Goal: Information Seeking & Learning: Learn about a topic

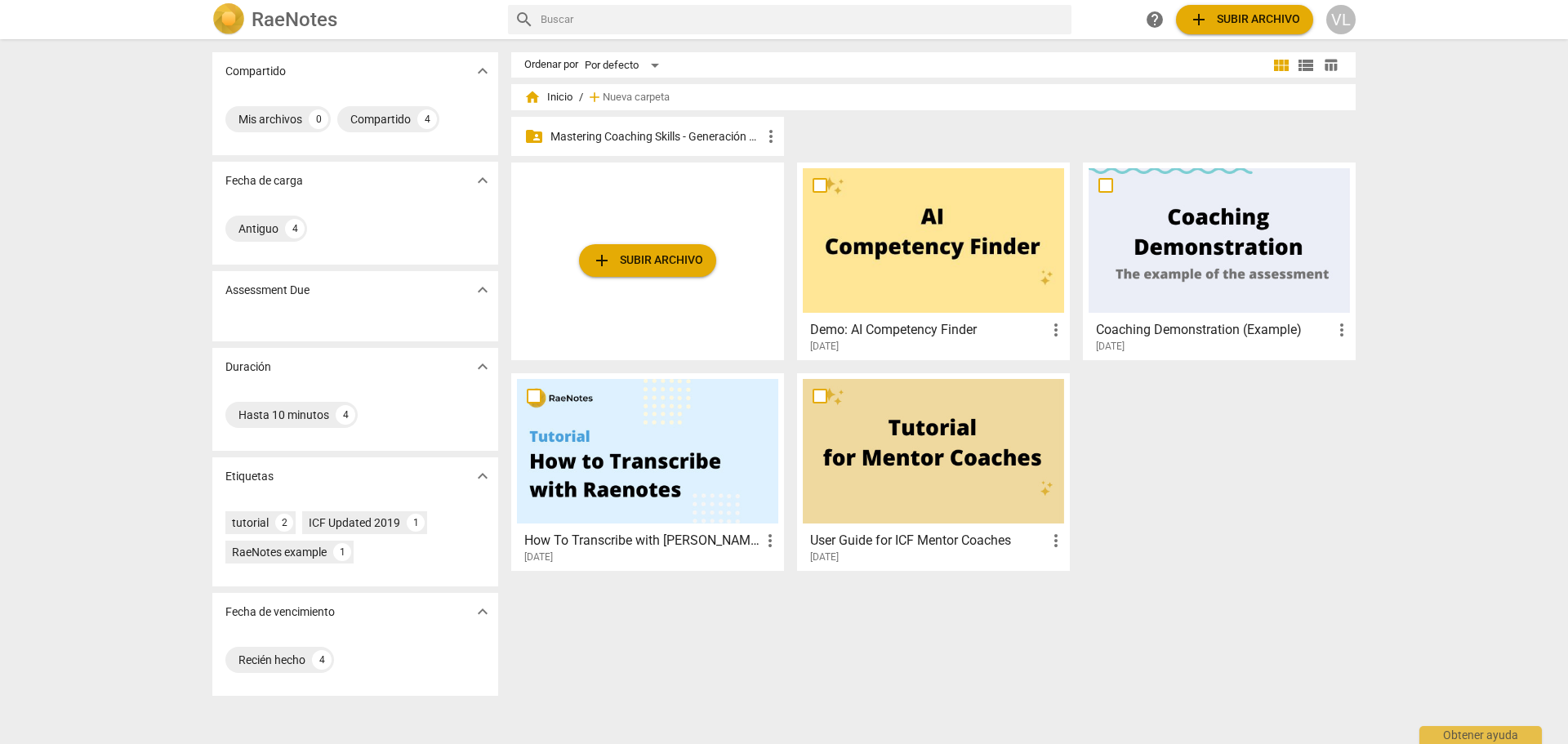
click at [612, 140] on p "Mastering Coaching Skills - Generación 32" at bounding box center [656, 137] width 211 height 17
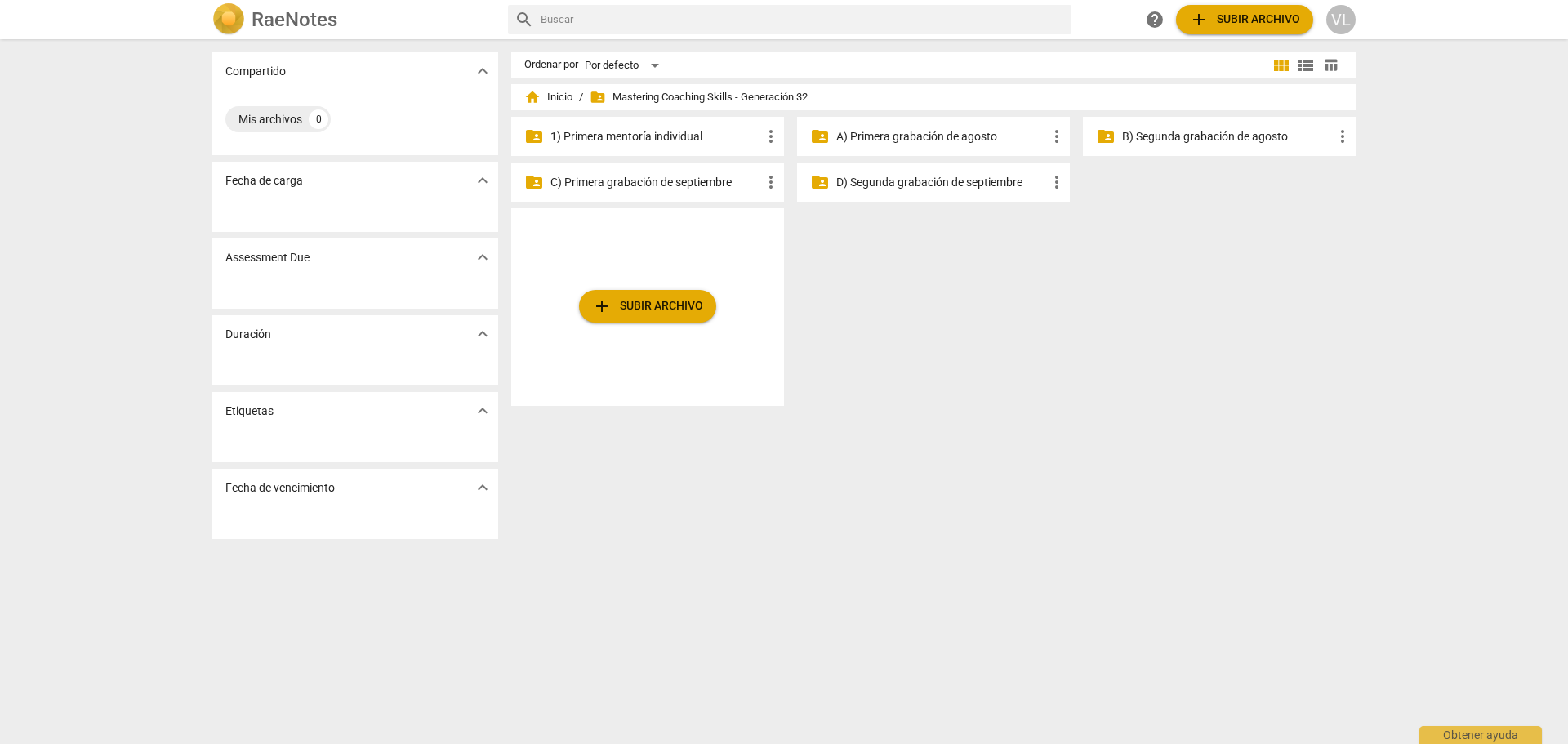
click at [612, 140] on p "1) Primera mentoría individual" at bounding box center [656, 137] width 211 height 17
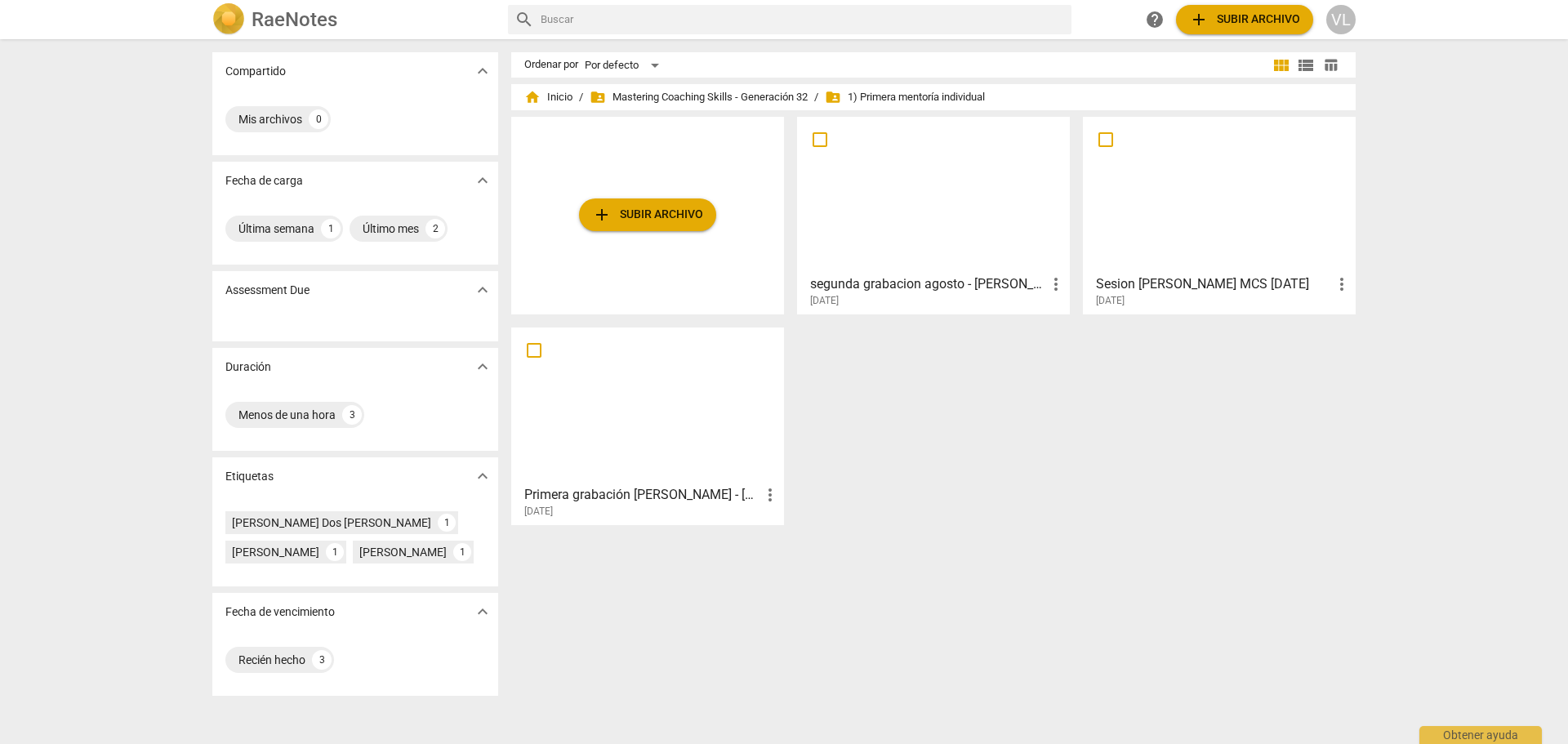
click at [734, 462] on div at bounding box center [647, 405] width 261 height 145
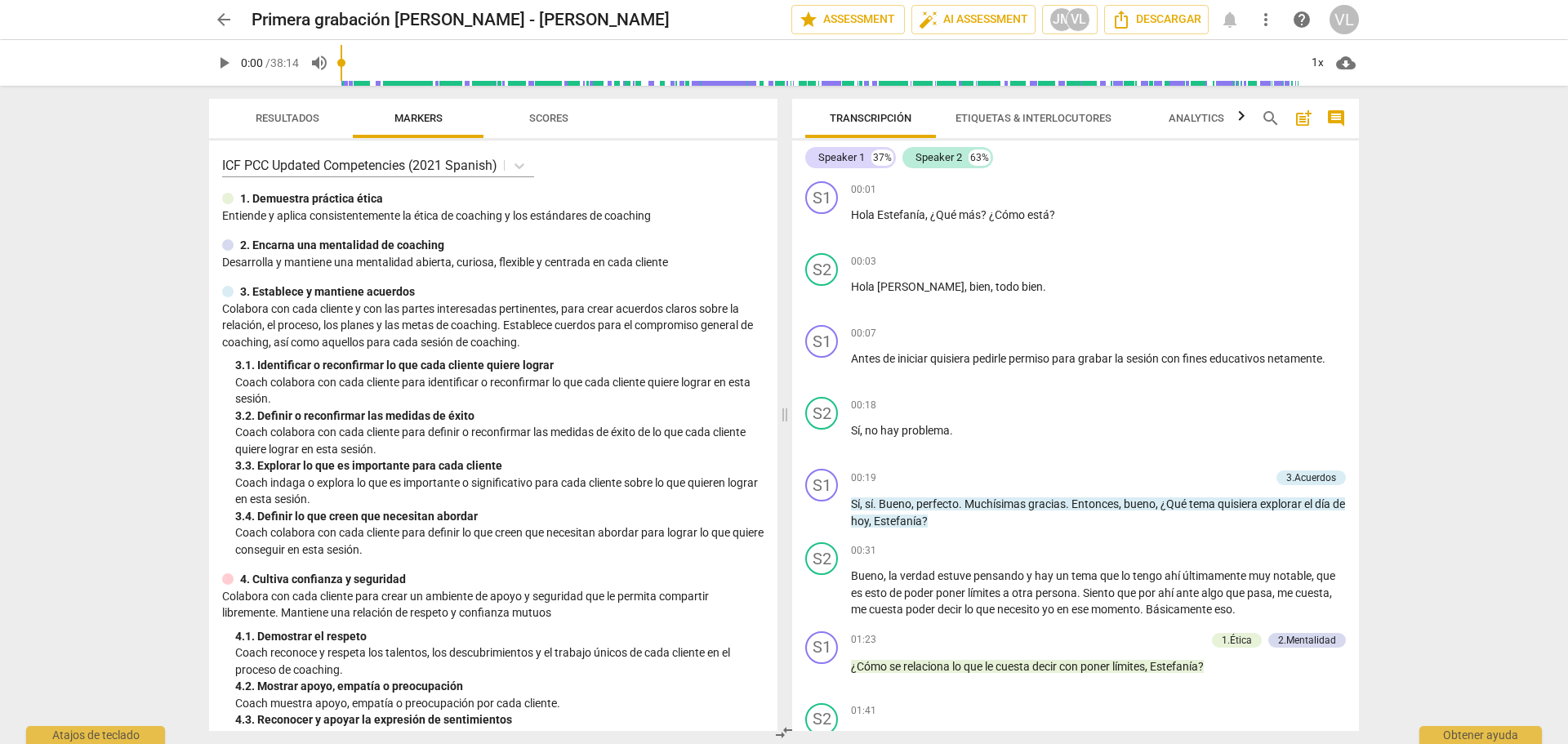
click at [220, 68] on span "play_arrow" at bounding box center [223, 62] width 20 height 20
click at [1258, 406] on div "+" at bounding box center [1256, 404] width 16 height 16
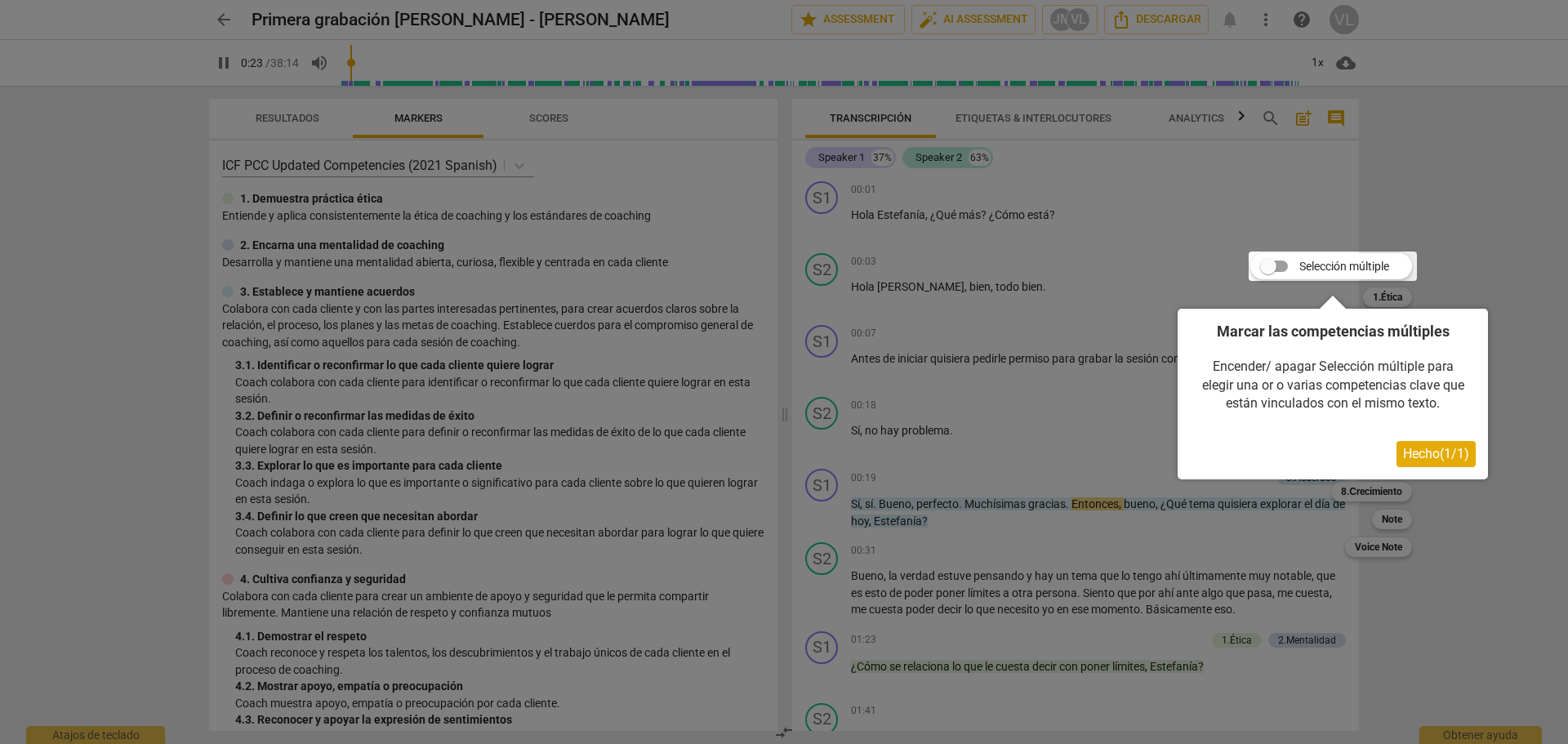
click at [1425, 454] on span "Hecho ( 1 / 1 )" at bounding box center [1436, 454] width 66 height 15
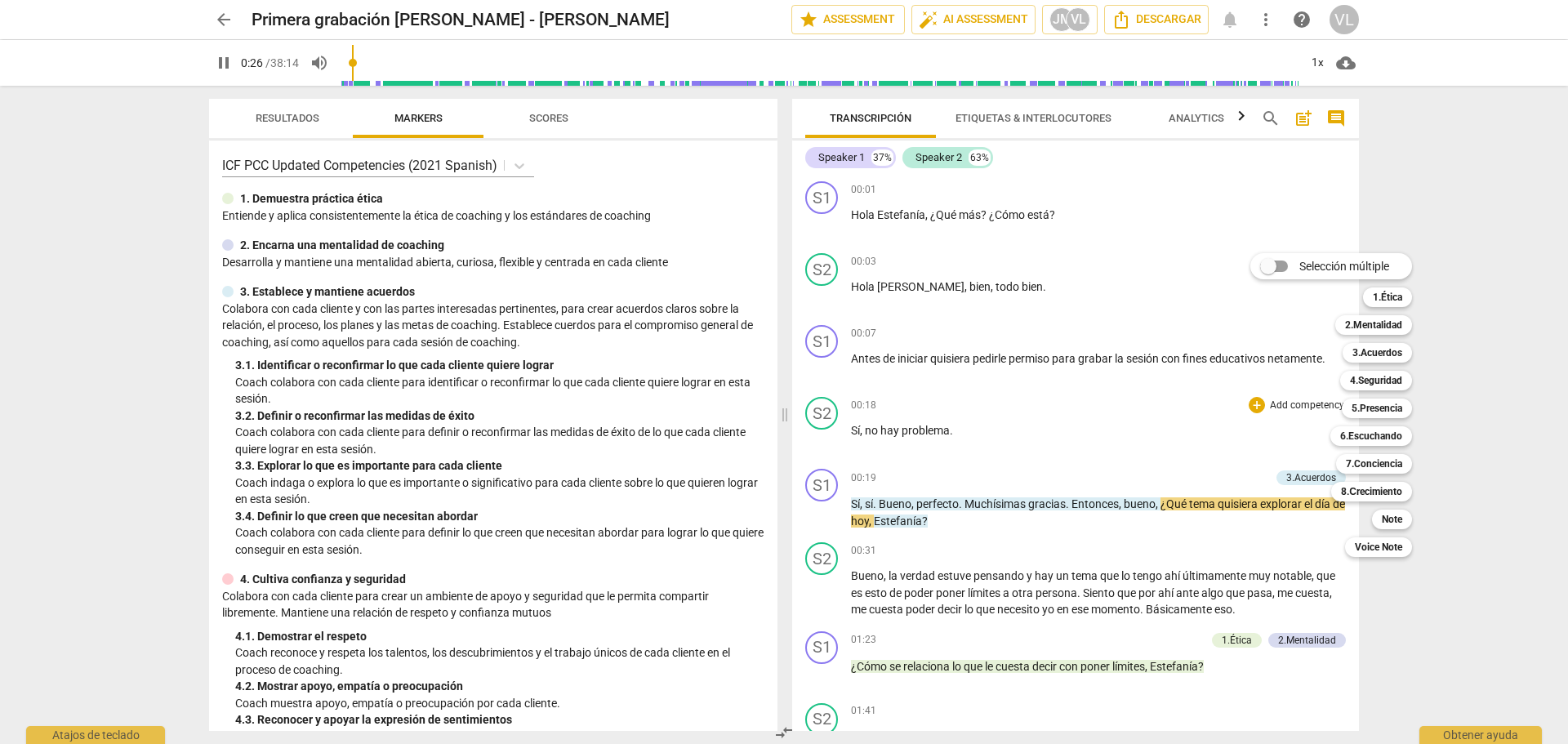
click at [1413, 582] on div at bounding box center [784, 372] width 1568 height 744
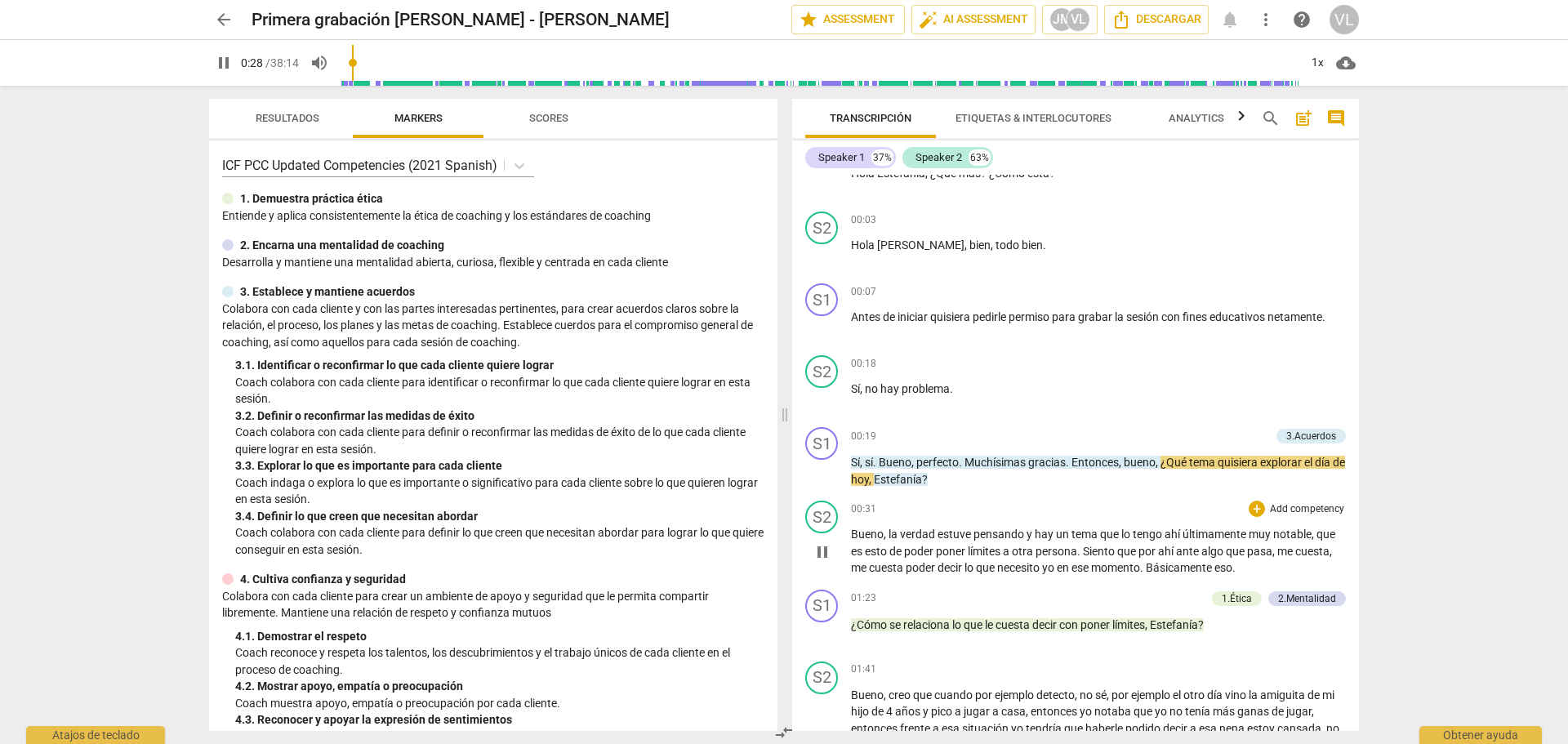
scroll to position [82, 0]
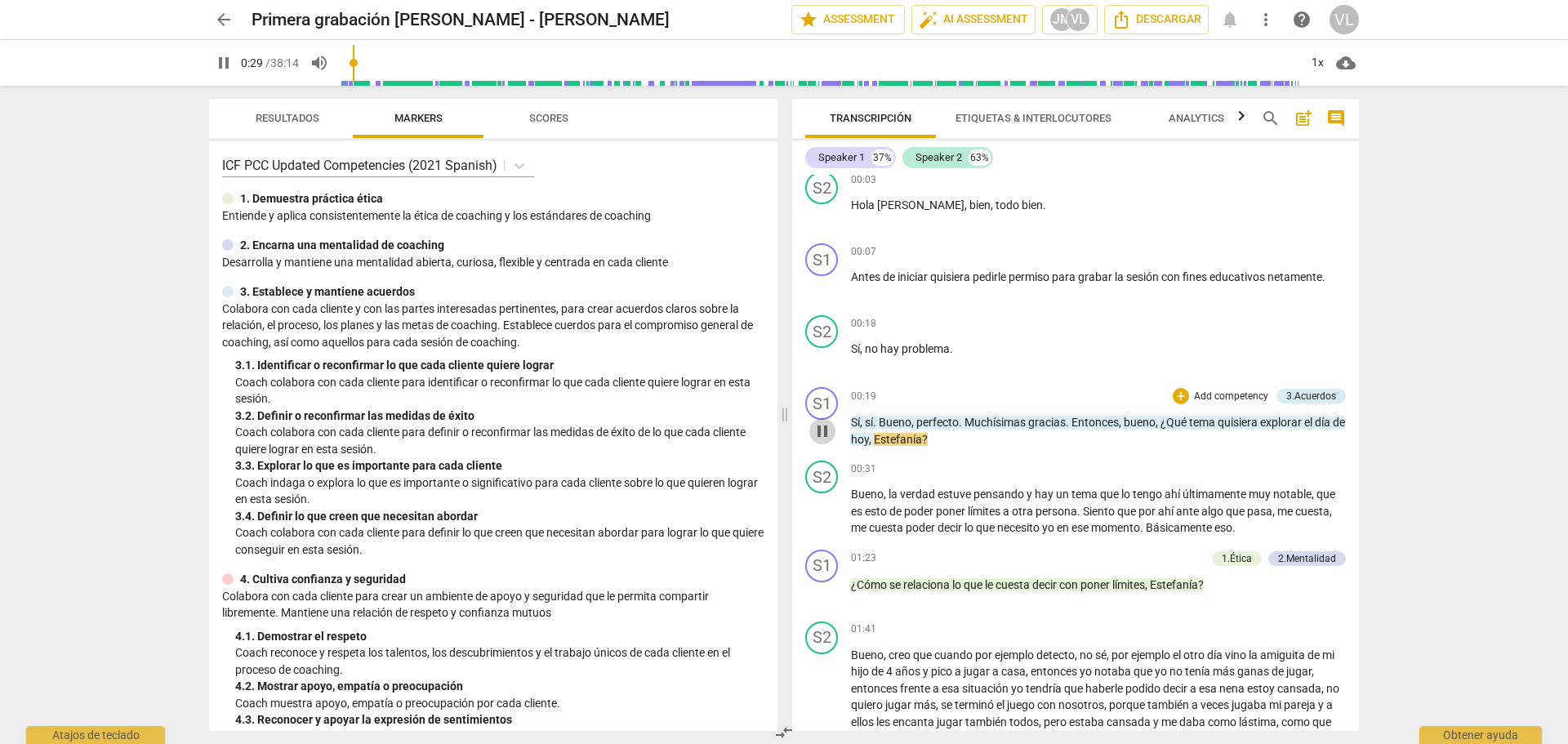
click at [830, 429] on span "pause" at bounding box center [822, 431] width 20 height 20
type input "30"
click at [1179, 392] on div "+" at bounding box center [1181, 396] width 16 height 16
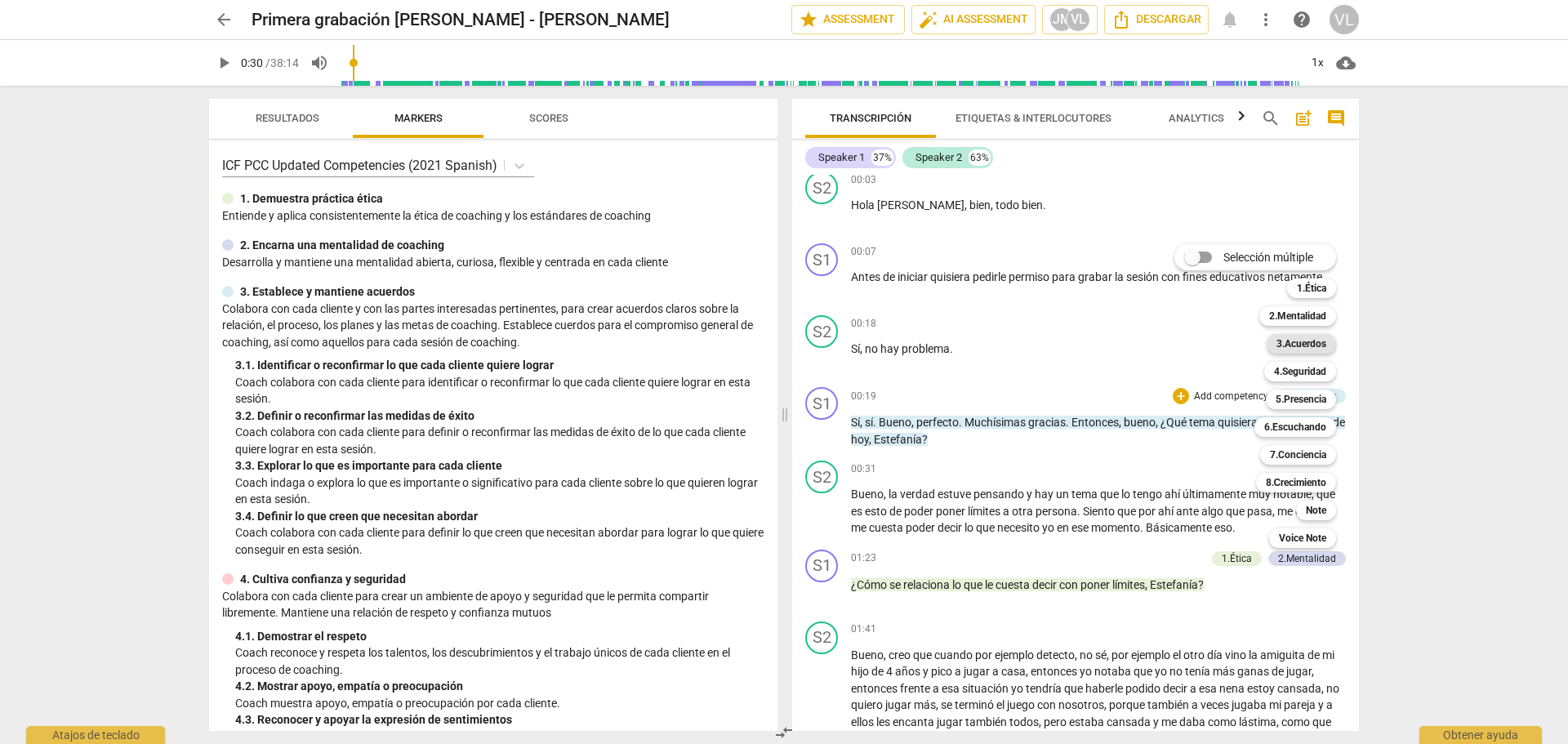
click at [1314, 342] on b "3.Acuerdos" at bounding box center [1302, 343] width 50 height 20
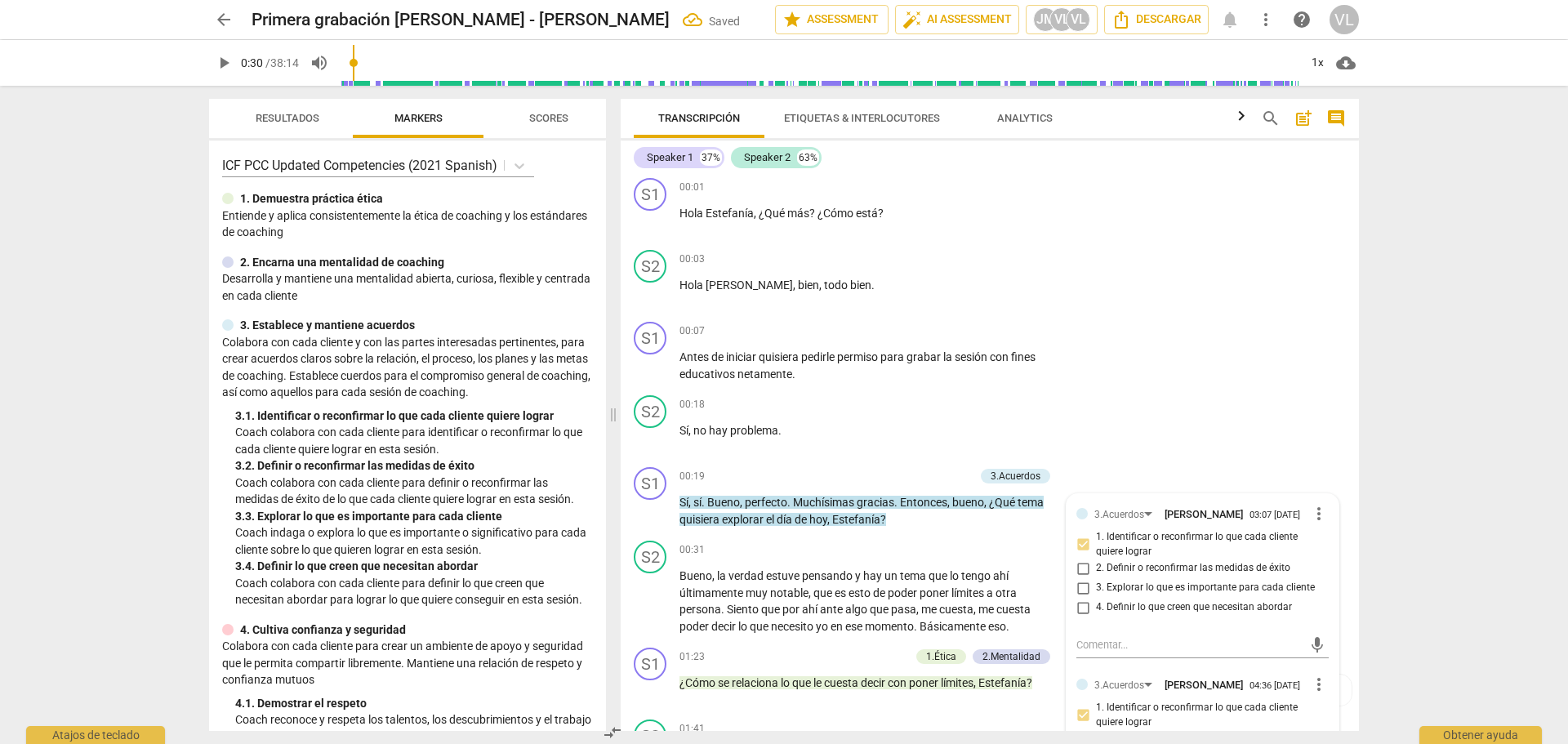
scroll to position [0, 0]
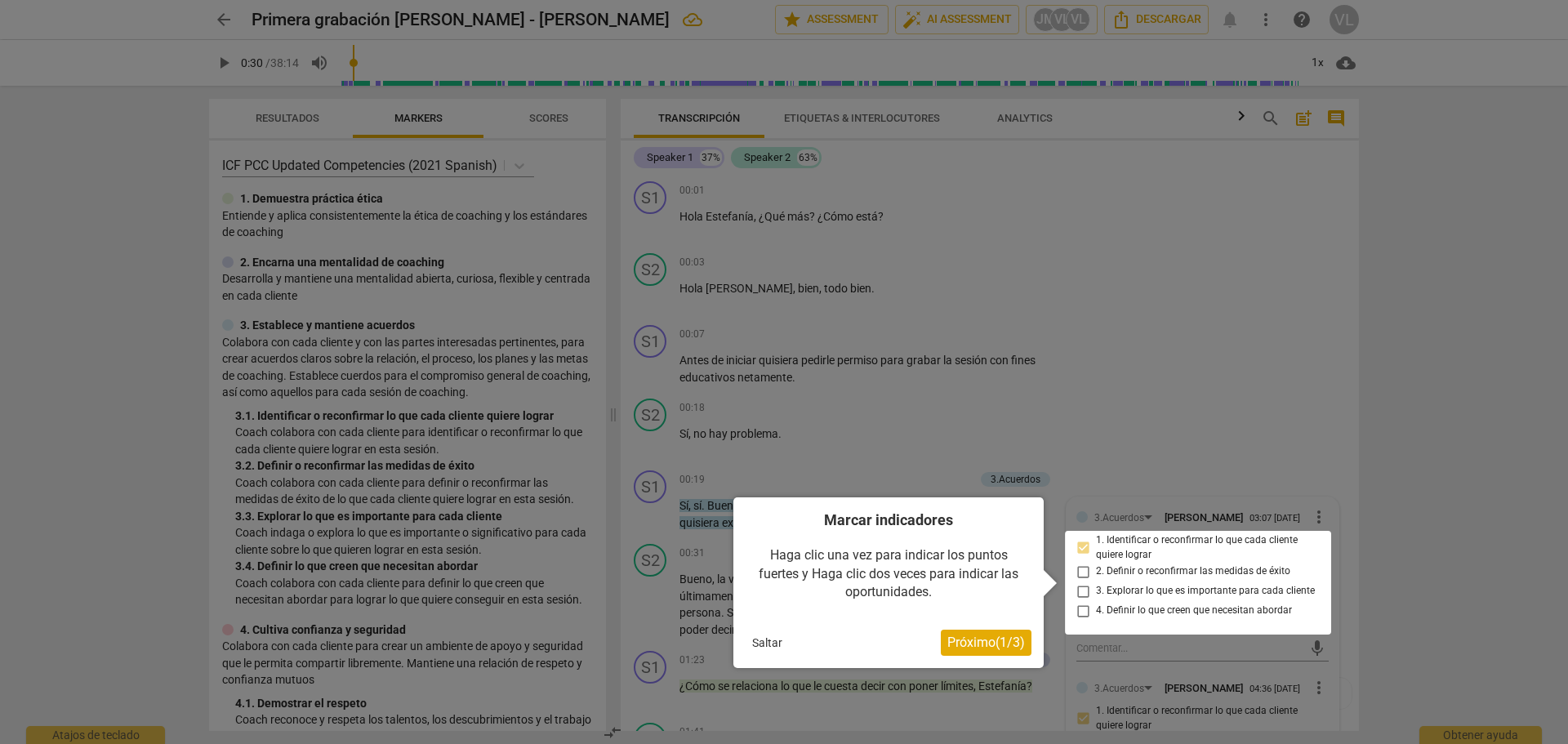
click at [1084, 552] on div at bounding box center [1198, 583] width 266 height 104
click at [1009, 649] on span "Próximo ( 1 / 3 )" at bounding box center [986, 643] width 77 height 15
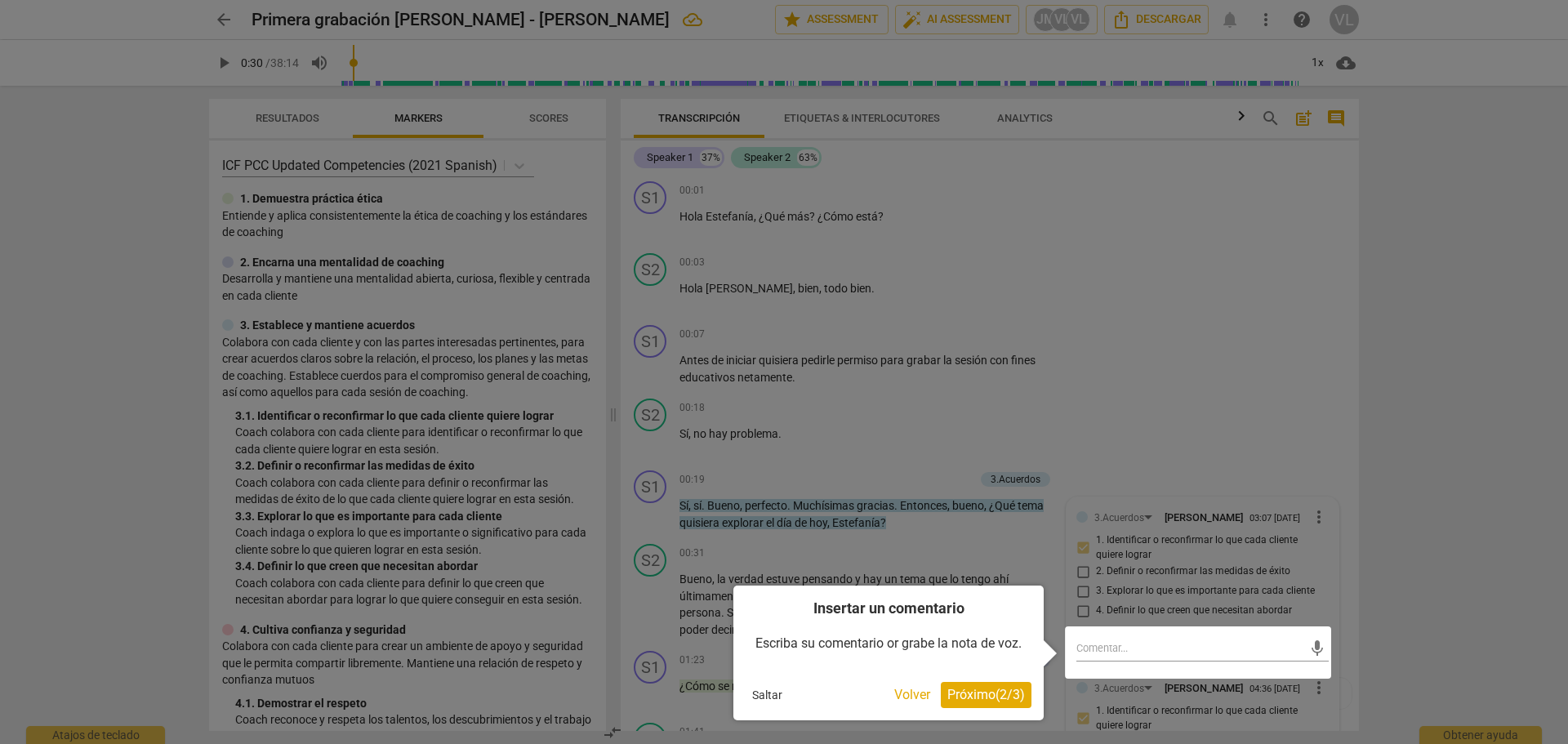
click at [957, 691] on span "Próximo ( 2 / 3 )" at bounding box center [986, 695] width 77 height 15
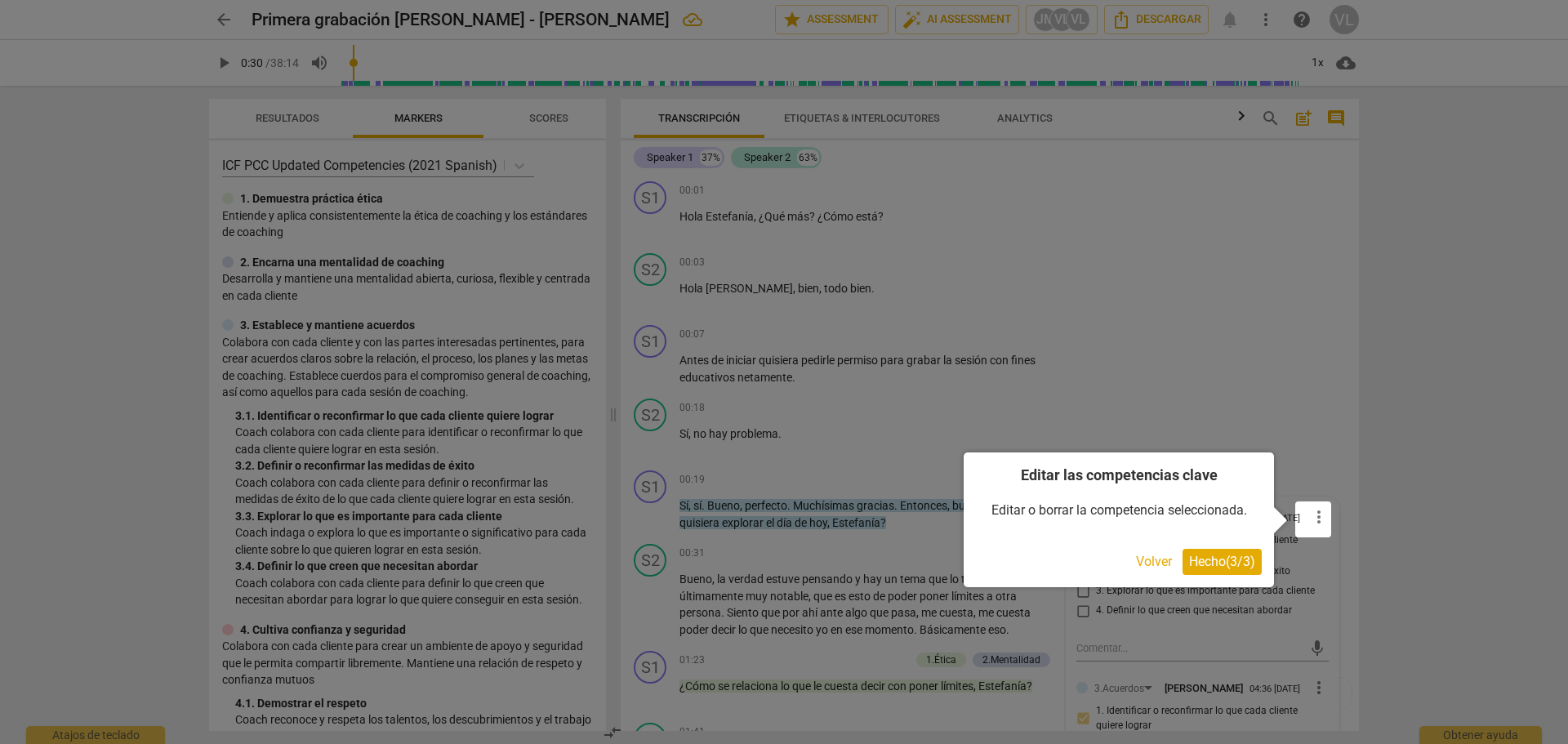
click at [1220, 569] on span "Hecho ( 3 / 3 )" at bounding box center [1222, 562] width 66 height 15
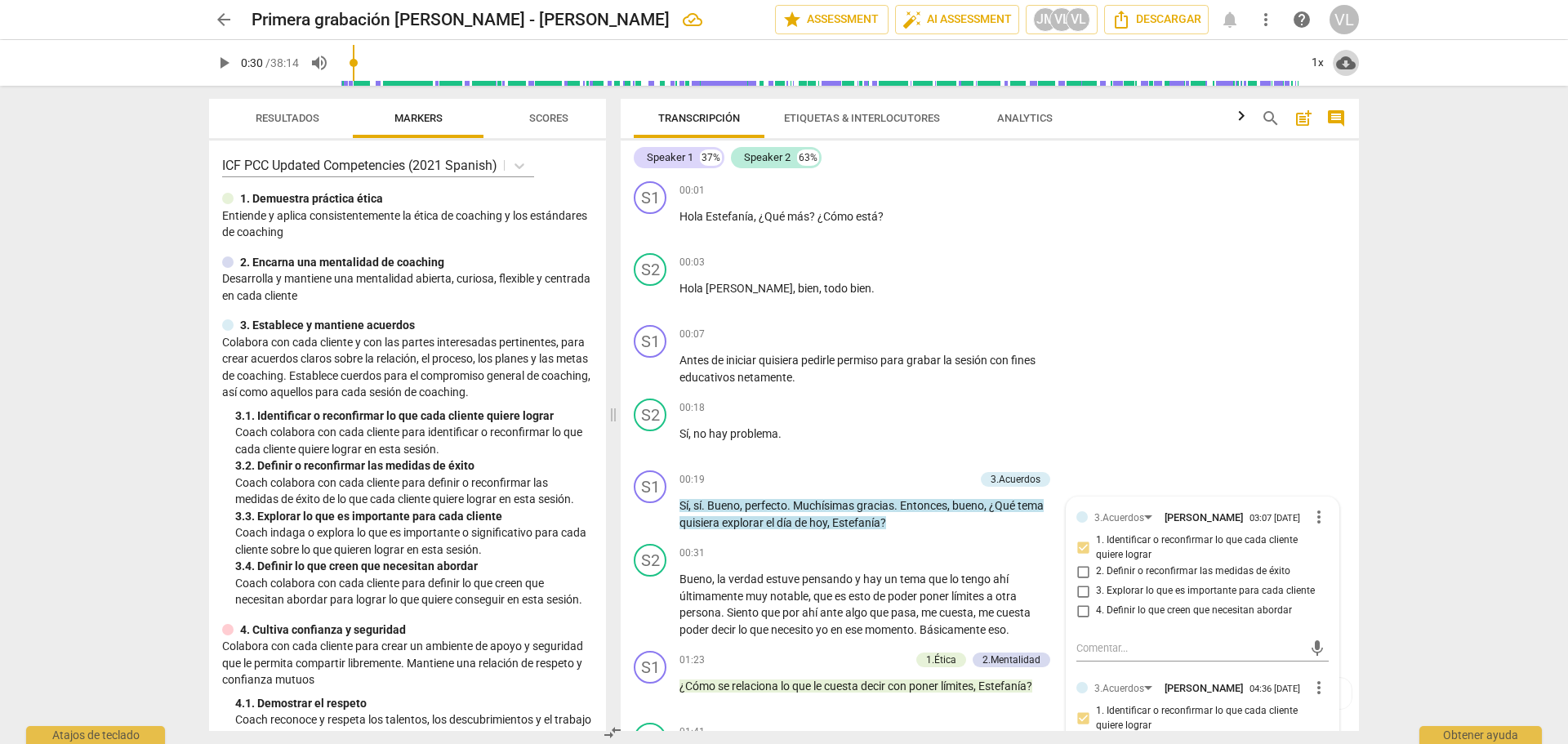
click at [1340, 69] on span "cloud_download" at bounding box center [1346, 62] width 20 height 20
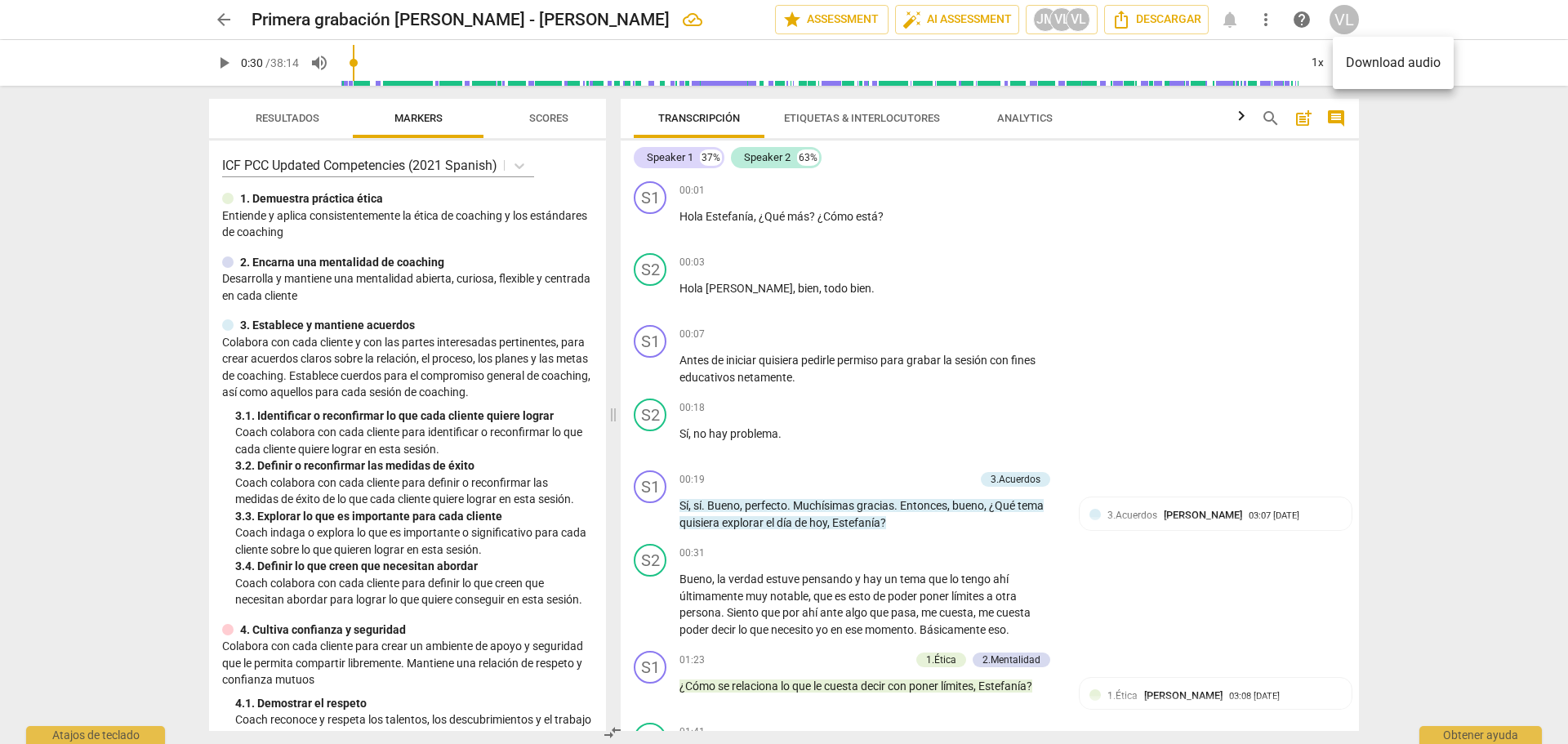
click at [1177, 33] on div at bounding box center [784, 372] width 1568 height 744
click at [1178, 26] on span "Descargar" at bounding box center [1157, 20] width 90 height 20
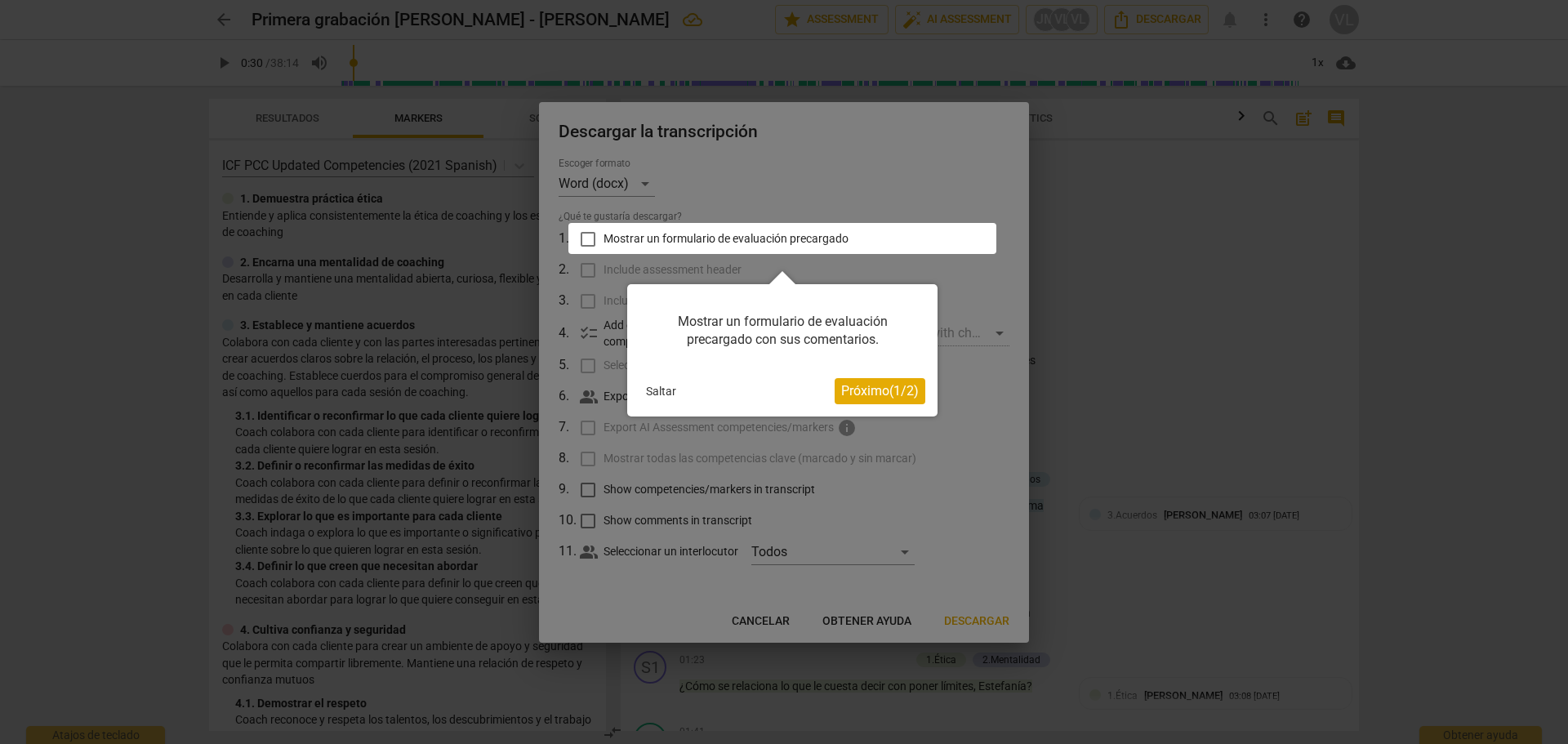
click at [876, 386] on span "Próximo ( 1 / 2 )" at bounding box center [879, 391] width 77 height 15
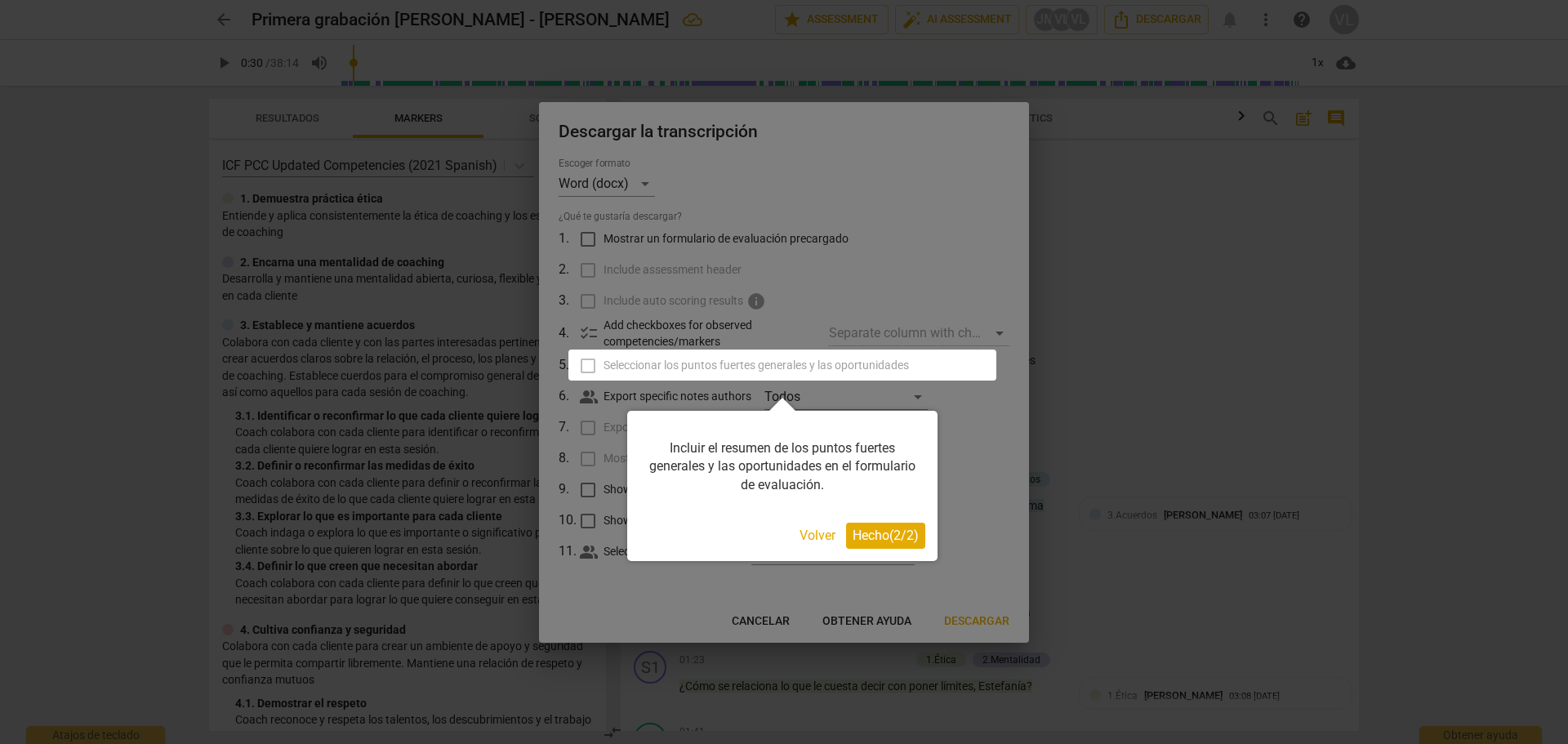
click at [836, 539] on button "Volver" at bounding box center [818, 535] width 49 height 26
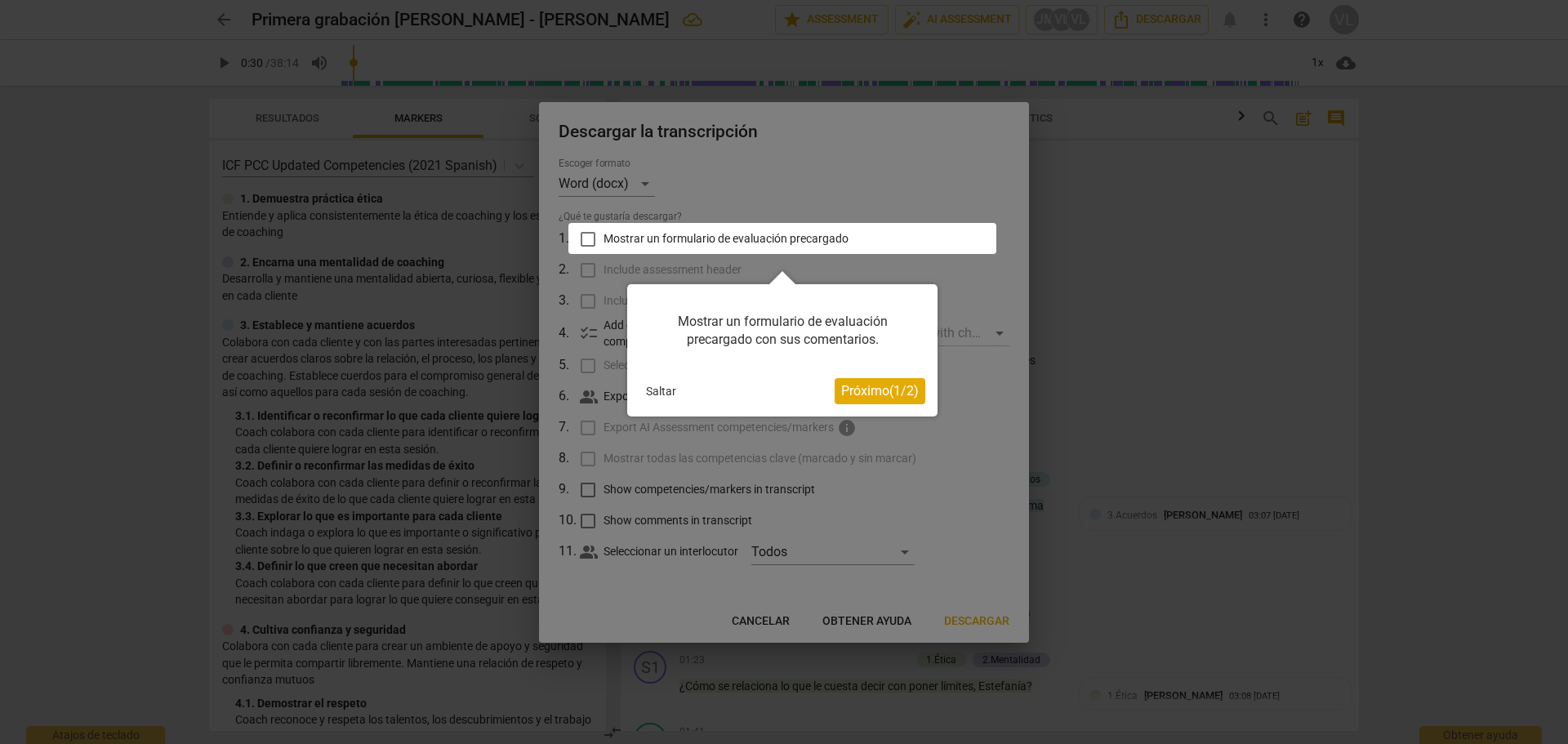
click at [894, 381] on button "Próximo ( 1 / 2 )" at bounding box center [880, 391] width 91 height 26
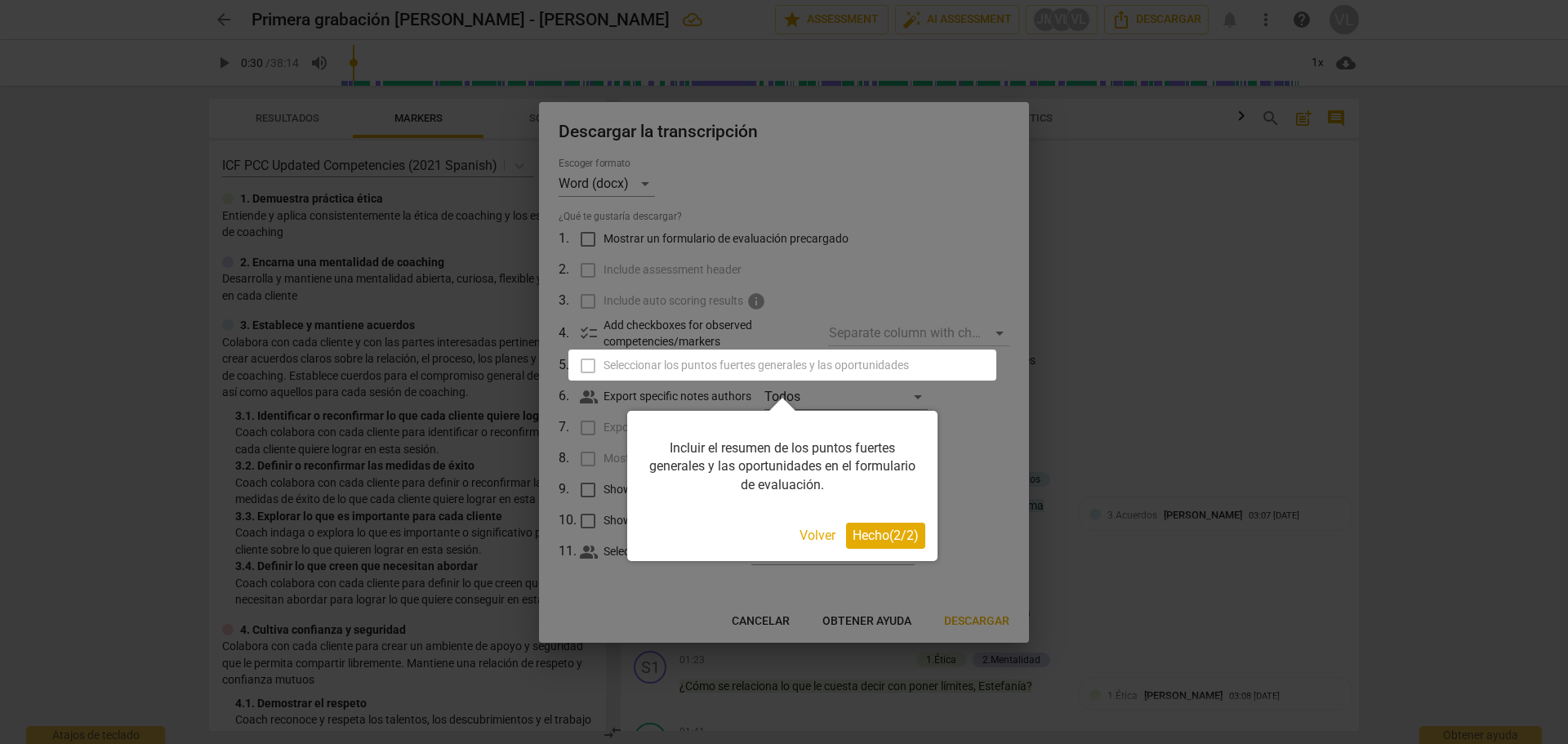
click at [876, 534] on span "Hecho ( 2 / 2 )" at bounding box center [886, 535] width 66 height 15
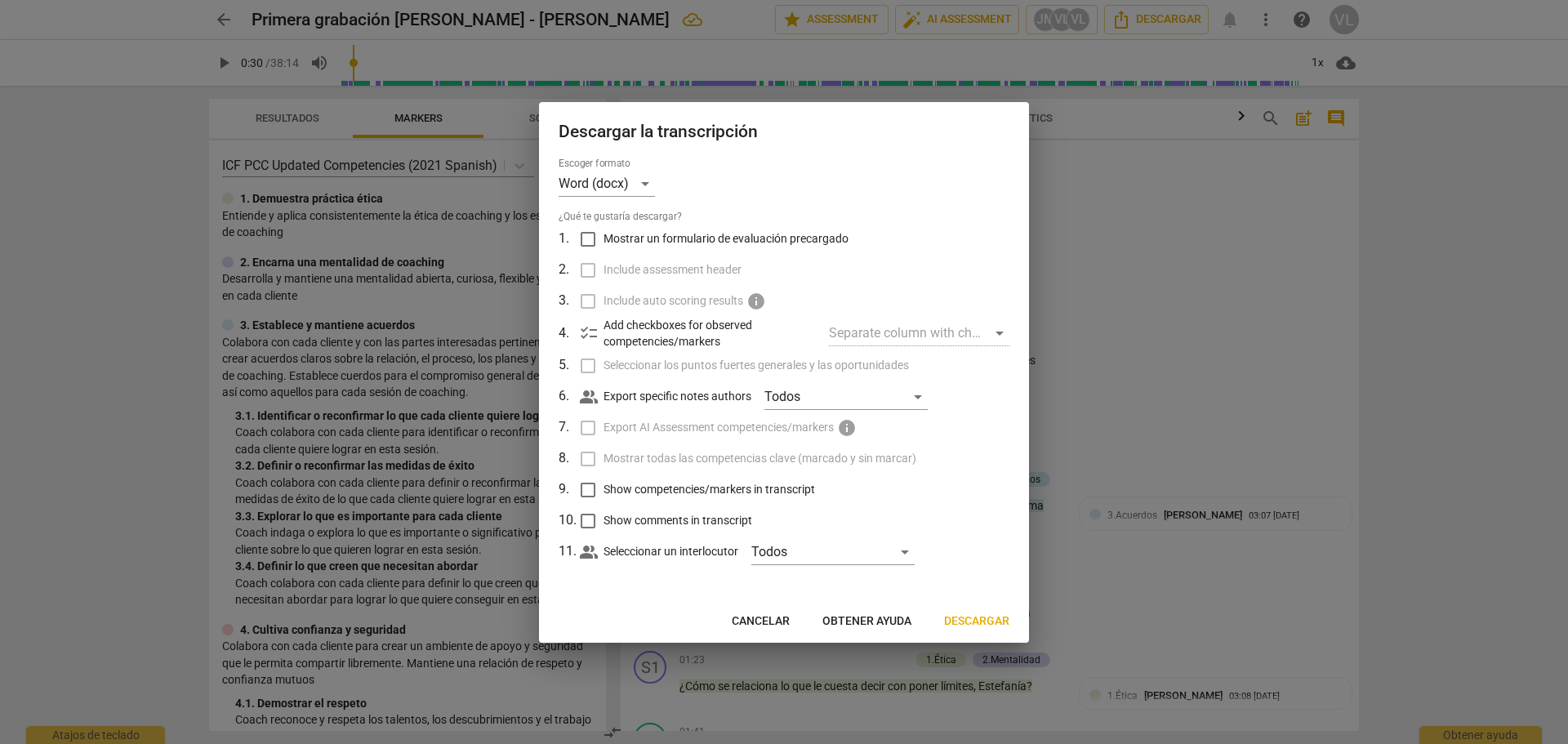
click at [783, 620] on span "Cancelar" at bounding box center [761, 621] width 58 height 16
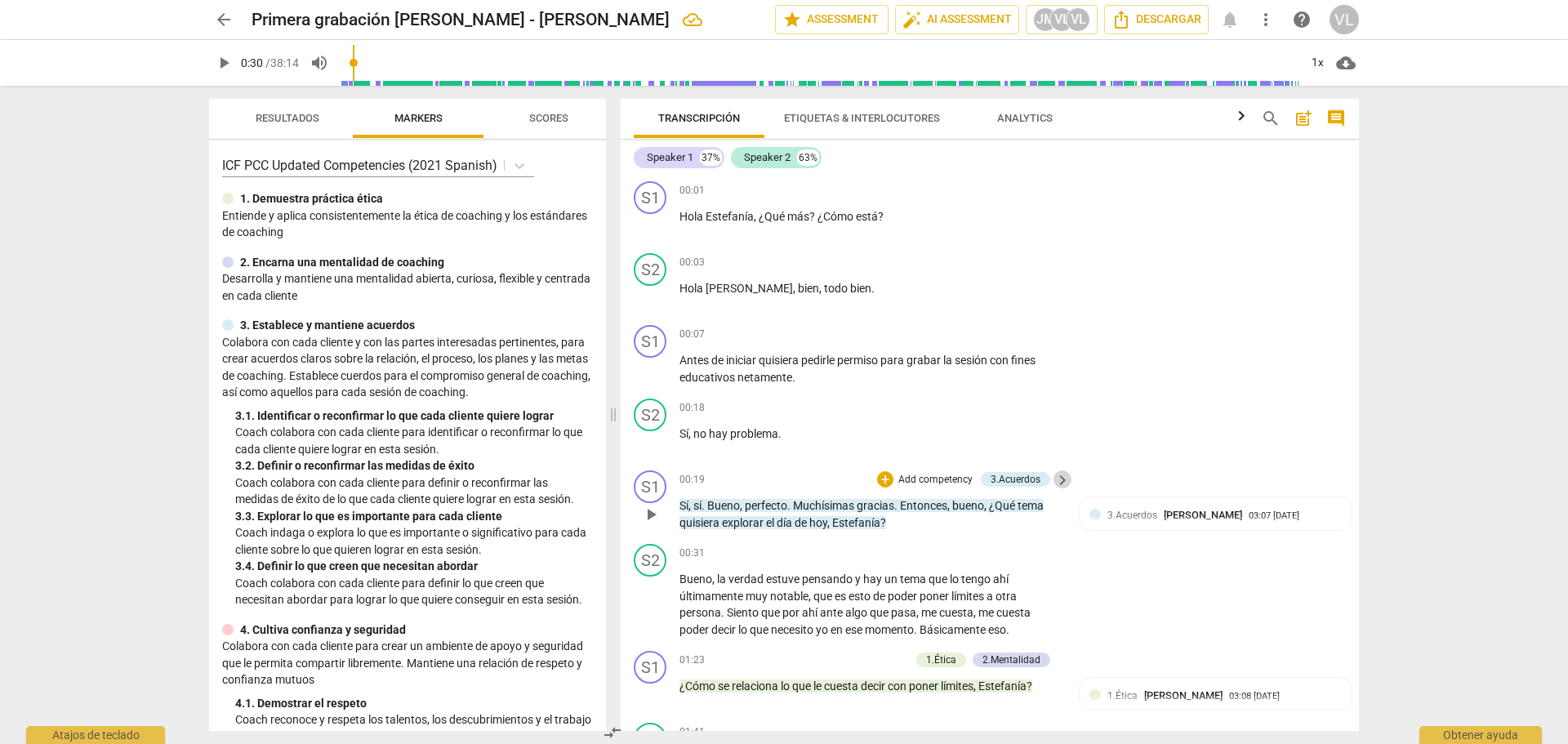
click at [1058, 482] on span "keyboard_arrow_right" at bounding box center [1062, 480] width 20 height 20
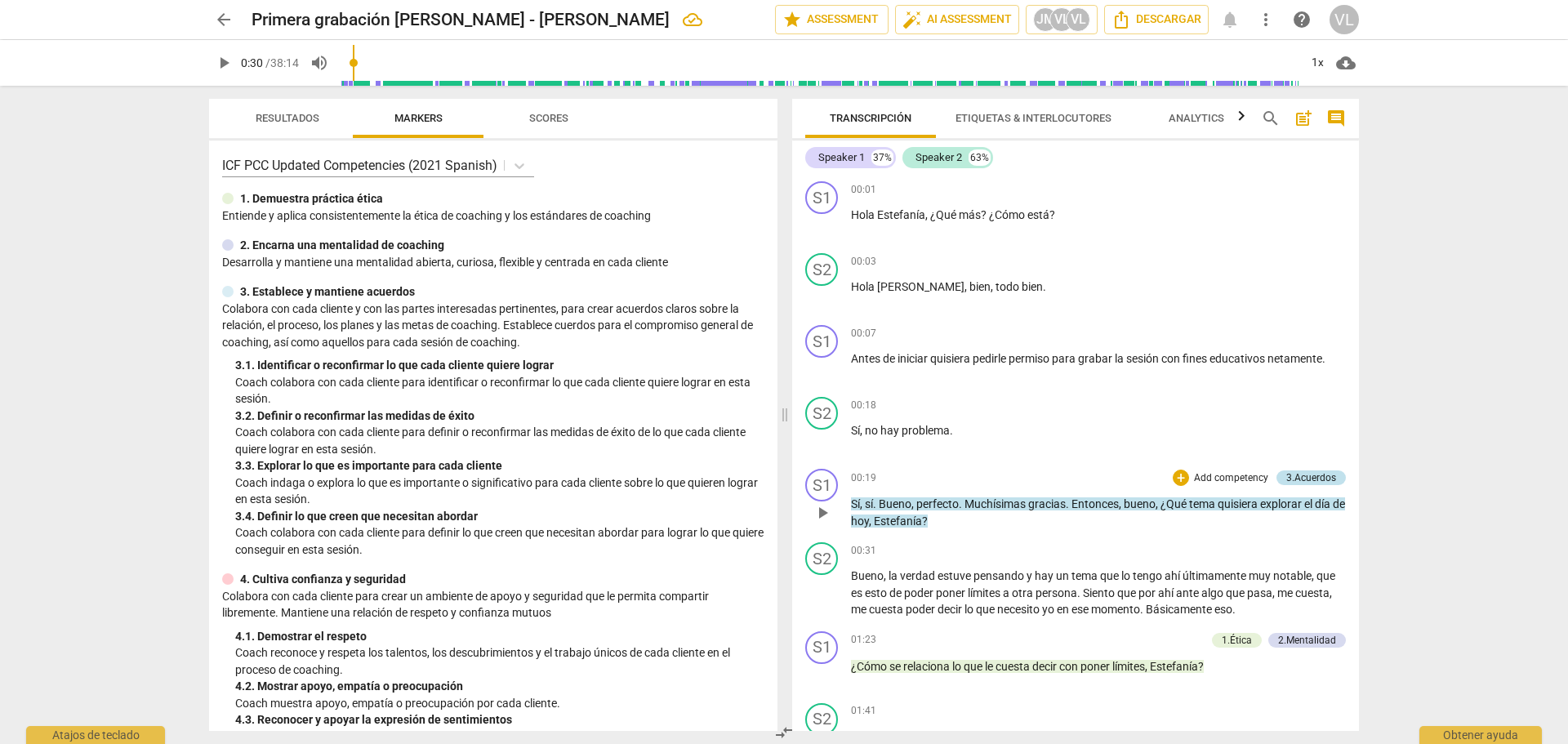
click at [1300, 480] on div "3.Acuerdos" at bounding box center [1311, 478] width 50 height 14
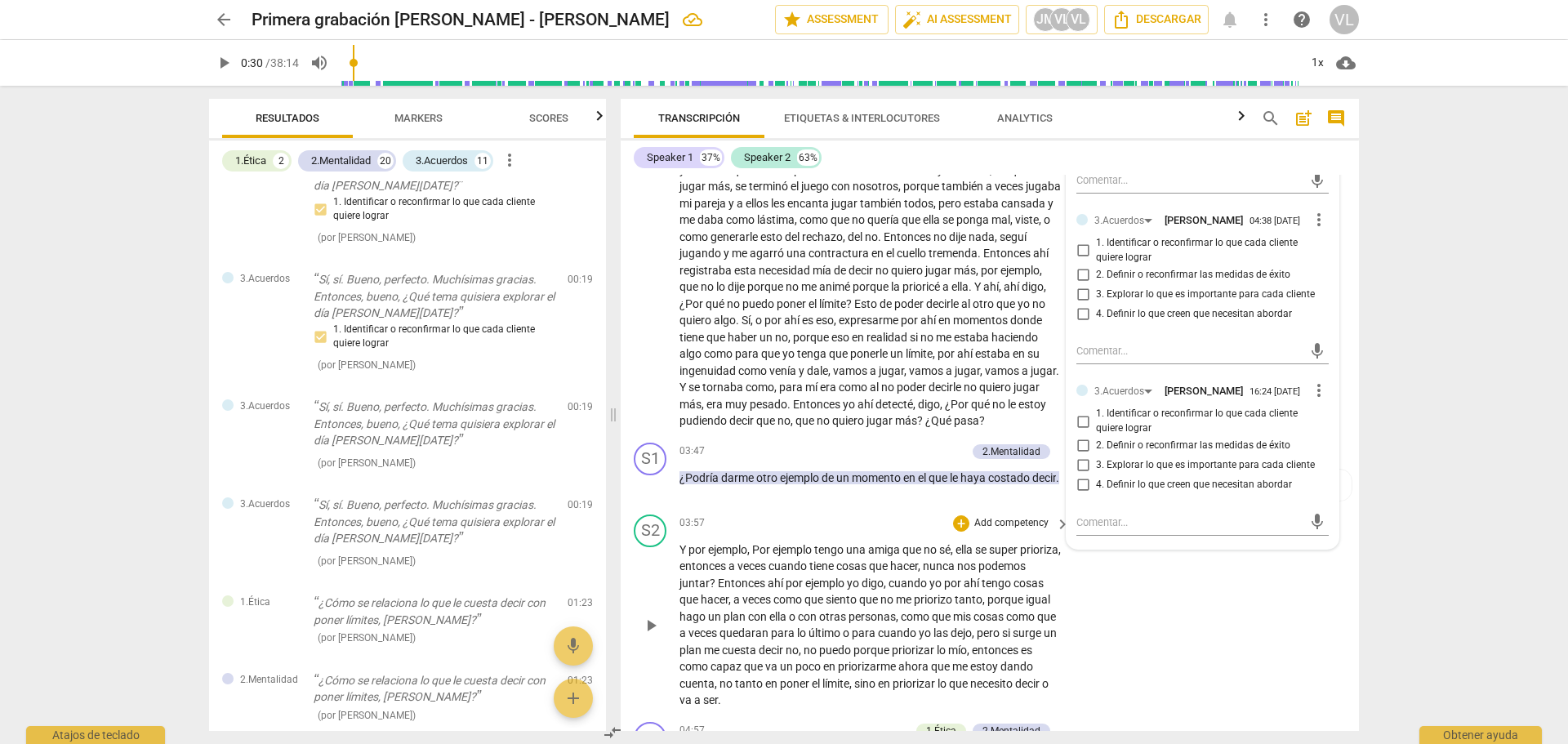
scroll to position [654, 0]
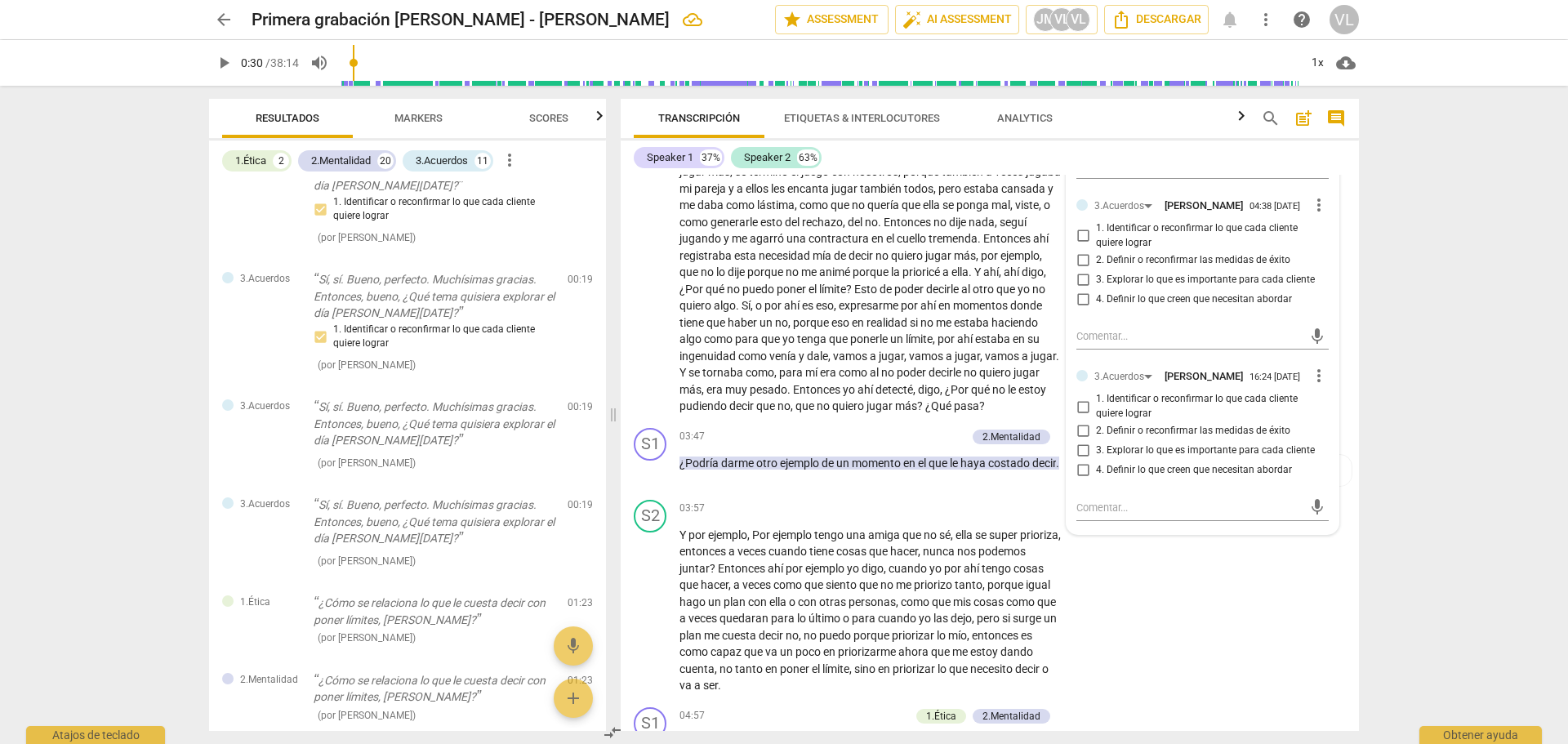
click at [1079, 414] on input "1. Identificar o reconfirmar lo que cada cliente quiere lograr" at bounding box center [1083, 406] width 26 height 20
checkbox input "true"
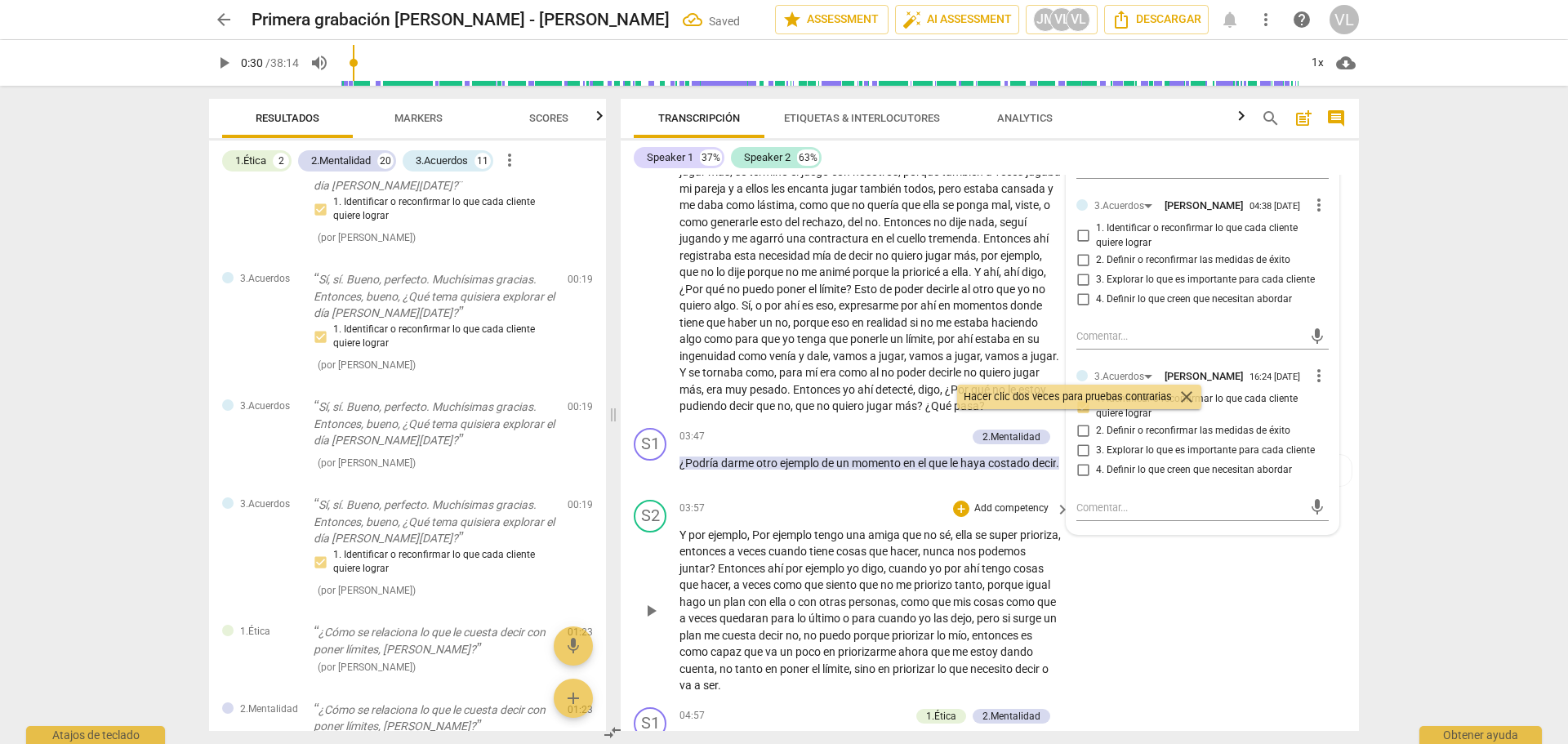
click at [1224, 570] on div "S2 play_arrow pause 03:57 + Add competency keyboard_arrow_right Y por ejemplo ,…" at bounding box center [989, 598] width 738 height 208
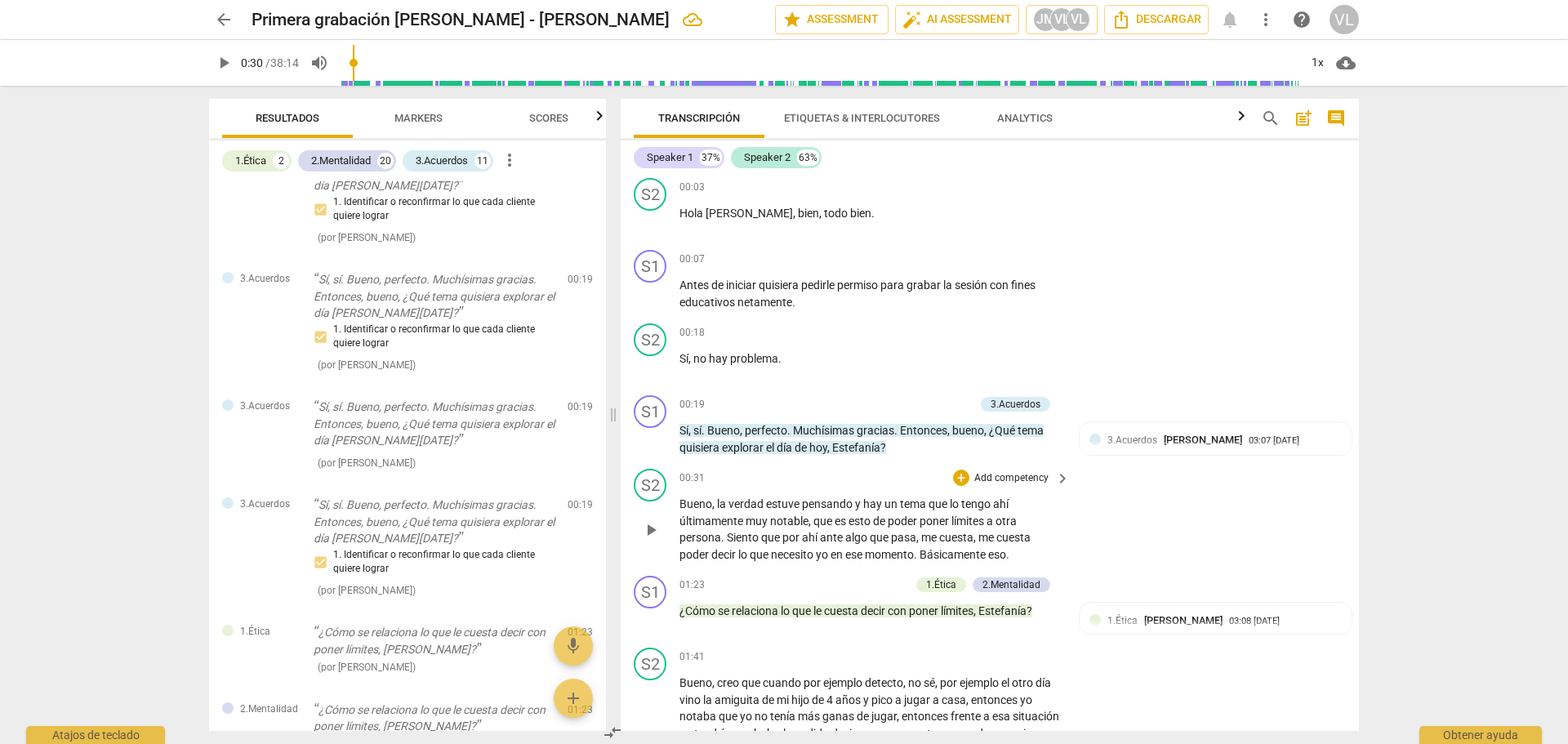
scroll to position [245, 0]
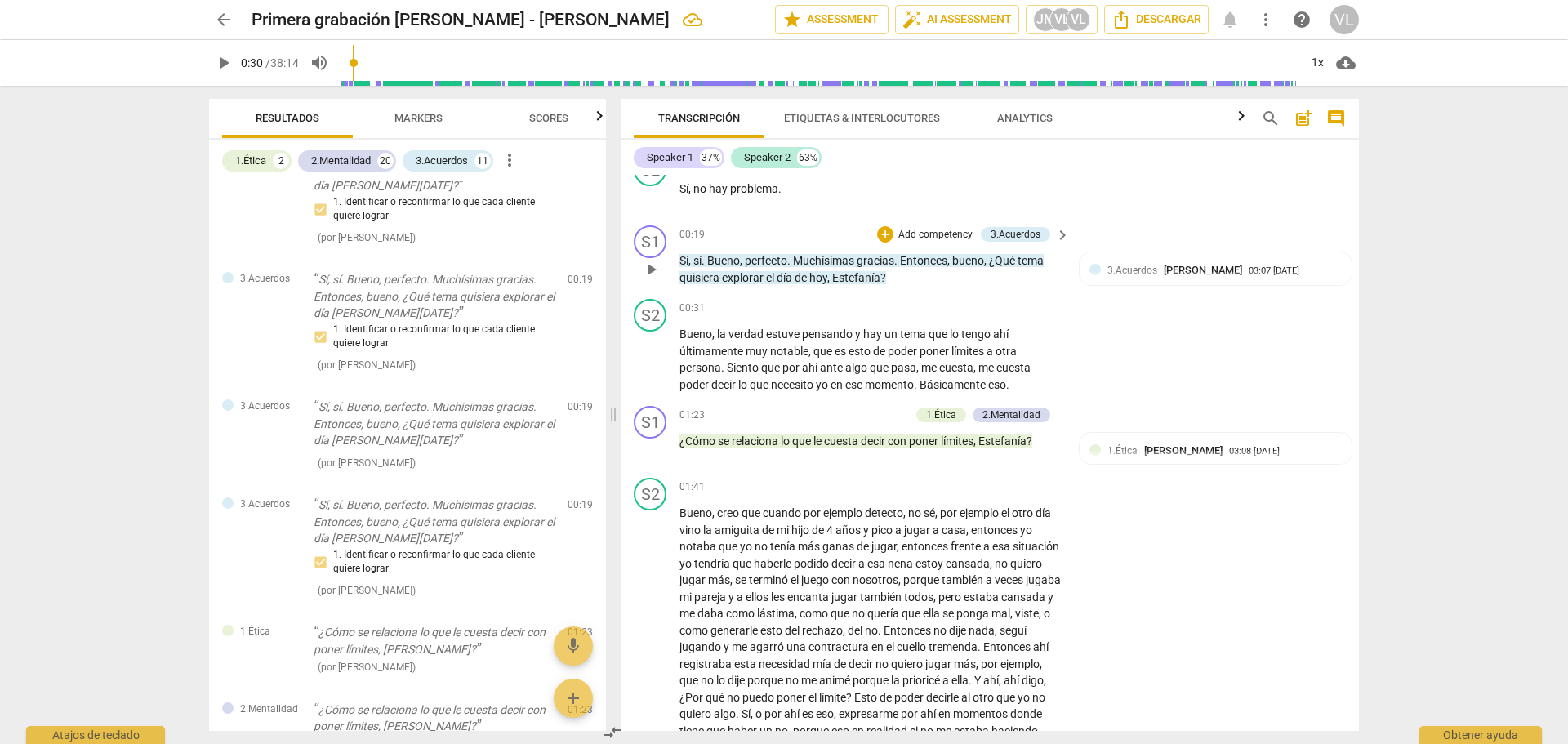
click at [655, 272] on span "play_arrow" at bounding box center [650, 269] width 20 height 20
click at [404, 115] on span "Markers" at bounding box center [418, 117] width 49 height 12
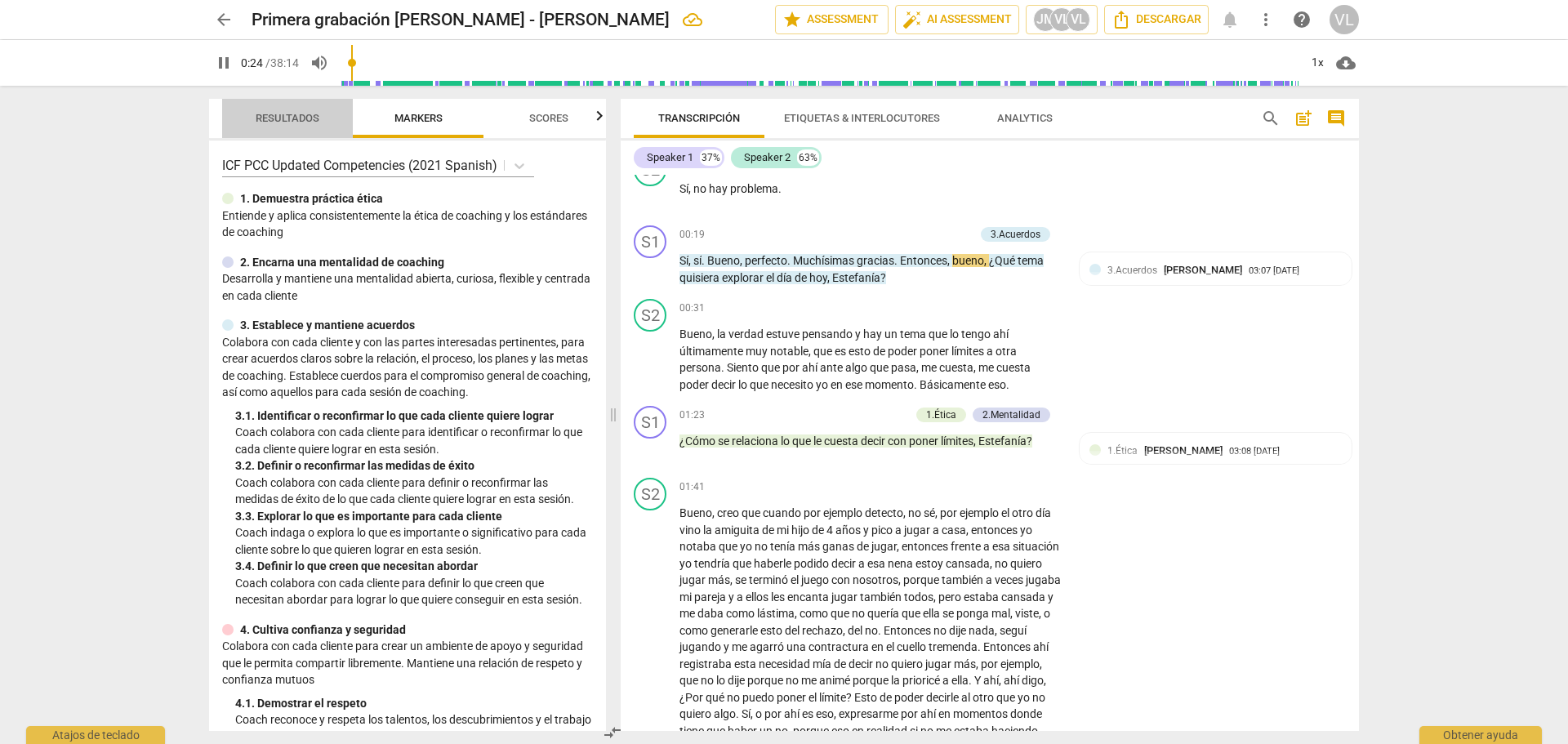
click at [291, 131] on button "Resultados" at bounding box center [288, 118] width 131 height 39
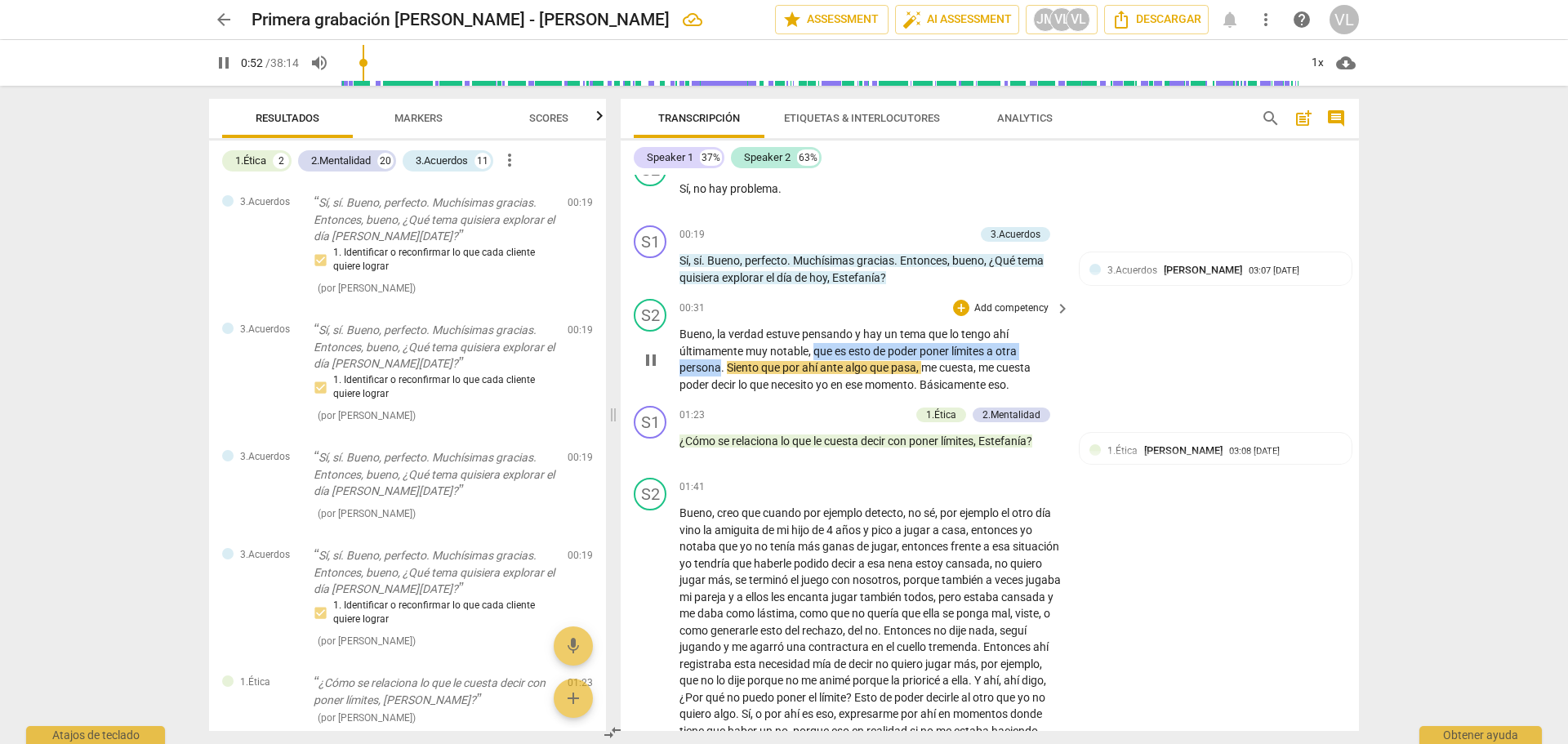
drag, startPoint x: 816, startPoint y: 347, endPoint x: 720, endPoint y: 370, distance: 98.7
click at [720, 370] on p "[PERSON_NAME] , la verdad estuve pensando y hay un tema que lo tengo ahí última…" at bounding box center [870, 359] width 382 height 67
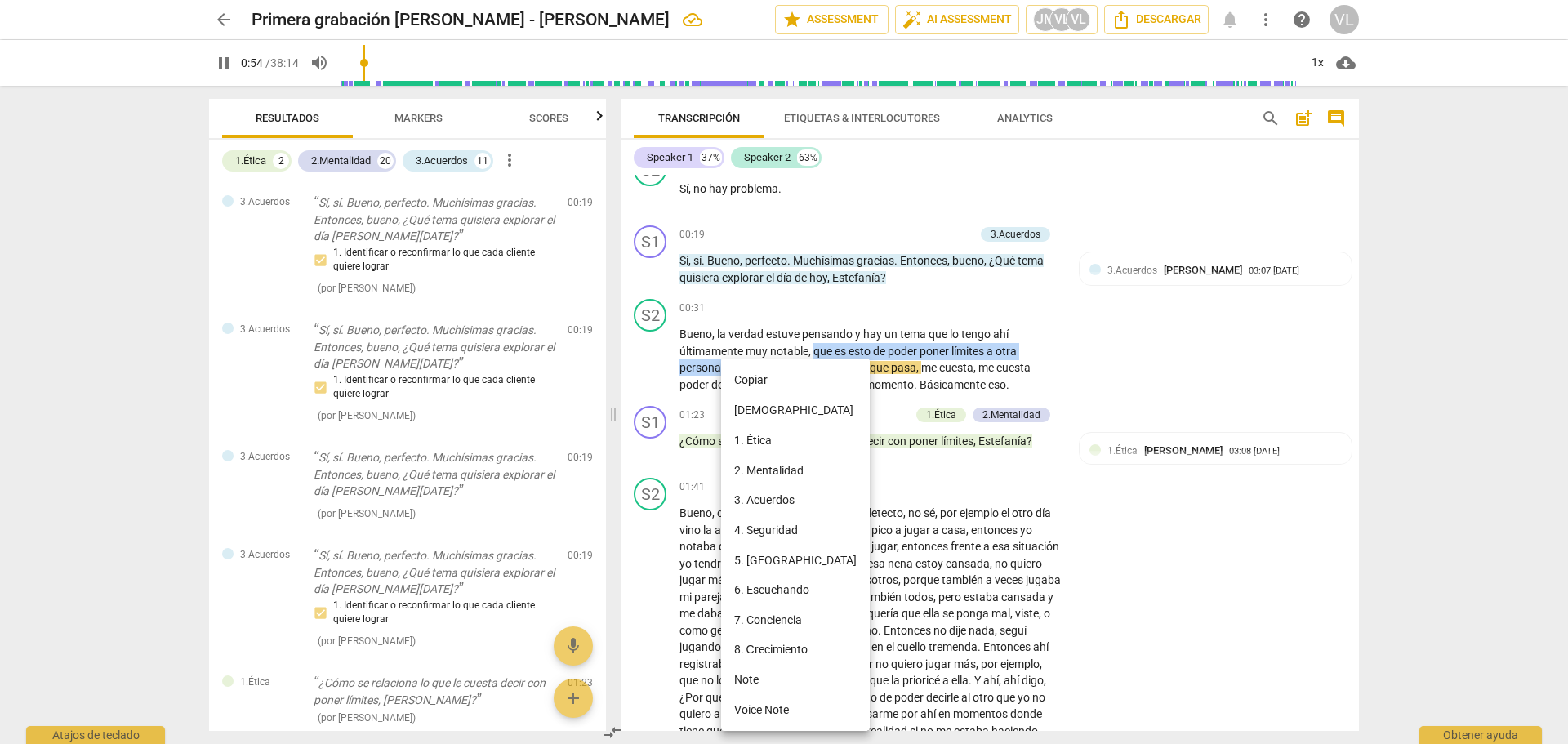
click at [734, 378] on li "Copiar" at bounding box center [795, 381] width 149 height 31
copy p "que es esto de poder poner límites a otra persona"
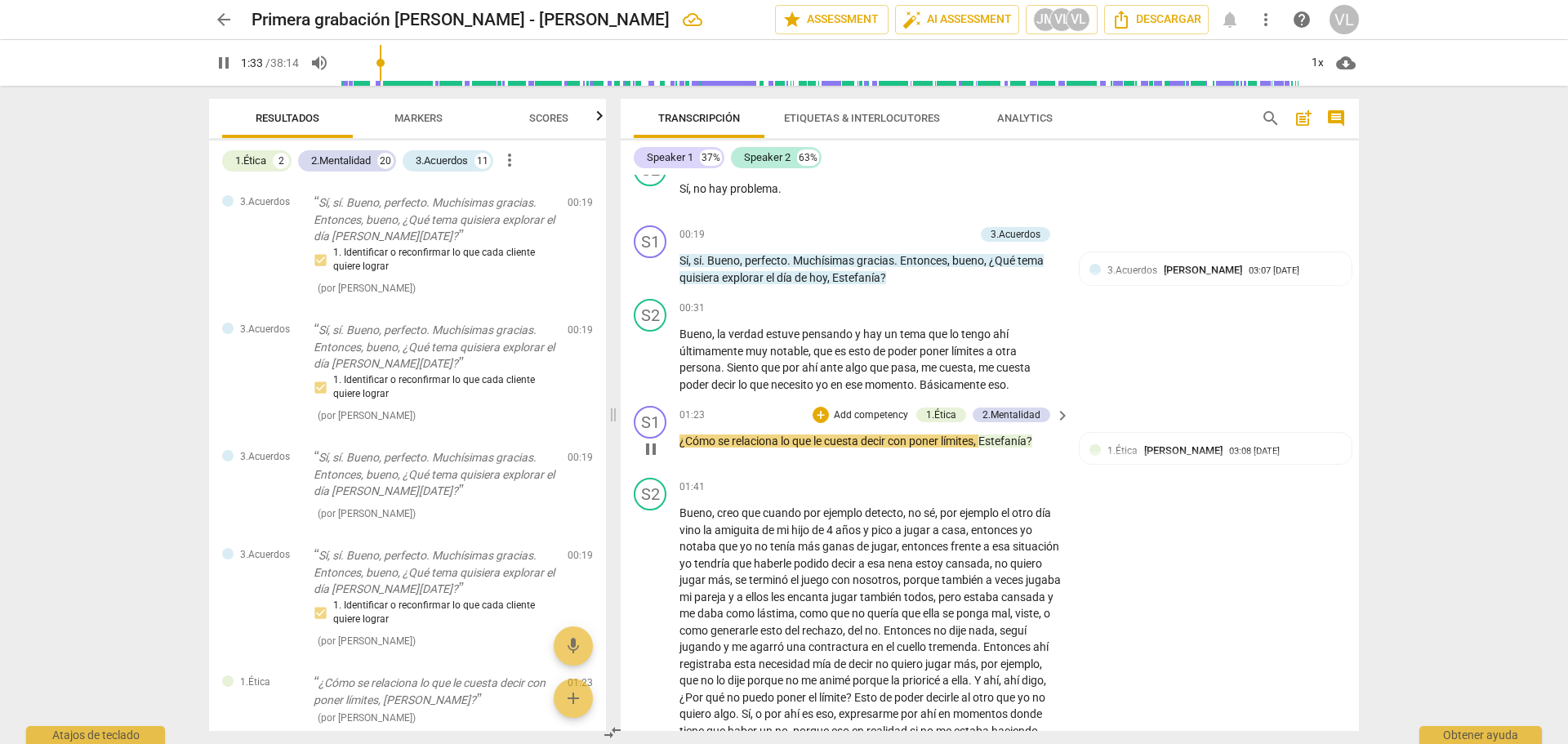
click at [659, 453] on span "pause" at bounding box center [650, 449] width 20 height 20
type input "93"
click at [333, 169] on div "2.Mentalidad" at bounding box center [341, 160] width 60 height 16
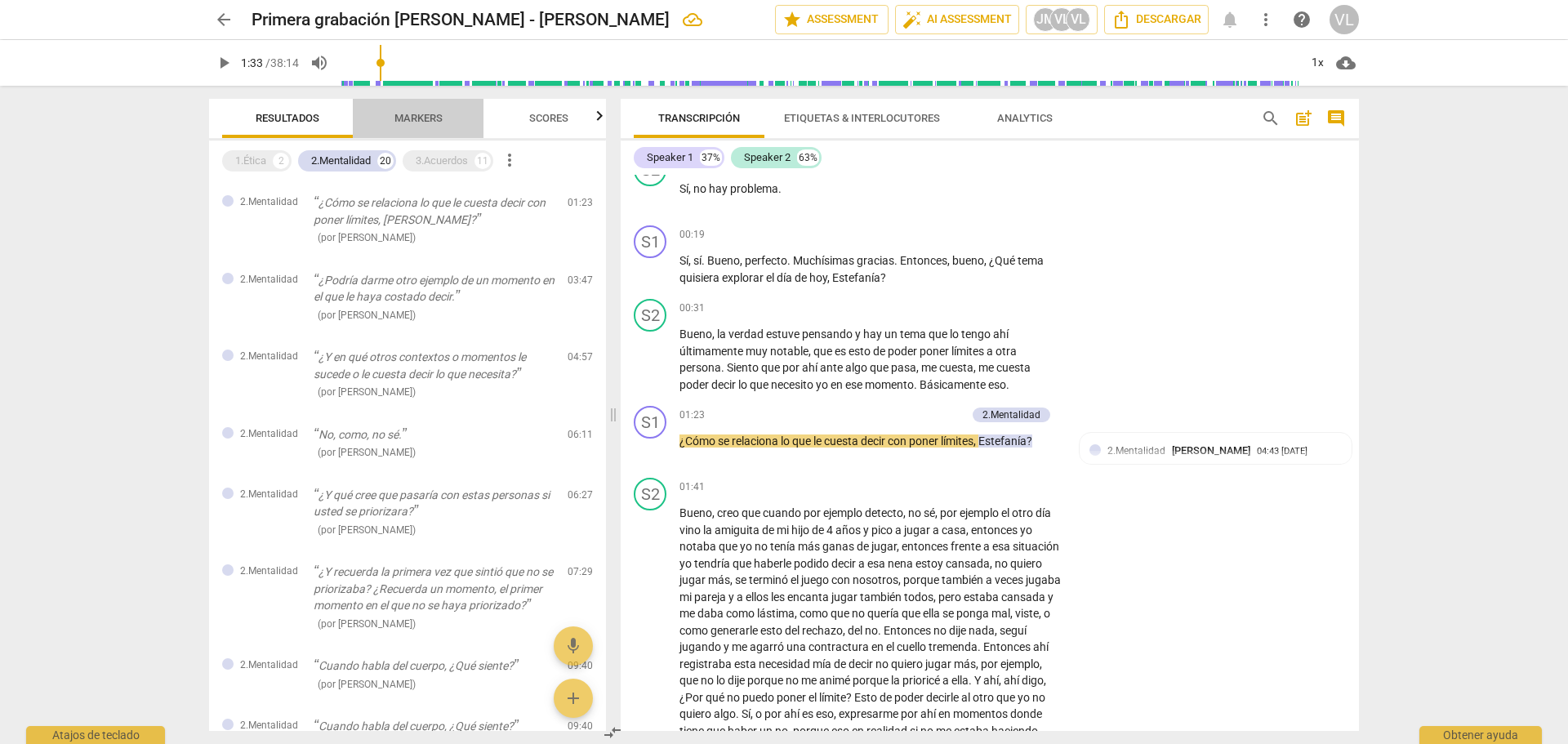
click at [419, 111] on span "Markers" at bounding box center [418, 119] width 88 height 22
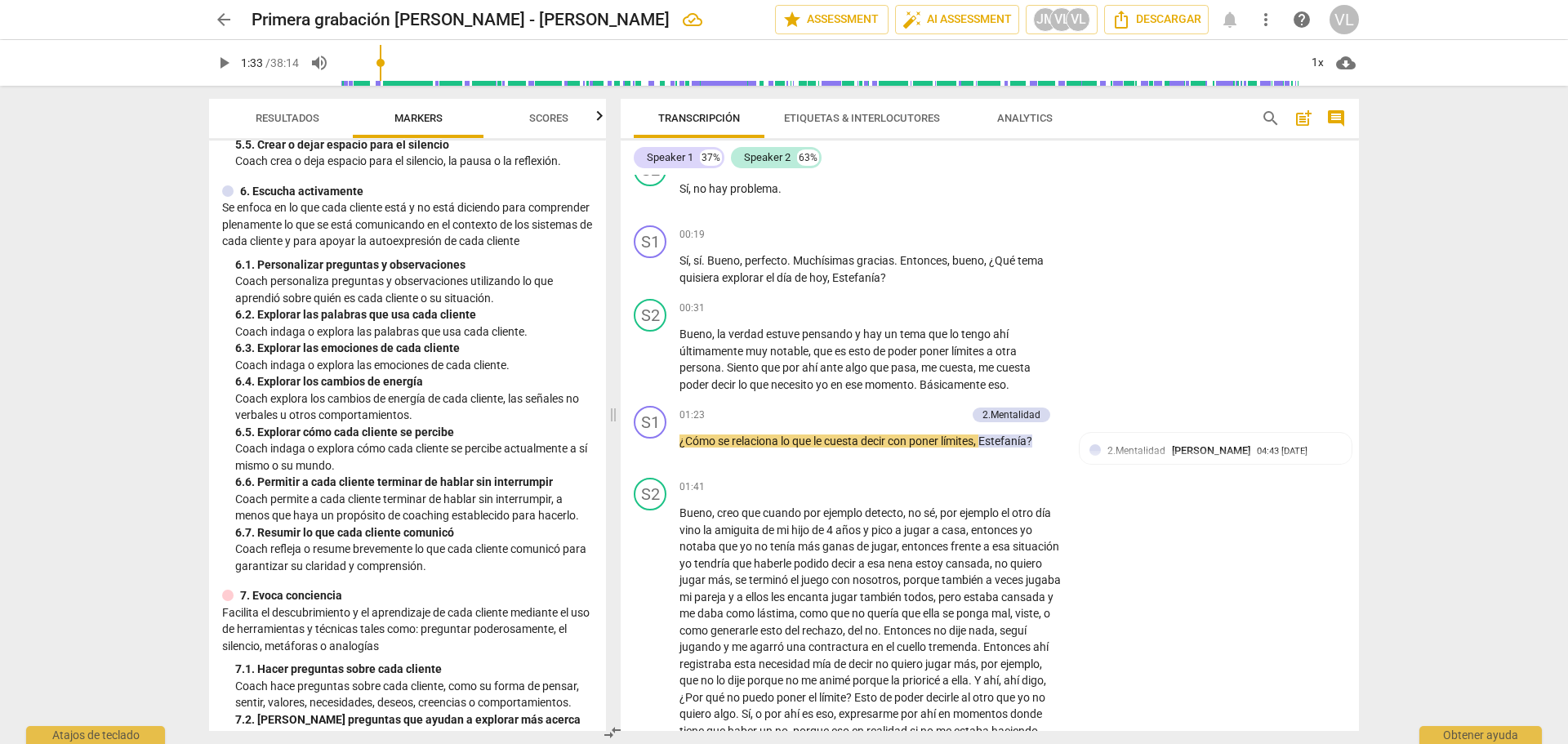
scroll to position [735, 0]
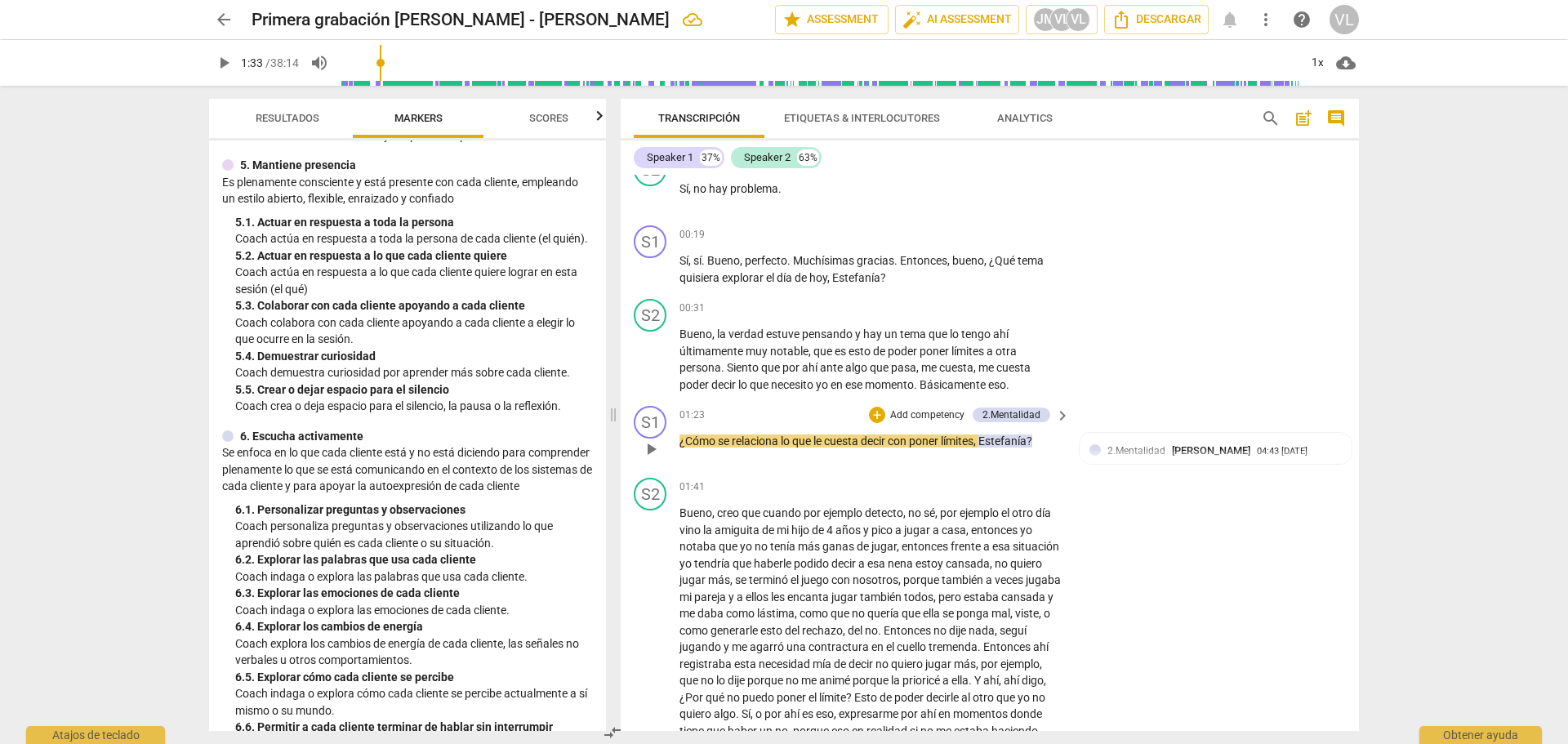
click at [892, 414] on p "Add competency" at bounding box center [927, 415] width 77 height 14
click at [1014, 421] on b "5.Presencia" at bounding box center [1000, 418] width 50 height 20
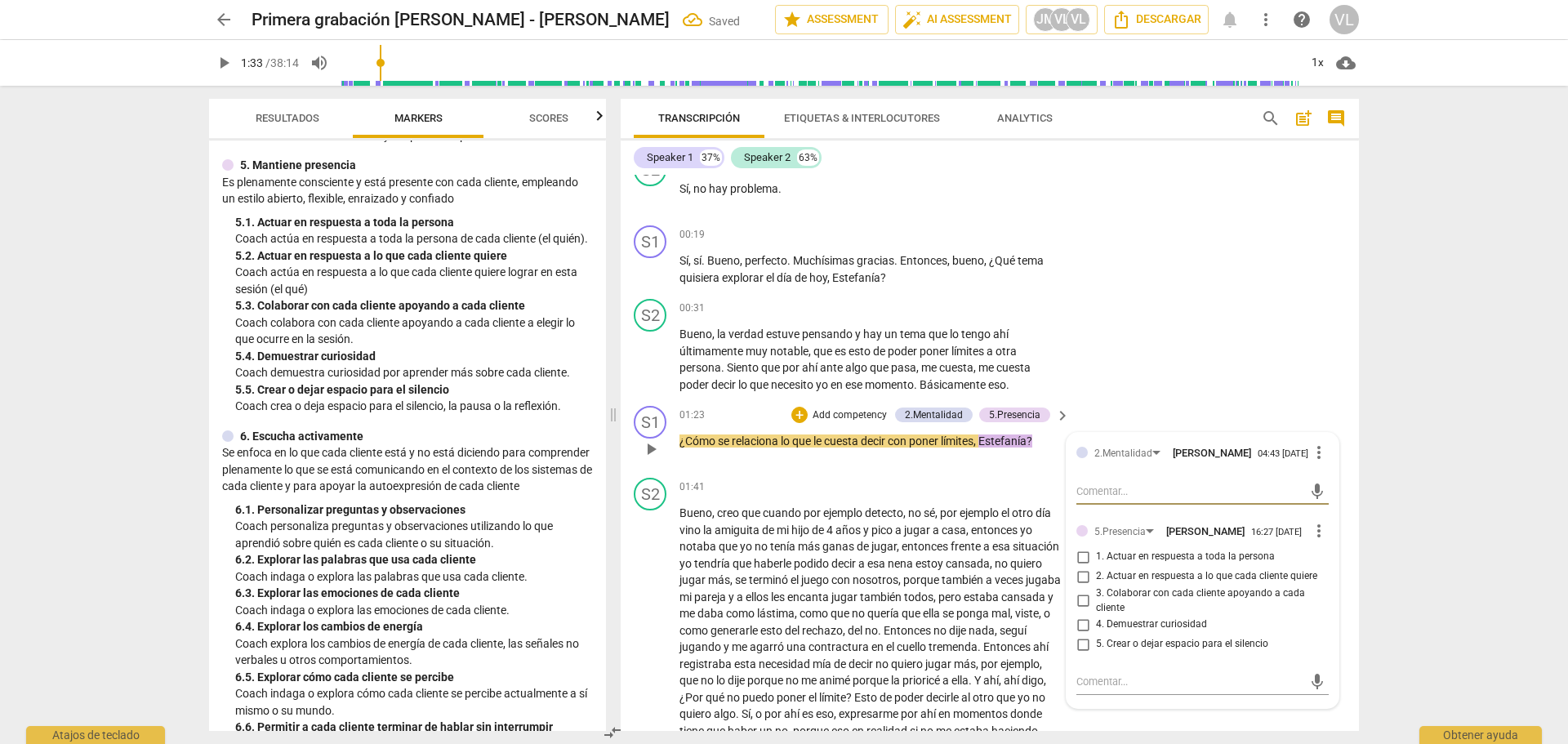
click at [1084, 635] on input "4. Demuestrar curiosidad" at bounding box center [1083, 624] width 26 height 20
checkbox input "true"
click at [1106, 369] on div "S2 play_arrow pause 00:31 + Add competency keyboard_arrow_right Bueno , la verd…" at bounding box center [989, 346] width 738 height 107
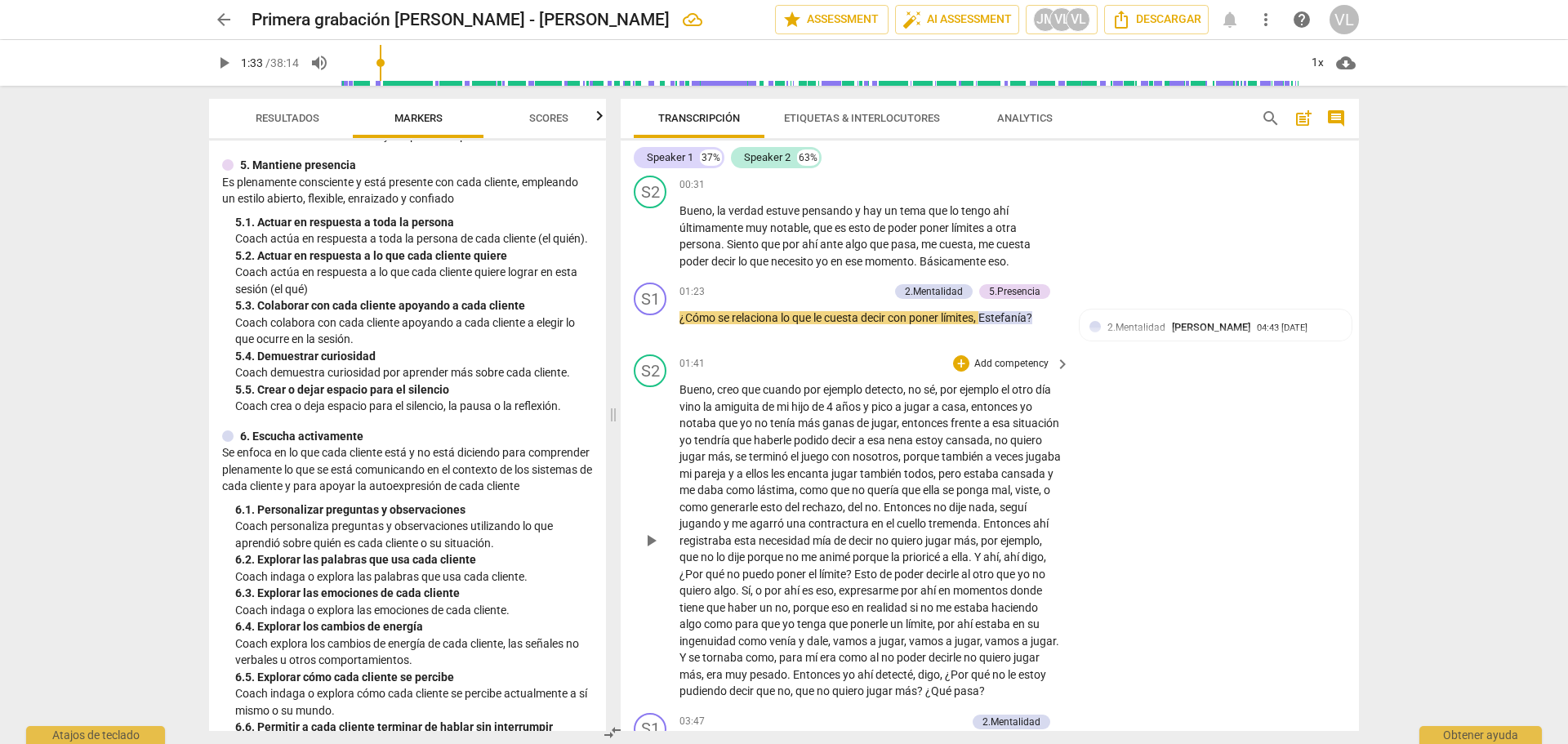
scroll to position [409, 0]
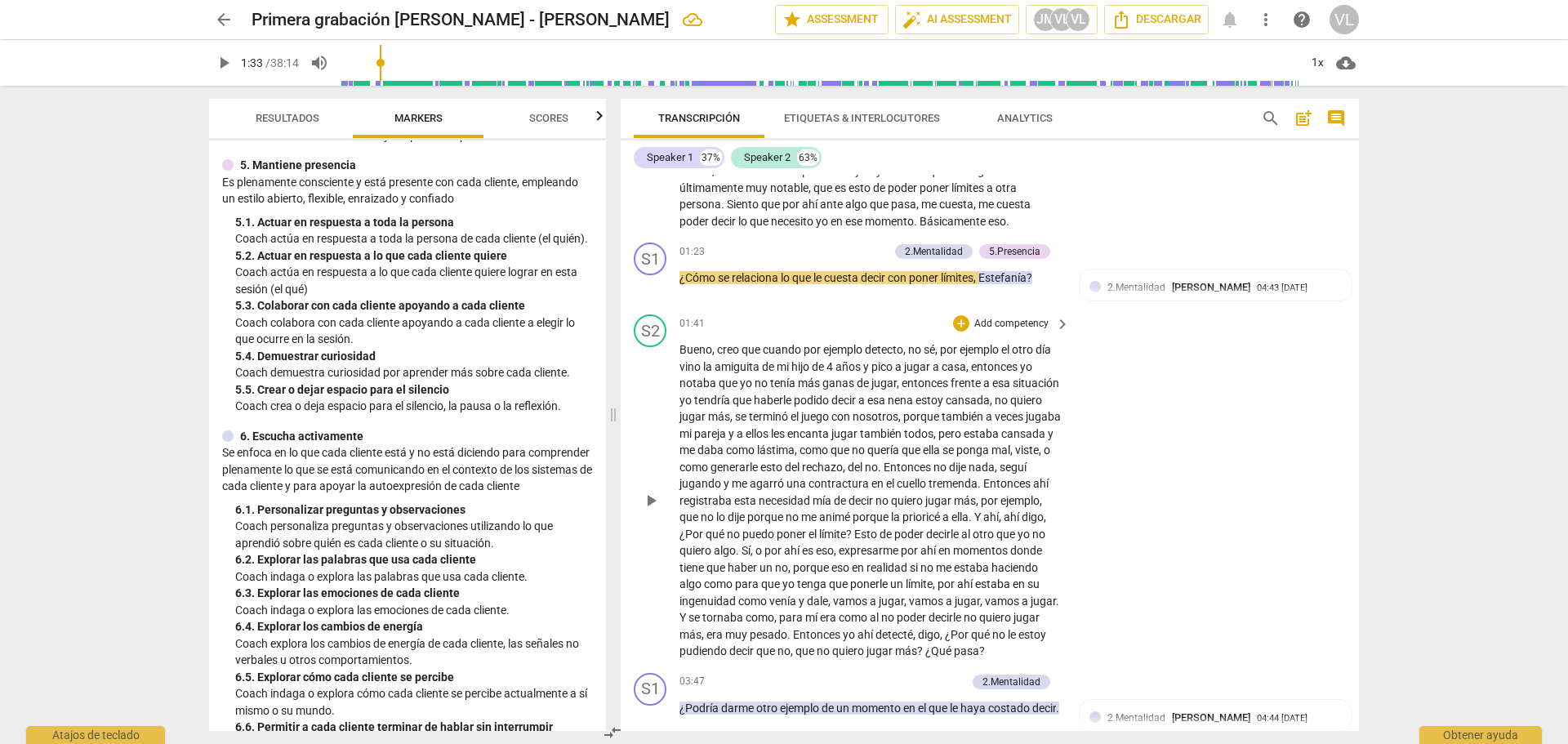
click at [650, 511] on span "play_arrow" at bounding box center [650, 501] width 20 height 20
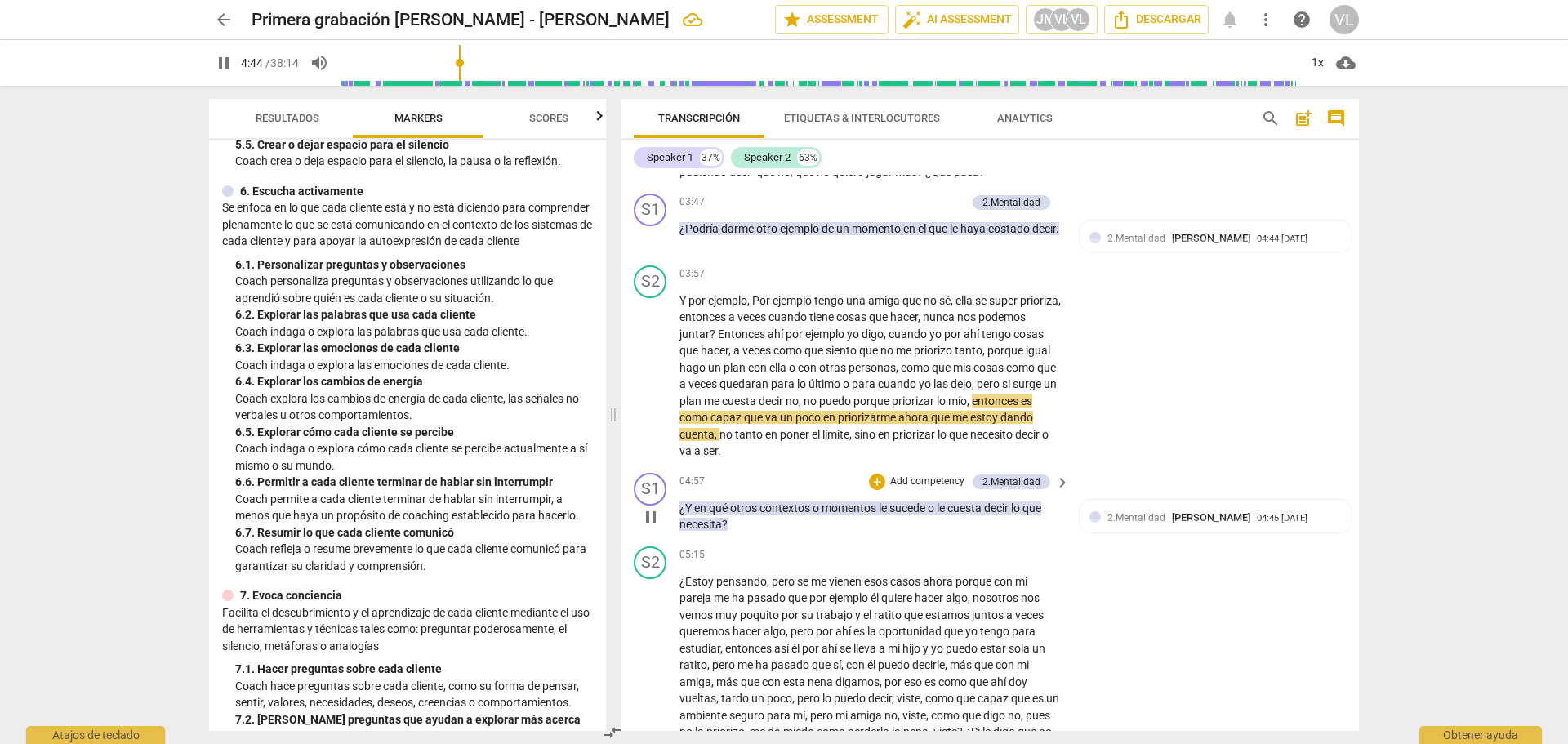
scroll to position [898, 0]
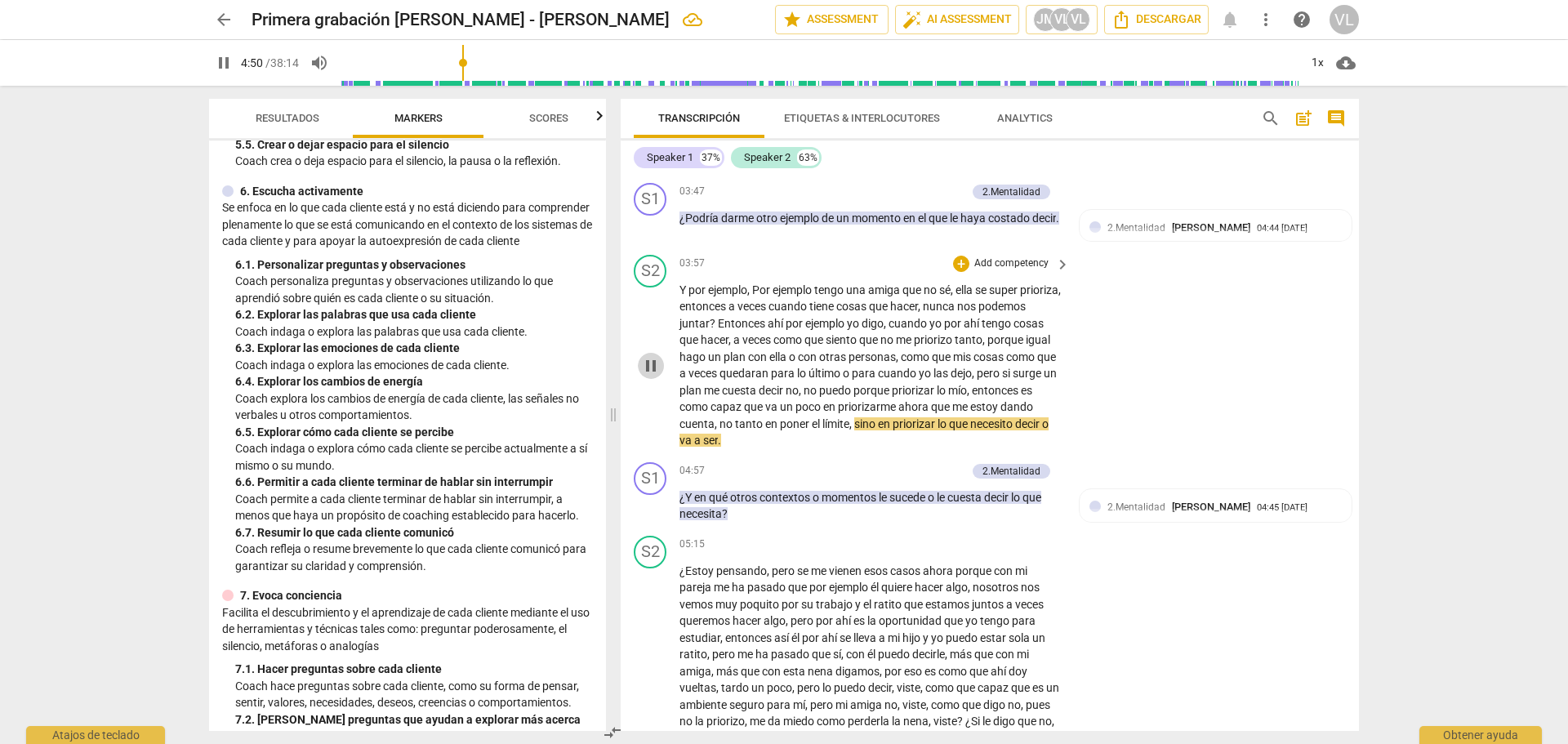
click at [657, 375] on span "pause" at bounding box center [650, 365] width 20 height 20
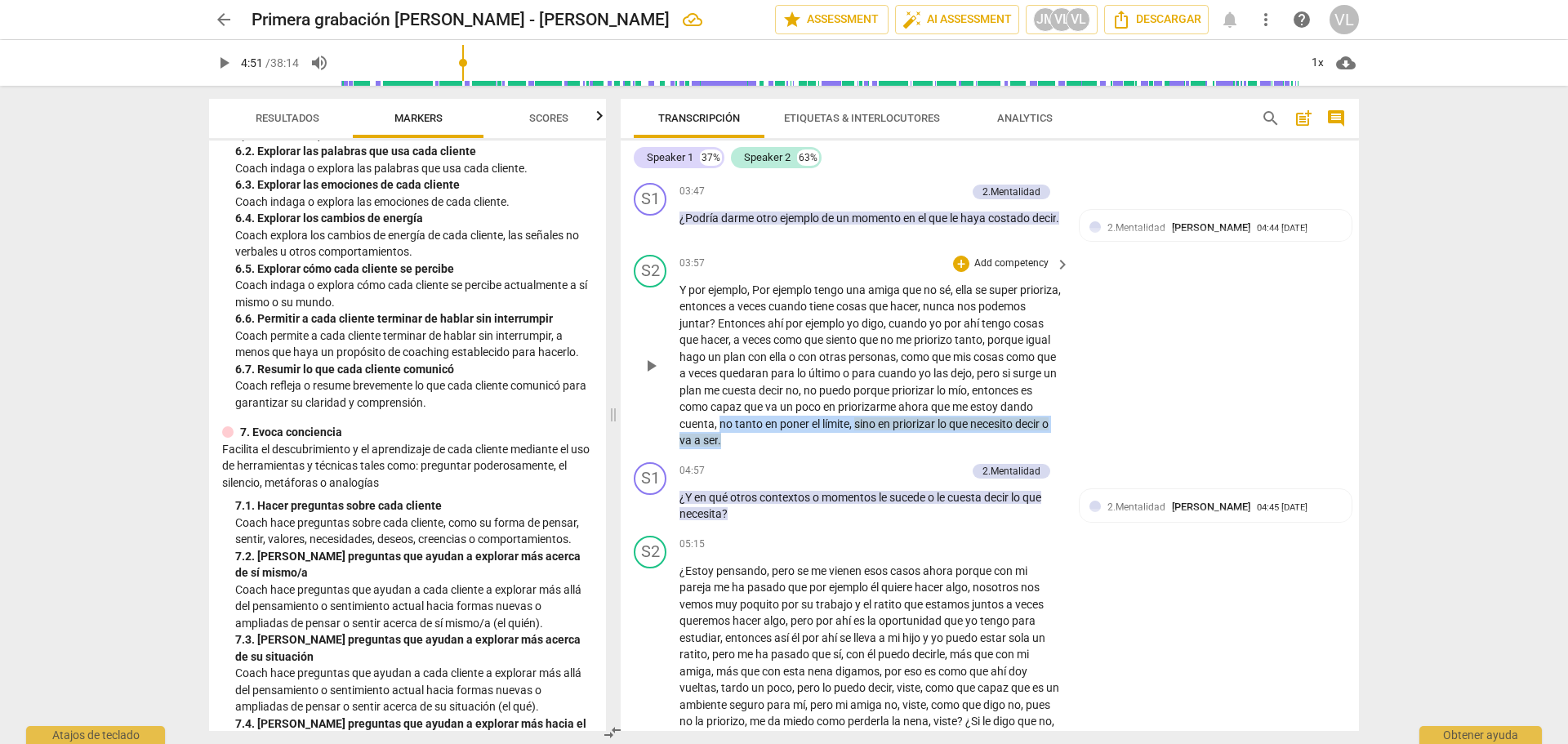
drag, startPoint x: 802, startPoint y: 444, endPoint x: 806, endPoint y: 461, distance: 17.5
click at [806, 449] on p "Y por ejemplo , Por ejemplo tengo una amiga que no sé , ella se super prioriza …" at bounding box center [870, 365] width 382 height 168
copy p "no tanto en poner el límite , sino en priorizar lo que necesito decir o va a se…"
click at [646, 516] on span "play_arrow" at bounding box center [650, 506] width 20 height 20
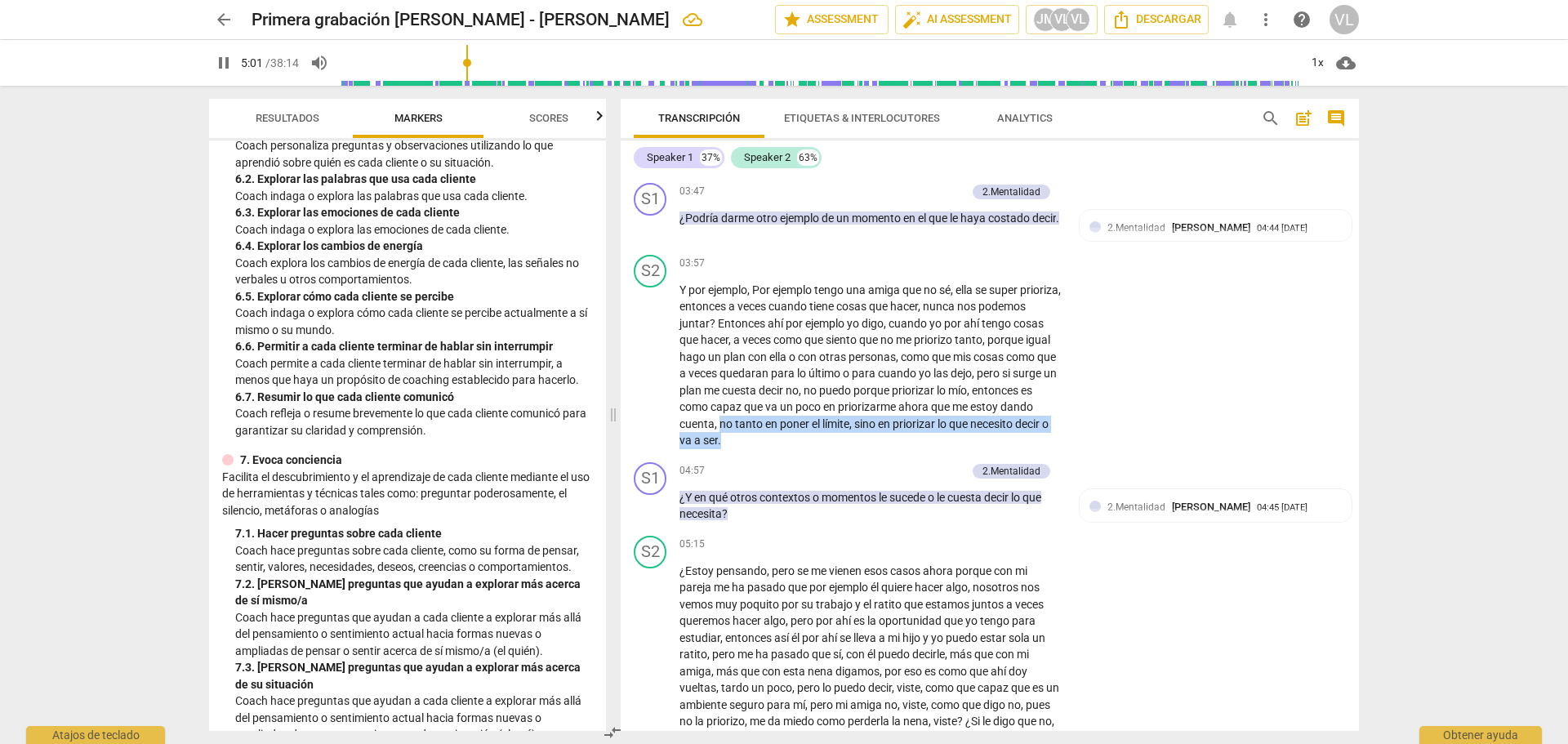
scroll to position [1062, 0]
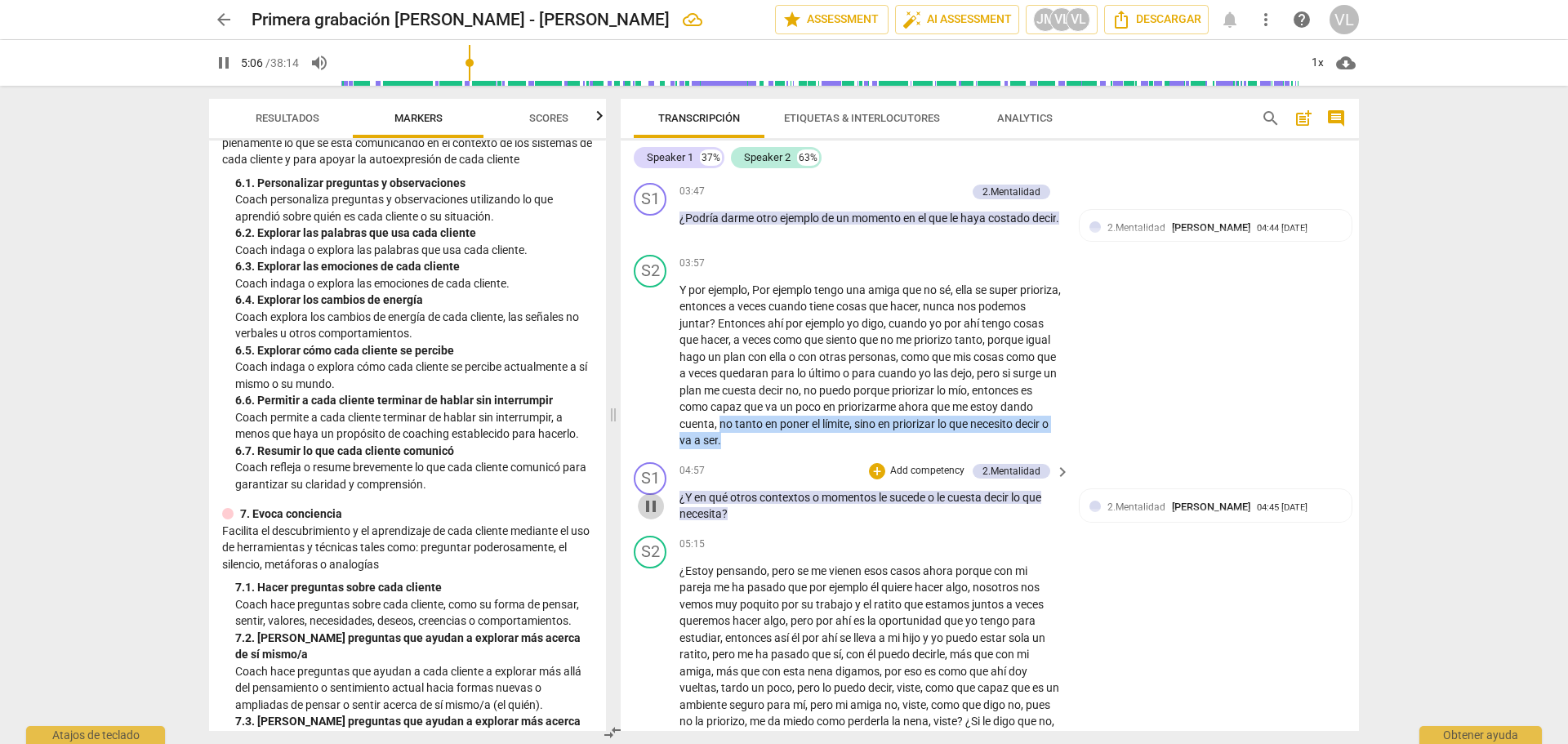
click at [650, 516] on span "pause" at bounding box center [650, 506] width 20 height 20
type input "307"
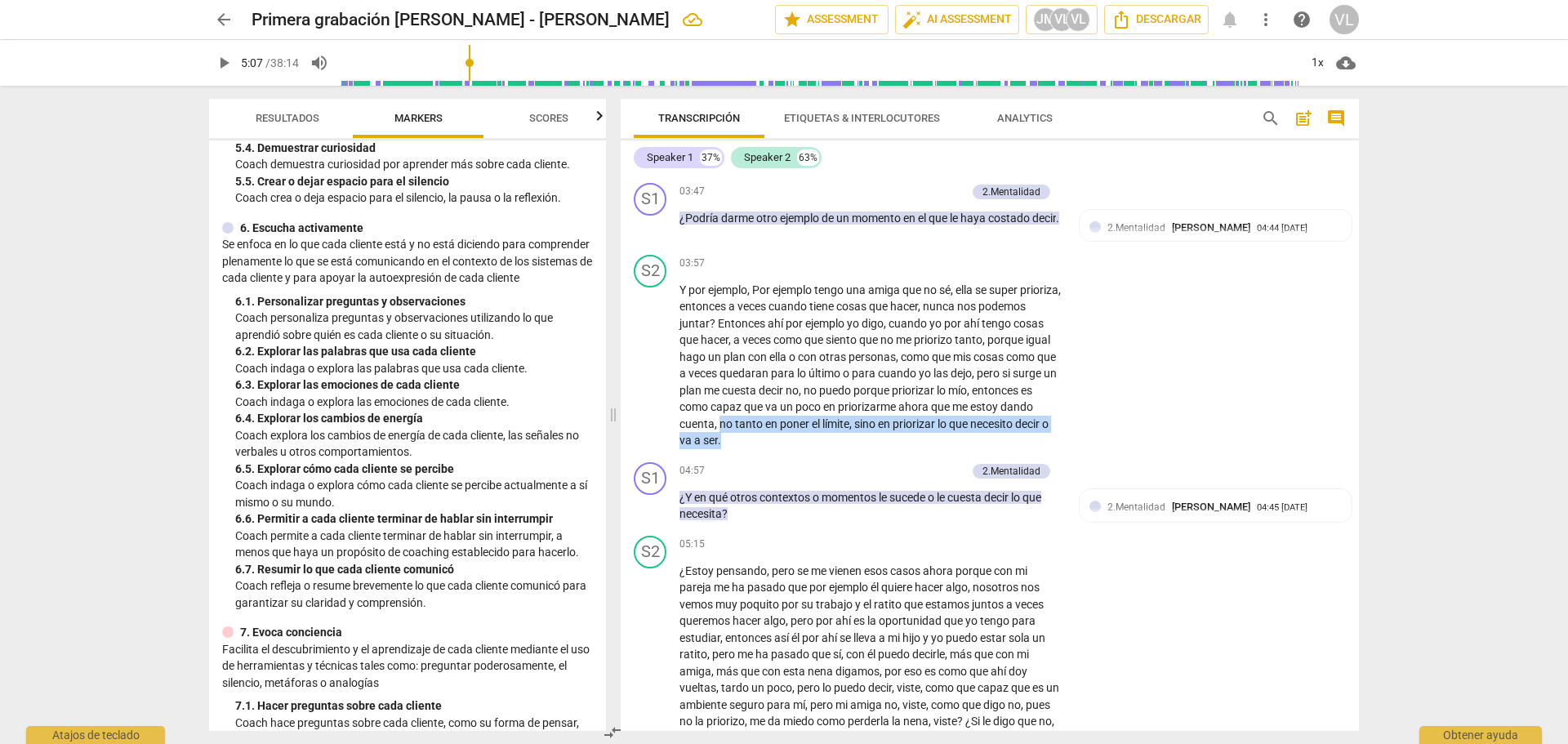
scroll to position [980, 0]
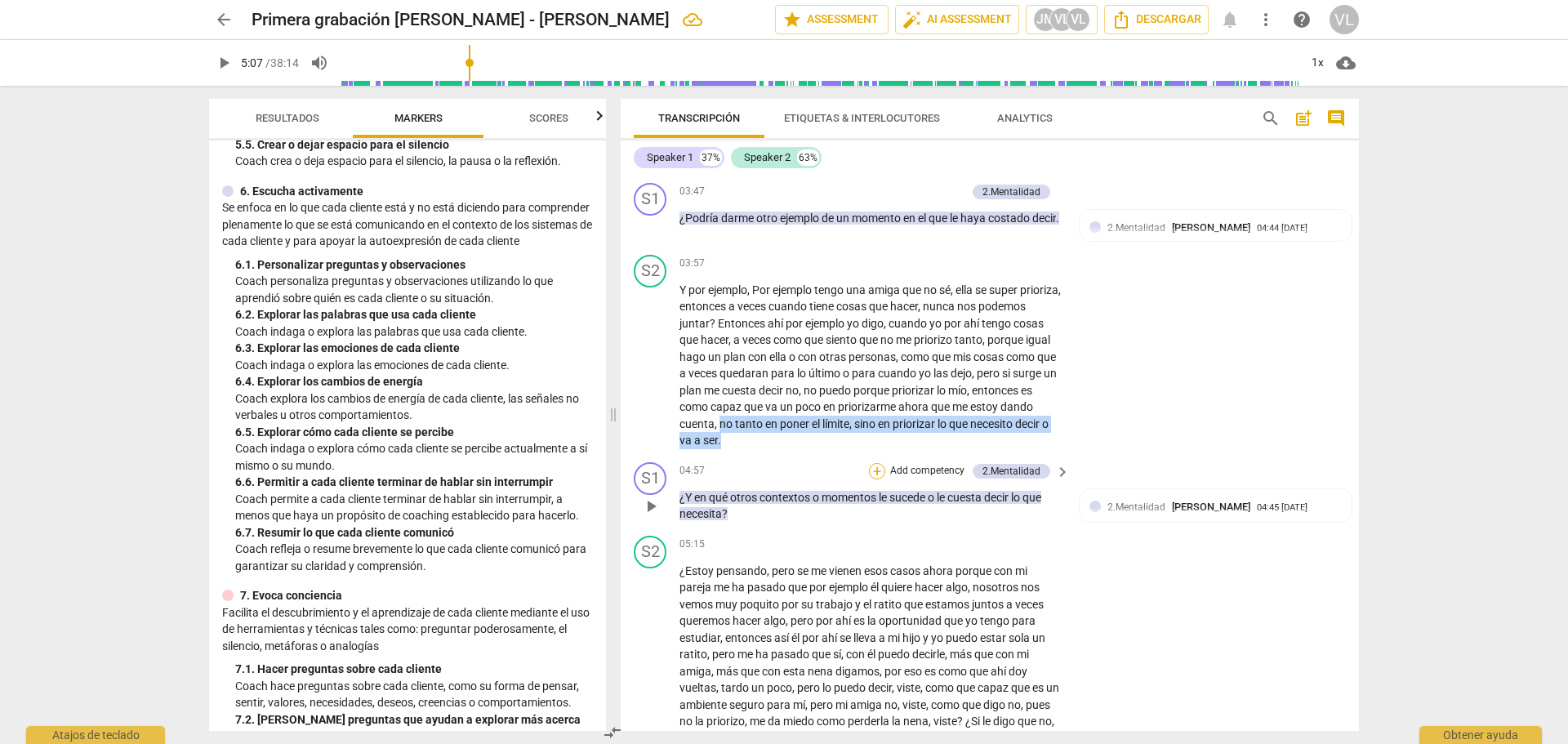
click at [877, 479] on div "+" at bounding box center [877, 471] width 16 height 16
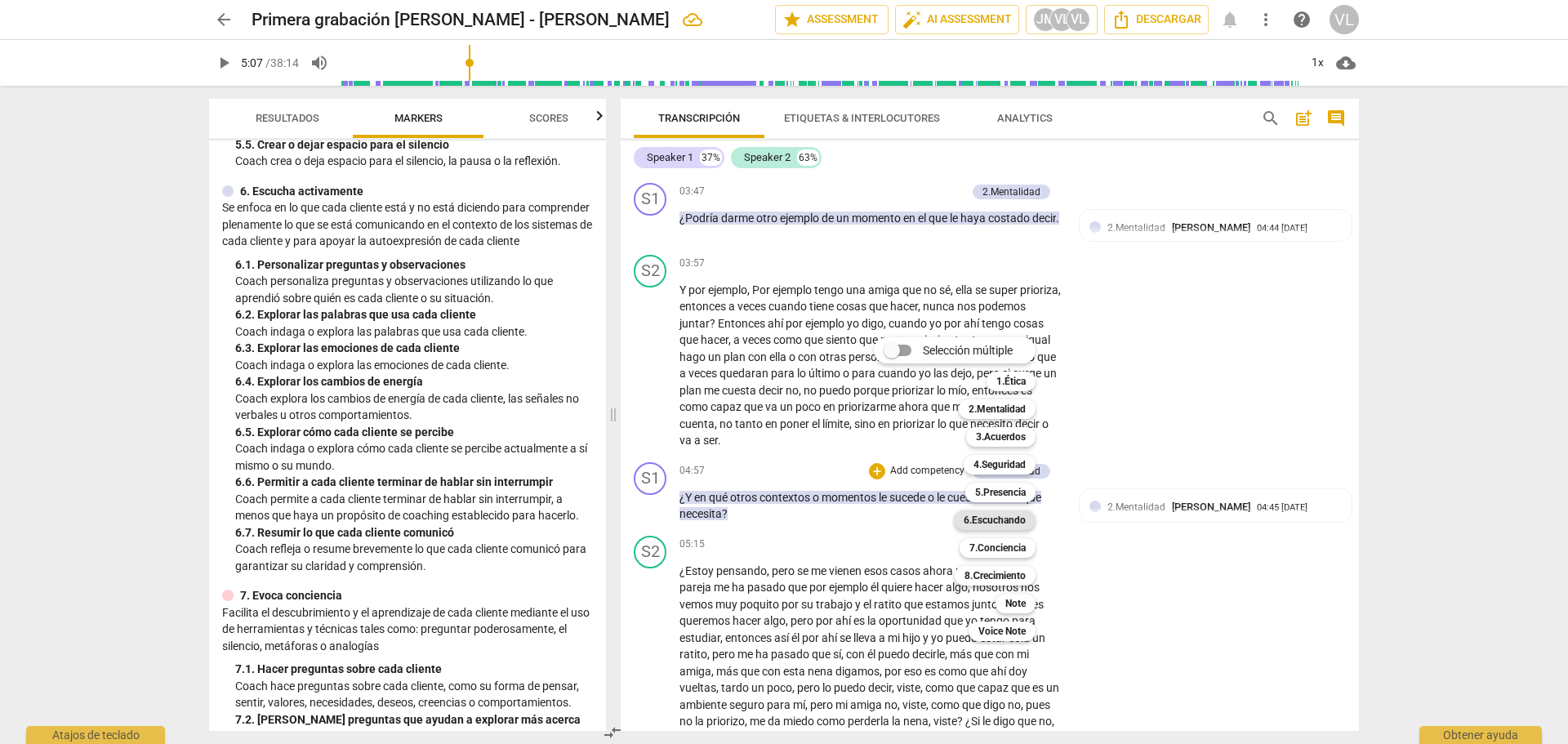
click at [981, 523] on b "6.Escuchando" at bounding box center [994, 520] width 62 height 20
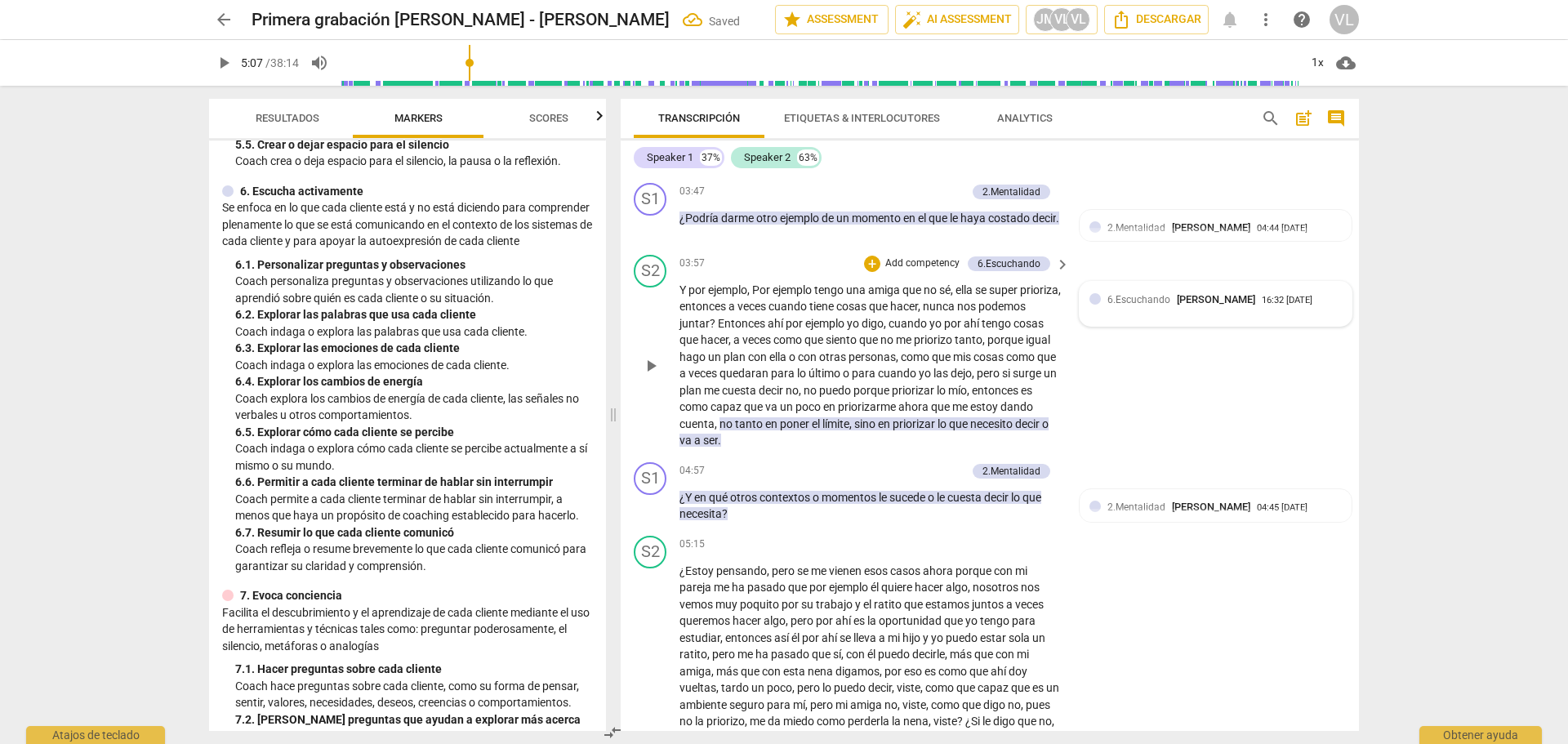
click at [1177, 306] on span "[PERSON_NAME]" at bounding box center [1216, 299] width 78 height 12
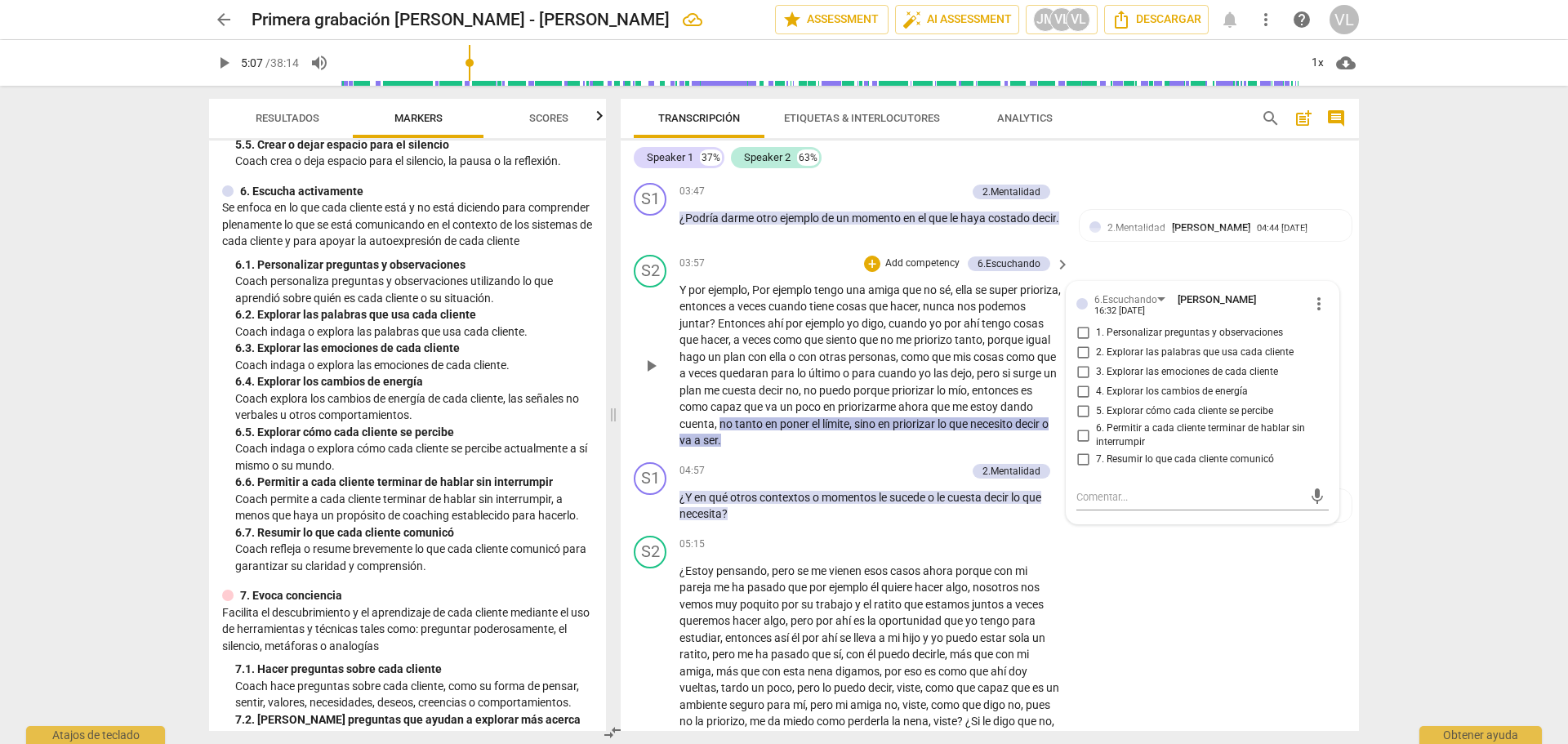
click at [1103, 419] on span "5. Explorar cómo cada cliente se percibe" at bounding box center [1185, 411] width 177 height 14
click at [1096, 421] on input "5. Explorar cómo cada cliente se percibe" at bounding box center [1083, 411] width 26 height 20
checkbox input "true"
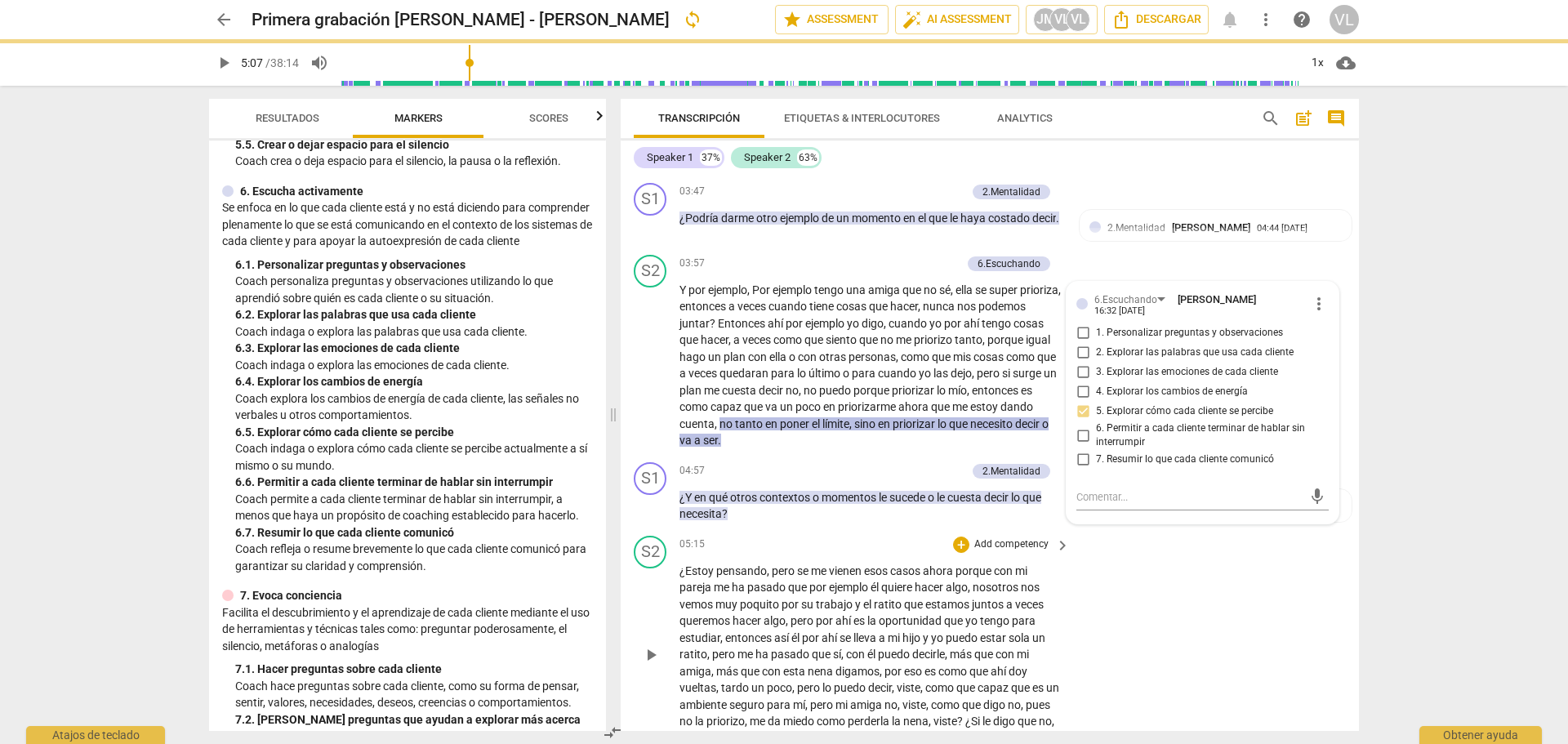
click at [1184, 588] on div "S2 play_arrow pause 05:15 + Add competency keyboard_arrow_right ¿Estoy pensando…" at bounding box center [989, 642] width 738 height 225
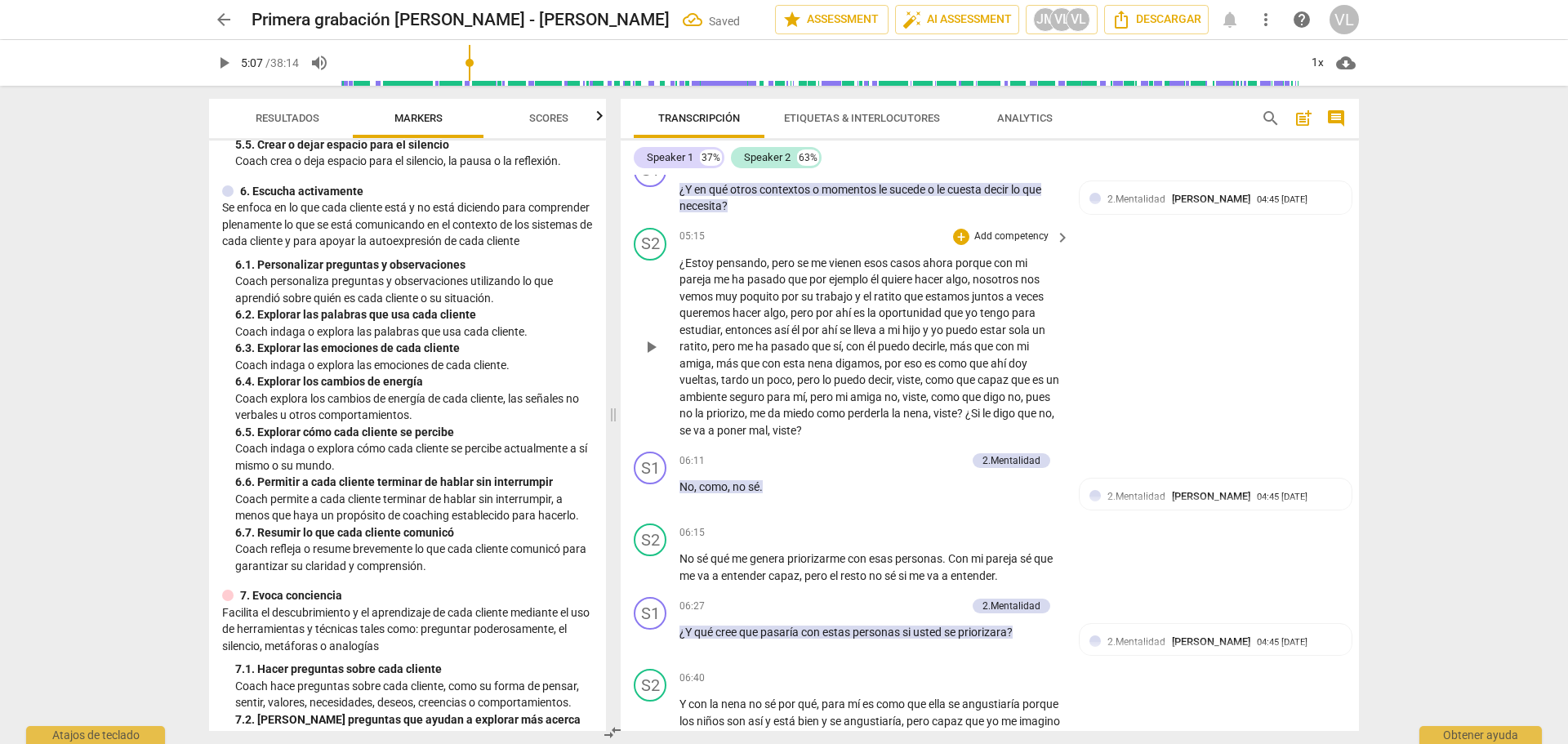
scroll to position [1225, 0]
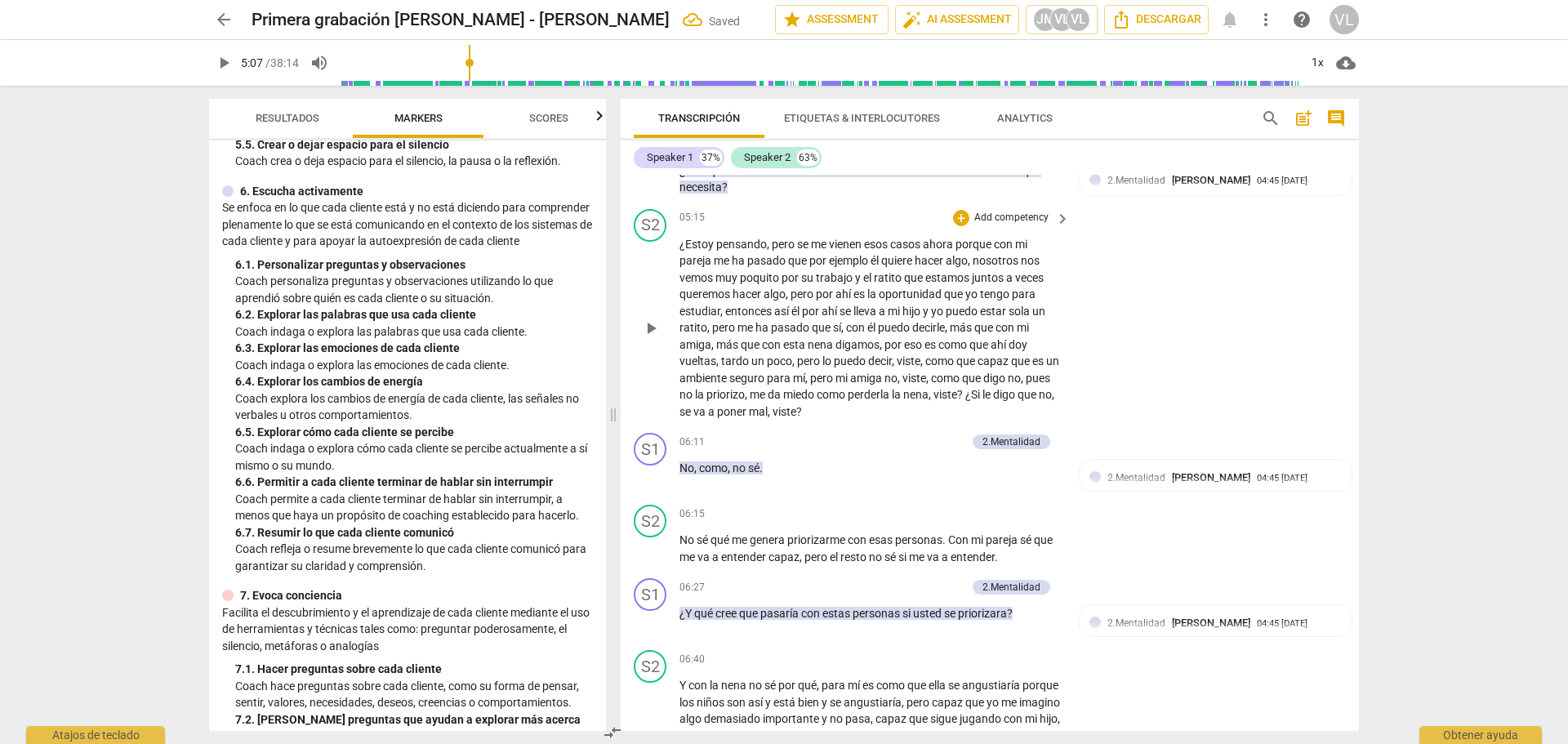
click at [655, 338] on span "play_arrow" at bounding box center [650, 328] width 20 height 20
click at [659, 558] on span "pause" at bounding box center [650, 548] width 20 height 20
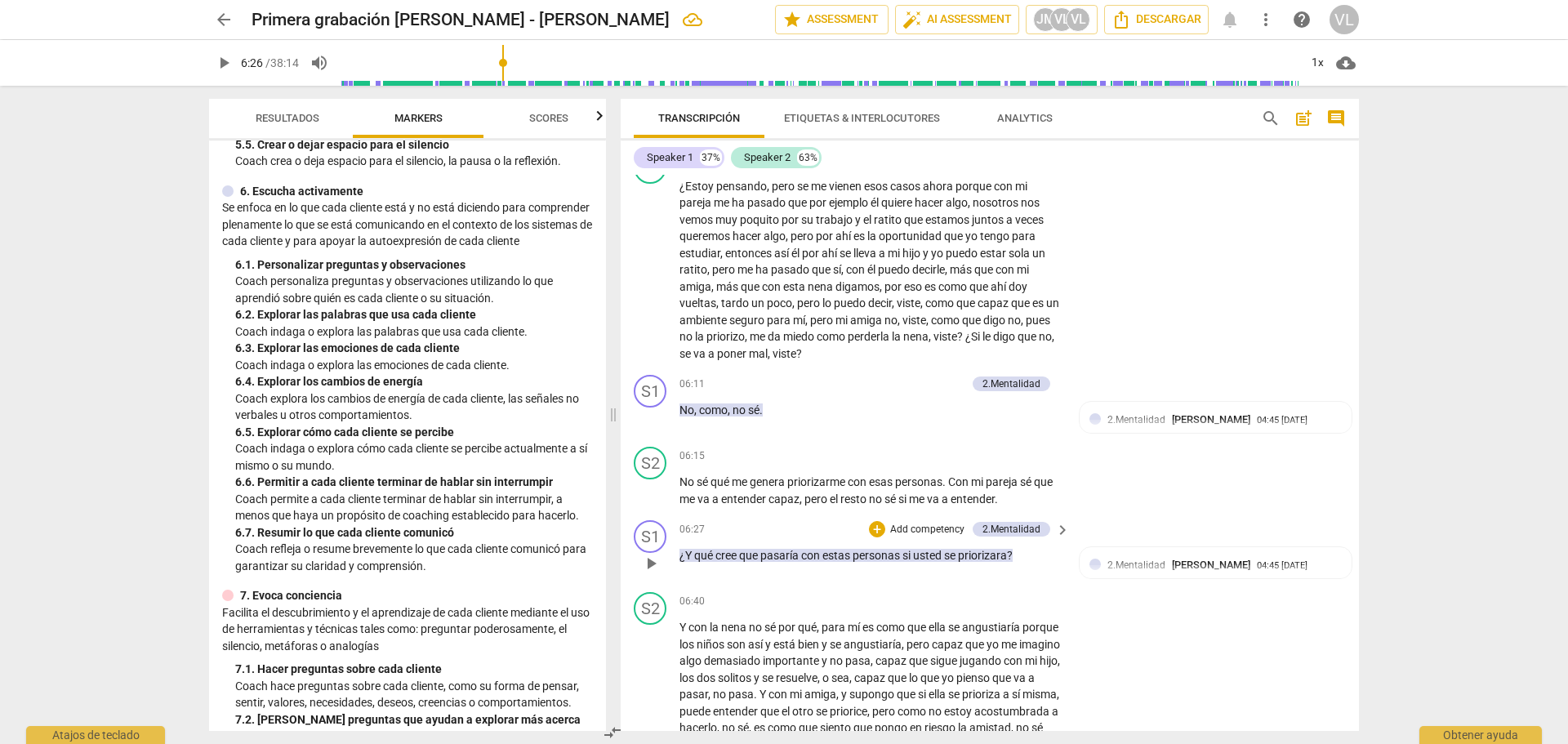
scroll to position [1388, 0]
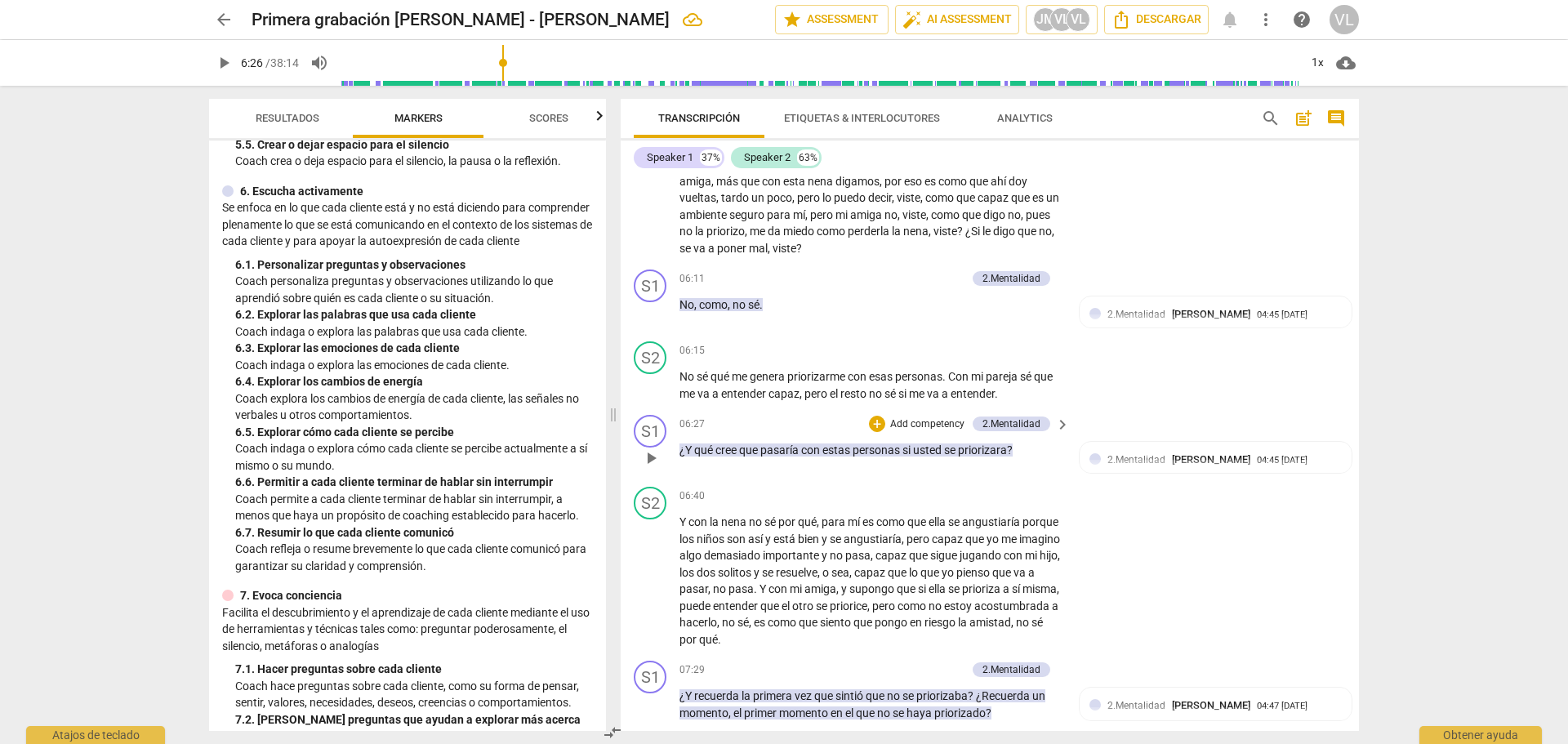
click at [650, 468] on span "play_arrow" at bounding box center [650, 458] width 20 height 20
click at [655, 468] on span "pause" at bounding box center [650, 458] width 20 height 20
type input "390"
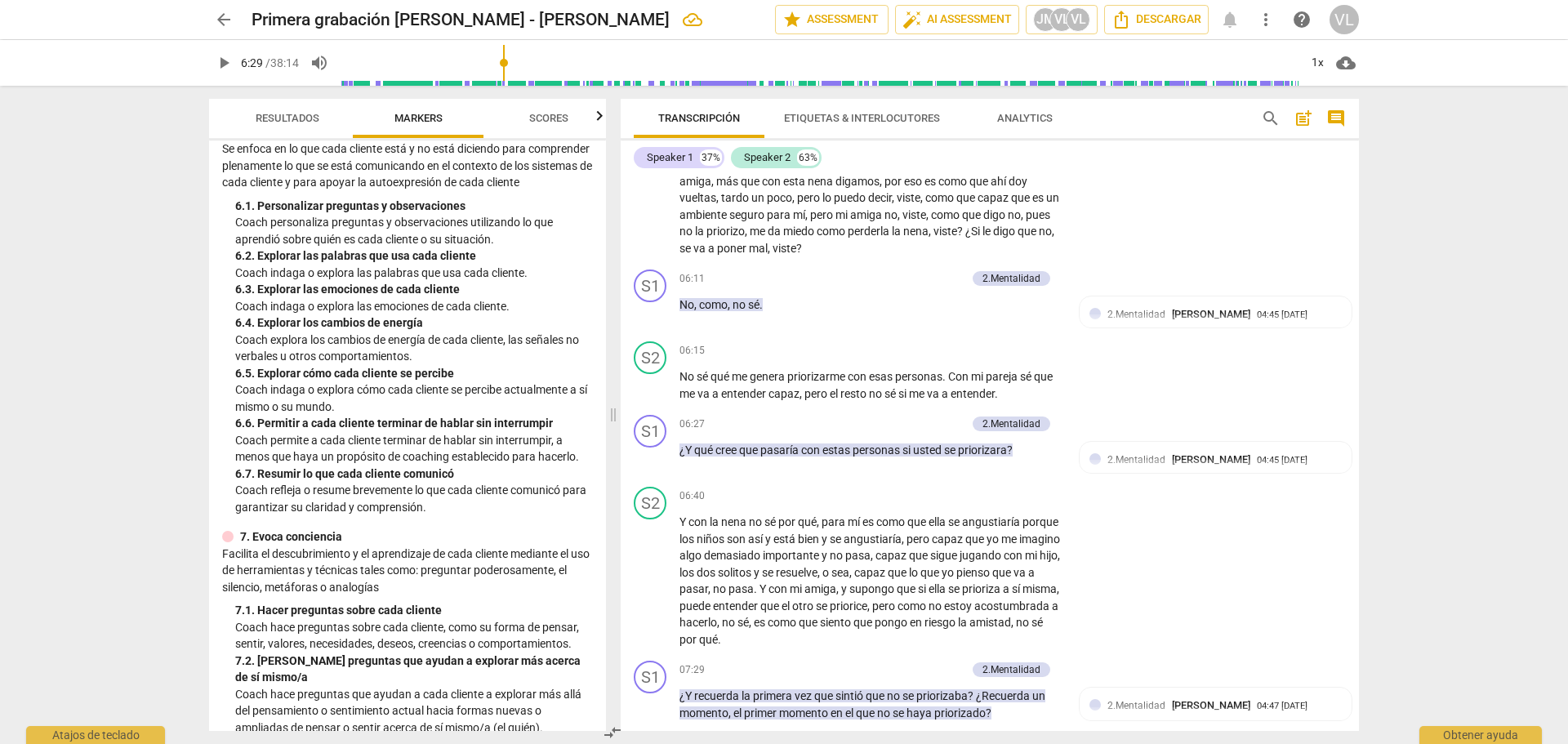
scroll to position [1062, 0]
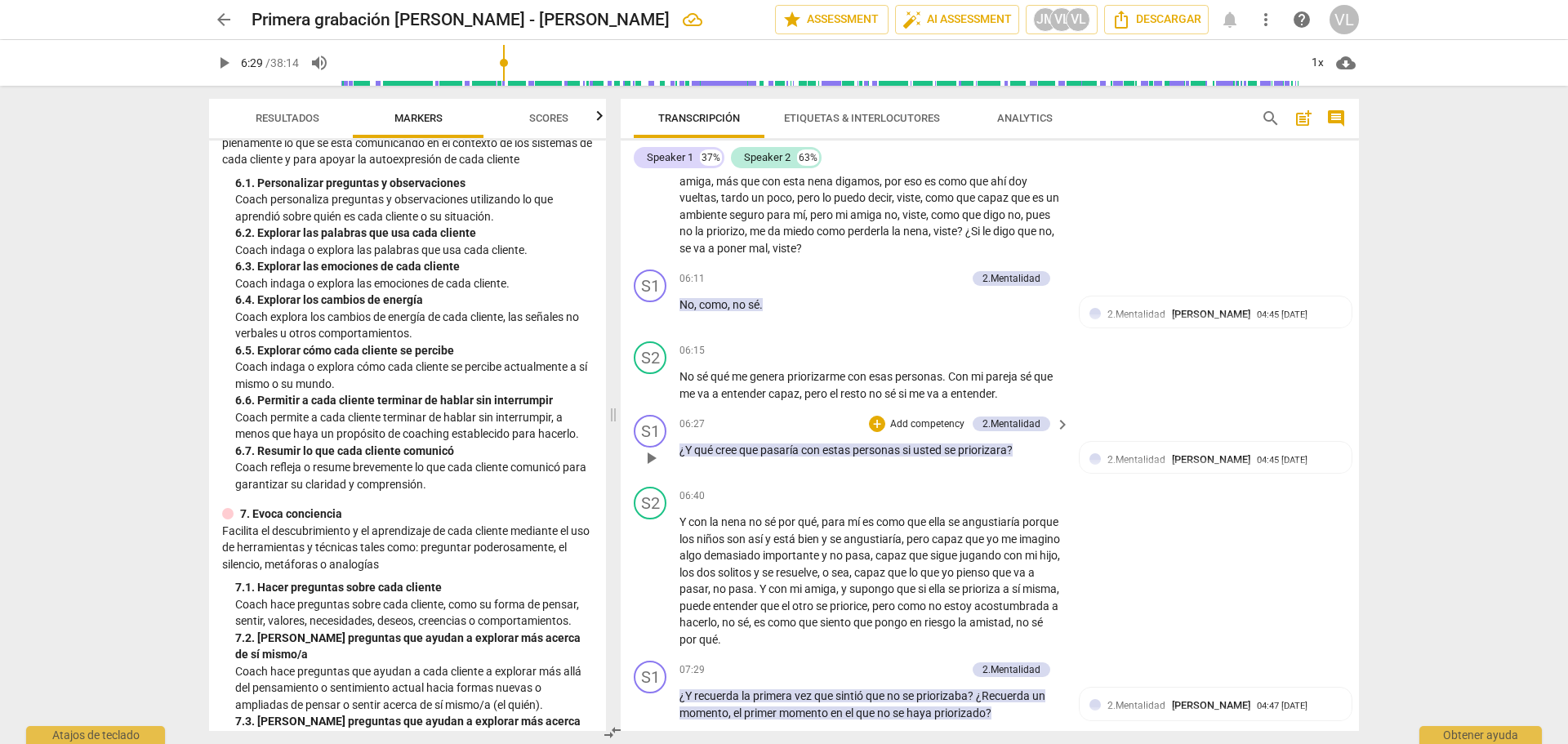
click at [893, 432] on p "Add competency" at bounding box center [927, 424] width 77 height 14
click at [1012, 481] on b "6.Escuchando" at bounding box center [994, 473] width 62 height 20
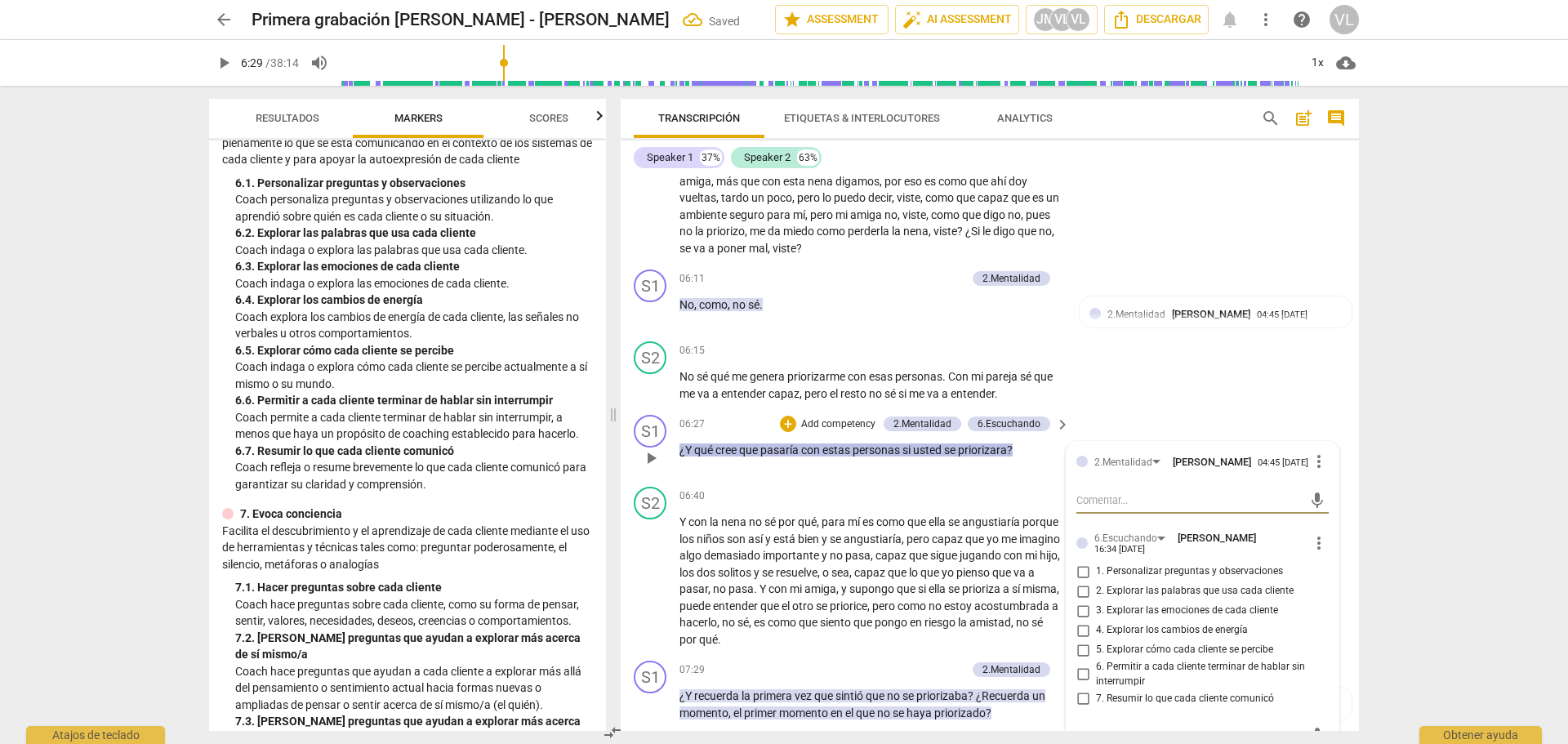
click at [1086, 581] on input "1. Personalizar preguntas y observaciones" at bounding box center [1083, 571] width 26 height 20
checkbox input "true"
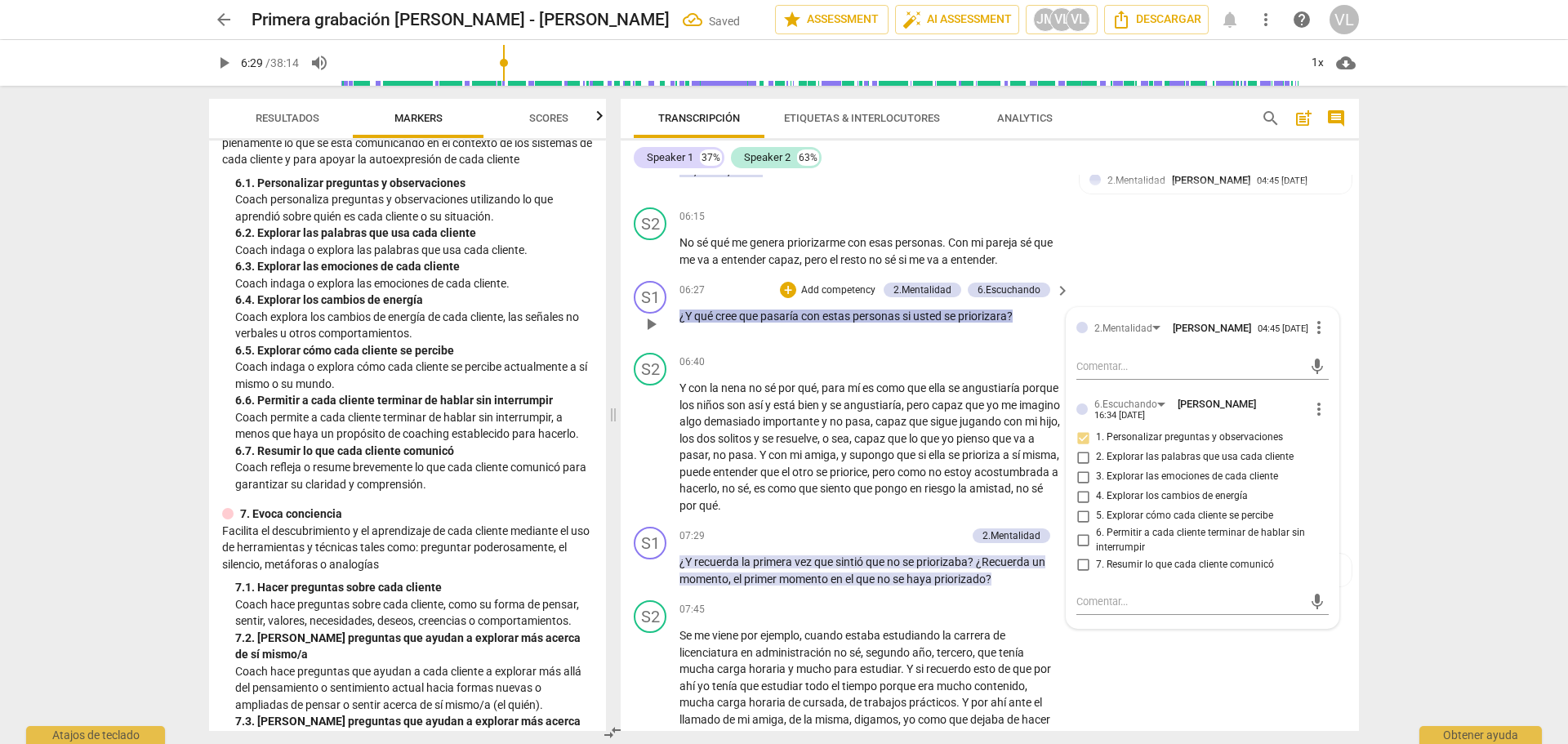
scroll to position [1552, 0]
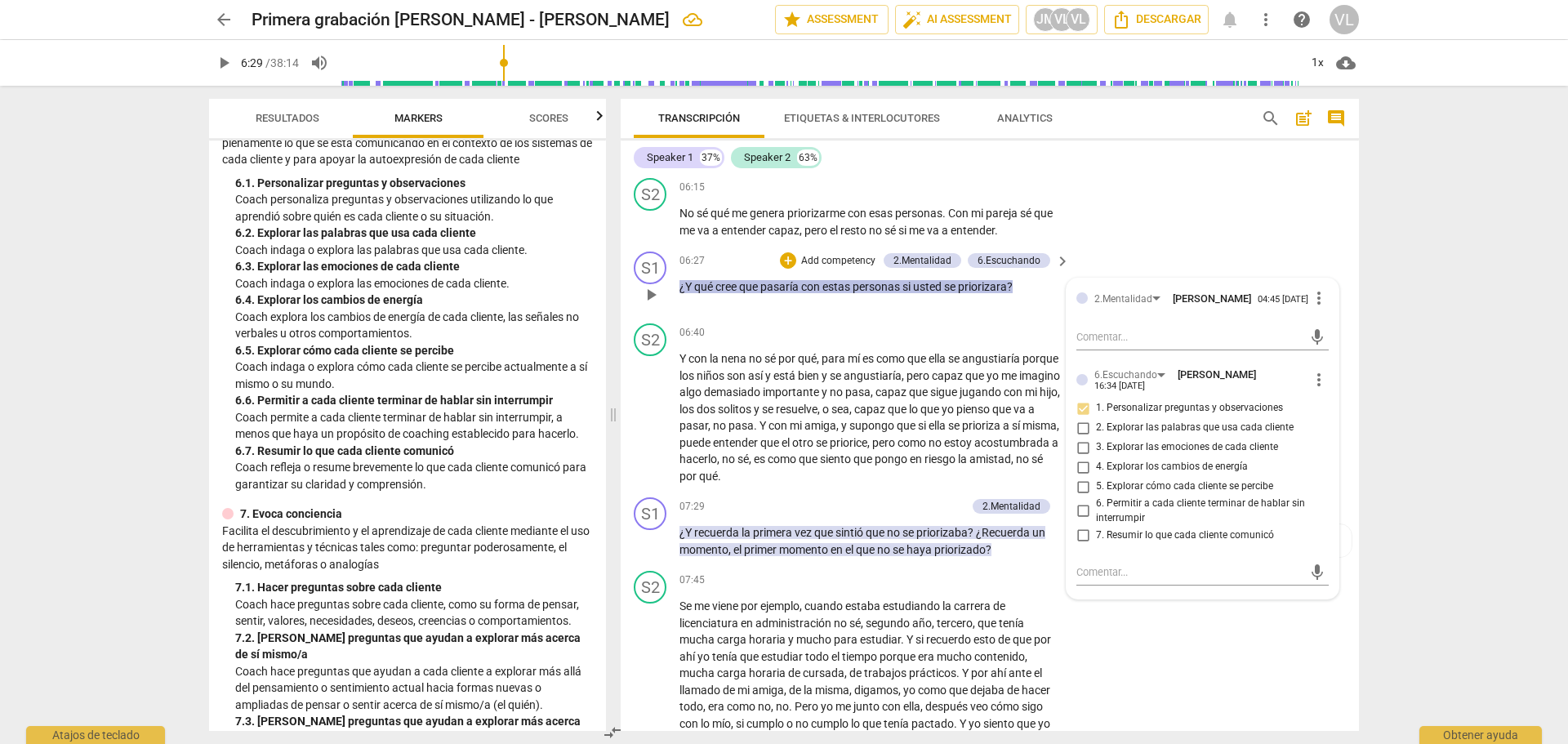
click at [1086, 496] on input "5. Explorar cómo cada cliente se percibe" at bounding box center [1083, 486] width 26 height 20
checkbox input "true"
click at [1140, 651] on div "S2 play_arrow pause 07:45 + Add competency keyboard_arrow_right Se me viene por…" at bounding box center [989, 693] width 738 height 258
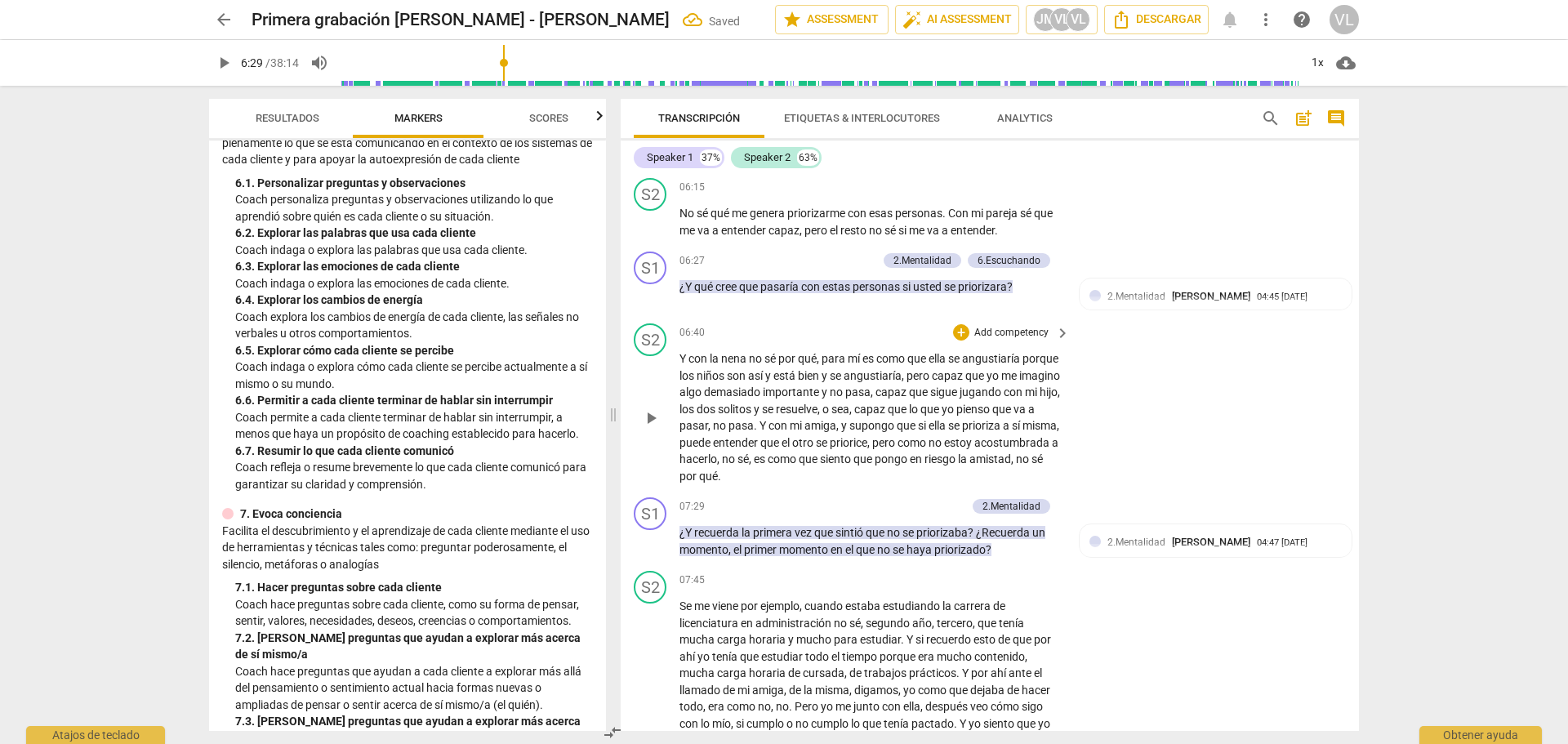
click at [638, 425] on div "play_arrow pause" at bounding box center [658, 417] width 42 height 123
click at [651, 428] on span "play_arrow" at bounding box center [650, 418] width 20 height 20
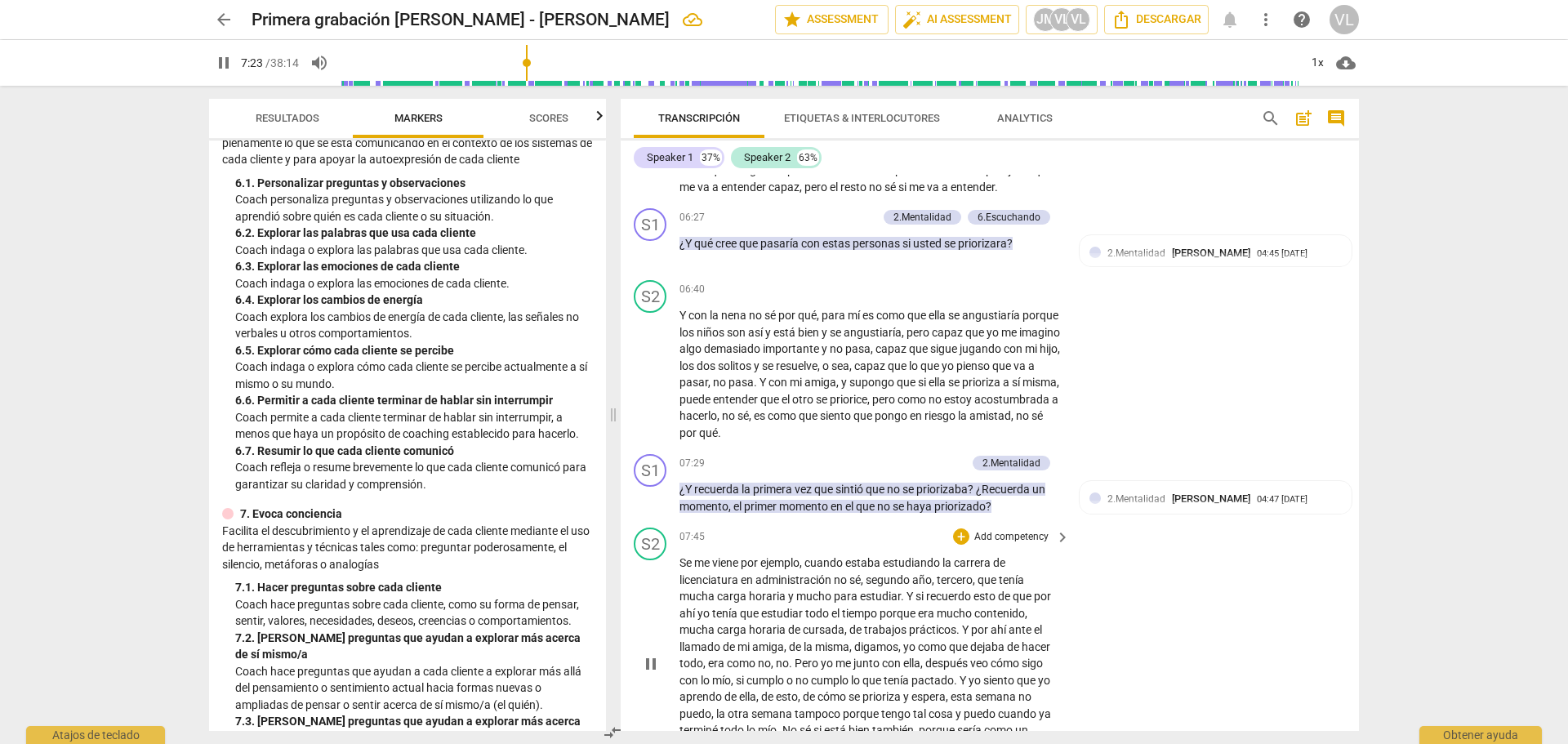
scroll to position [1634, 0]
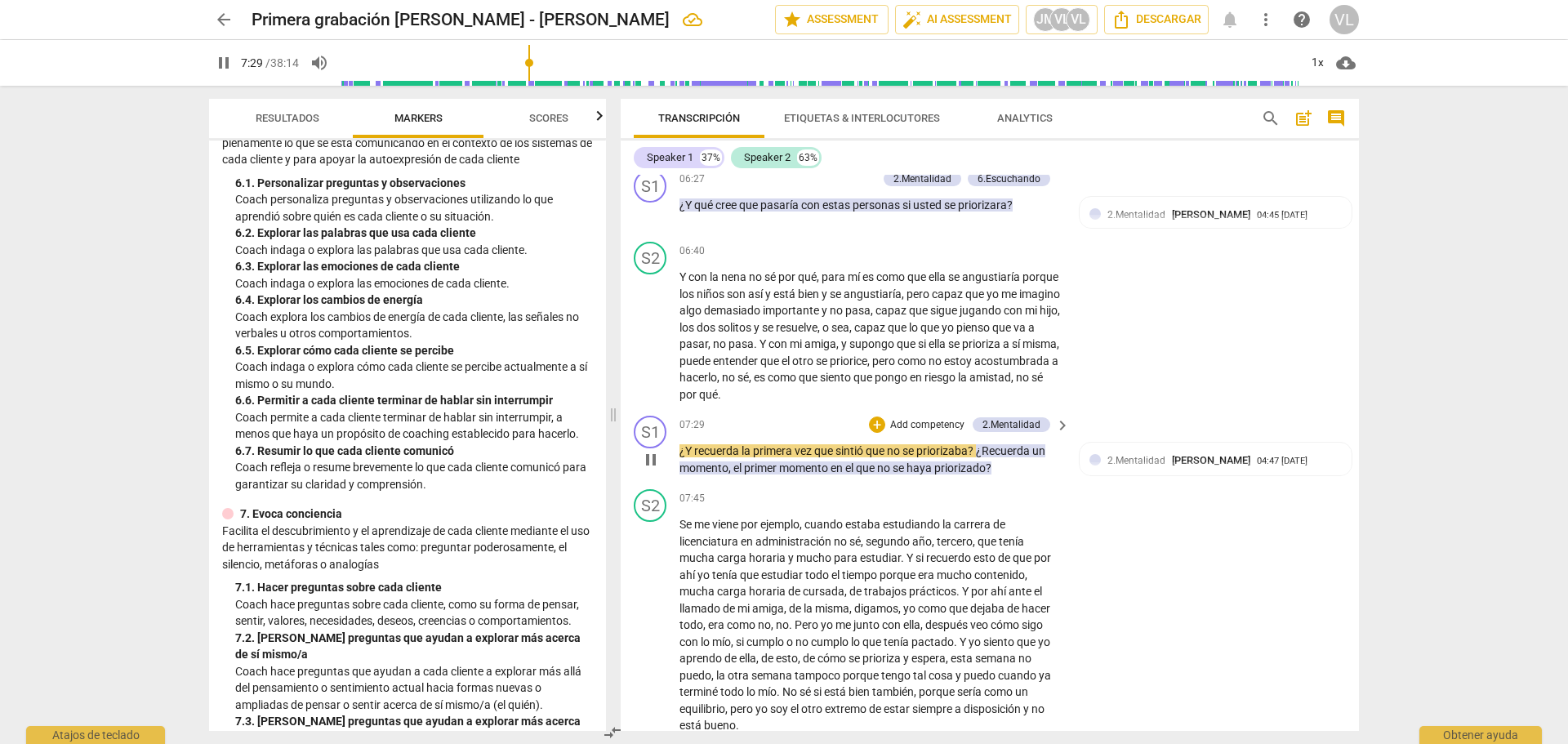
click at [889, 433] on p "Add competency" at bounding box center [927, 425] width 77 height 14
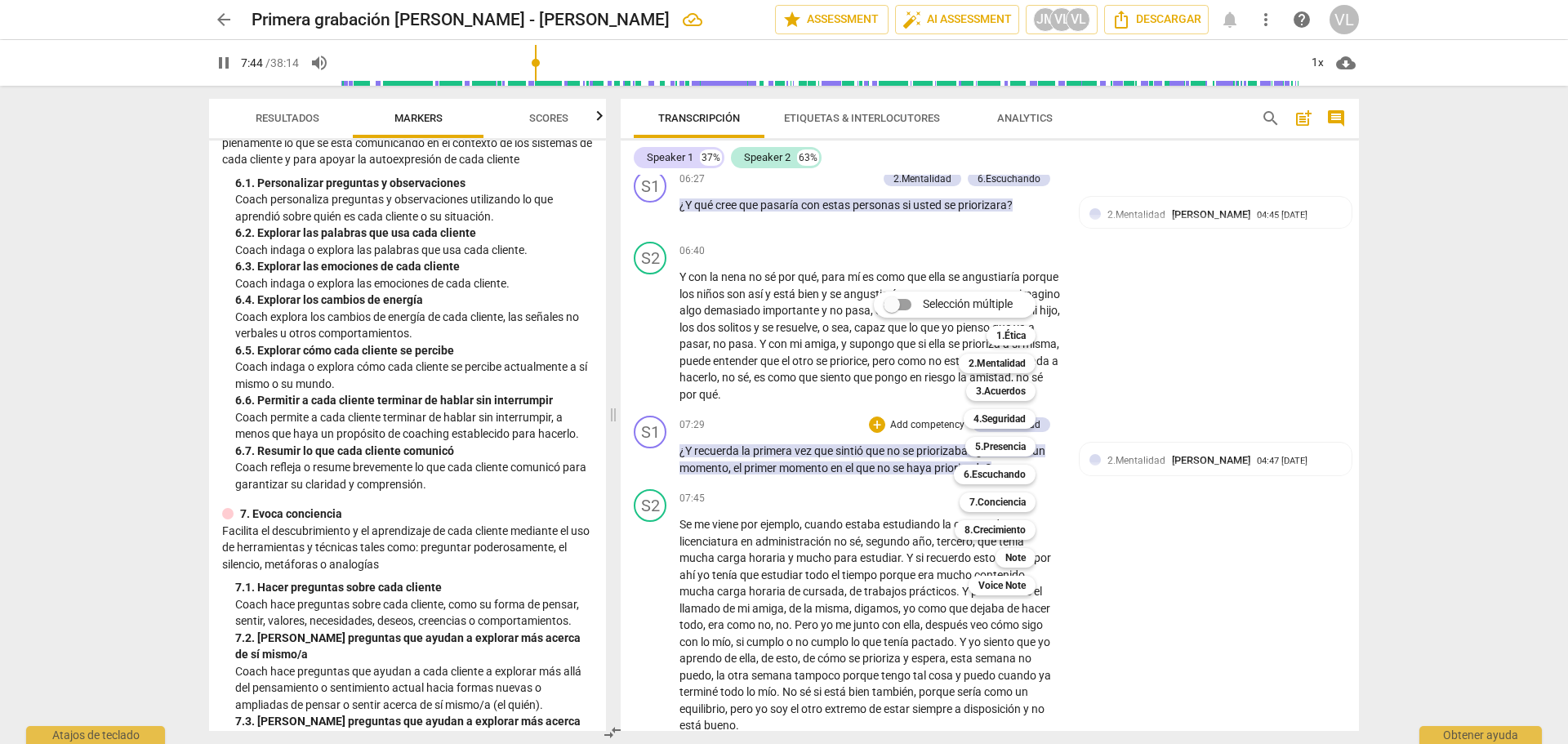
click at [731, 438] on div at bounding box center [784, 372] width 1568 height 744
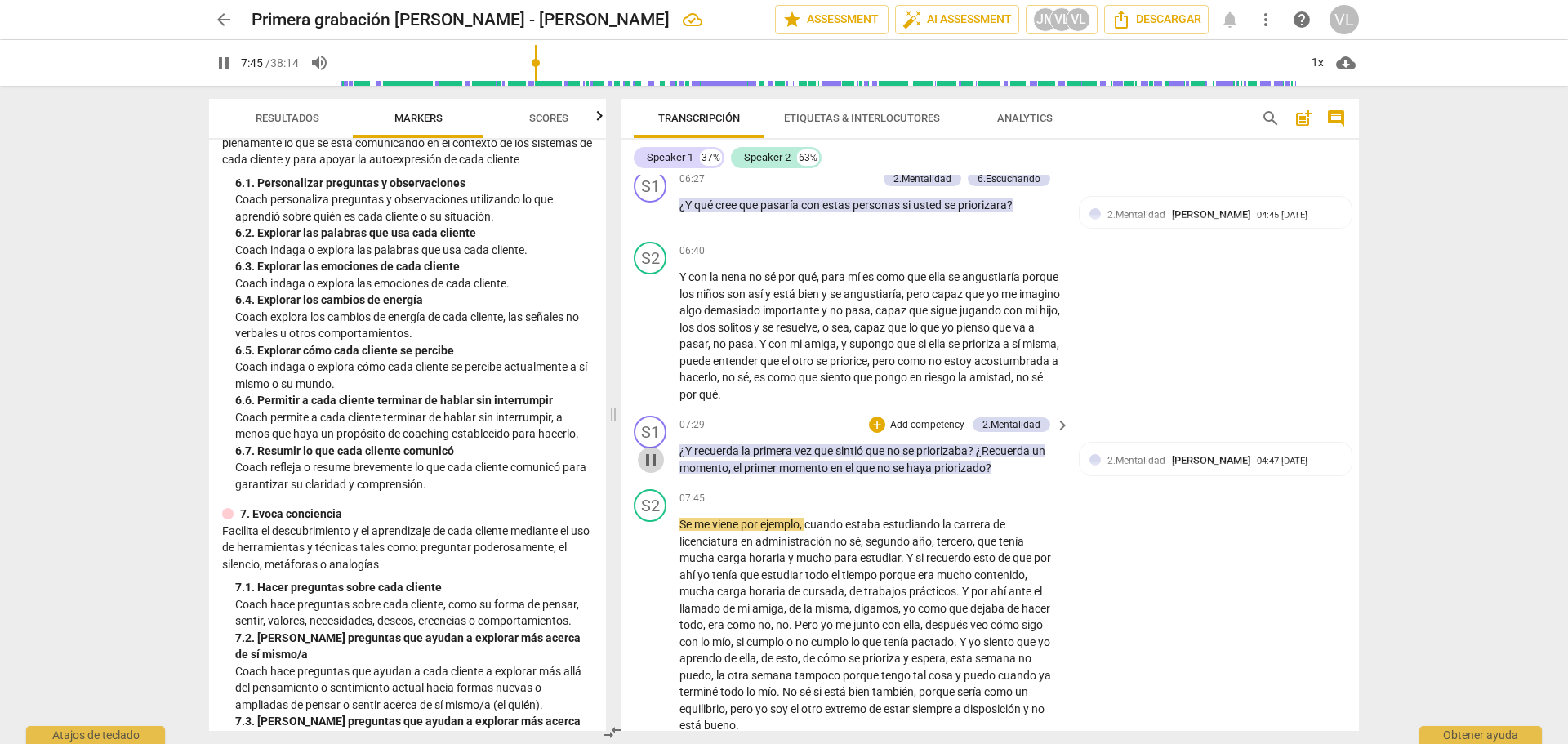
click at [656, 470] on span "pause" at bounding box center [650, 460] width 20 height 20
type input "466"
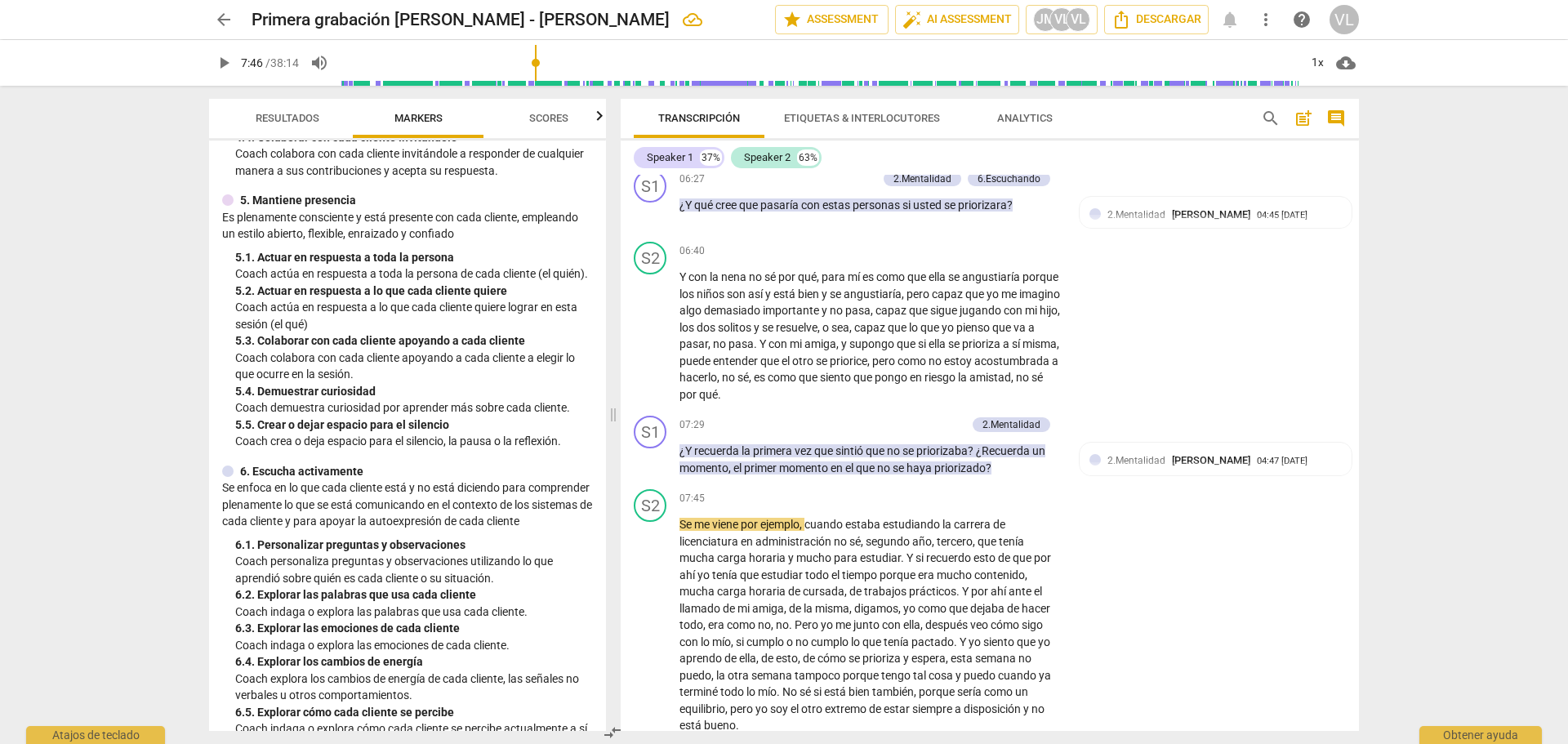
scroll to position [654, 0]
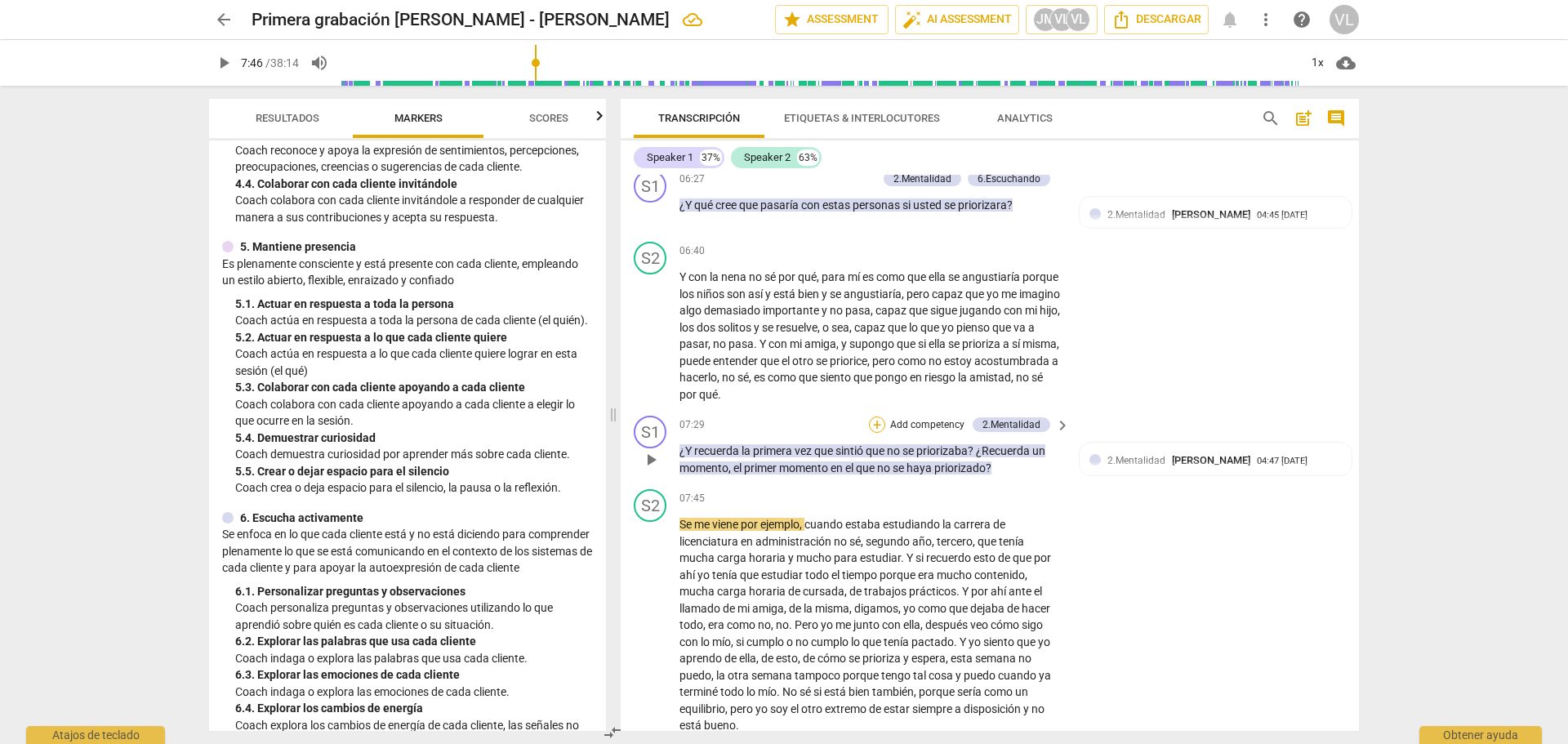
click at [874, 433] on div "+" at bounding box center [877, 424] width 16 height 16
click at [992, 446] on b "5.Presencia" at bounding box center [1000, 446] width 50 height 20
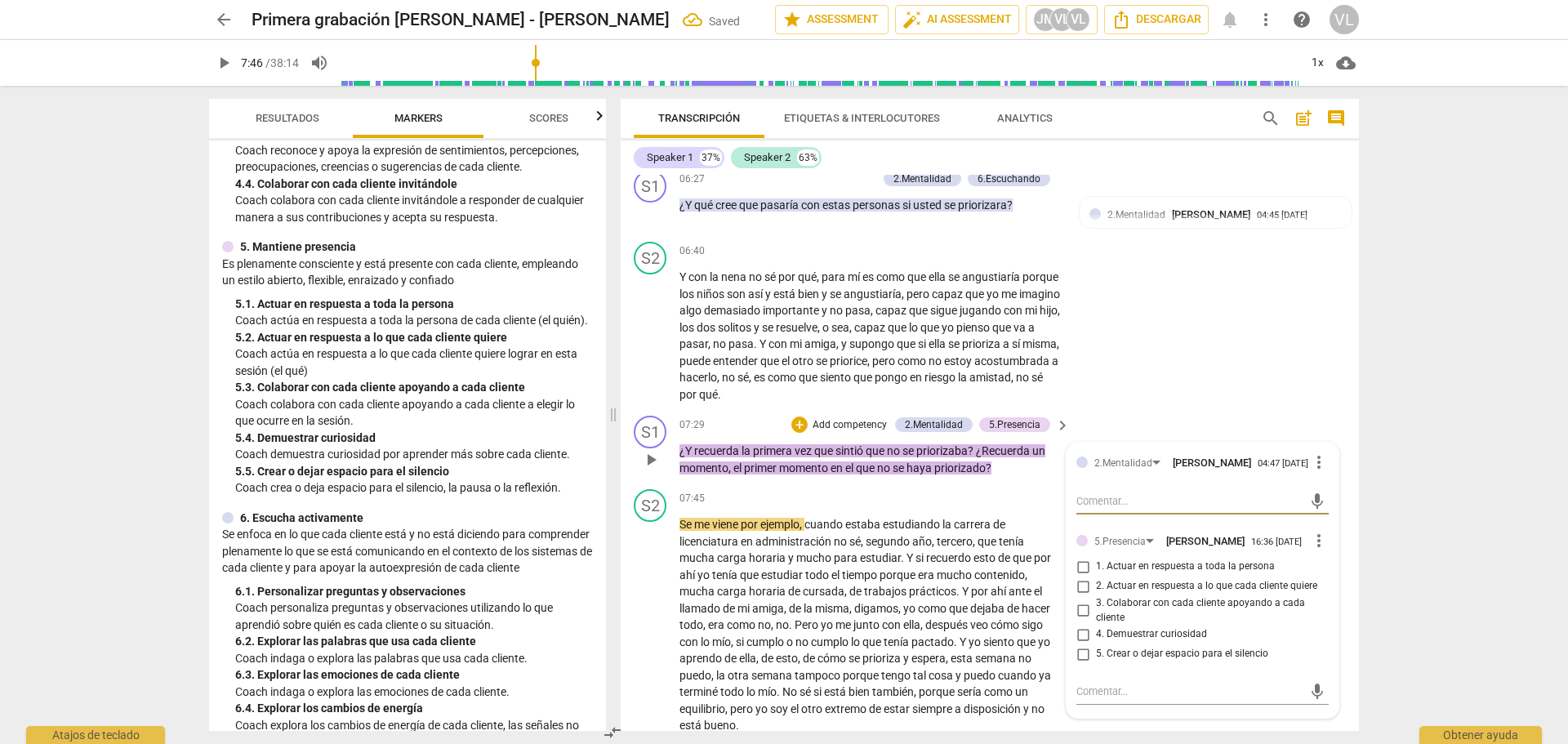
scroll to position [1715, 0]
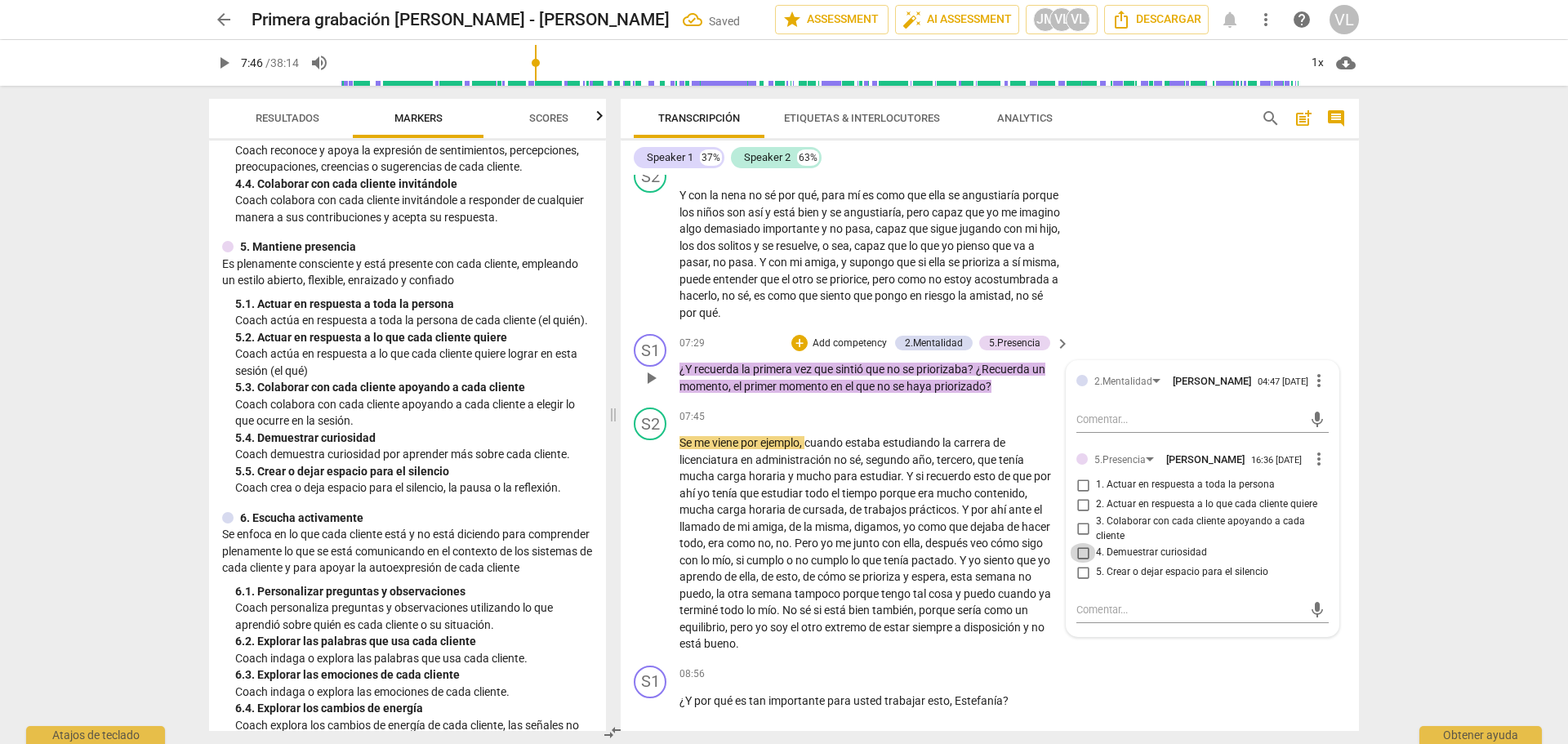
click at [1079, 563] on input "4. Demuestrar curiosidad" at bounding box center [1083, 552] width 26 height 20
checkbox input "true"
click at [660, 554] on span "play_arrow" at bounding box center [650, 544] width 20 height 20
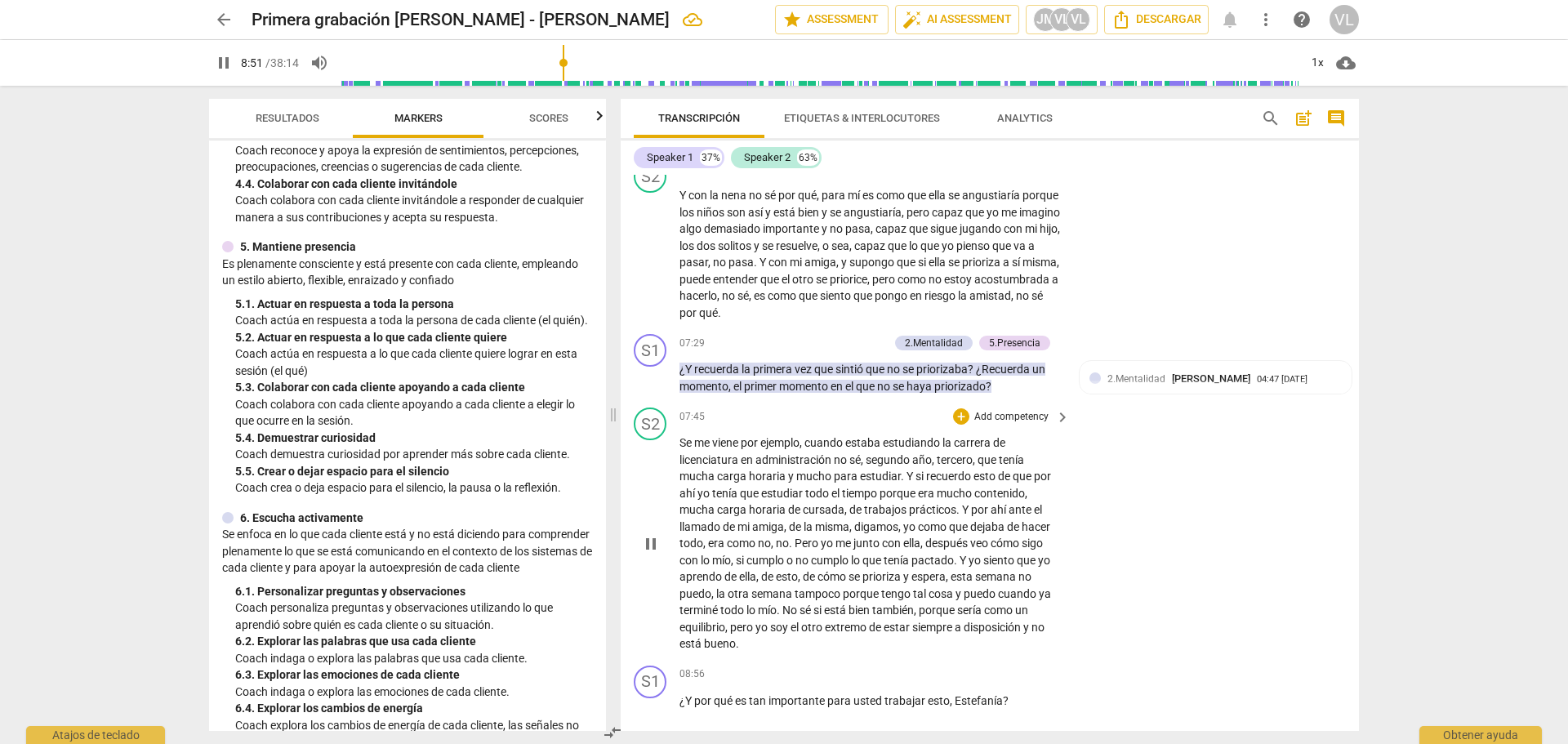
click at [661, 549] on div "play_arrow pause" at bounding box center [658, 544] width 42 height 208
click at [659, 554] on span "pause" at bounding box center [650, 544] width 20 height 20
type input "532"
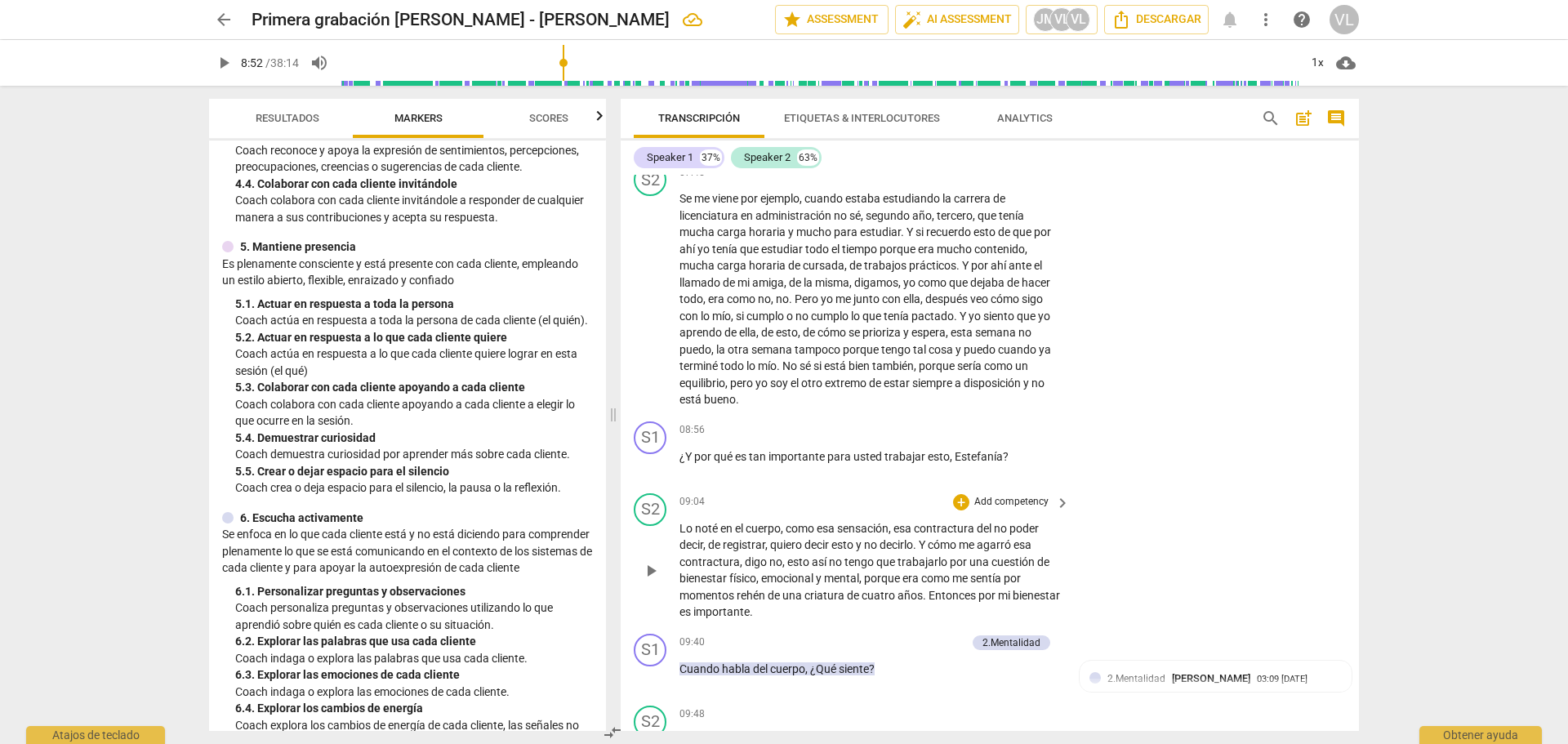
scroll to position [1960, 0]
click at [744, 462] on span "es" at bounding box center [742, 455] width 14 height 13
click at [996, 437] on p "Add competency" at bounding box center [1011, 429] width 77 height 14
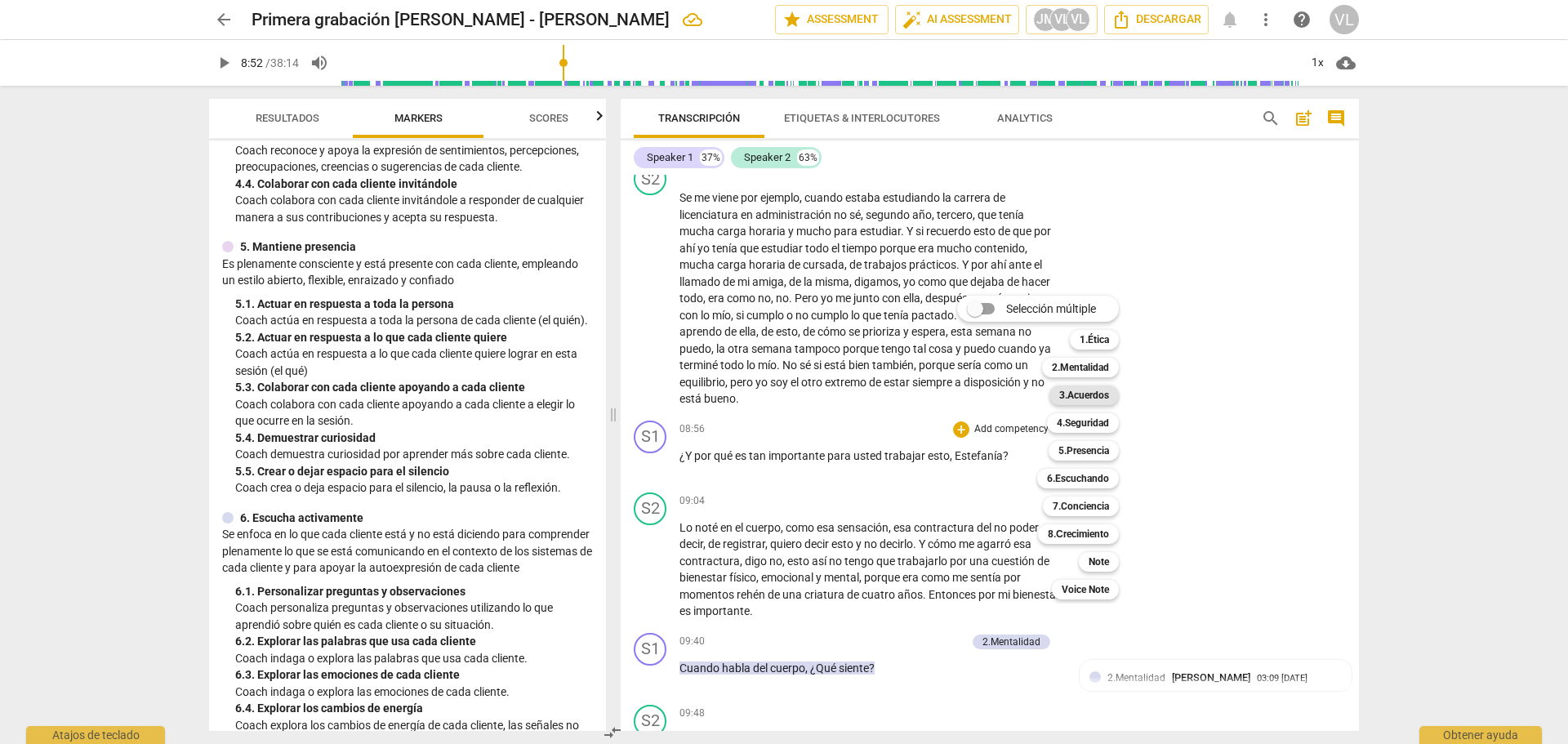
click at [1087, 397] on b "3.Acuerdos" at bounding box center [1084, 395] width 50 height 20
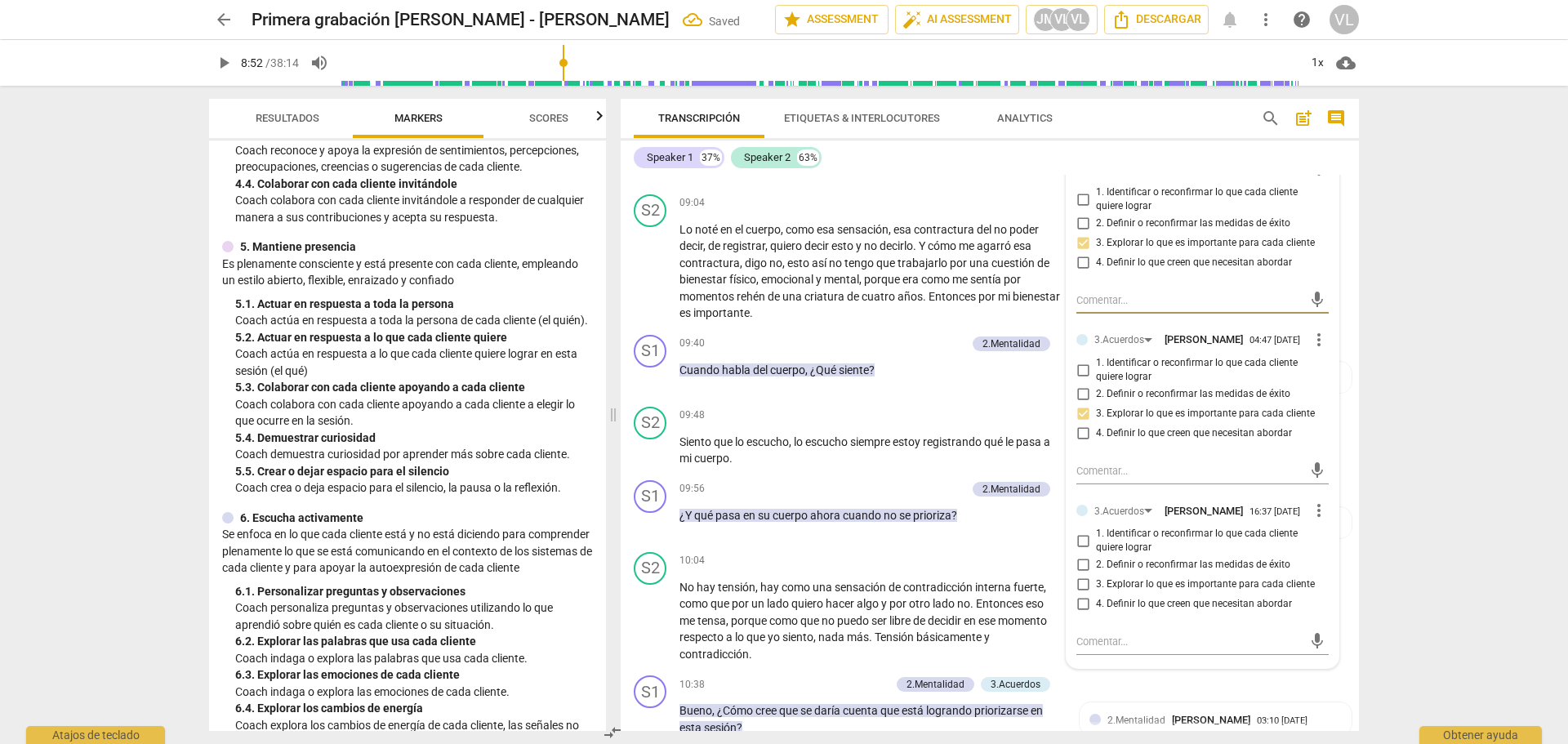
scroll to position [2287, 0]
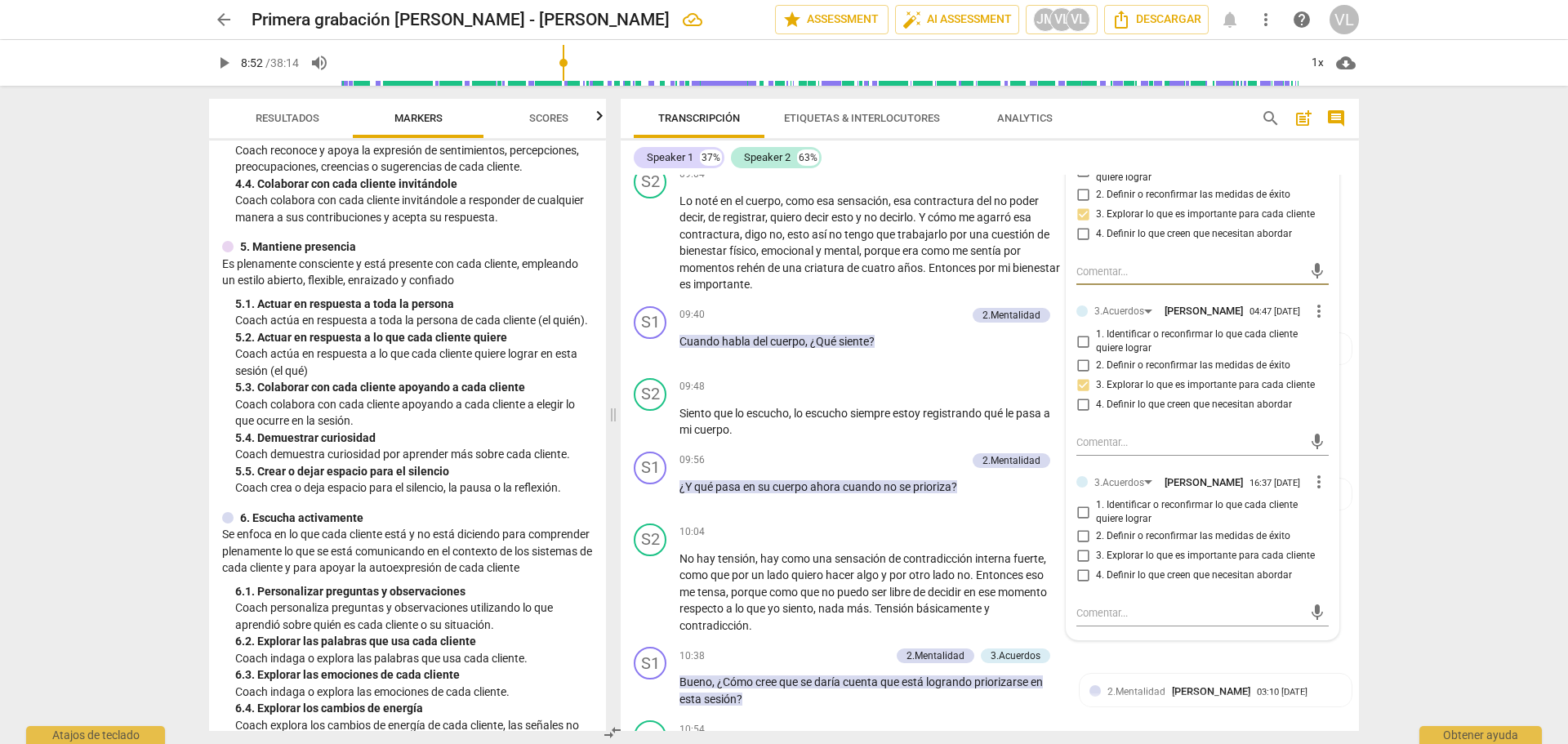
click at [1079, 566] on input "3. Explorar lo que es importante para cada cliente" at bounding box center [1083, 556] width 26 height 20
checkbox input "true"
click at [1097, 621] on textarea at bounding box center [1190, 613] width 226 height 15
type textarea "<"
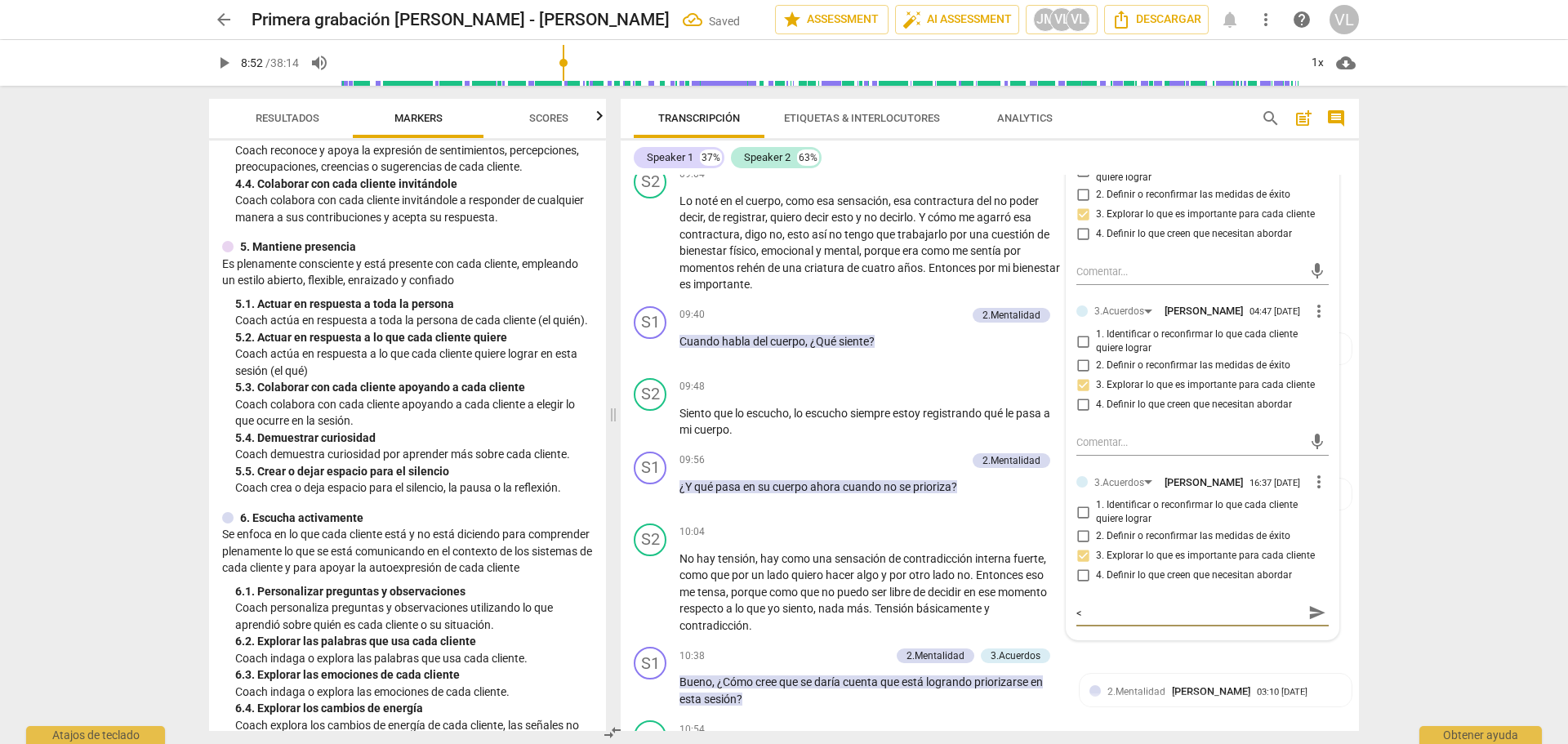
type textarea "<<"
type textarea "<<<"
type textarea "<<<<"
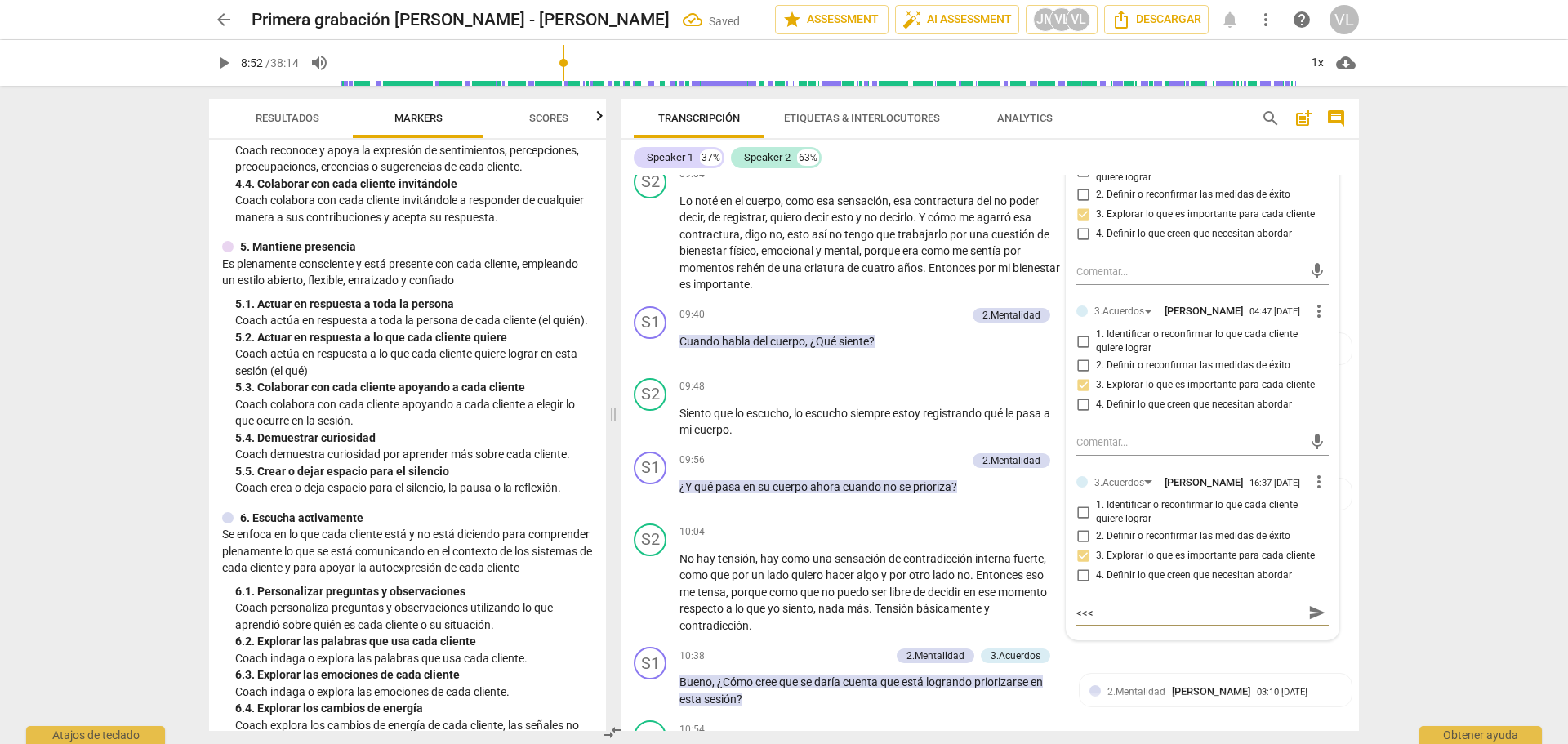
type textarea "<<<<"
type textarea "<<<<<"
type textarea "<<<<<f"
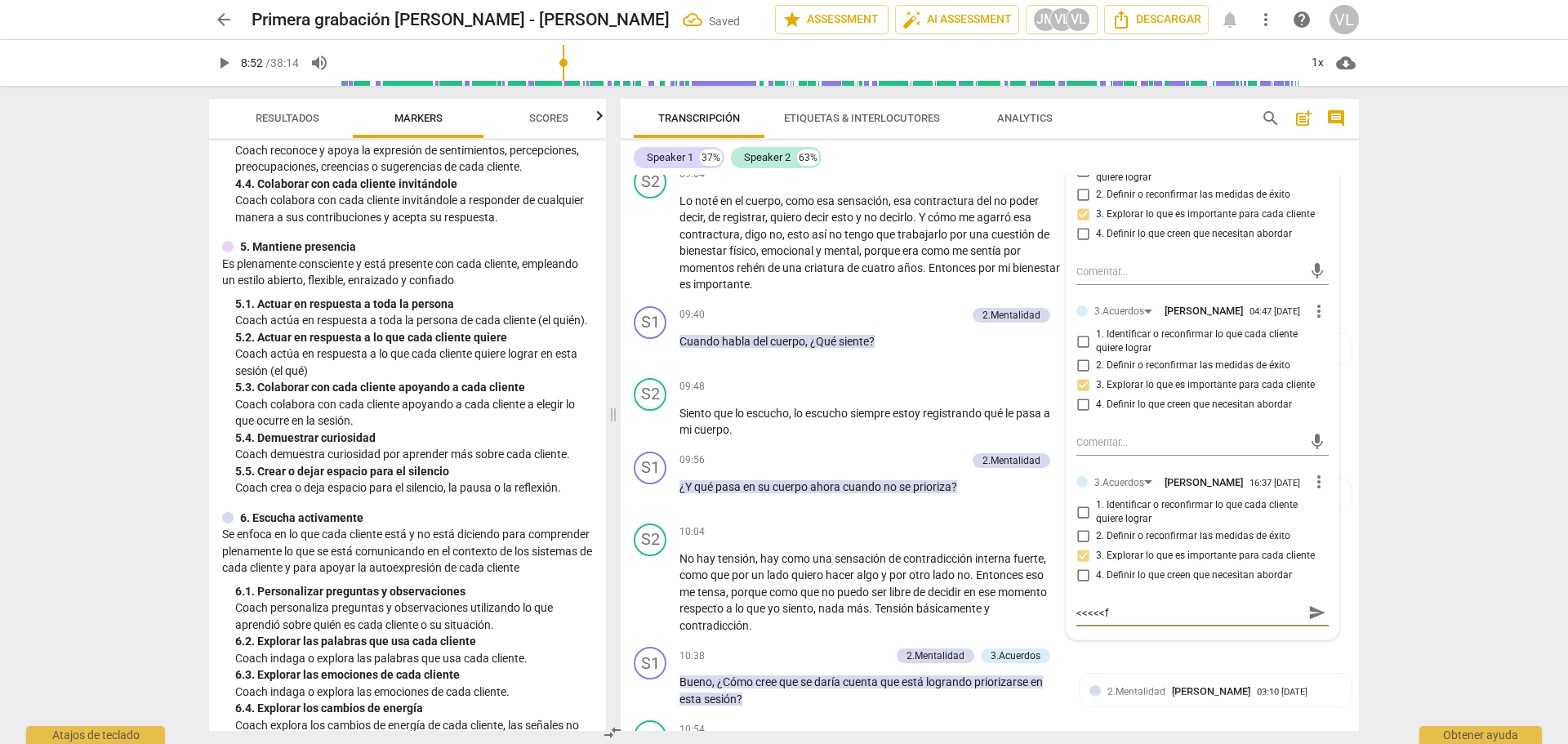
type textarea "<<<<<fd"
type textarea "<<<<<f"
type textarea "<<<<<"
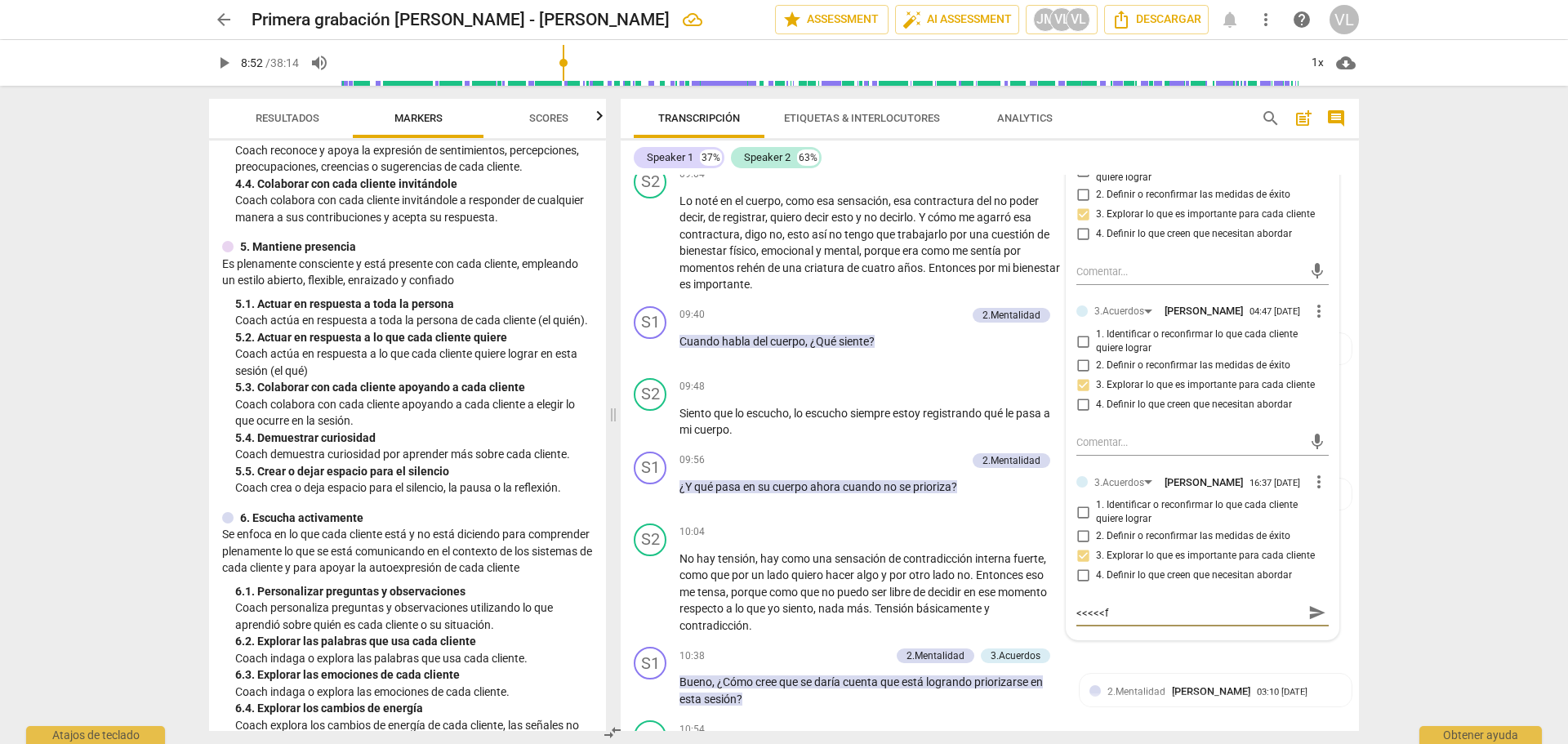
type textarea "<<<<<"
type textarea "<<<<"
type textarea "<<<"
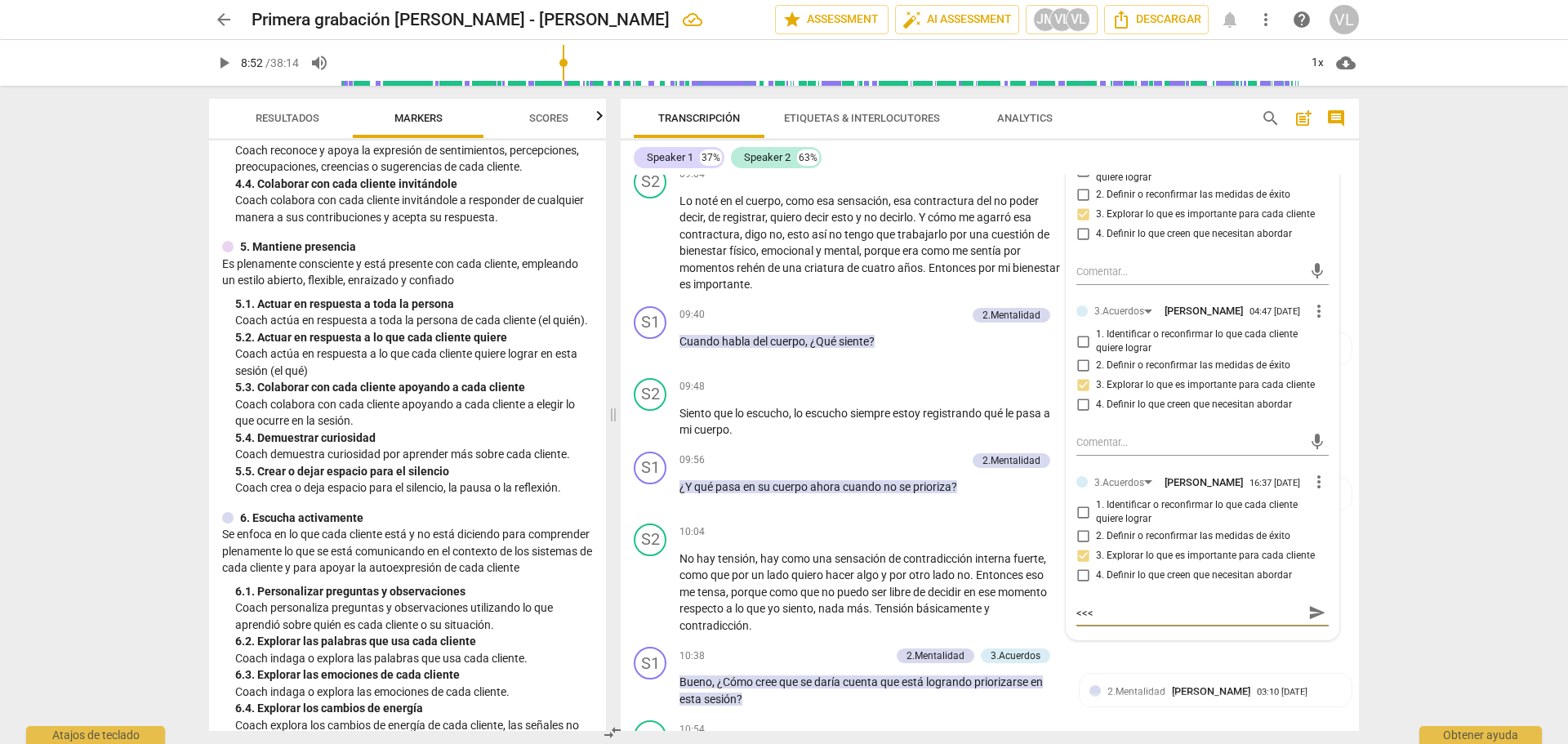
type textarea "<<"
type textarea "<"
type textarea "F"
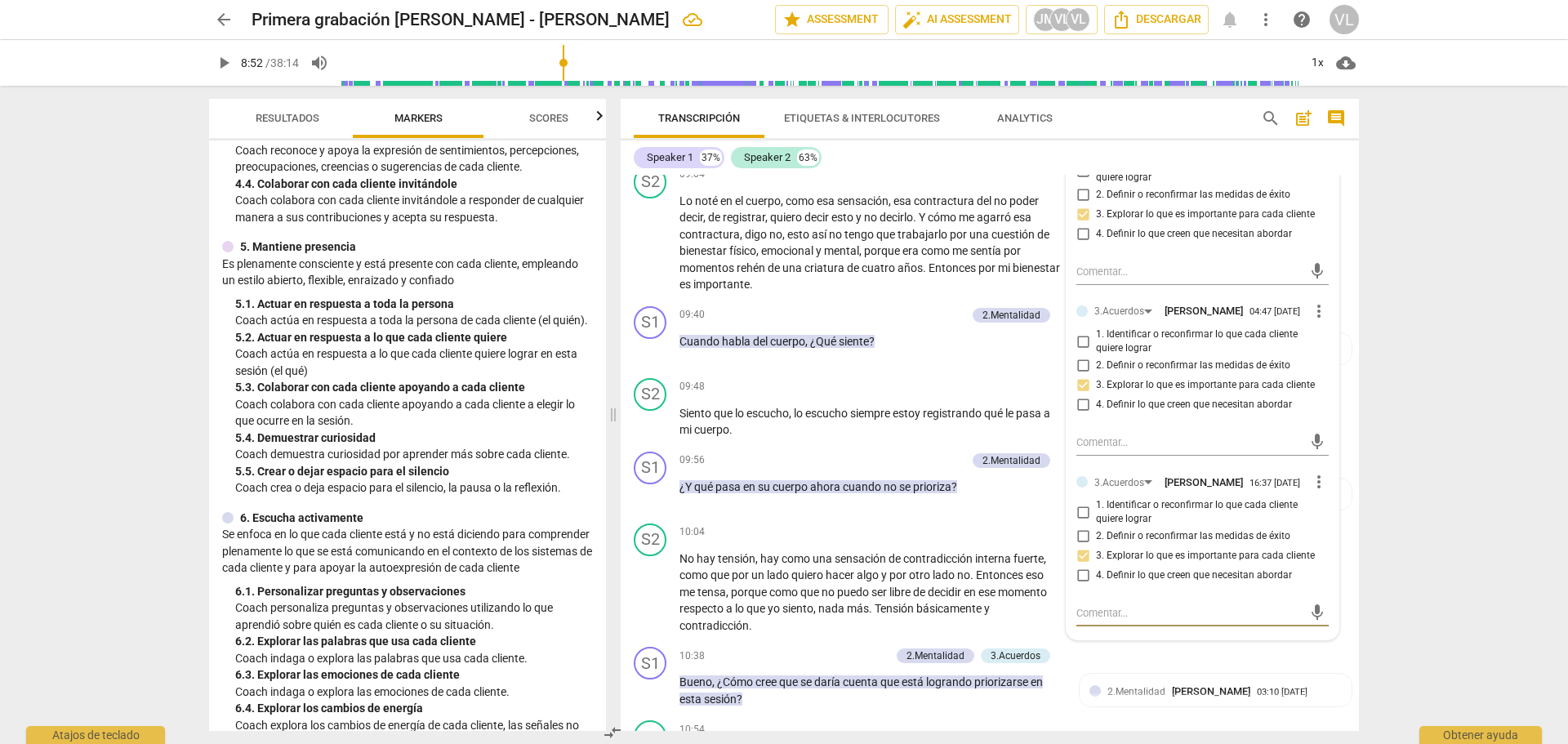
type textarea "F"
type textarea "Fd"
type textarea "FdF"
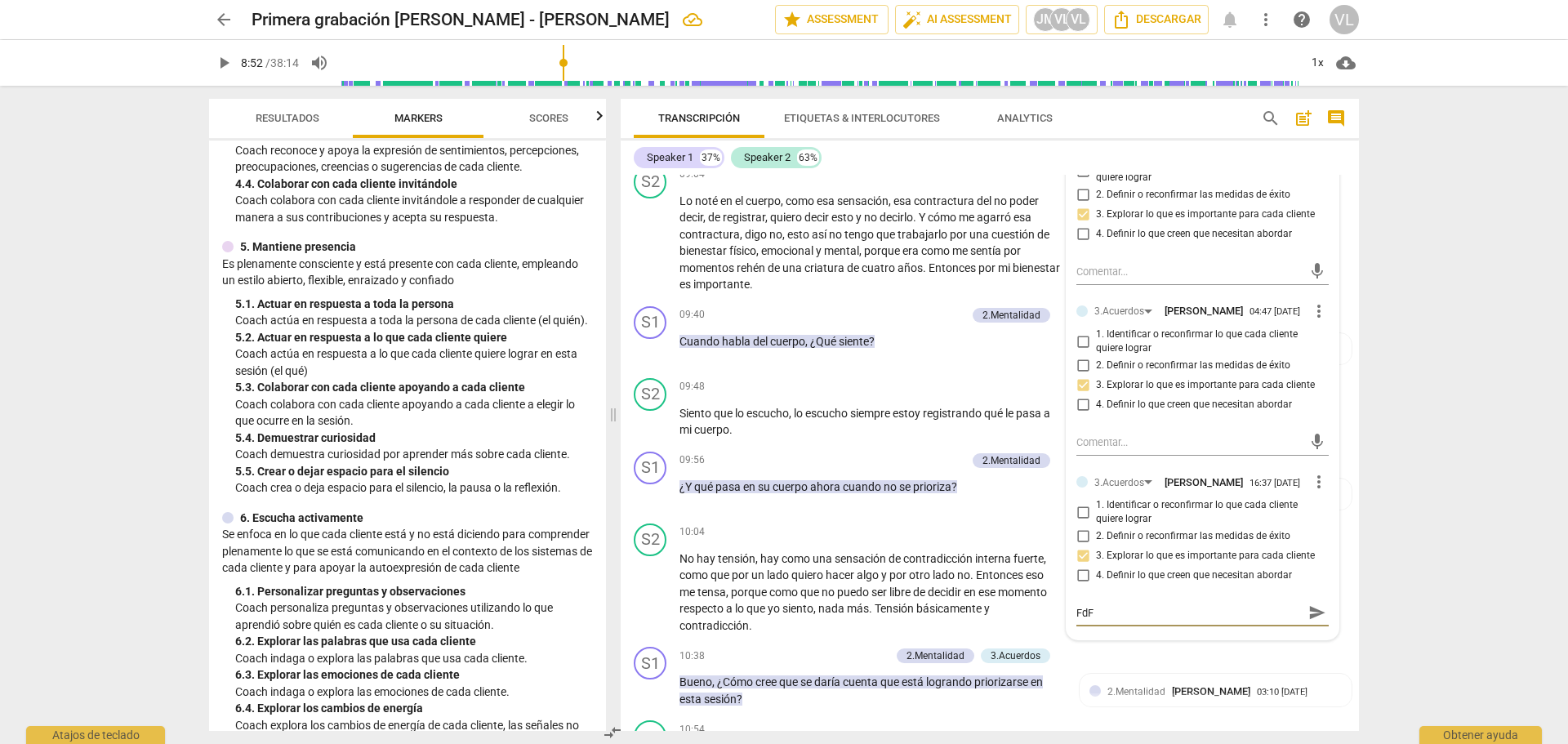
type textarea "Fd"
type textarea "F"
type textarea "Fw"
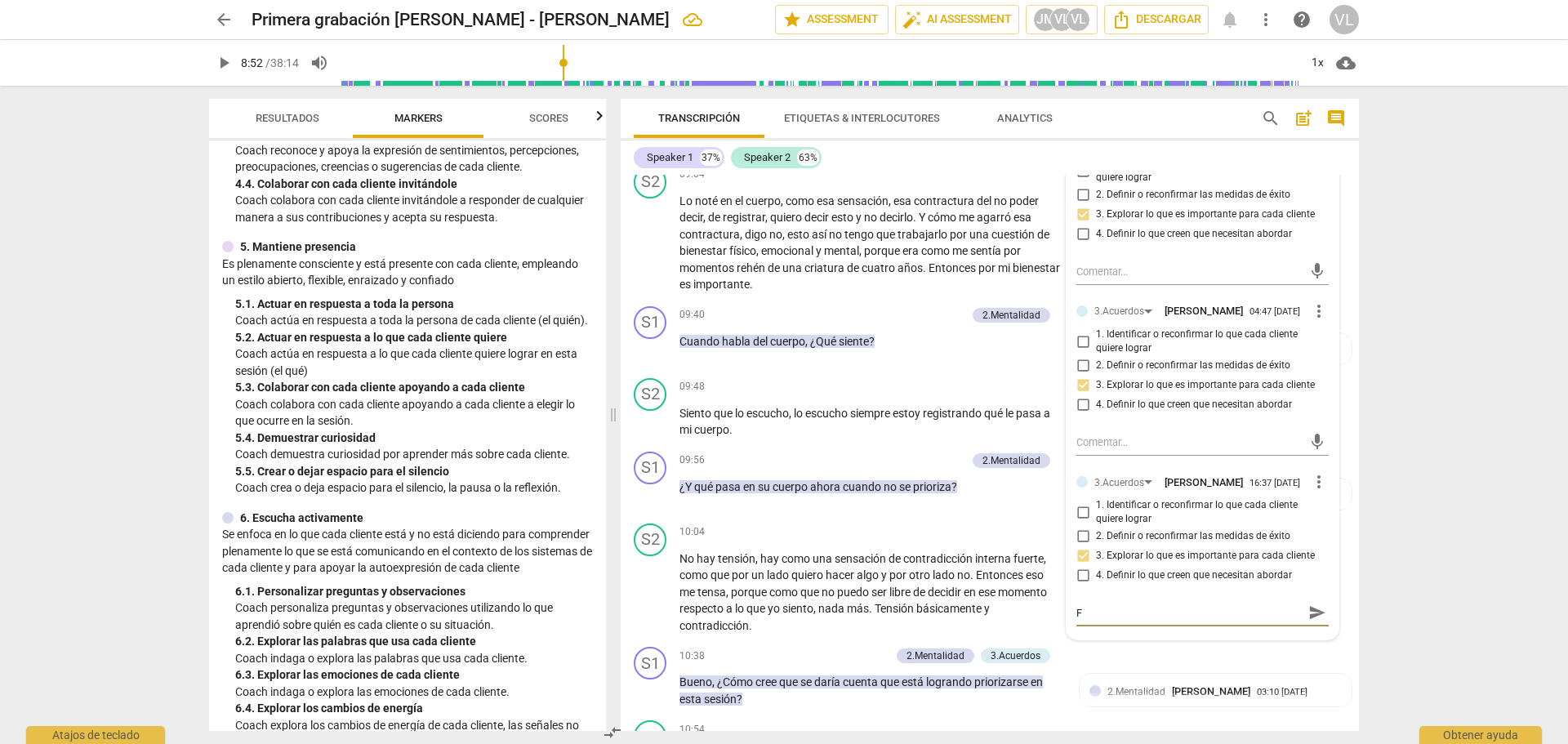
type textarea "Fw"
type textarea "F"
type textarea "Fe"
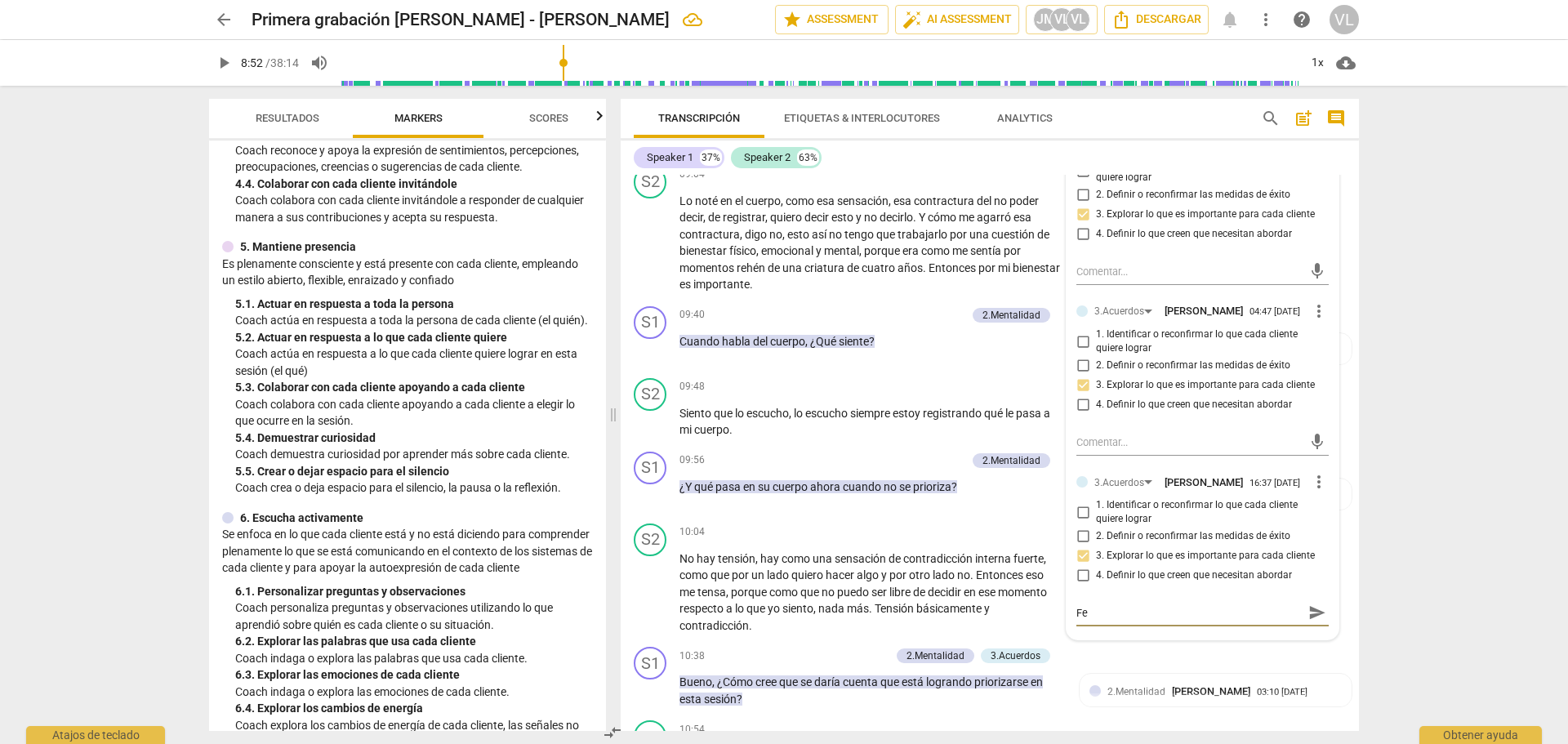
type textarea "Fee"
type textarea "Feed"
type textarea "FeedF"
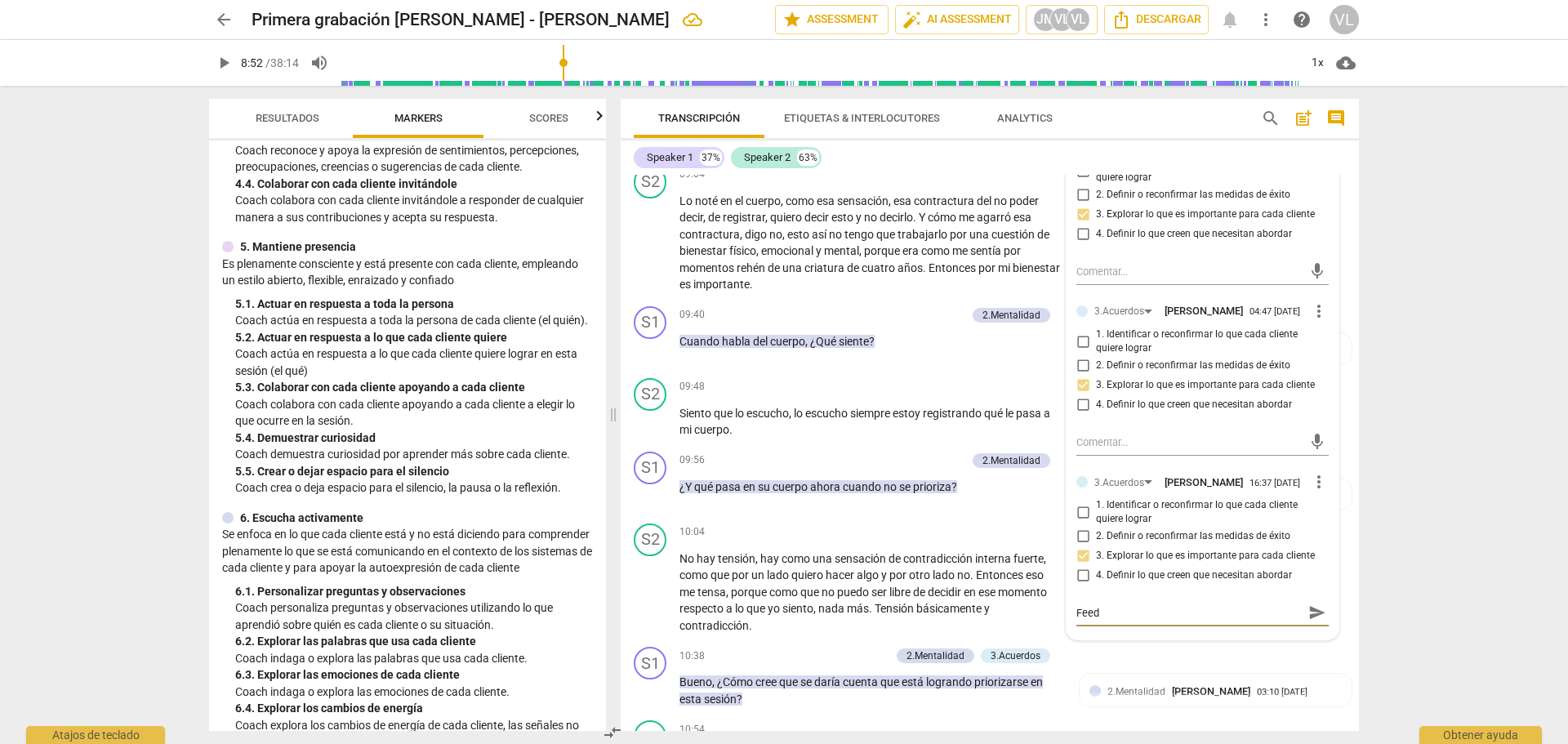
type textarea "FeedF"
type textarea "FeedFo"
type textarea "FeedFor"
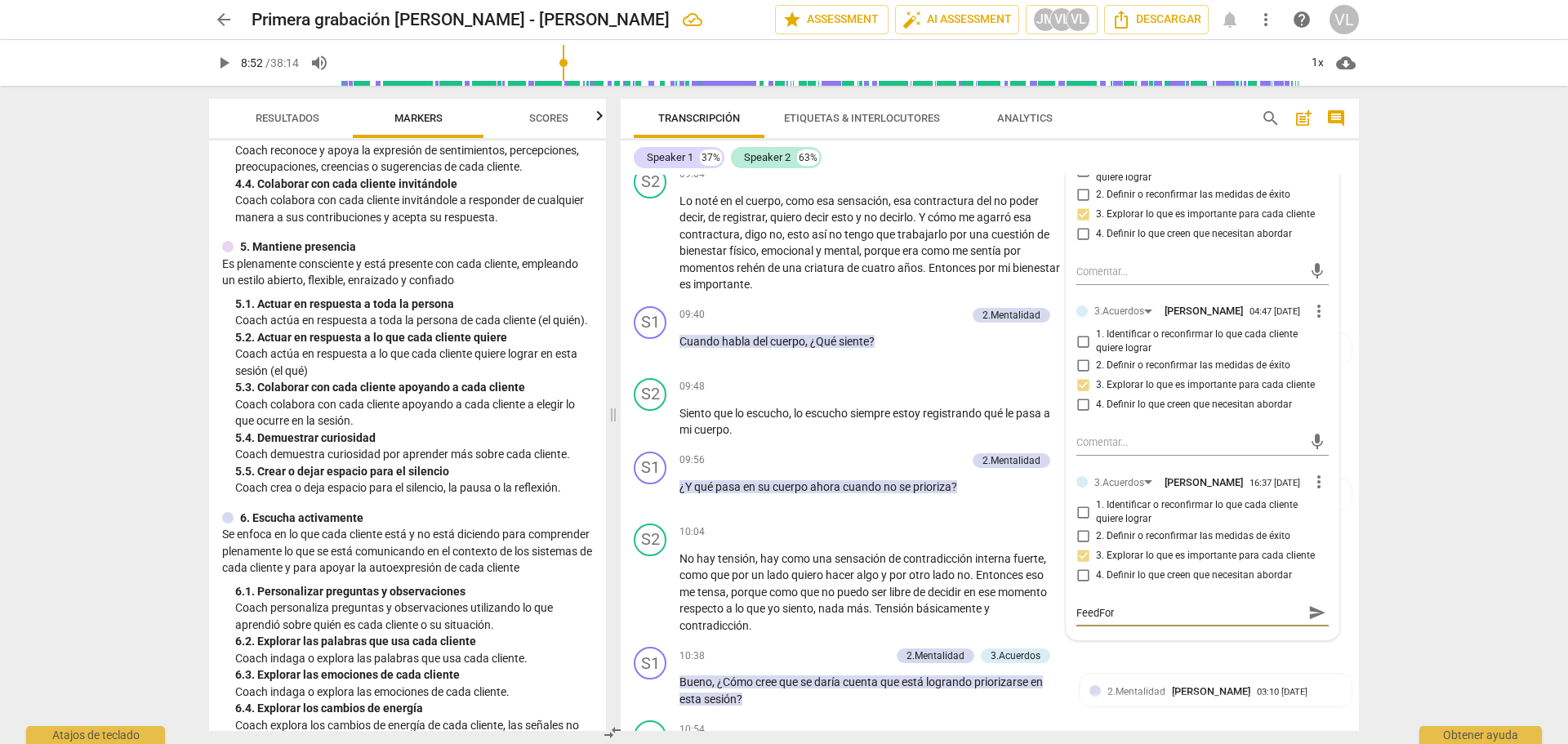
type textarea "FeedForv"
type textarea "FeedFor"
type textarea "FeedForw"
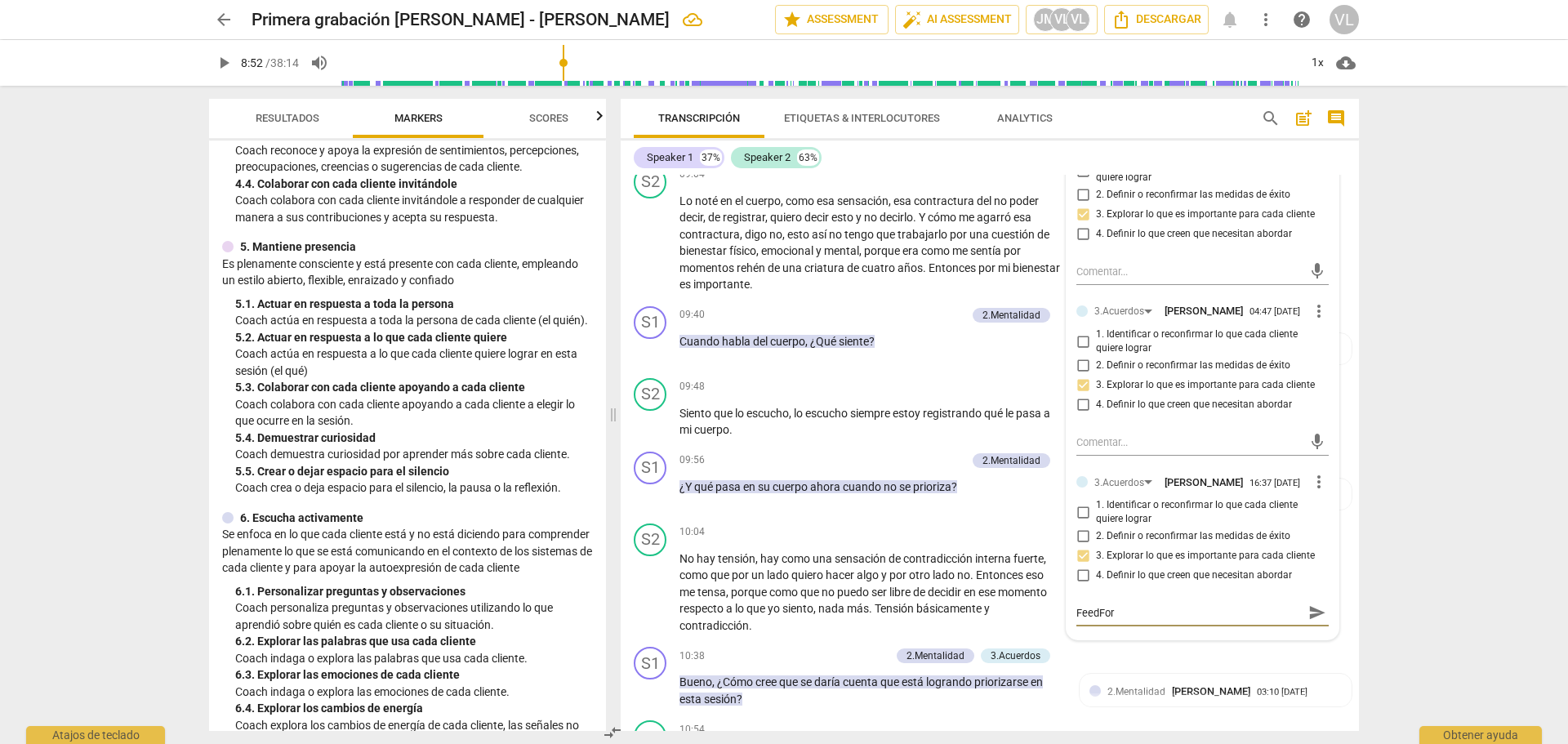
type textarea "FeedForw"
type textarea "FeedForwa"
type textarea "FeedForwar"
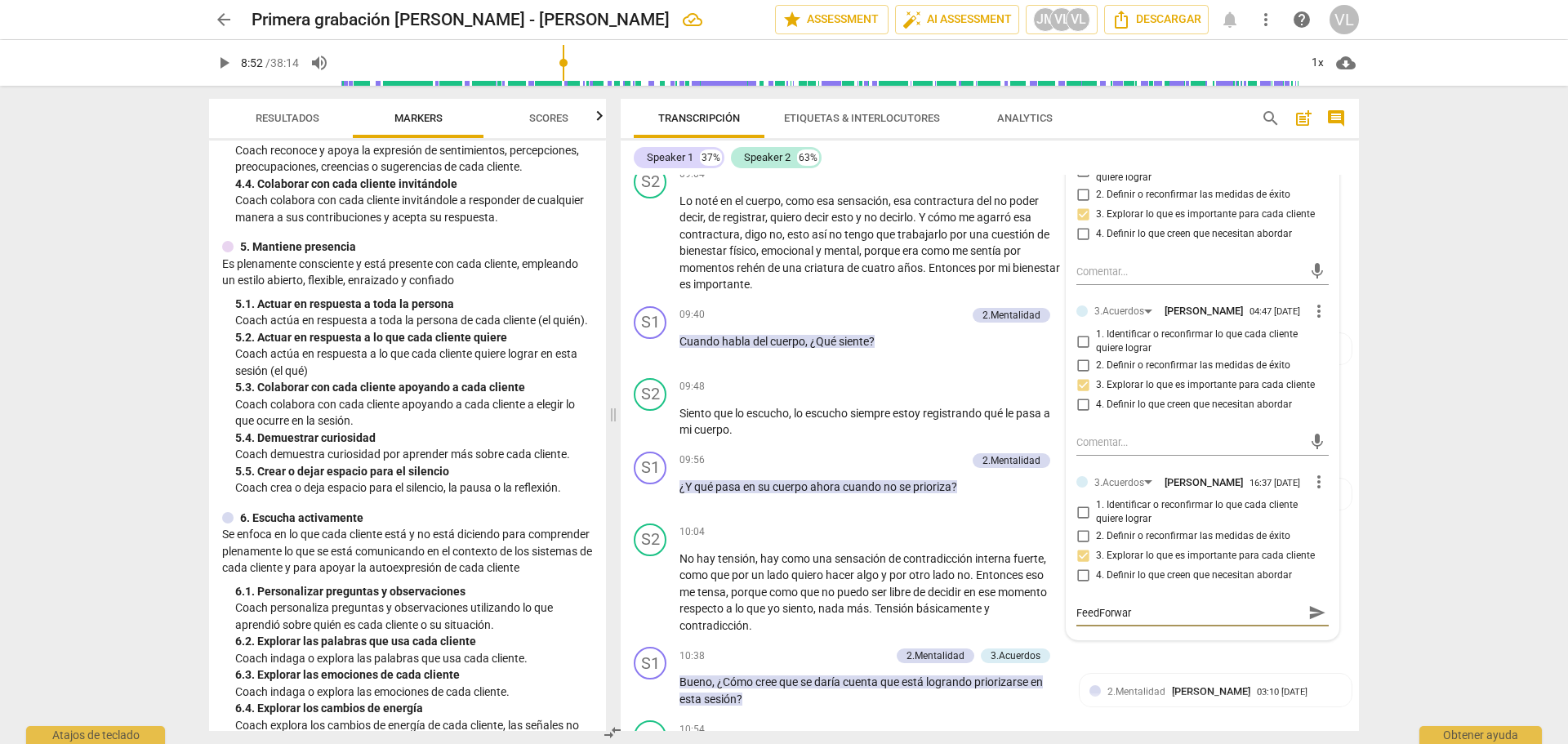
type textarea "FeedForward"
type textarea "PFeedForward"
type textarea "PaFeedForward"
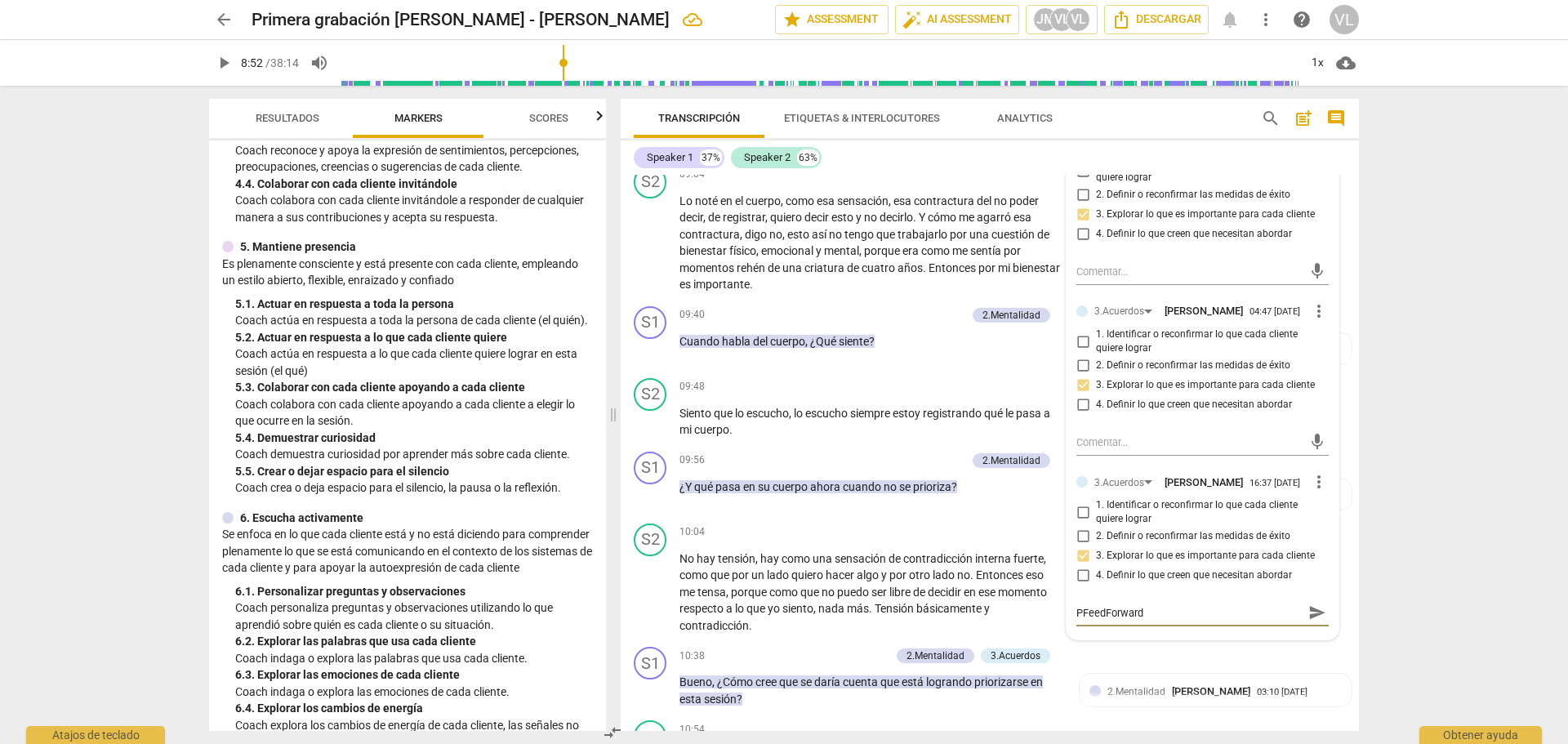
type textarea "PaFeedForward"
type textarea "ParFeedForward"
type textarea "ParaFeedForward"
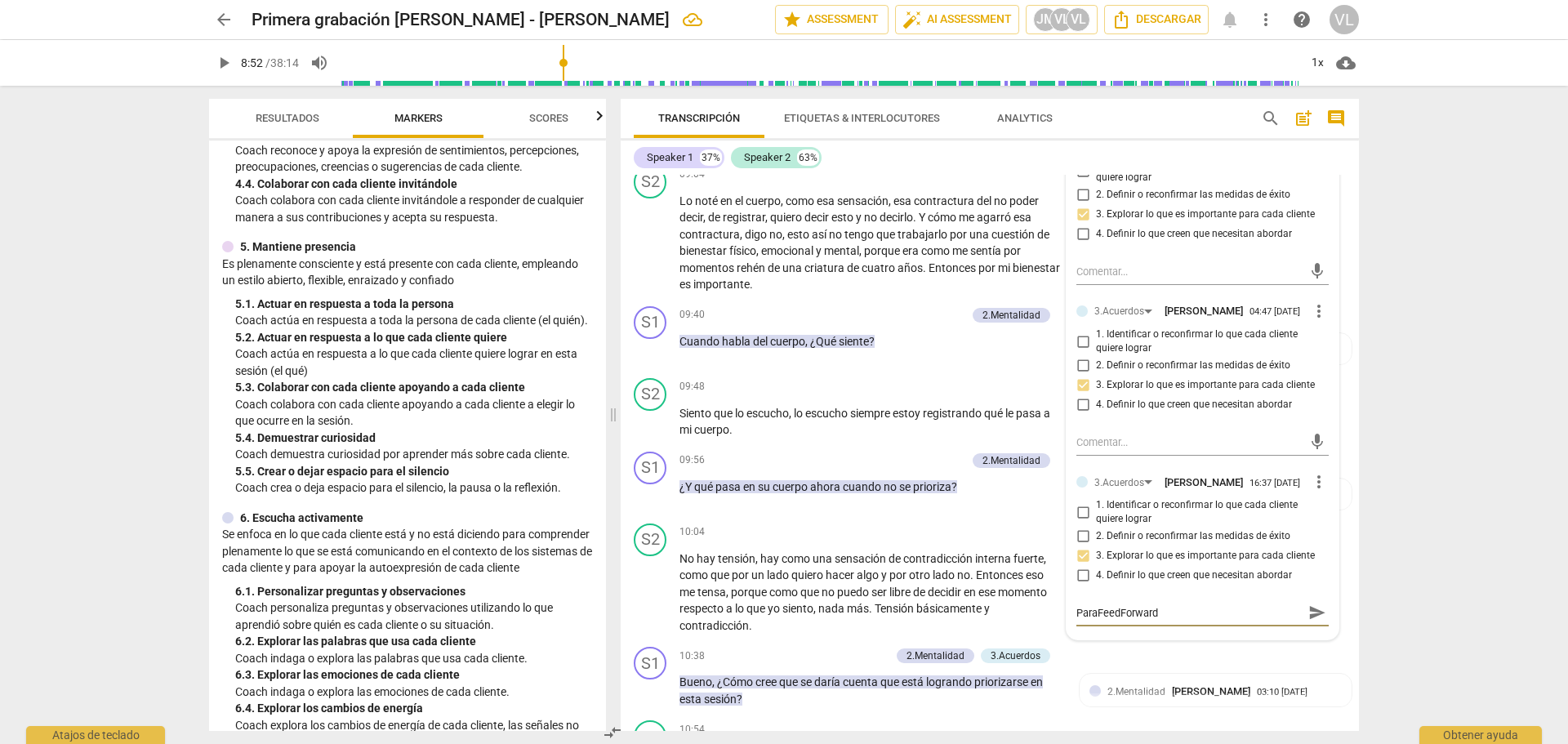
type textarea "Para FeedForward"
type textarea "Para pFeedForward"
type textarea "Para prFeedForward"
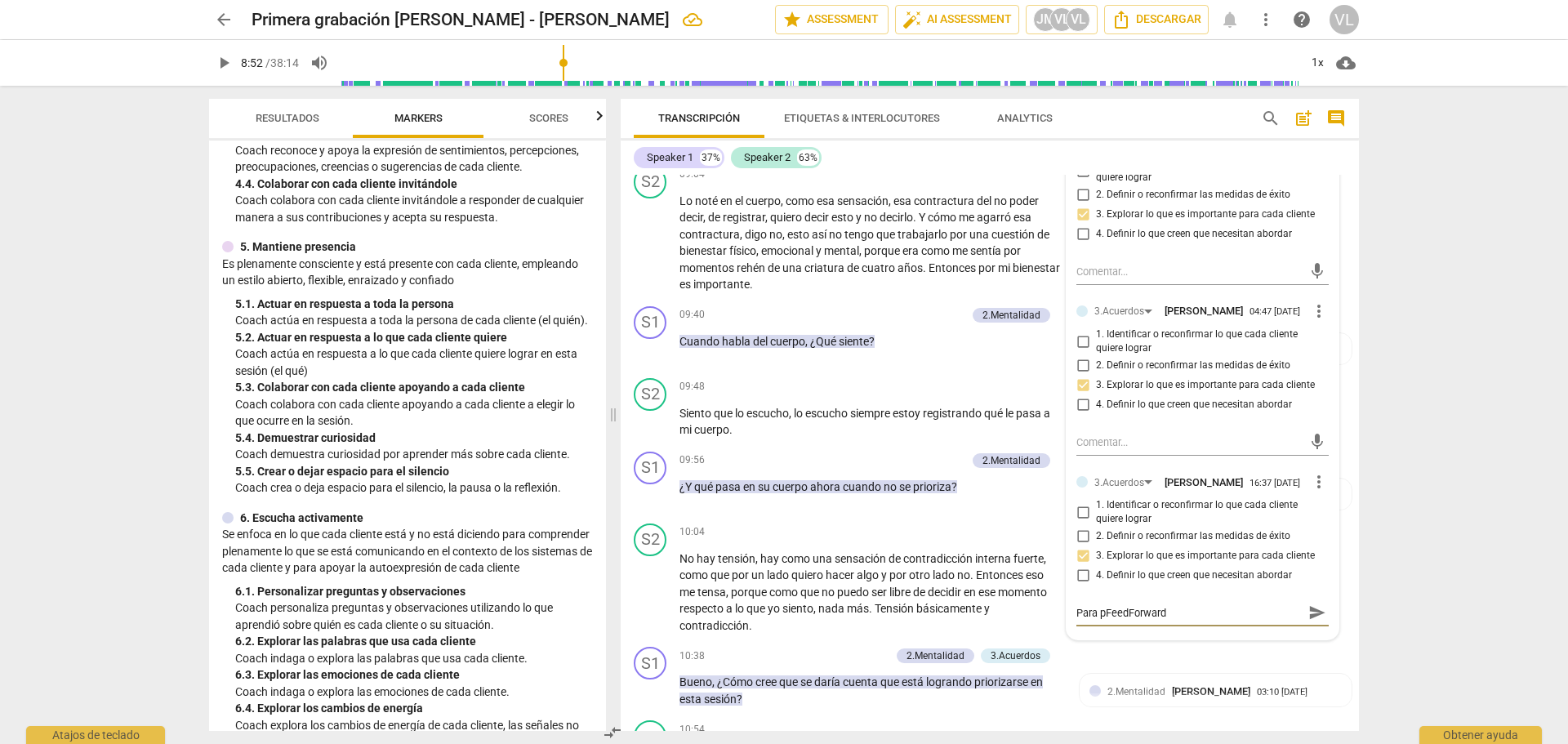
type textarea "Para prFeedForward"
type textarea "Para praFeedForward"
type textarea "Para prasFeedForward"
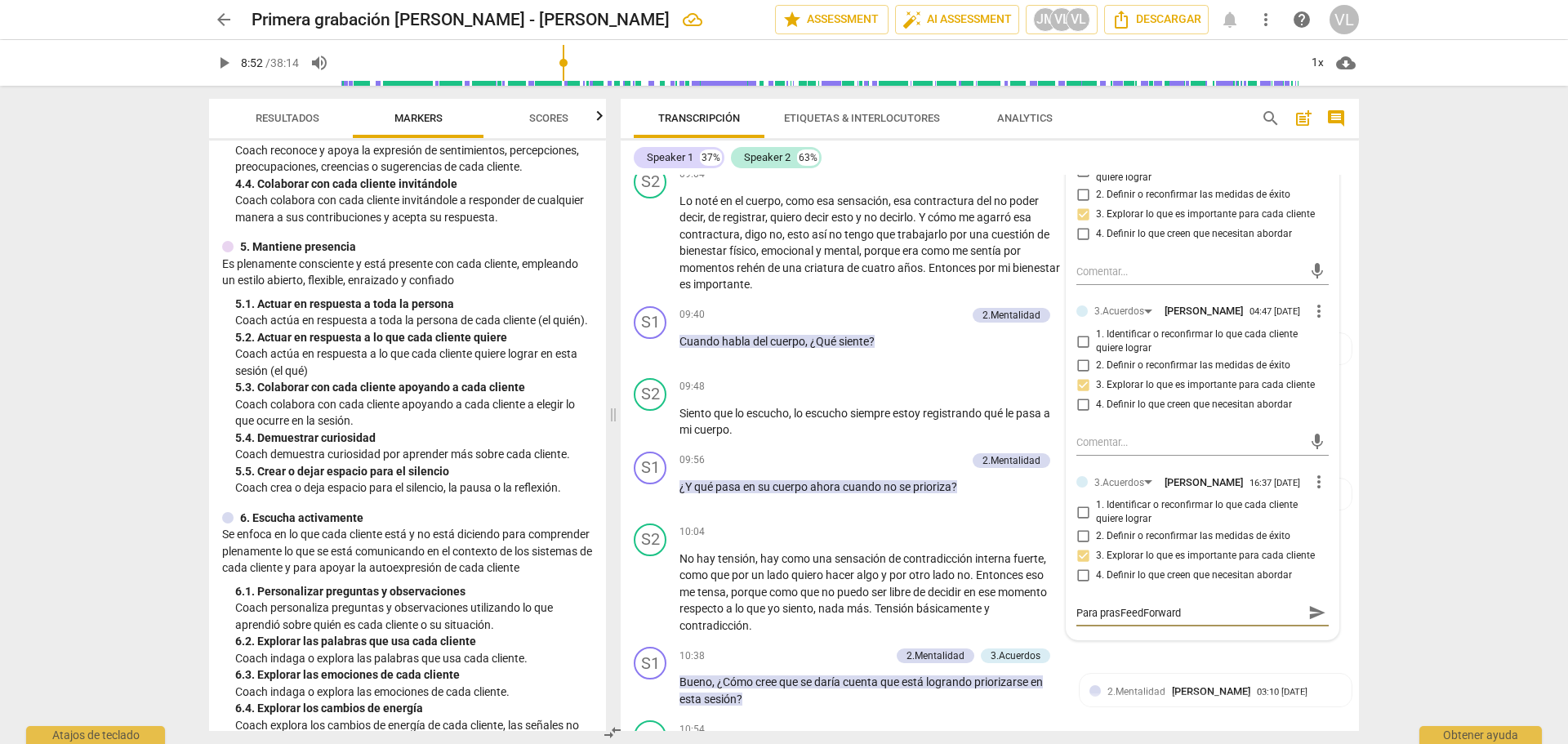
type textarea "Para prasaFeedForward"
type textarea "Para prasFeedForward"
type textarea "Para praFeedForward"
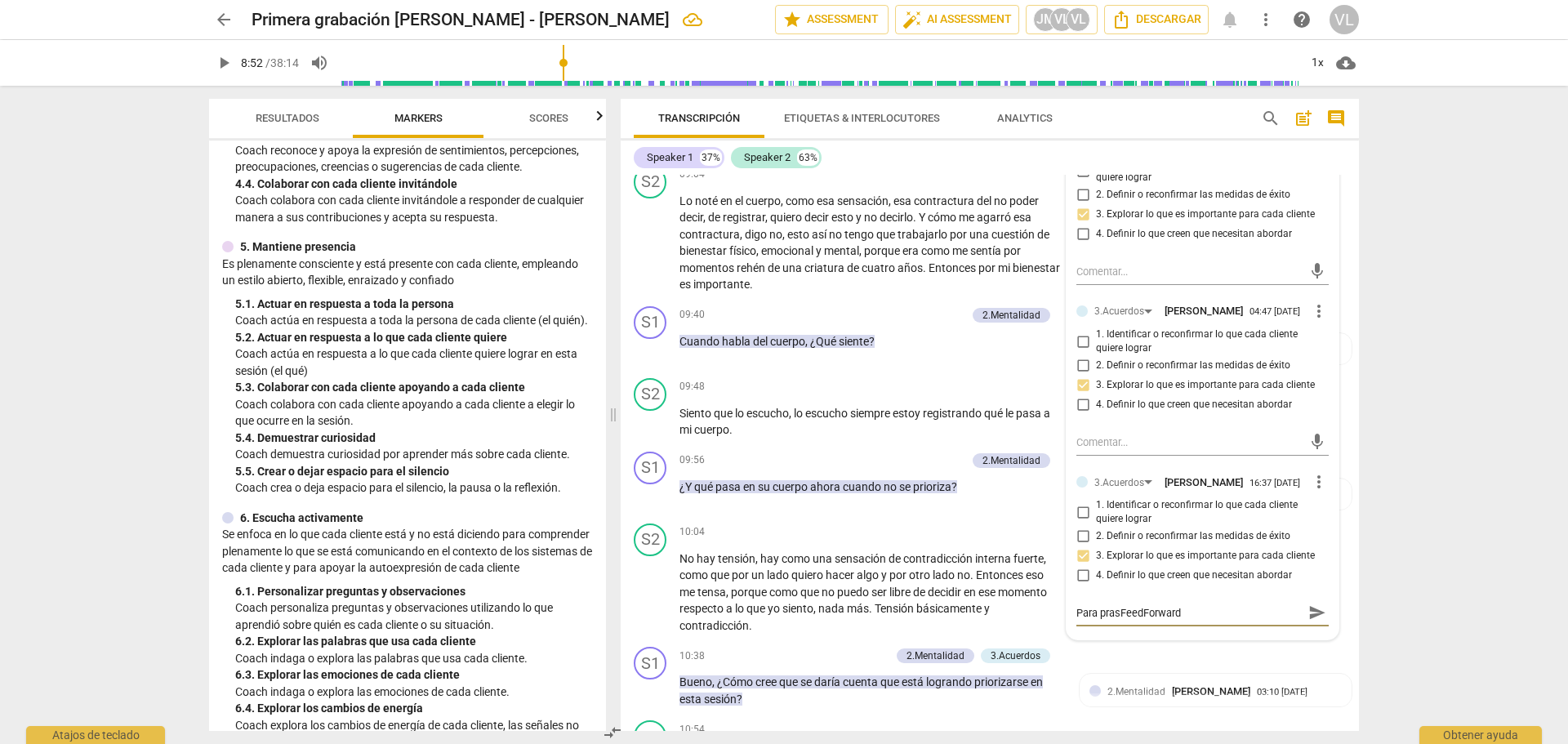
type textarea "Para praFeedForward"
type textarea "Para prFeedForward"
type textarea "Para pFeedForward"
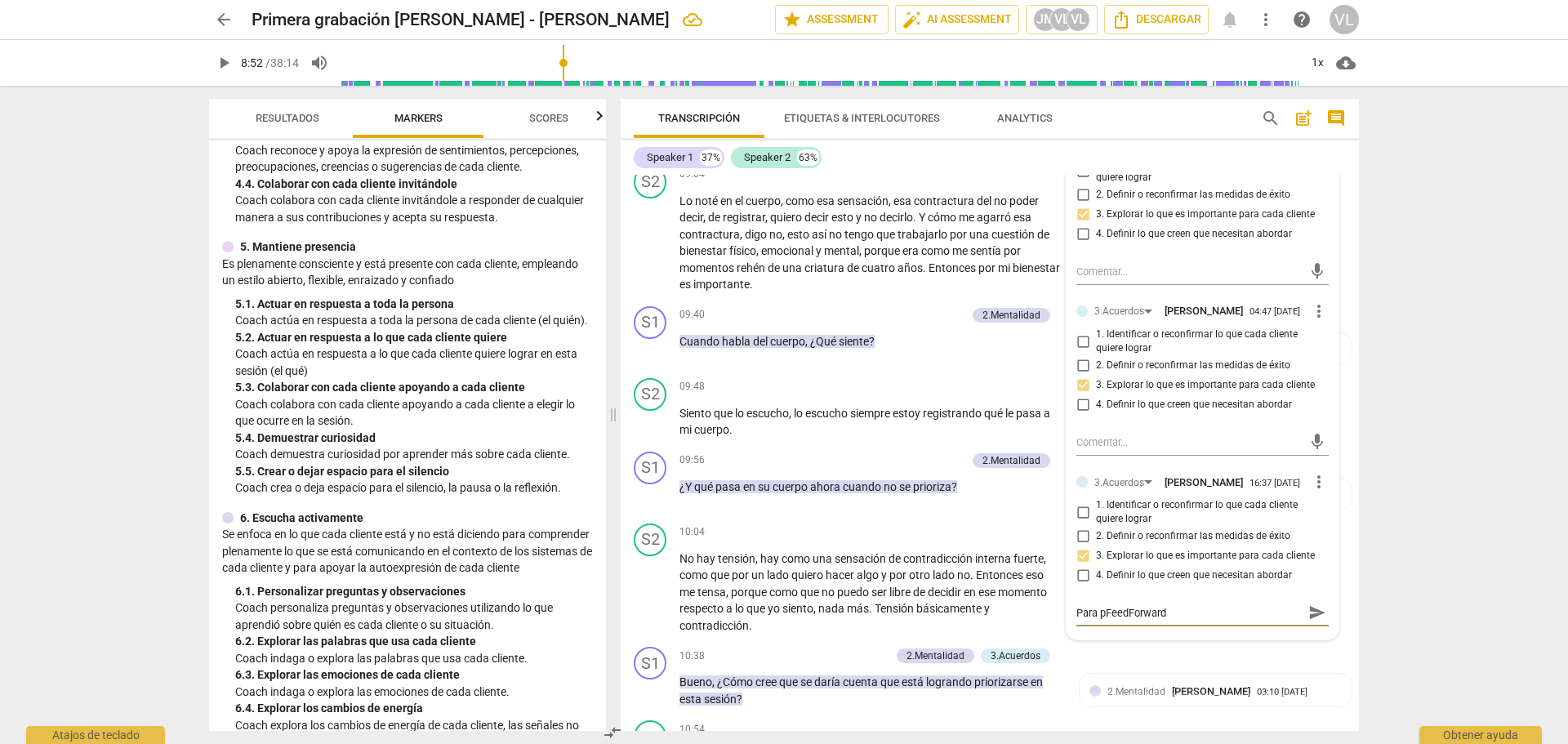
type textarea "Para paFeedForward"
type textarea "Para pasFeedForward"
type textarea "Para pasaFeedForward"
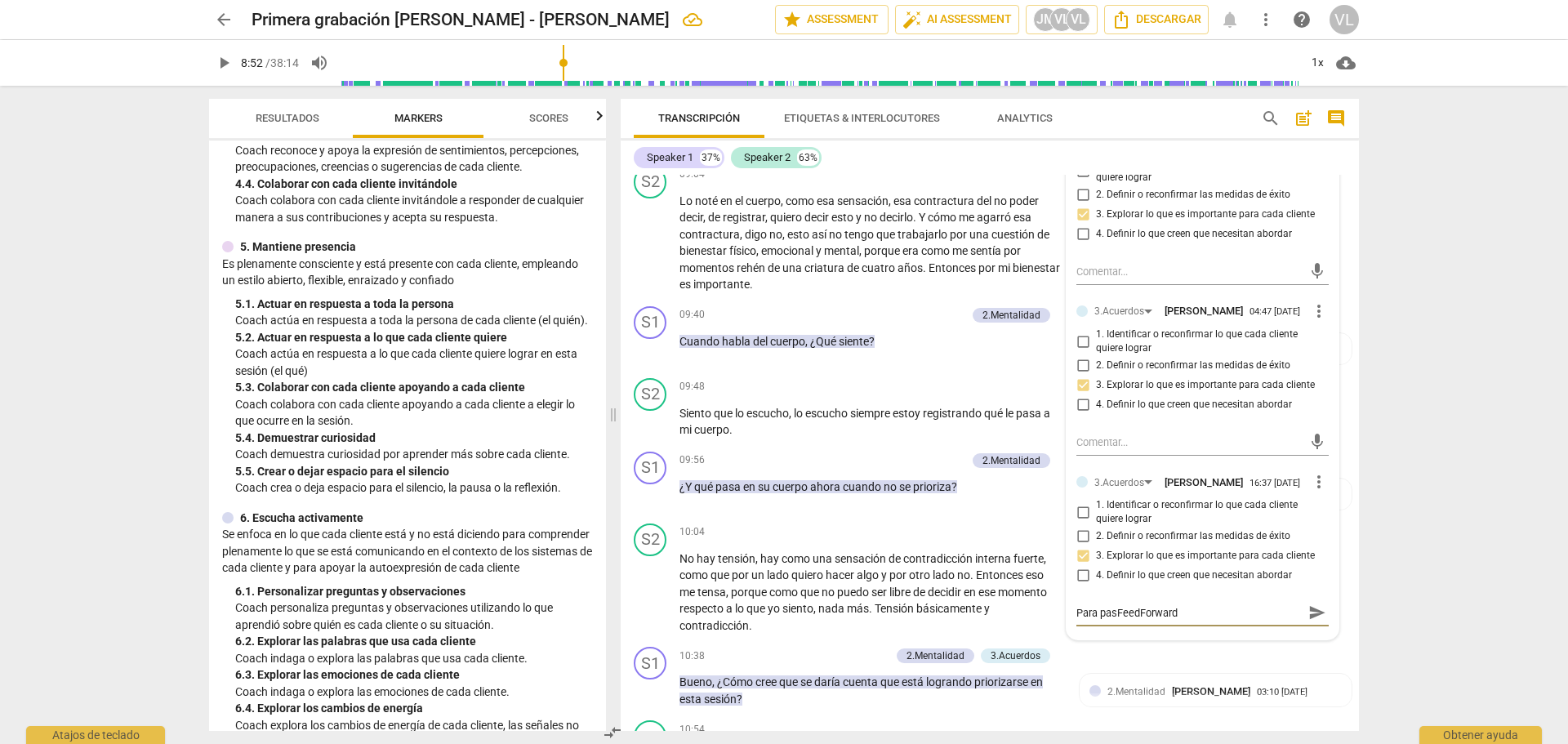
type textarea "Para pasaFeedForward"
type textarea "Para pasarFeedForward"
type textarea "Para pasar FeedForward"
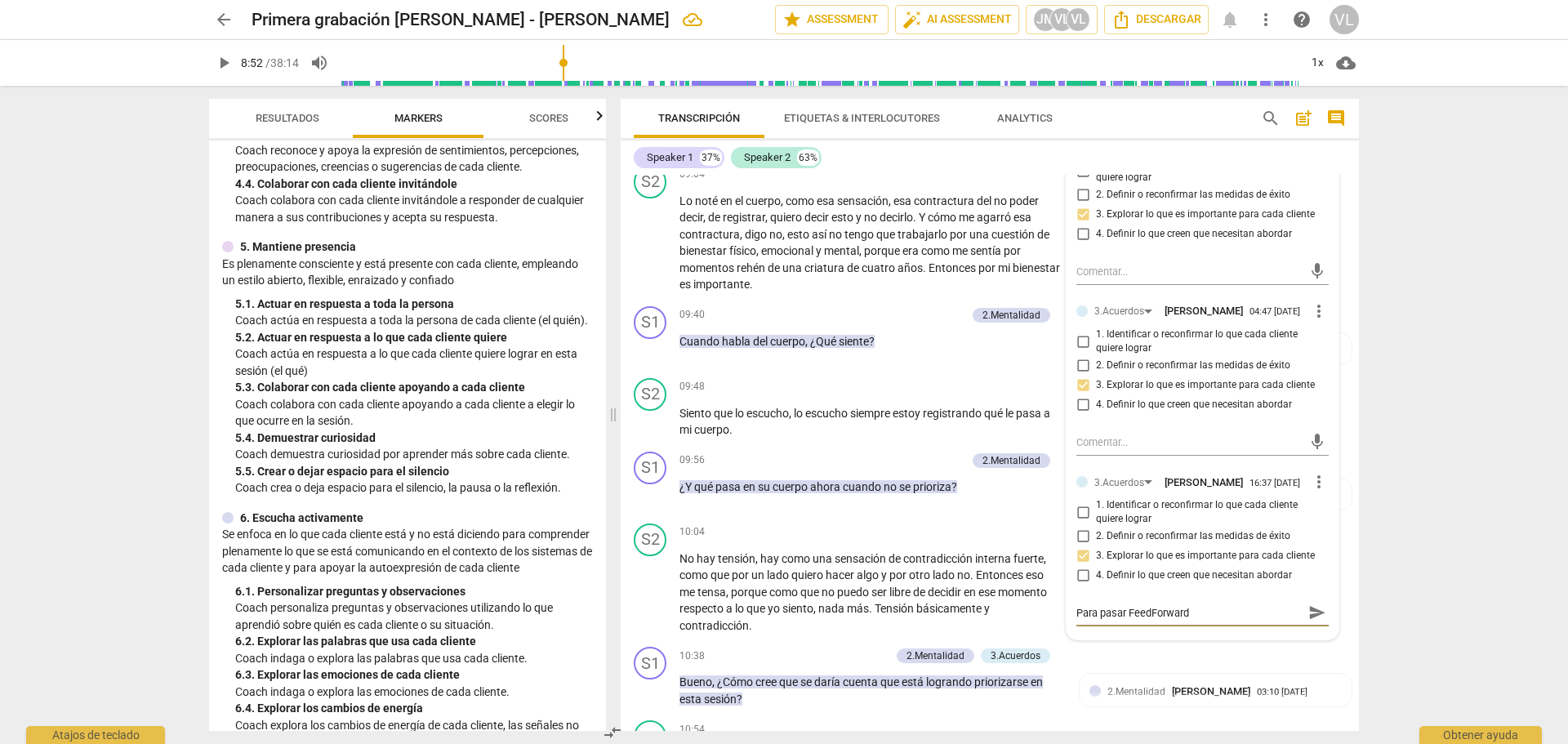
type textarea "Para pasar aFeedForward"
type textarea "Para pasar alFeedForward"
type textarea "Para pasar al FeedForward"
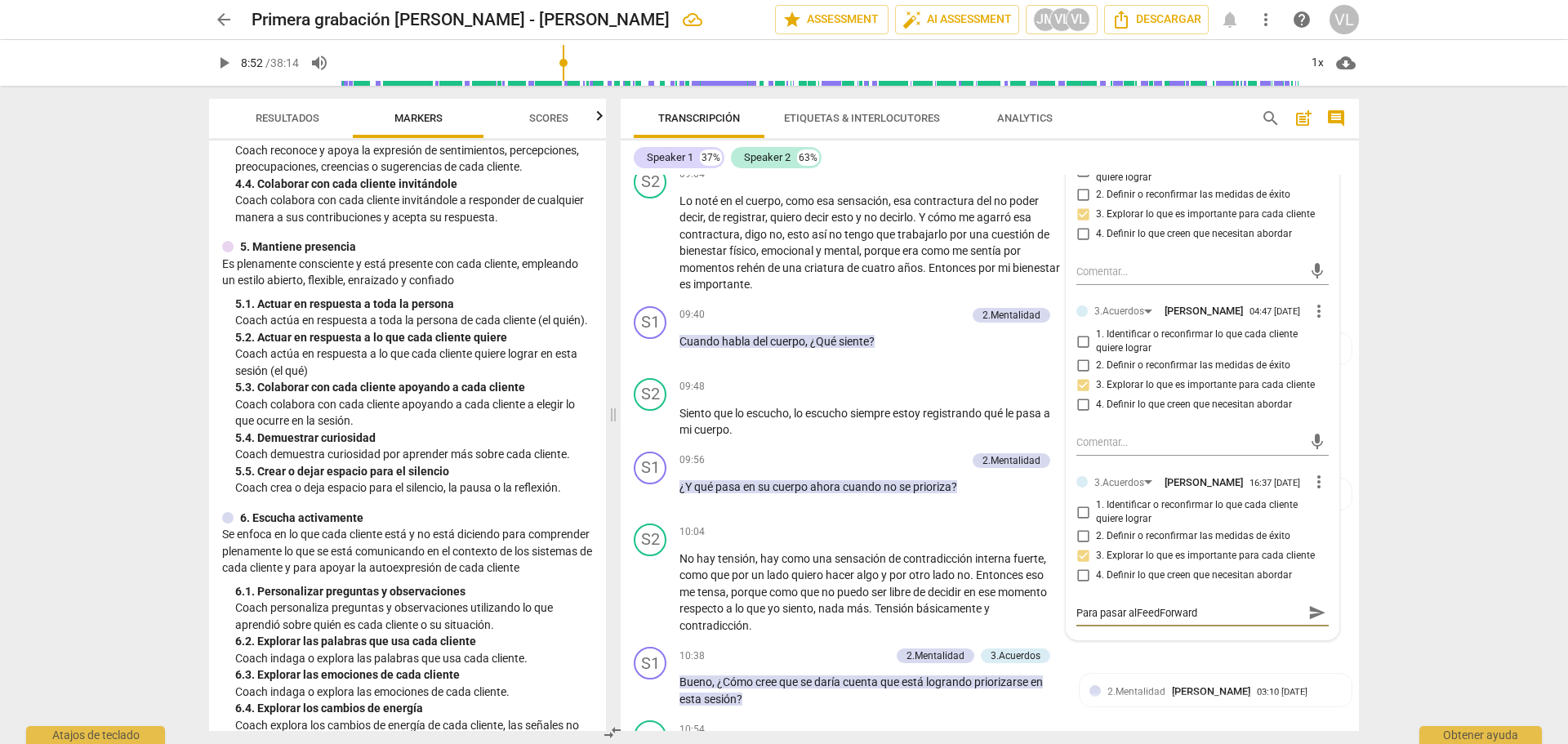
type textarea "Para pasar al FeedForward"
type textarea "Para pasar al sFeedForward"
type textarea "Para pasar al siFeedForward"
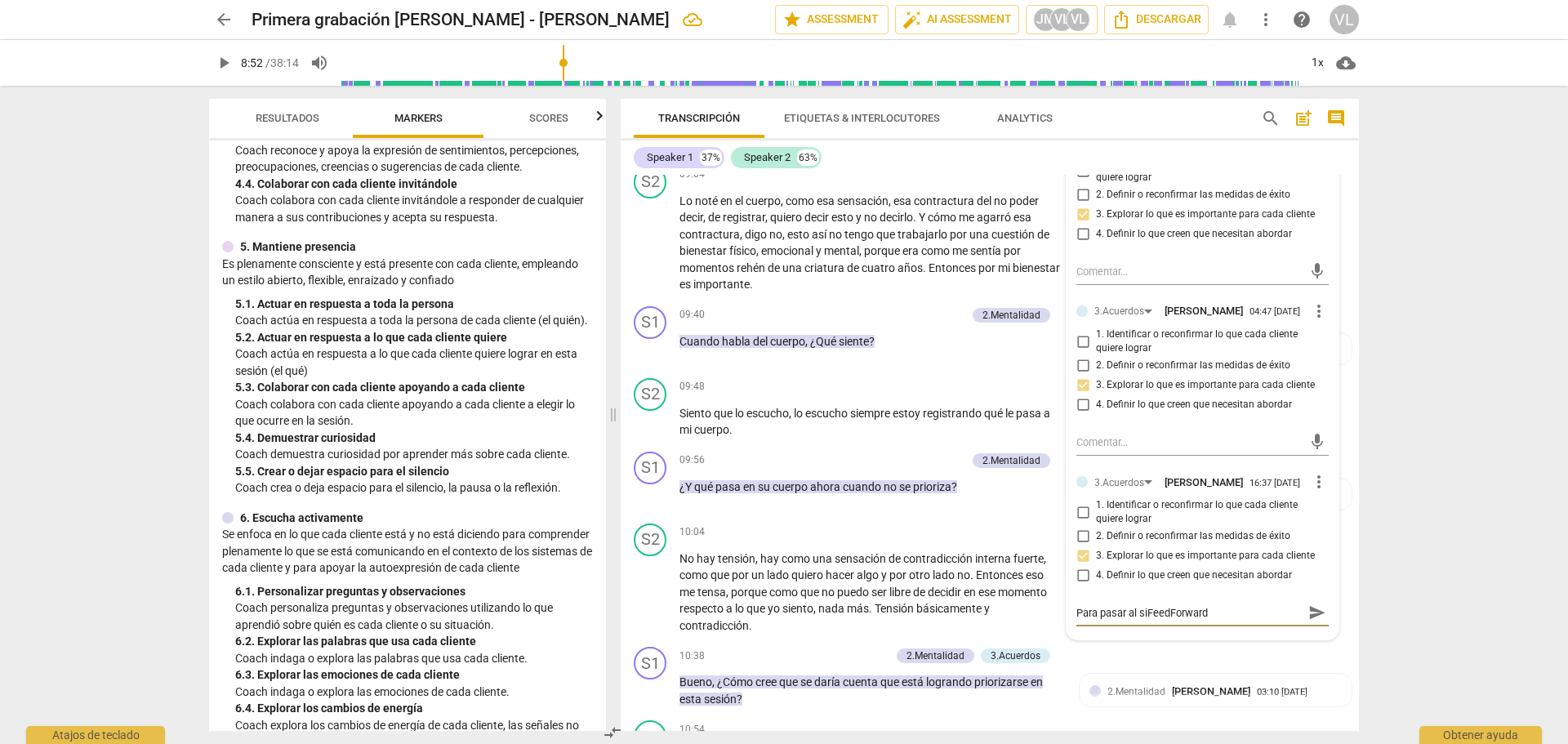
type textarea "Para pasar al sigFeedForward"
type textarea "Para pasar al siguFeedForward"
type textarea "Para pasar al siguiFeedForward"
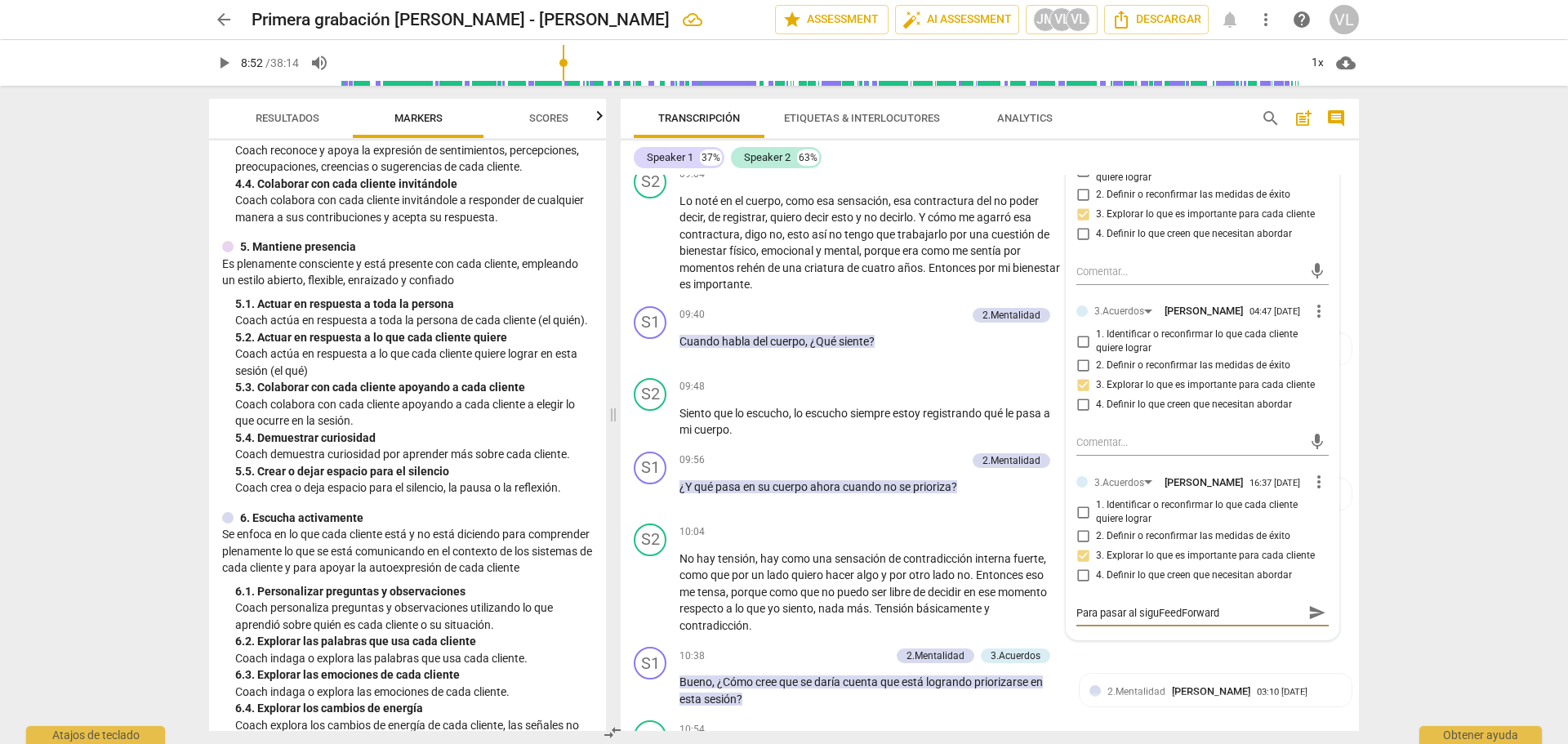
type textarea "Para pasar al siguiFeedForward"
type textarea "Para pasar al siguieFeedForward"
type textarea "Para pasar al siguienFeedForward"
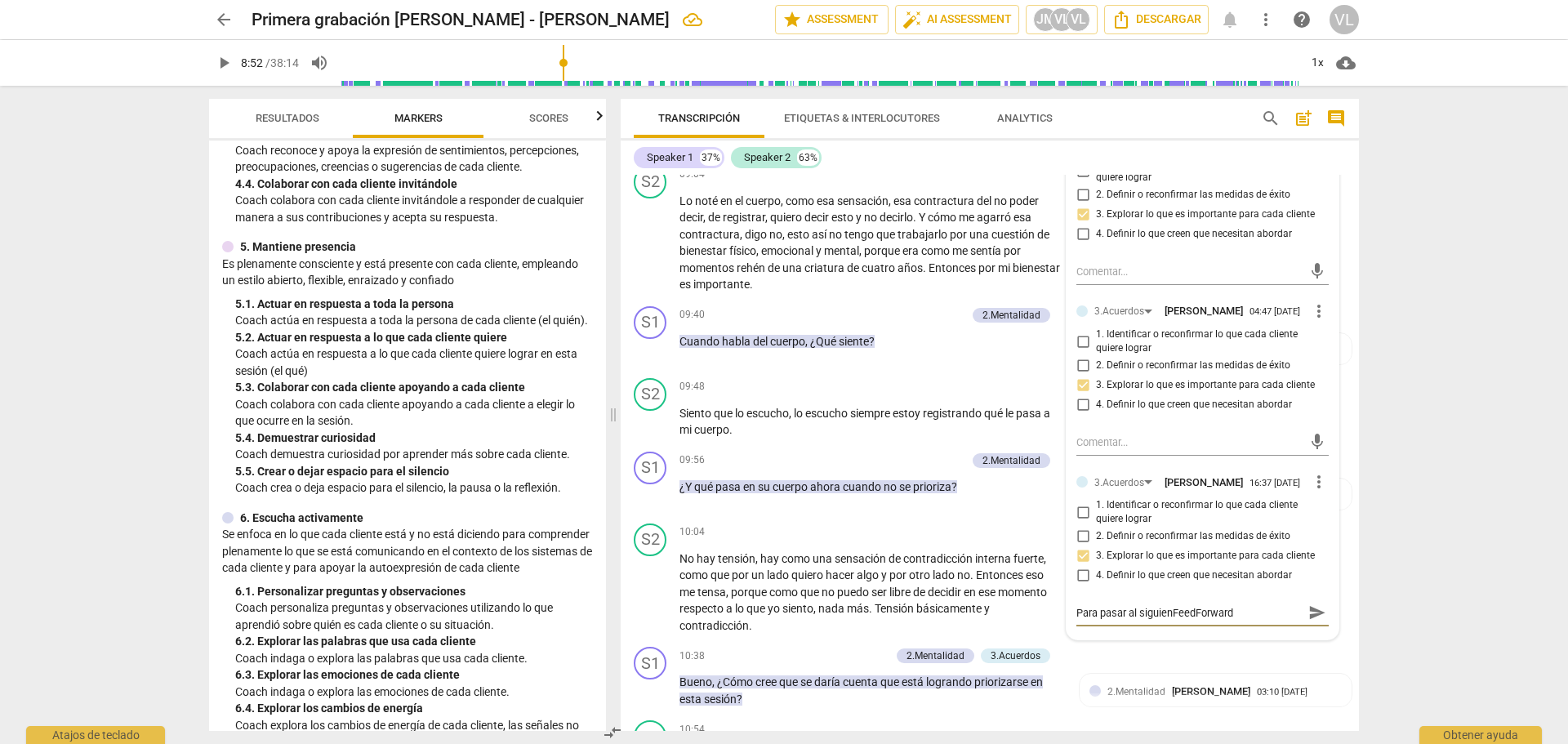
type textarea "Para pasar al siguientFeedForward"
type textarea "Para pasar al siguienteFeedForward"
type textarea "Para pasar al siguiente FeedForward"
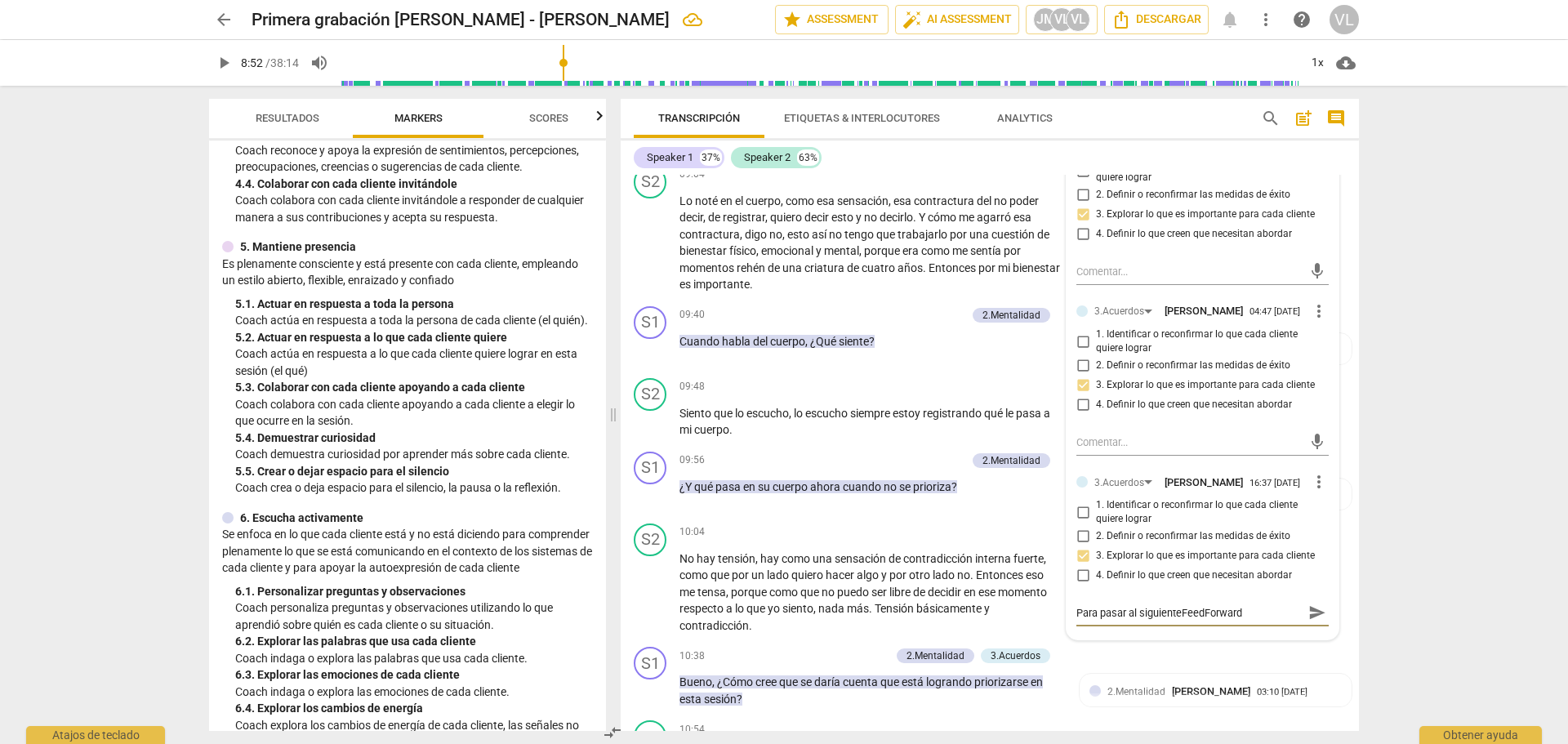
type textarea "Para pasar al siguiente FeedForward"
type textarea "Para pasar al siguiente nFeedForward"
type textarea "Para pasar al siguiente niFeedForward"
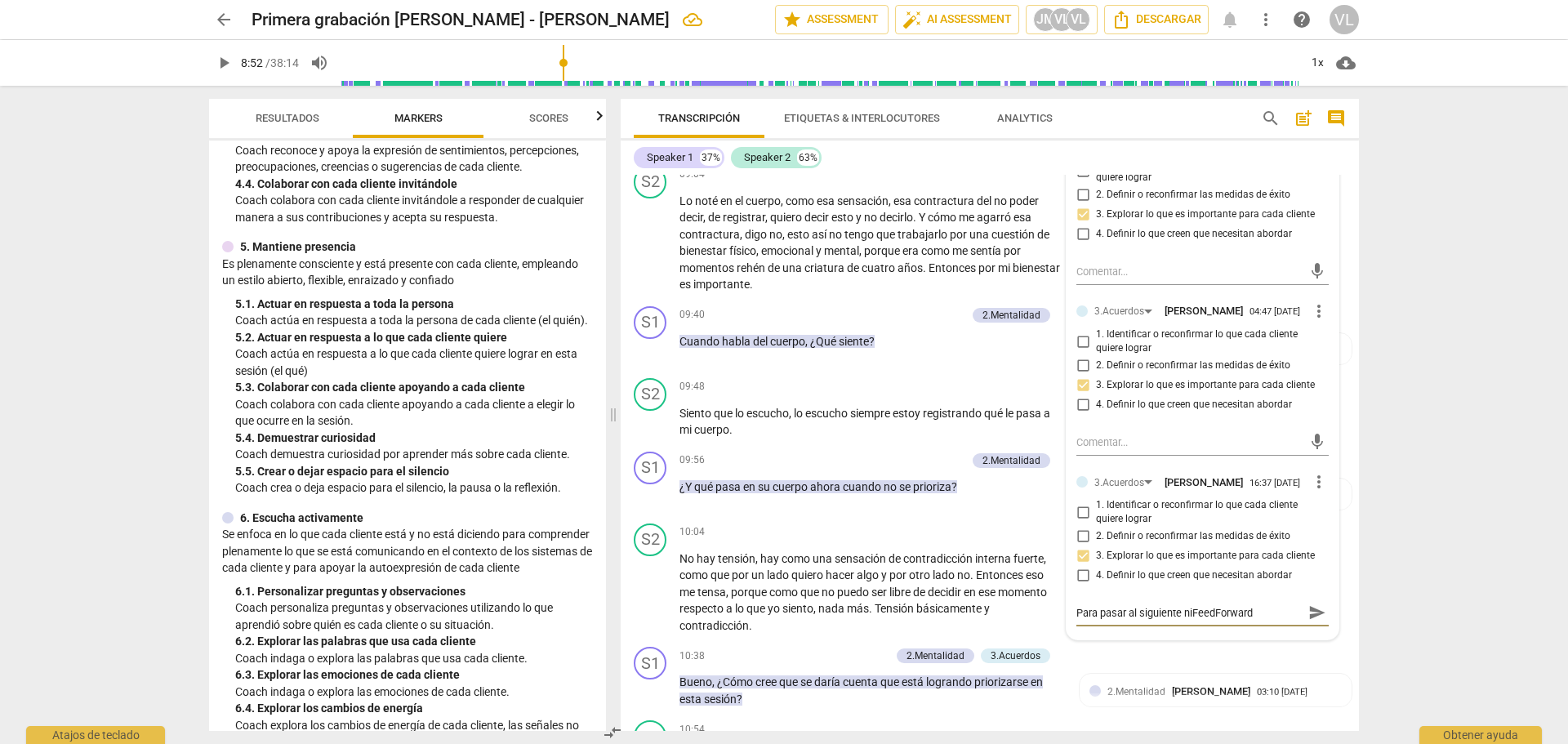
type textarea "Para pasar al siguiente nivFeedForward"
type textarea "Para pasar al siguiente niveFeedForward"
type textarea "Para pasar al siguiente nivelFeedForward"
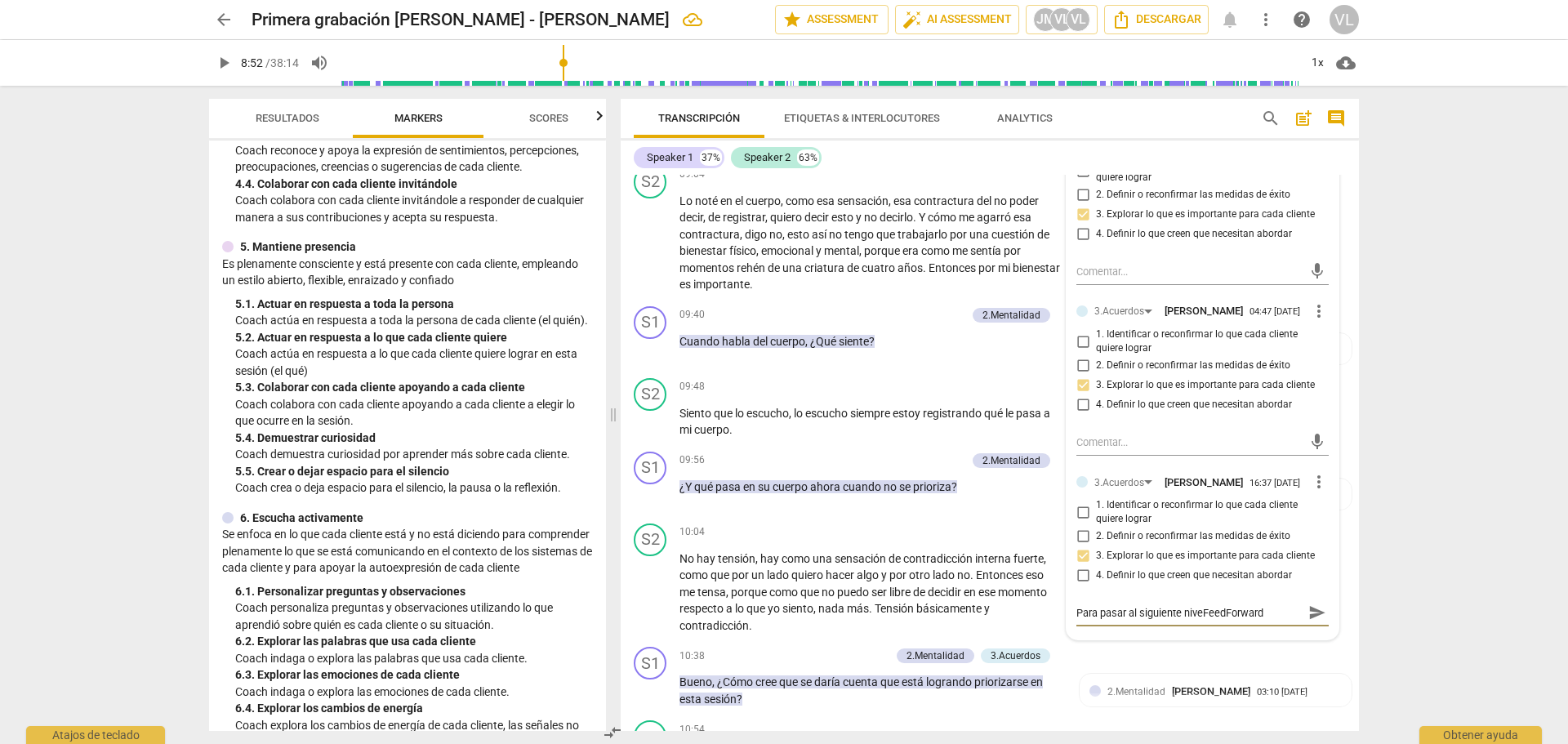
type textarea "Para pasar al siguiente nivelFeedForward"
type textarea "Para pasar al siguiente nivel FeedForward"
type textarea "Para pasar al siguiente nivel (FeedForward"
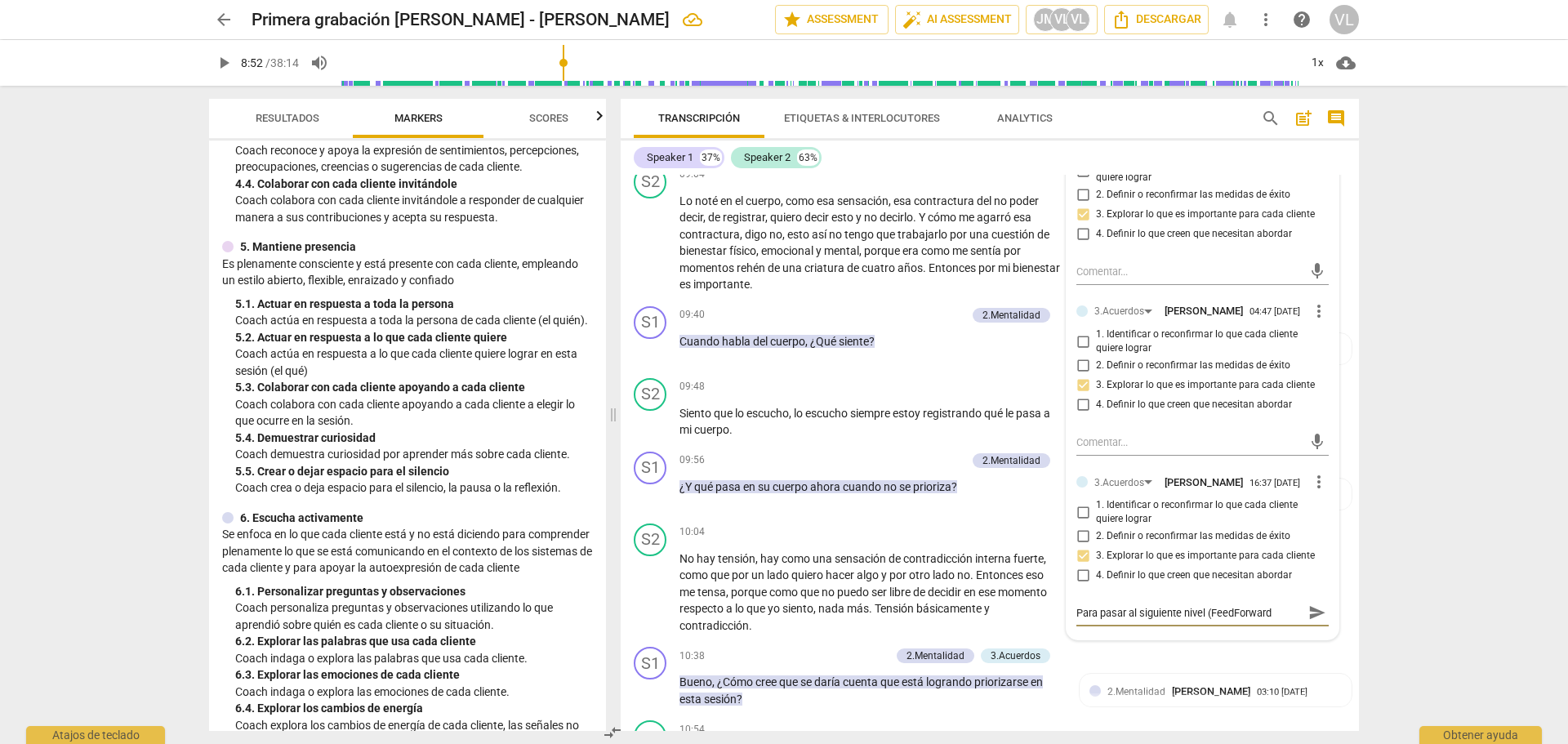
type textarea "Para pasar al siguiente nivel FeedForward"
type textarea "Para pasar al siguiente nivel -FeedForward"
type textarea "Para pasar al siguiente nivel - FeedForward"
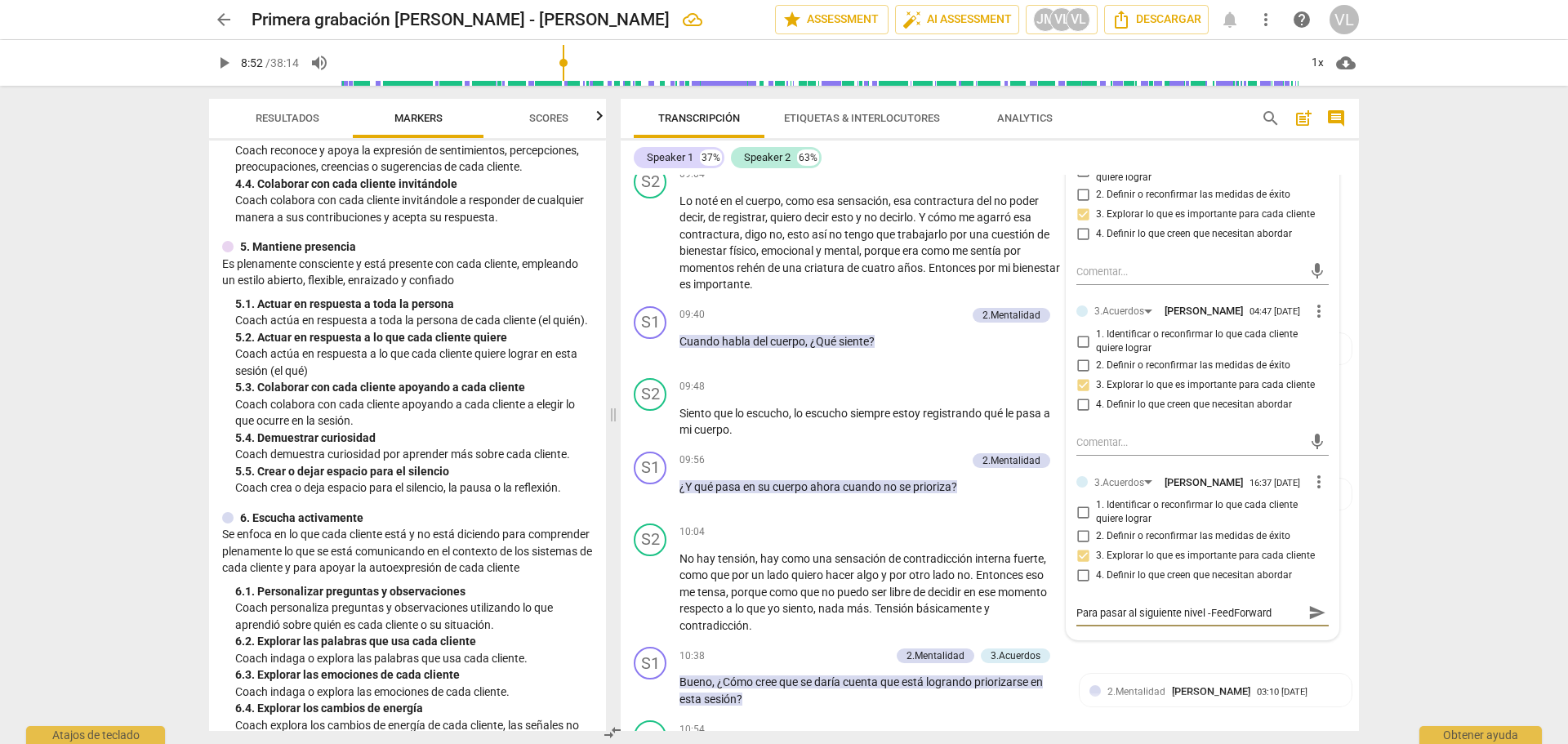
type textarea "Para pasar al siguiente nivel - FeedForward"
click at [1278, 621] on textarea "Para pasar al siguiente nivel - FeedForward" at bounding box center [1190, 613] width 226 height 15
type textarea "Para pasar al siguiente nivel - FeedForward"
type textarea "Para pasar al siguiente nivel - FeedForward -"
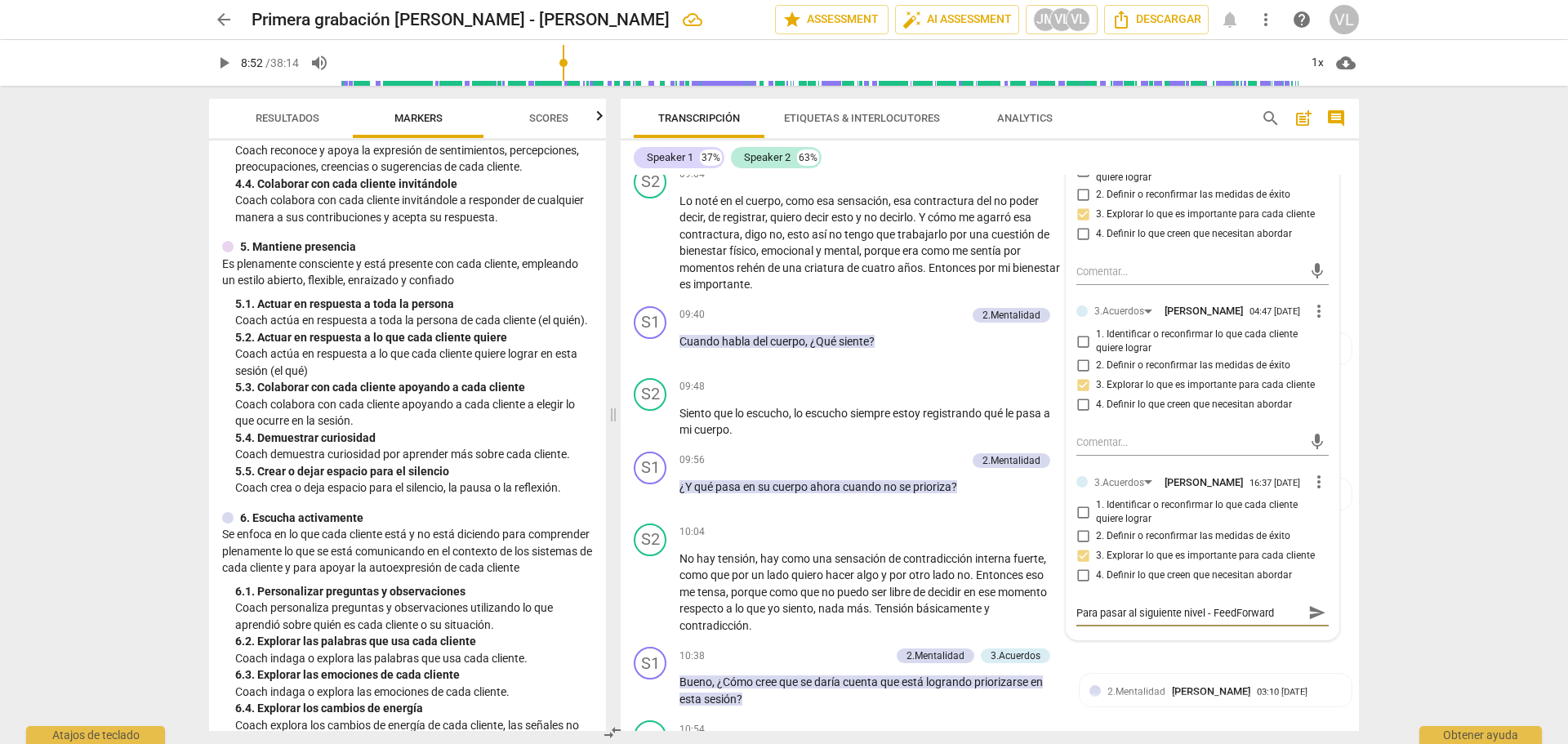
type textarea "Para pasar al siguiente nivel - FeedForward -"
type textarea "Para pasar al siguiente nivel - FeedForward -F"
type textarea "Para pasar al siguiente nivel - FeedForward -Fd"
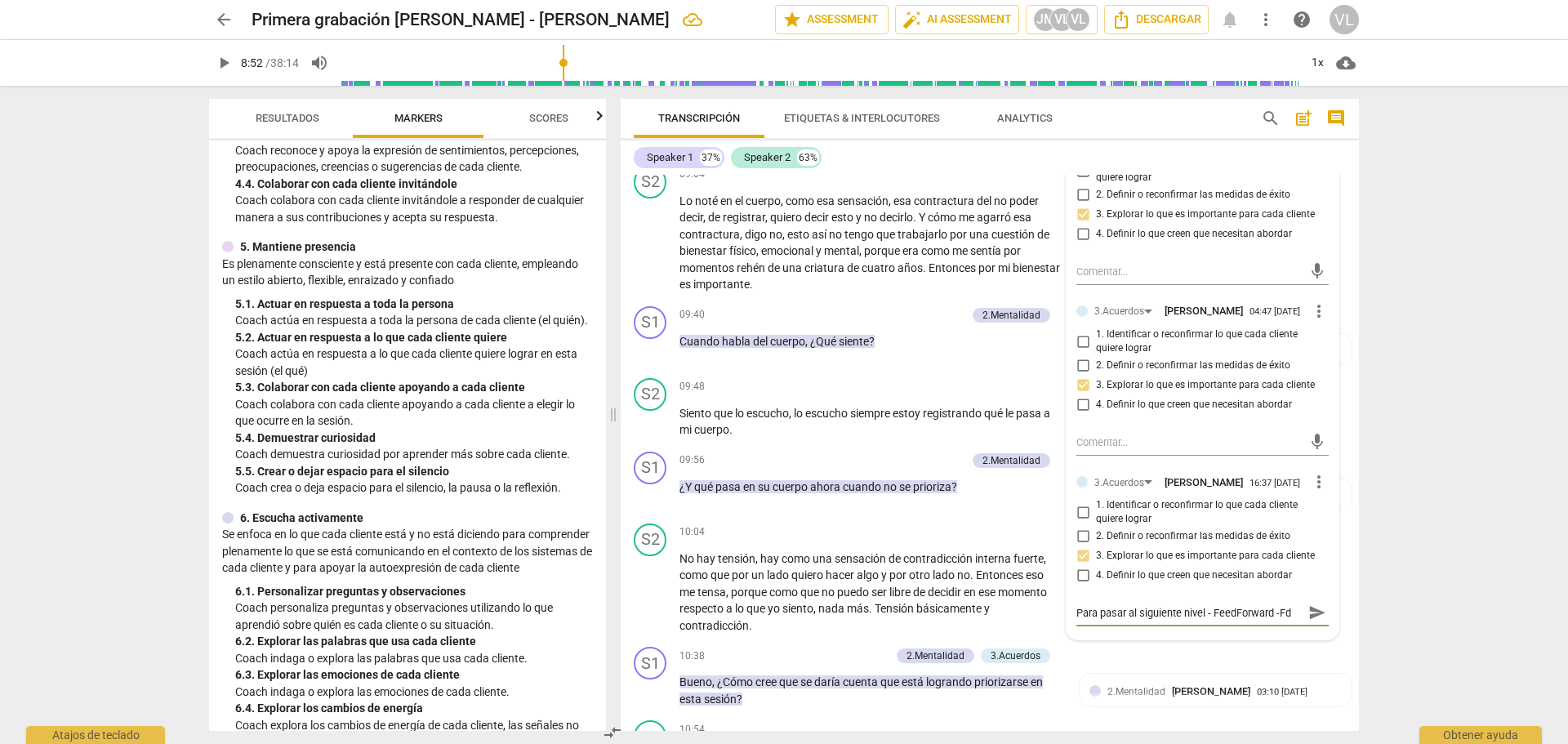
type textarea "Para pasar al siguiente nivel - FeedForward -FdF"
type textarea "Para pasar al siguiente nivel - FeedForward -FdFw"
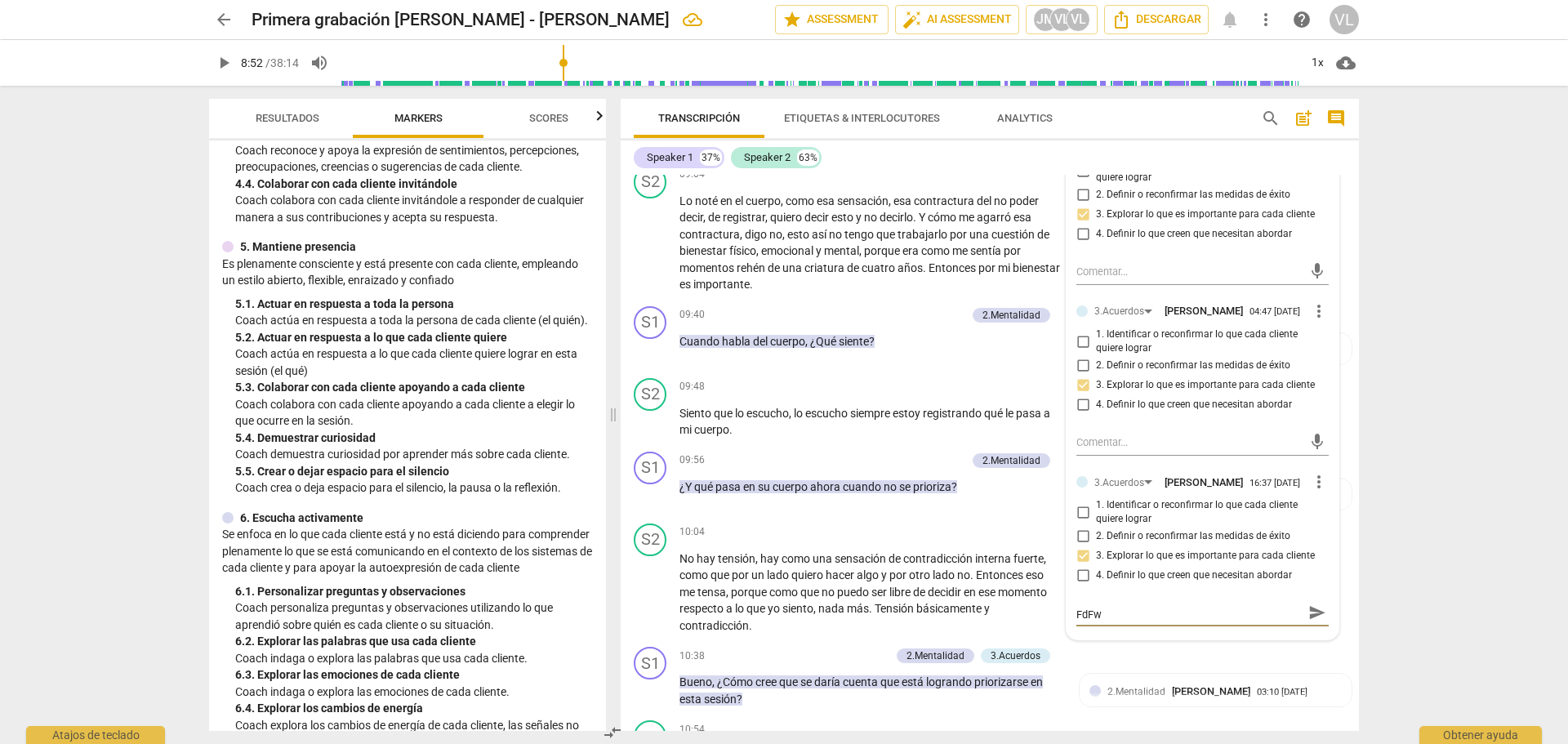
type textarea "Para pasar al siguiente nivel - FeedForward -FdFw:"
type textarea "Para pasar al siguiente nivel - FeedForward -FdFw: p"
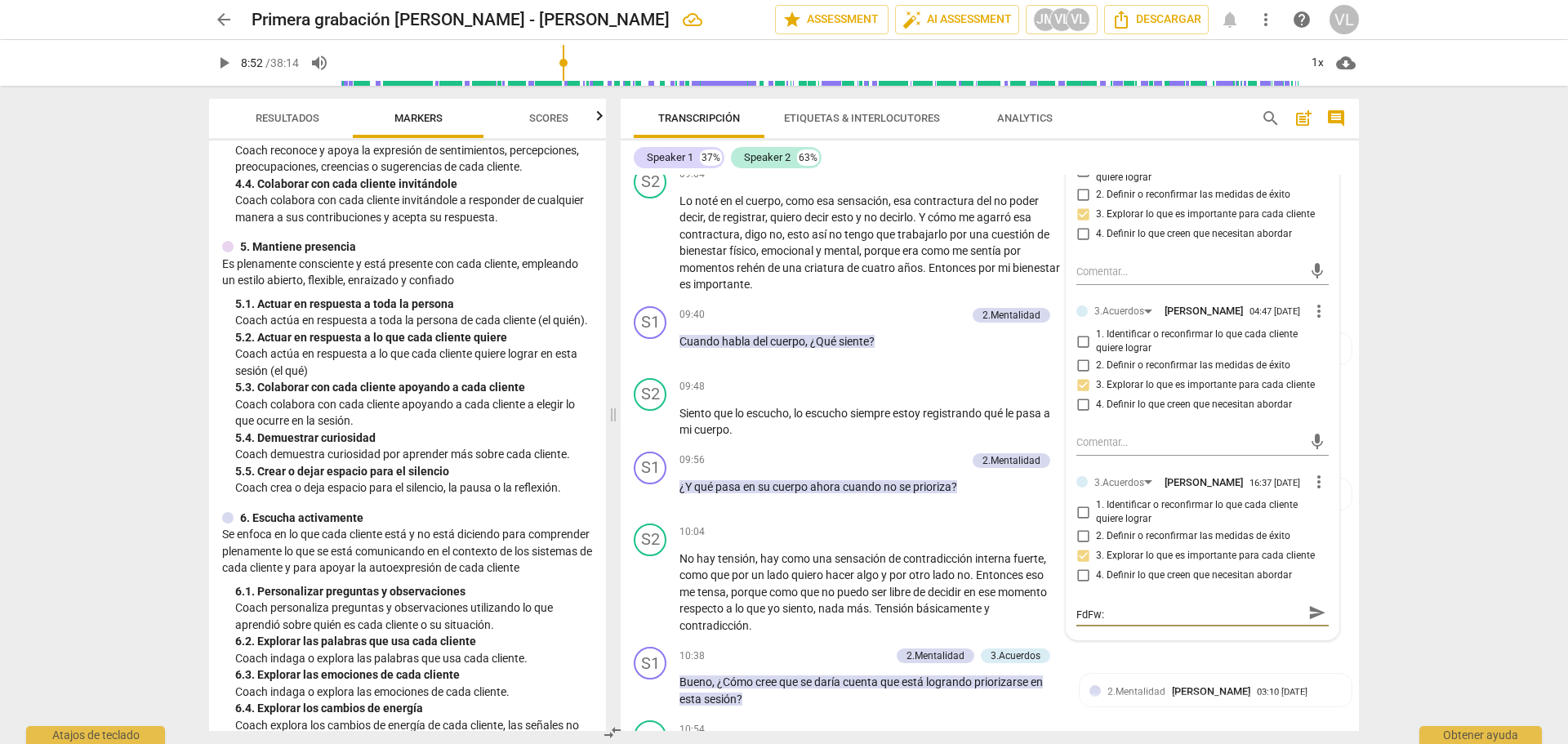
type textarea "Para pasar al siguiente nivel - FeedForward -FdFw: p"
type textarea "Para pasar al siguiente nivel - FeedForward -FdFw:"
type textarea "Para pasar al siguiente nivel - FeedForward -FdFw: t"
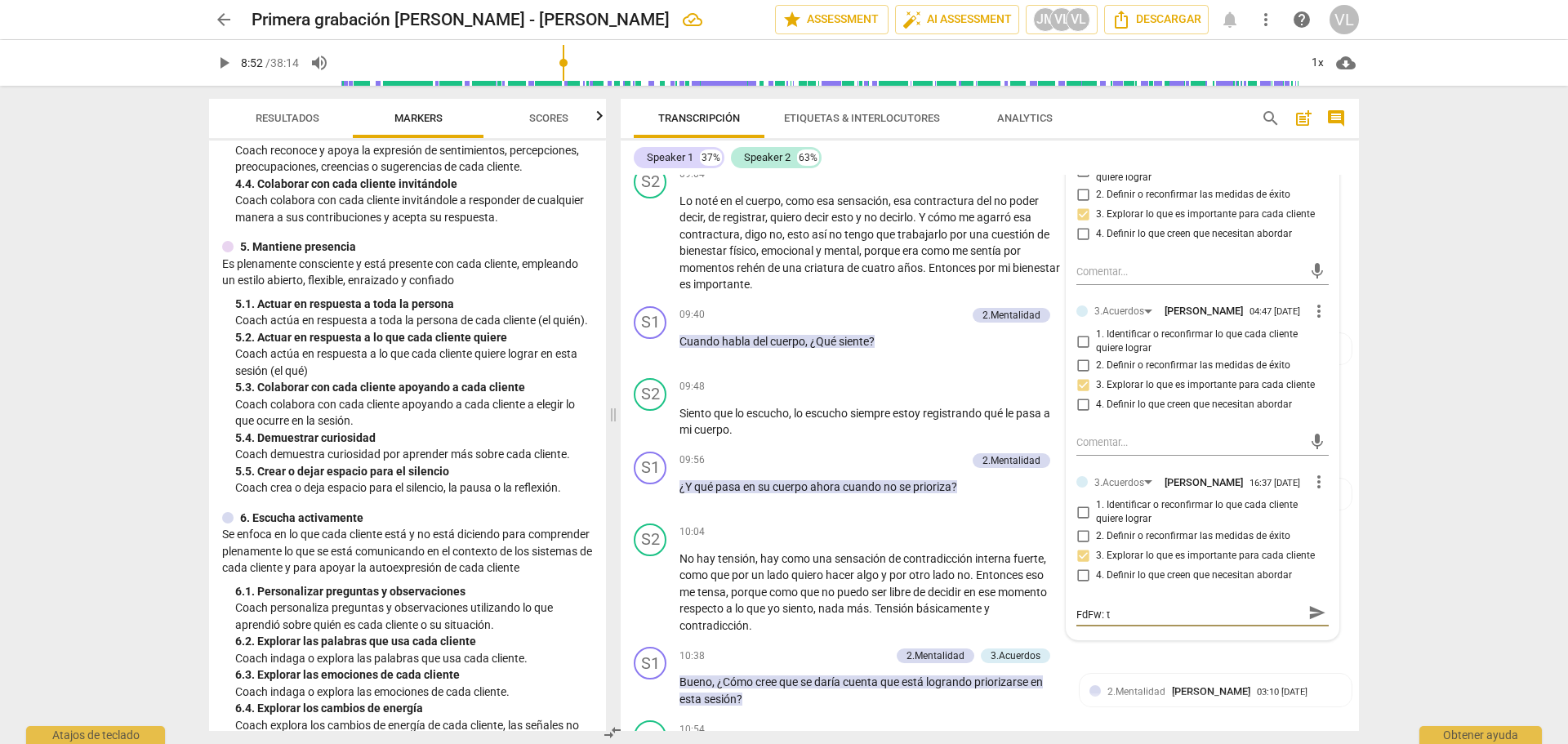
type textarea "Para pasar al siguiente nivel - FeedForward -FdFw: te"
type textarea "Para pasar al siguiente nivel - FeedForward -FdFw: te s"
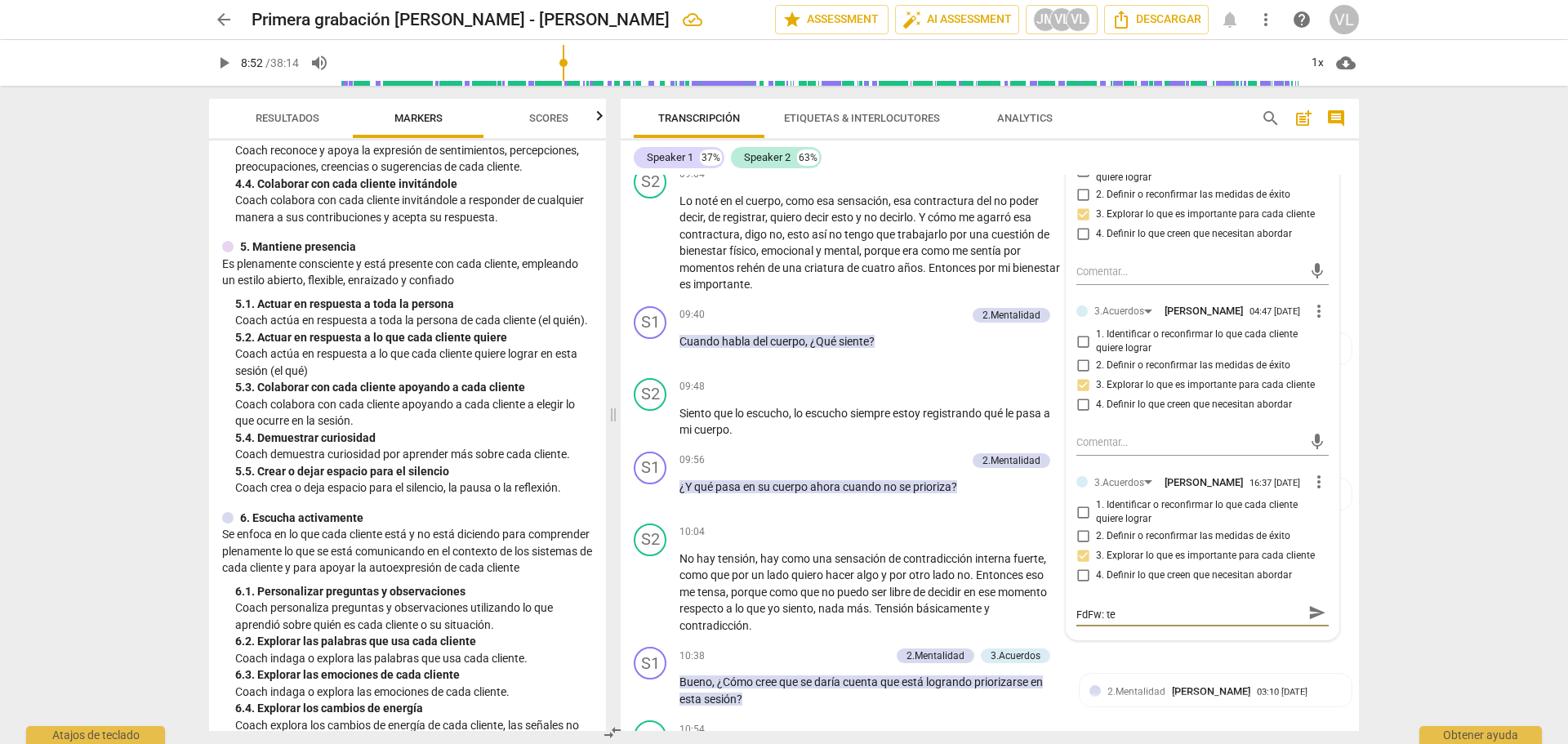
type textarea "Para pasar al siguiente nivel - FeedForward -FdFw: te s"
type textarea "Para pasar al siguiente nivel - FeedForward -FdFw: te su"
type textarea "Para pasar al siguiente nivel - FeedForward -FdFw: te sug"
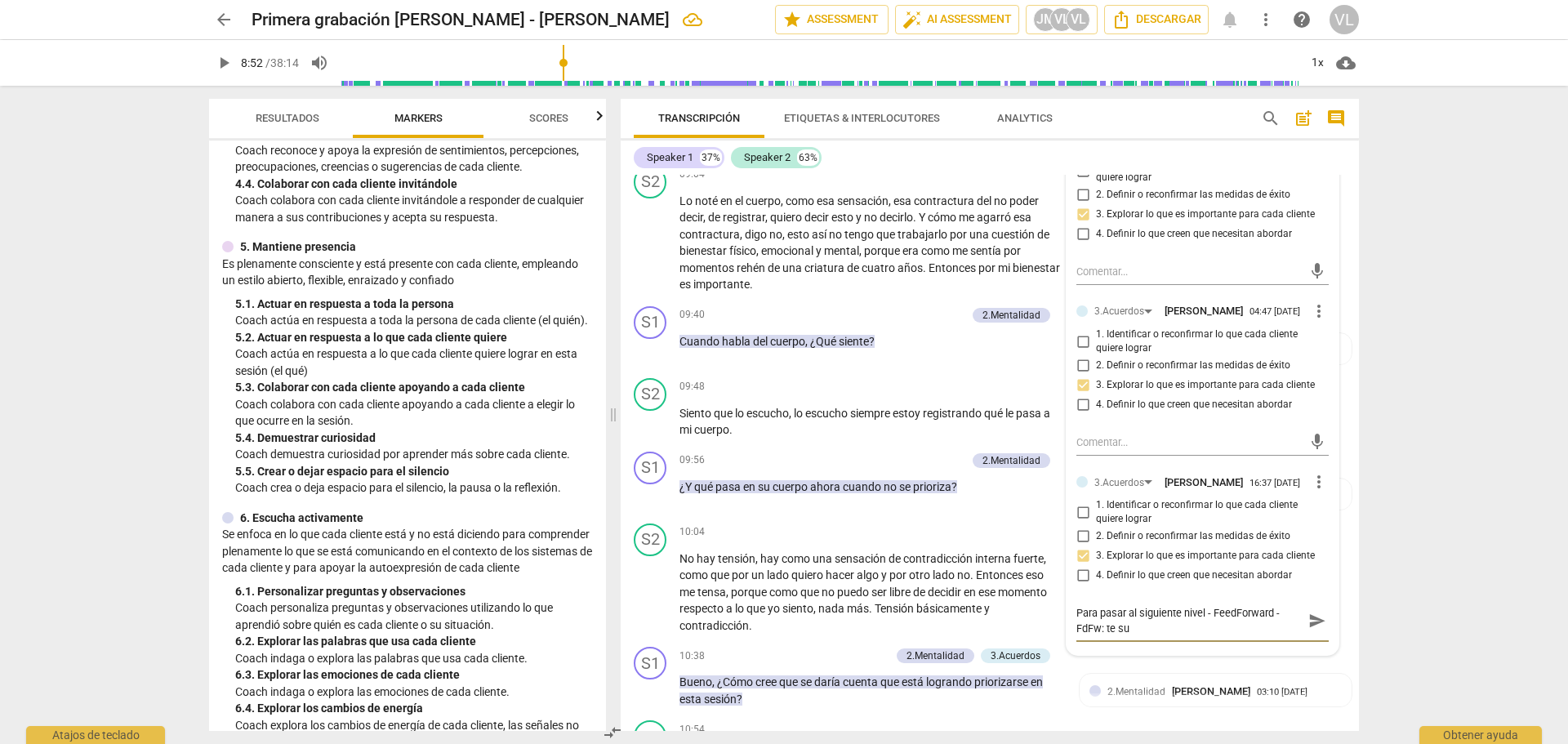
type textarea "Para pasar al siguiente nivel - FeedForward -FdFw: te sug"
type textarea "Para pasar al siguiente nivel - FeedForward -FdFw: te sugu"
type textarea "Para pasar al siguiente nivel - FeedForward -FdFw: te sug"
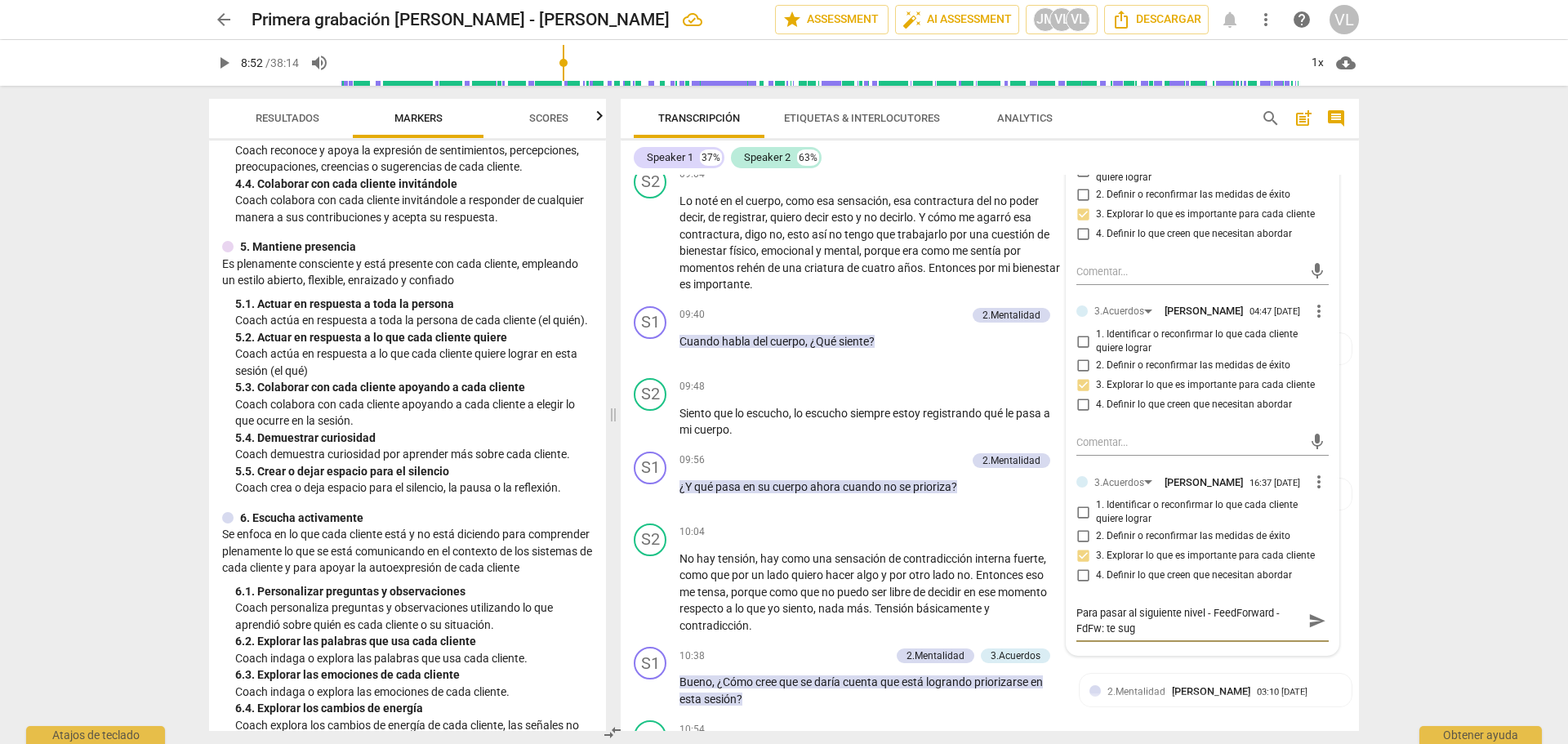
type textarea "Para pasar al siguiente nivel - FeedForward -FdFw: te sugi"
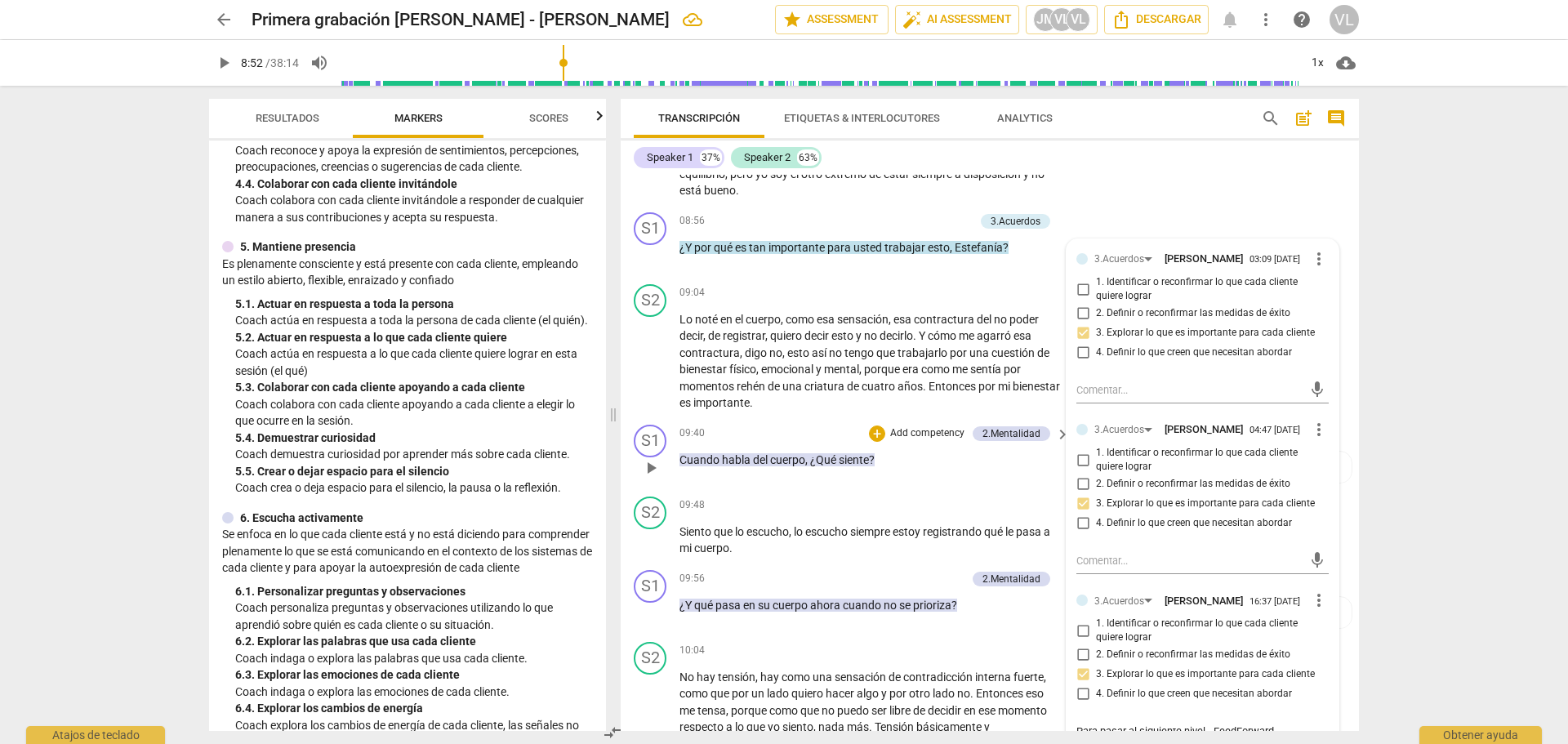
scroll to position [2124, 0]
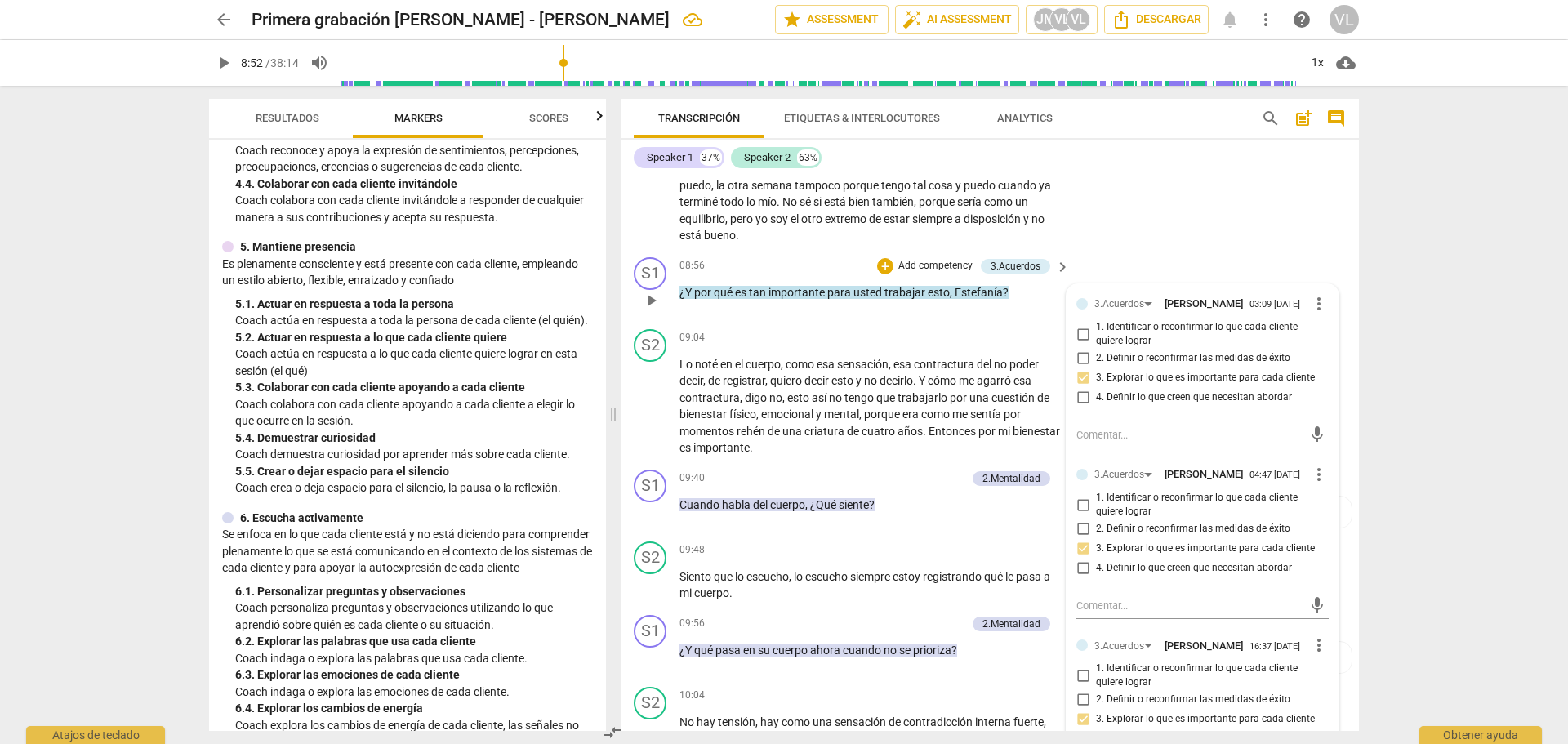
drag, startPoint x: 676, startPoint y: 312, endPoint x: 876, endPoint y: 303, distance: 200.2
click at [865, 303] on div "S1 play_arrow pause 08:56 + Add competency 3.Acuerdos keyboard_arrow_right ¿Y p…" at bounding box center [989, 287] width 738 height 72
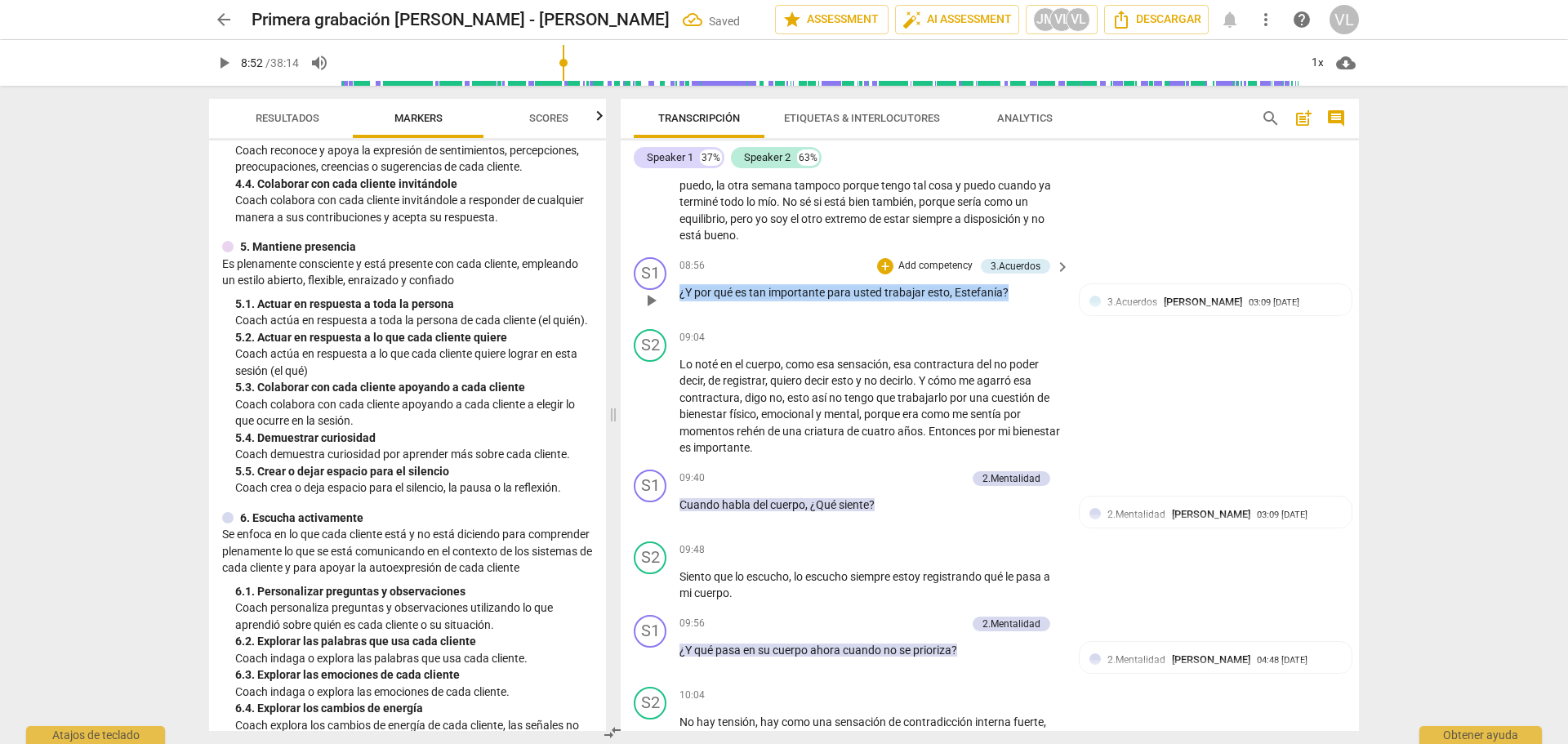
drag, startPoint x: 1018, startPoint y: 317, endPoint x: 678, endPoint y: 321, distance: 340.0
click at [678, 321] on div "S1 play_arrow pause 08:56 + Add competency 3.Acuerdos keyboard_arrow_right ¿Y p…" at bounding box center [989, 287] width 738 height 72
copy p "¿Y por qué es tan importante para usted trabajar esto , [PERSON_NAME] ?"
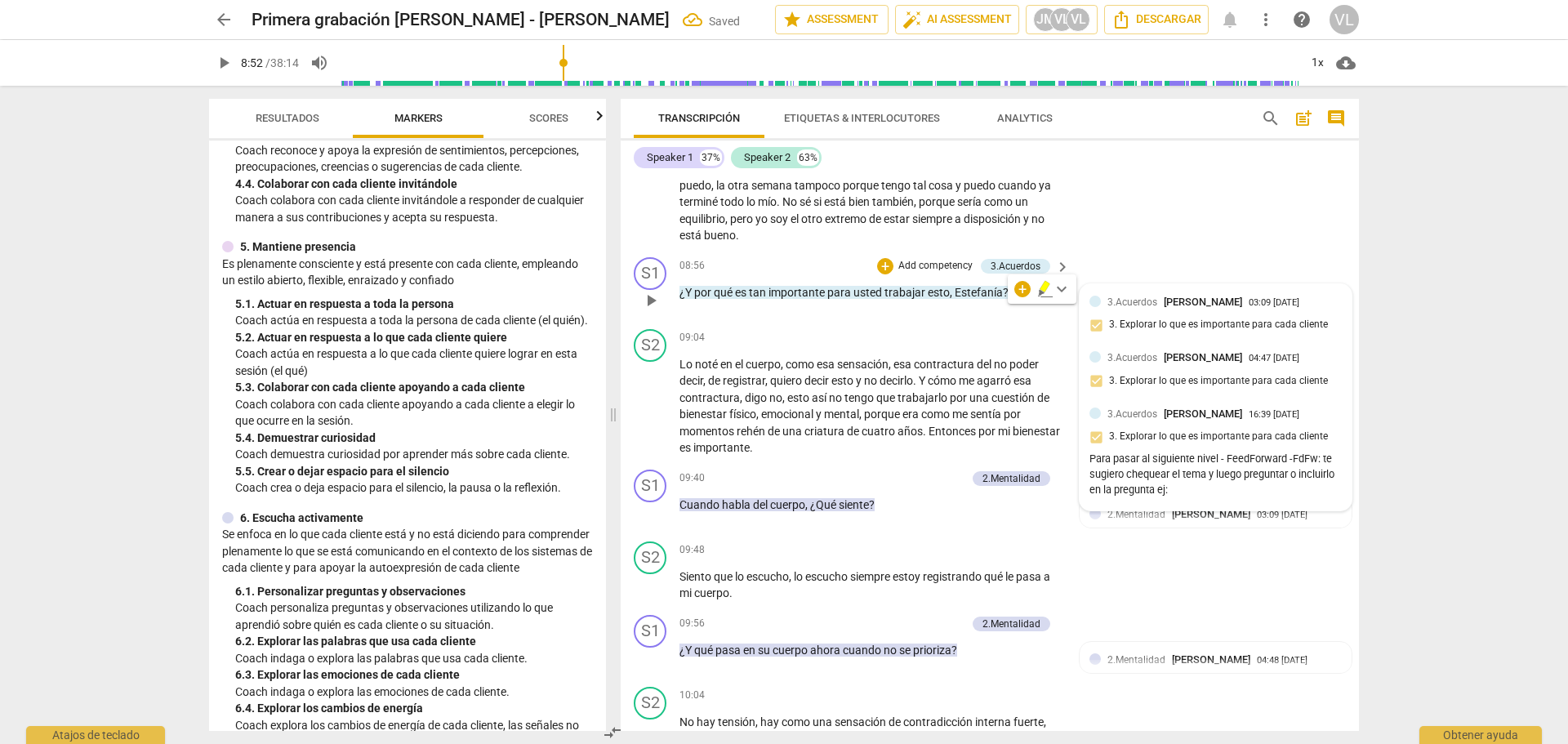
click at [1171, 497] on div "Para pasar al siguiente nivel - FeedForward -FdFw: te sugiero chequear el tema …" at bounding box center [1216, 475] width 252 height 46
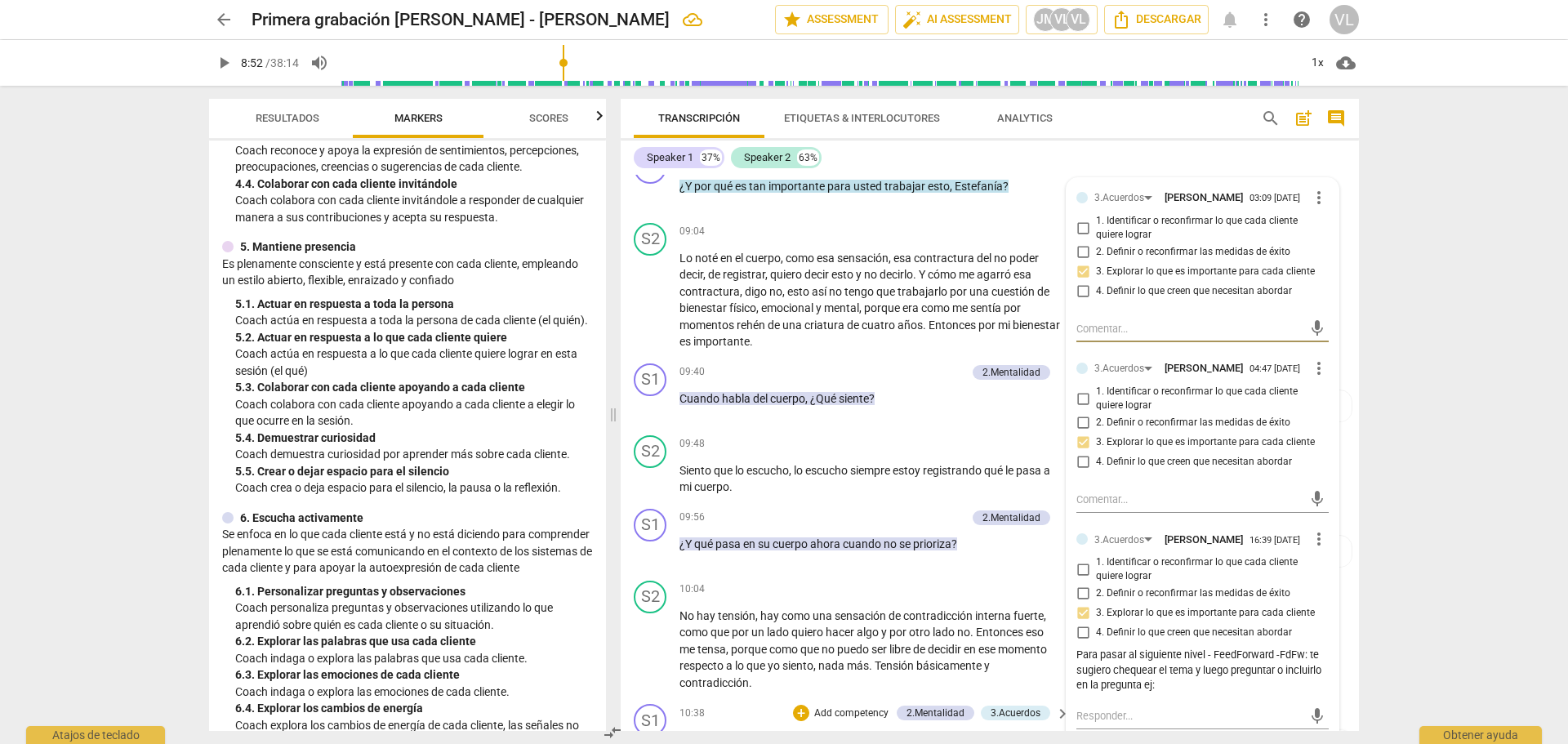
scroll to position [2369, 0]
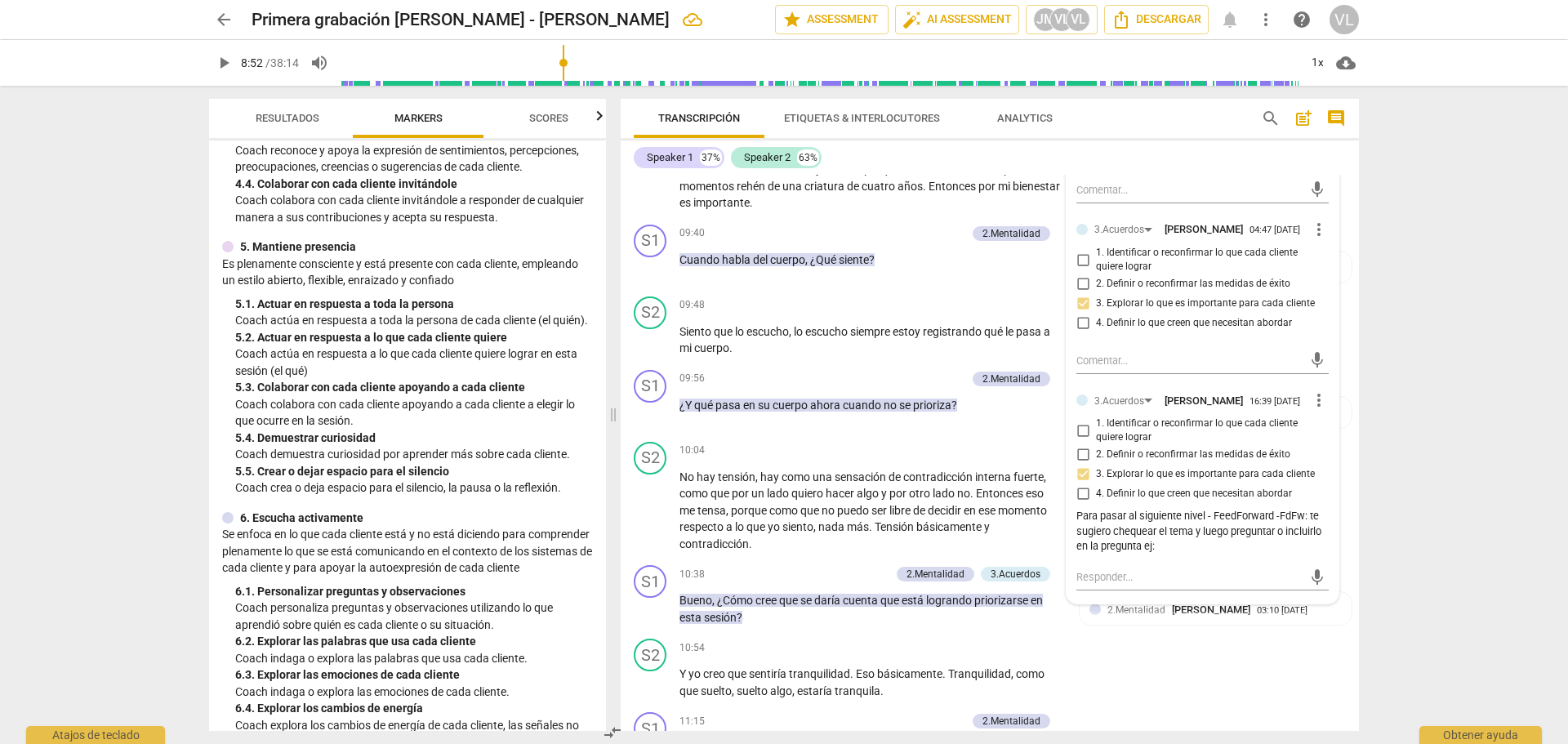
click at [1167, 554] on div "Para pasar al siguiente nivel - FeedForward -FdFw: te sugiero chequear el tema …" at bounding box center [1203, 532] width 252 height 46
click at [1158, 554] on div "Para pasar al siguiente nivel - FeedForward -FdFw: te sugiero chequear el tema …" at bounding box center [1203, 532] width 252 height 46
click at [1148, 554] on div "Para pasar al siguiente nivel - FeedForward -FdFw: te sugiero chequear el tema …" at bounding box center [1203, 532] width 252 height 46
click at [1155, 554] on div "Para pasar al siguiente nivel - FeedForward -FdFw: te sugiero chequear el tema …" at bounding box center [1203, 532] width 252 height 46
click at [1141, 554] on div "Para pasar al siguiente nivel - FeedForward -FdFw: te sugiero chequear el tema …" at bounding box center [1203, 532] width 252 height 46
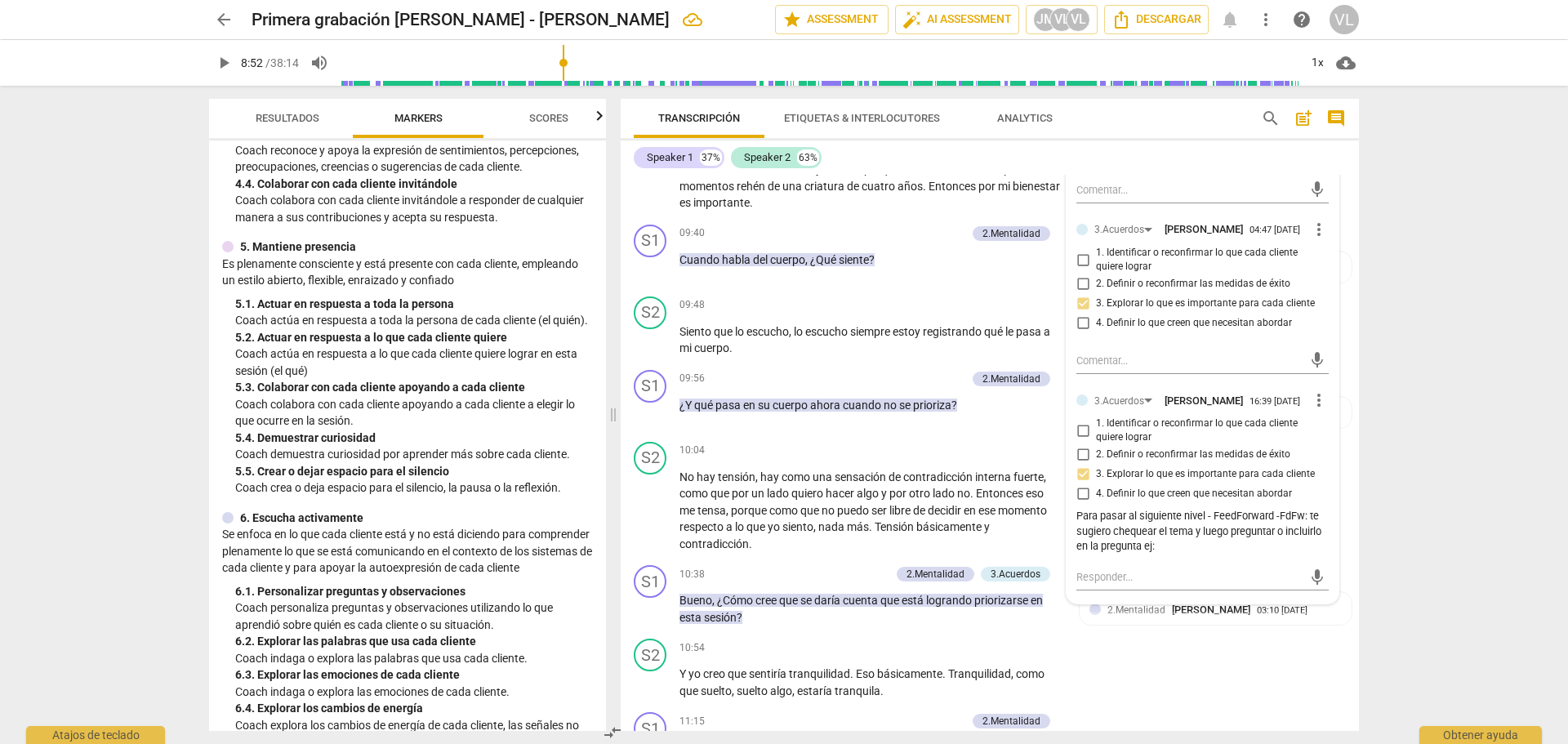
click at [1153, 554] on div "Para pasar al siguiente nivel - FeedForward -FdFw: te sugiero chequear el tema …" at bounding box center [1203, 532] width 252 height 46
click at [1144, 554] on div "Para pasar al siguiente nivel - FeedForward -FdFw: te sugiero chequear el tema …" at bounding box center [1203, 532] width 252 height 46
click at [1151, 554] on div "Para pasar al siguiente nivel - FeedForward -FdFw: te sugiero chequear el tema …" at bounding box center [1203, 532] width 252 height 46
drag, startPoint x: 1153, startPoint y: 576, endPoint x: 1163, endPoint y: 579, distance: 10.4
click at [1155, 554] on div "Para pasar al siguiente nivel - FeedForward -FdFw: te sugiero chequear el tema …" at bounding box center [1203, 532] width 252 height 46
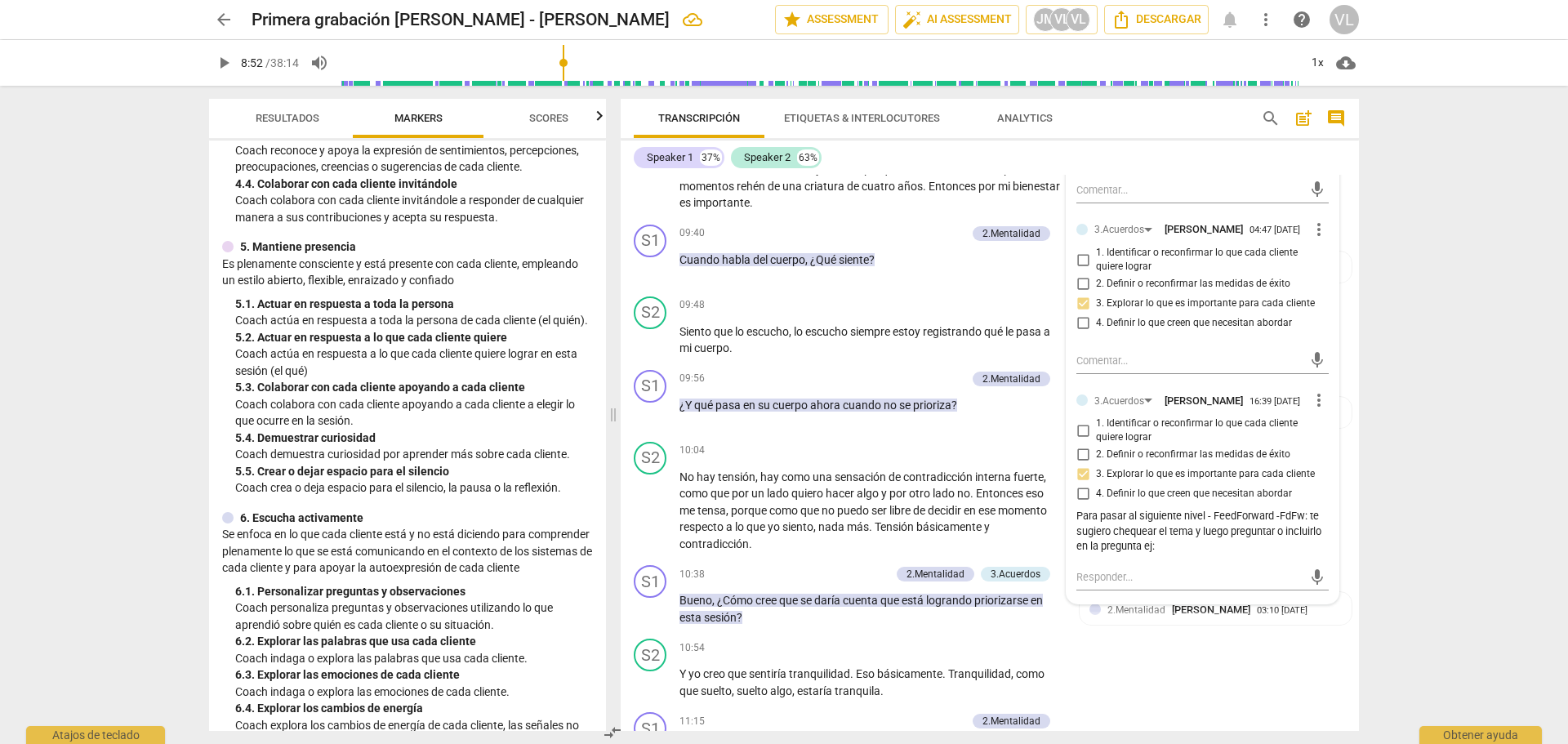
click at [1139, 554] on div "Para pasar al siguiente nivel - FeedForward -FdFw: te sugiero chequear el tema …" at bounding box center [1203, 532] width 252 height 46
click at [1140, 554] on div "Para pasar al siguiente nivel - FeedForward -FdFw: te sugiero chequear el tema …" at bounding box center [1203, 532] width 252 height 46
click at [1142, 554] on div "Para pasar al siguiente nivel - FeedForward -FdFw: te sugiero chequear el tema …" at bounding box center [1203, 532] width 252 height 46
click at [1326, 417] on div "3.Acuerdos [PERSON_NAME] 03:09 [DATE] more_vert 1. Identificar o reconfirmar lo…" at bounding box center [1203, 322] width 272 height 565
click at [1317, 410] on span "more_vert" at bounding box center [1319, 400] width 20 height 20
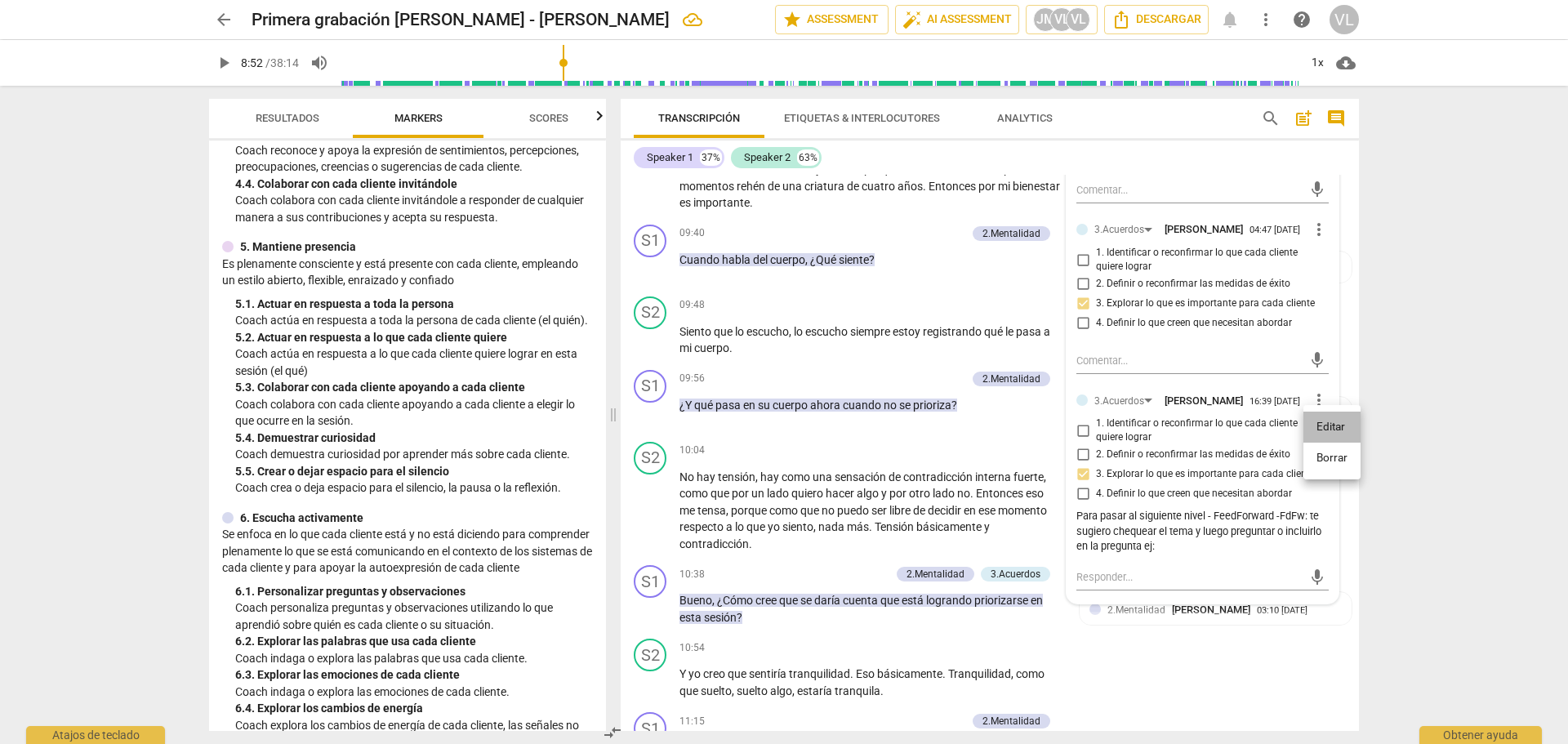
click at [1325, 425] on li "Editar" at bounding box center [1331, 427] width 57 height 31
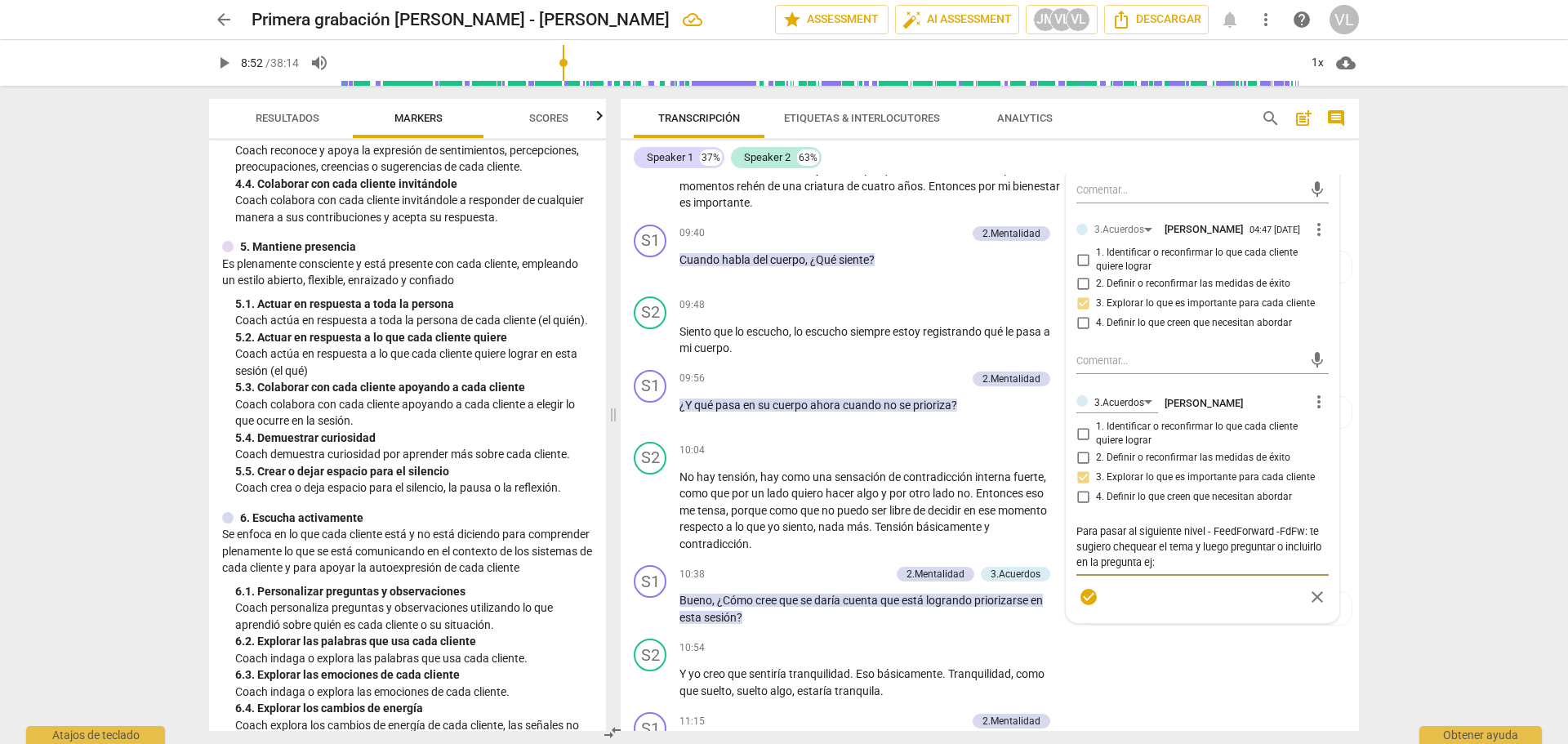
click at [1189, 570] on textarea "Para pasar al siguiente nivel - FeedForward -FdFw: te sugiero chequear el tema …" at bounding box center [1203, 547] width 252 height 47
drag, startPoint x: 1140, startPoint y: 597, endPoint x: 1160, endPoint y: 600, distance: 20.2
click at [1160, 586] on textarea "Para pasar al siguiente nivel - FeedForward -FdFw: te sugiero chequear el tema …" at bounding box center [1203, 554] width 252 height 62
click at [1088, 638] on span "check_circle" at bounding box center [1088, 627] width 20 height 20
click at [231, 62] on span "play_arrow" at bounding box center [223, 62] width 20 height 20
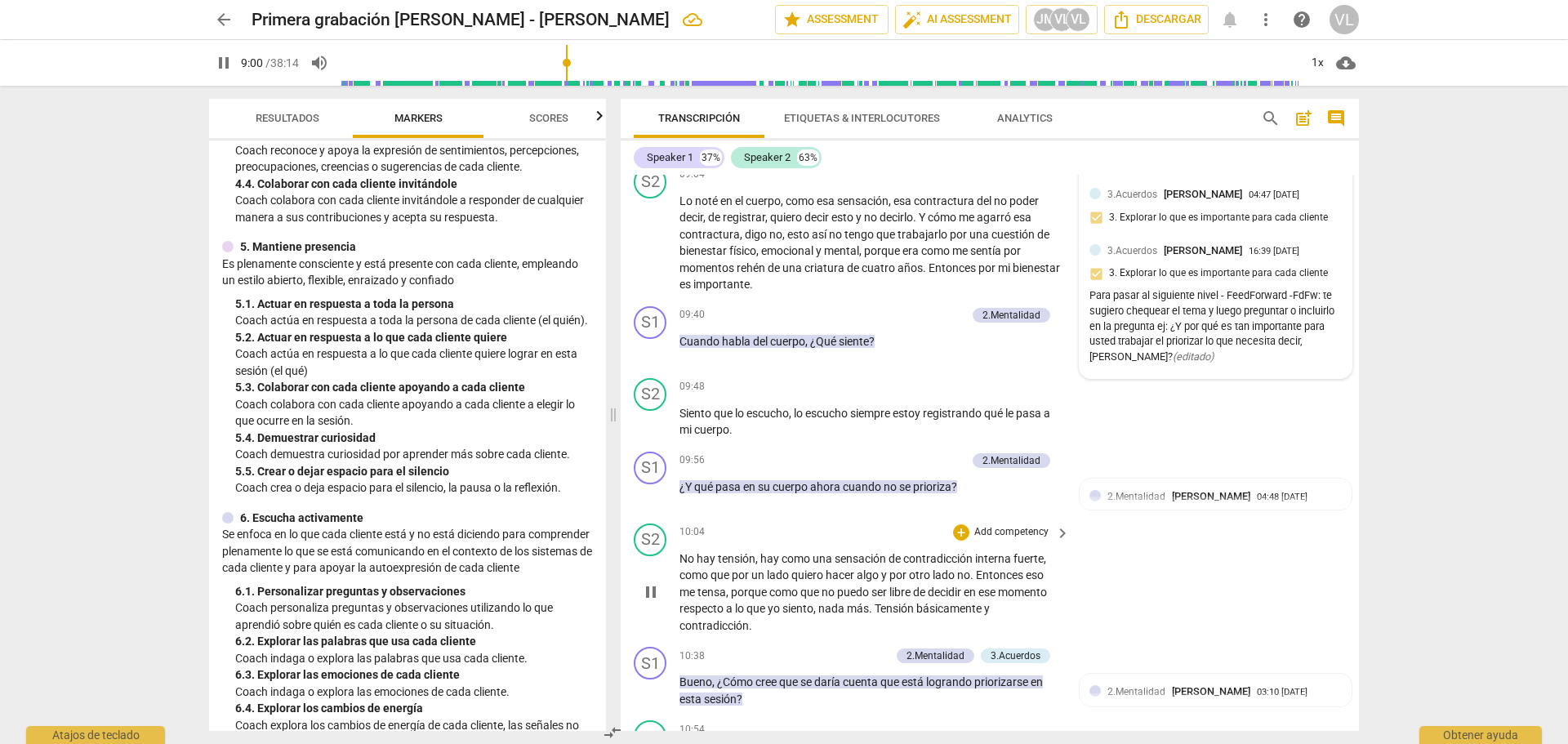
scroll to position [2206, 0]
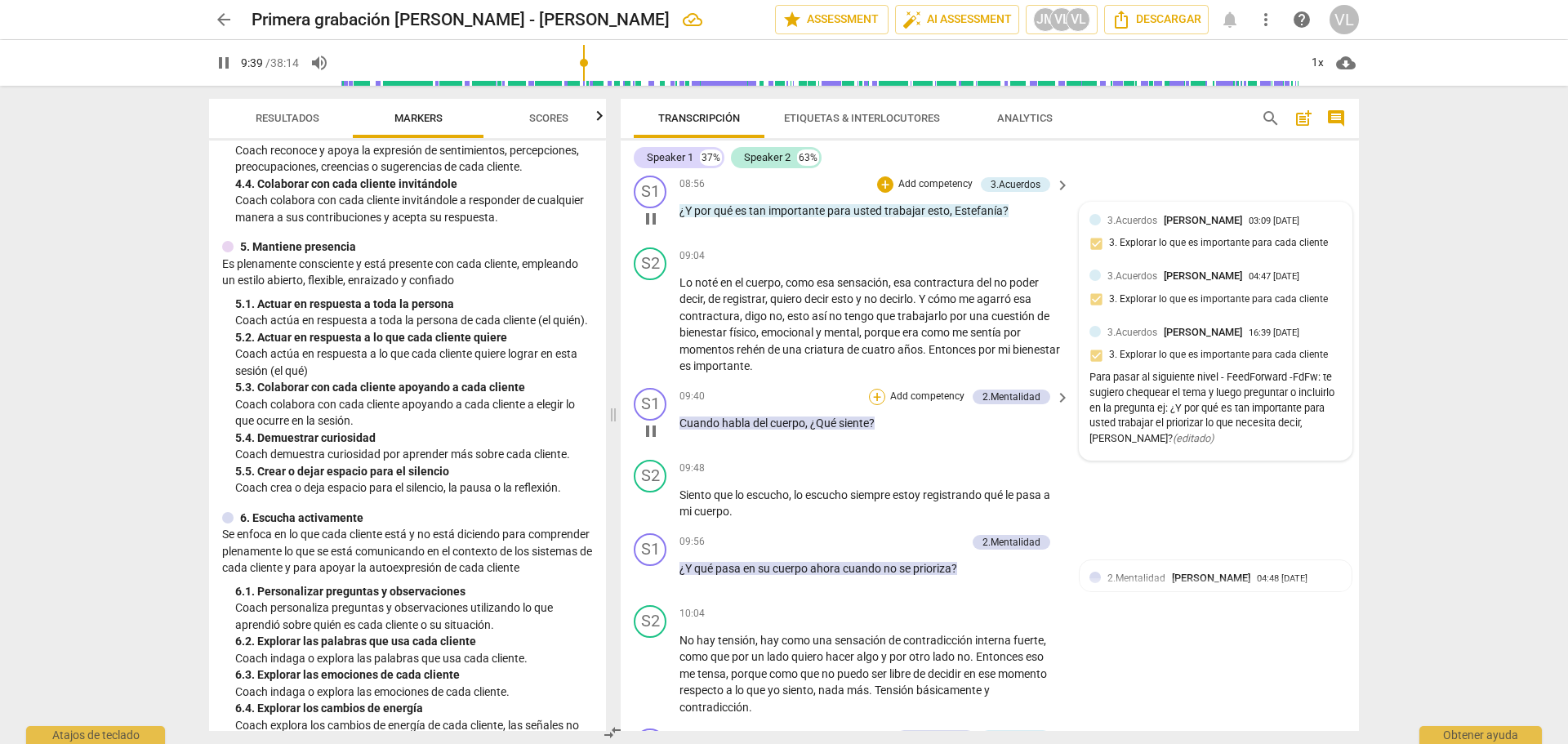
click at [878, 405] on div "+" at bounding box center [877, 397] width 16 height 16
click at [651, 437] on div at bounding box center [784, 372] width 1568 height 744
click at [649, 441] on span "pause" at bounding box center [650, 431] width 20 height 20
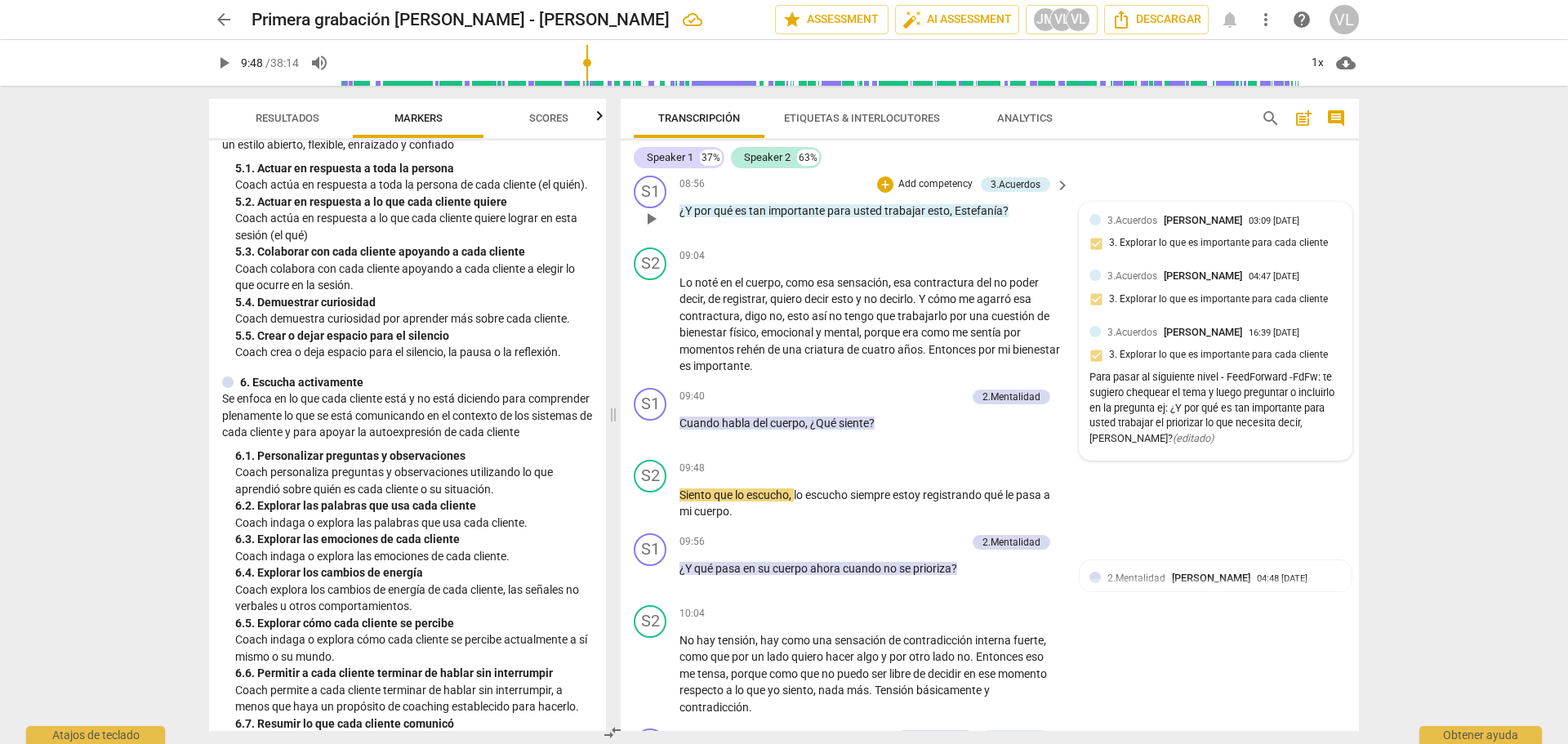
scroll to position [816, 0]
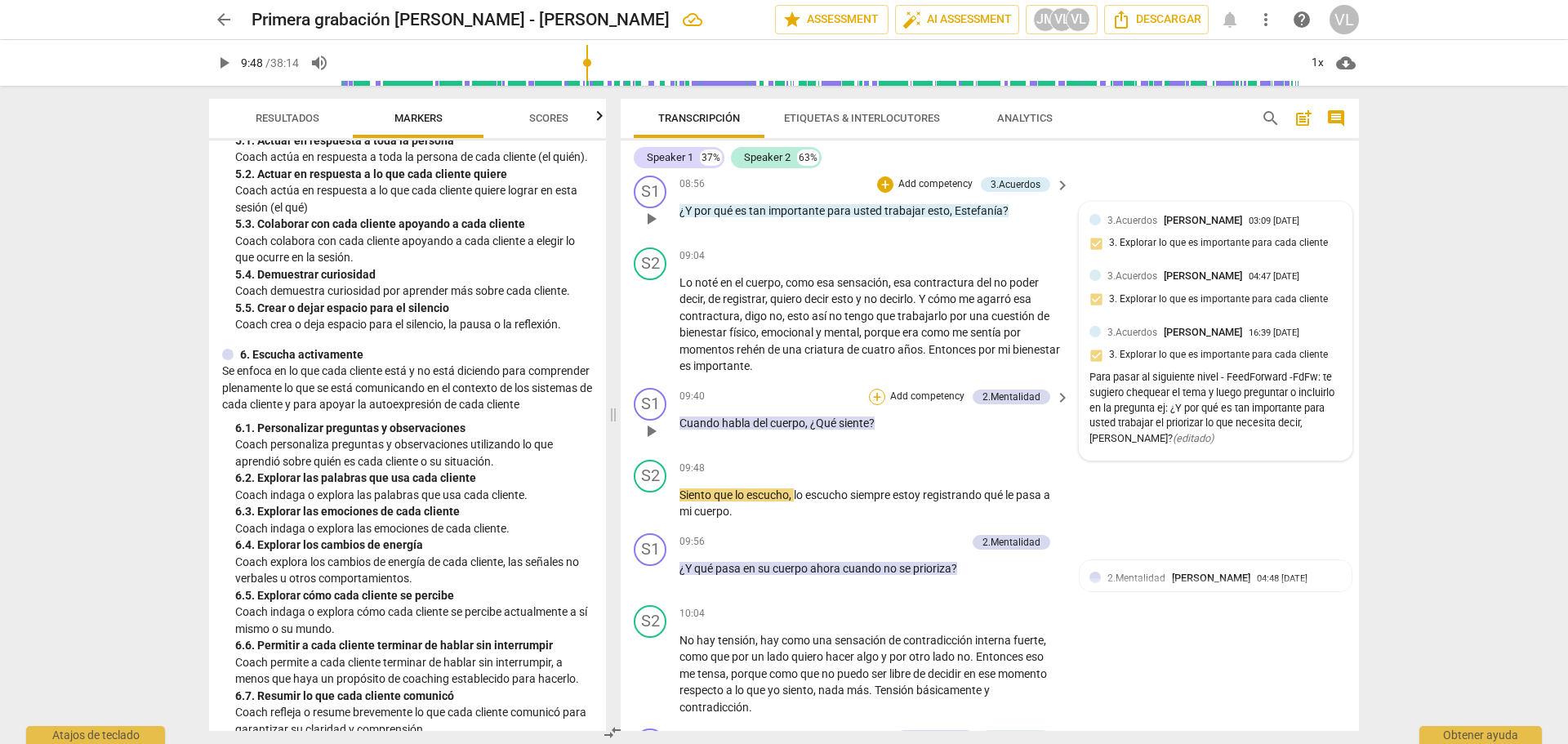
click at [872, 405] on div "+" at bounding box center [877, 397] width 16 height 16
click at [996, 387] on b "4.Seguridad" at bounding box center [999, 390] width 52 height 20
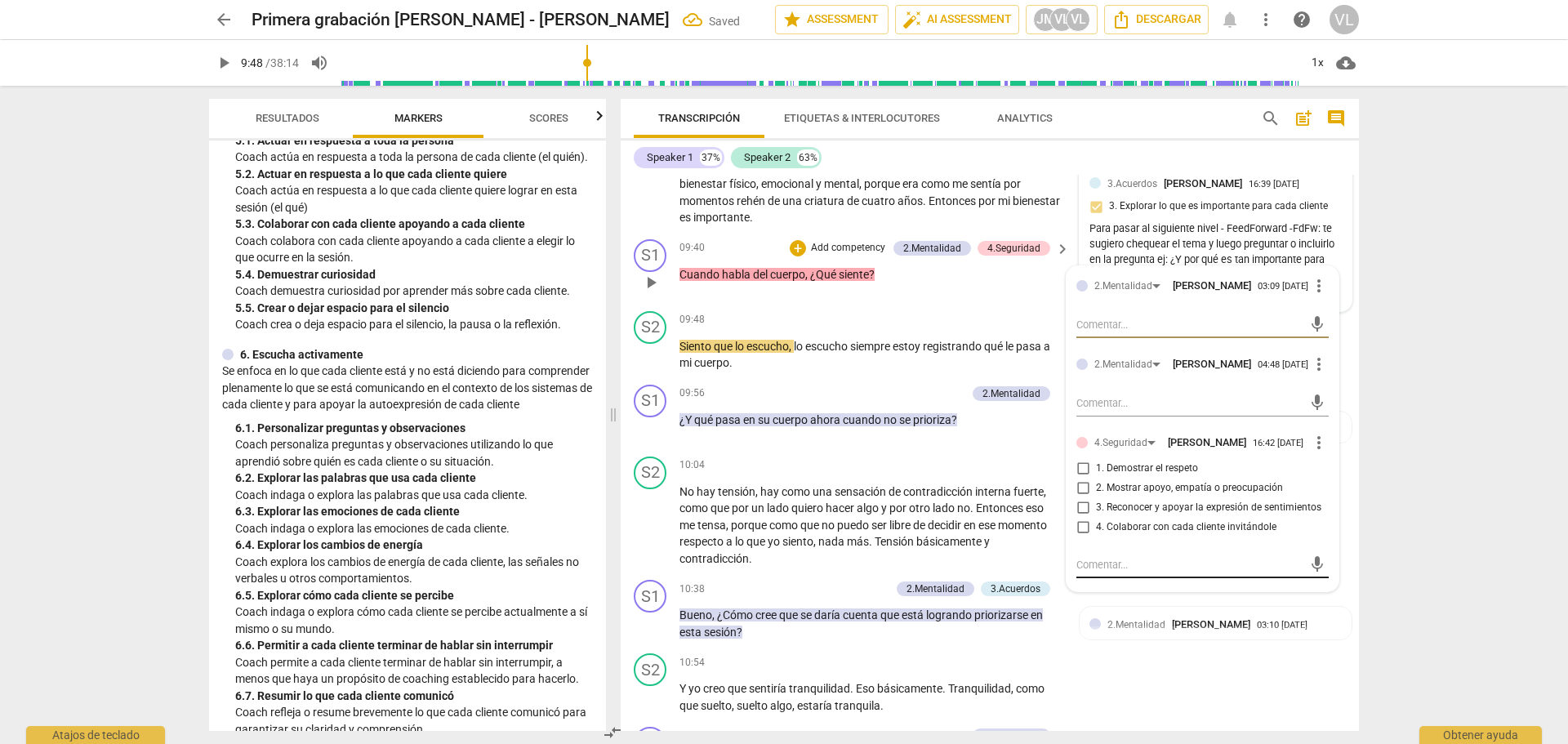
scroll to position [2369, 0]
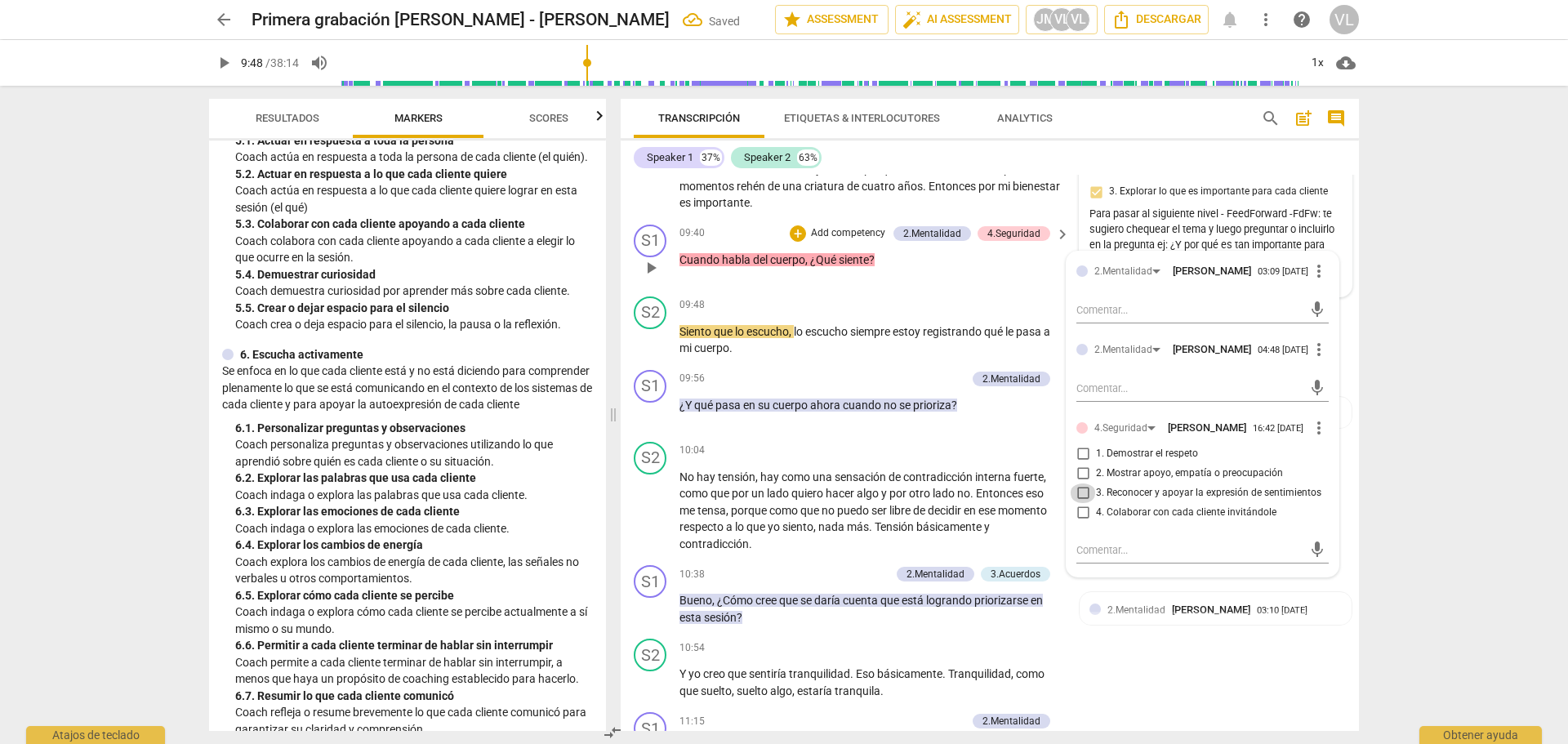
click at [1084, 503] on input "3. Reconocer y apoyar la expresión de sentimientos" at bounding box center [1083, 493] width 26 height 20
click at [651, 351] on span "play_arrow" at bounding box center [650, 341] width 20 height 20
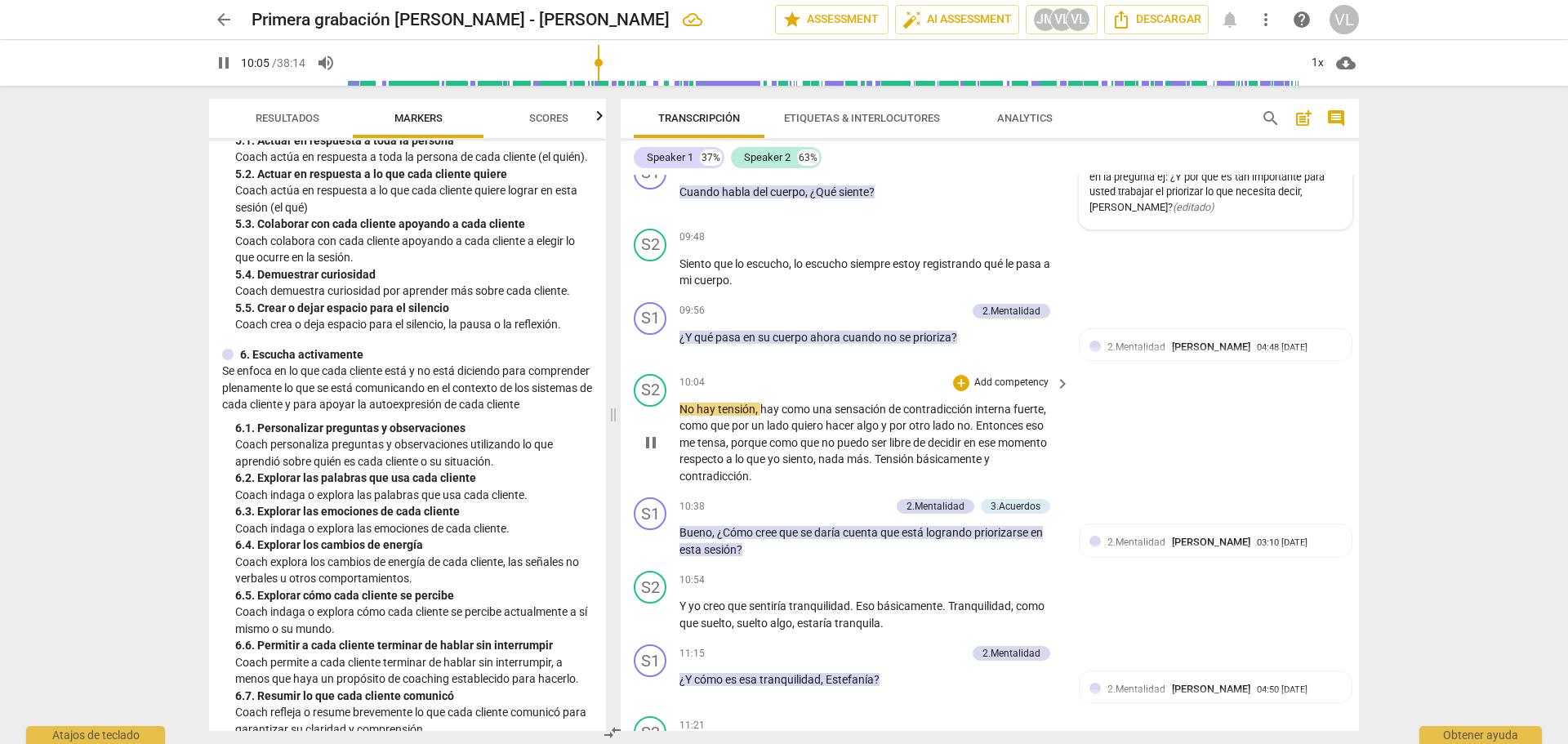
scroll to position [2450, 0]
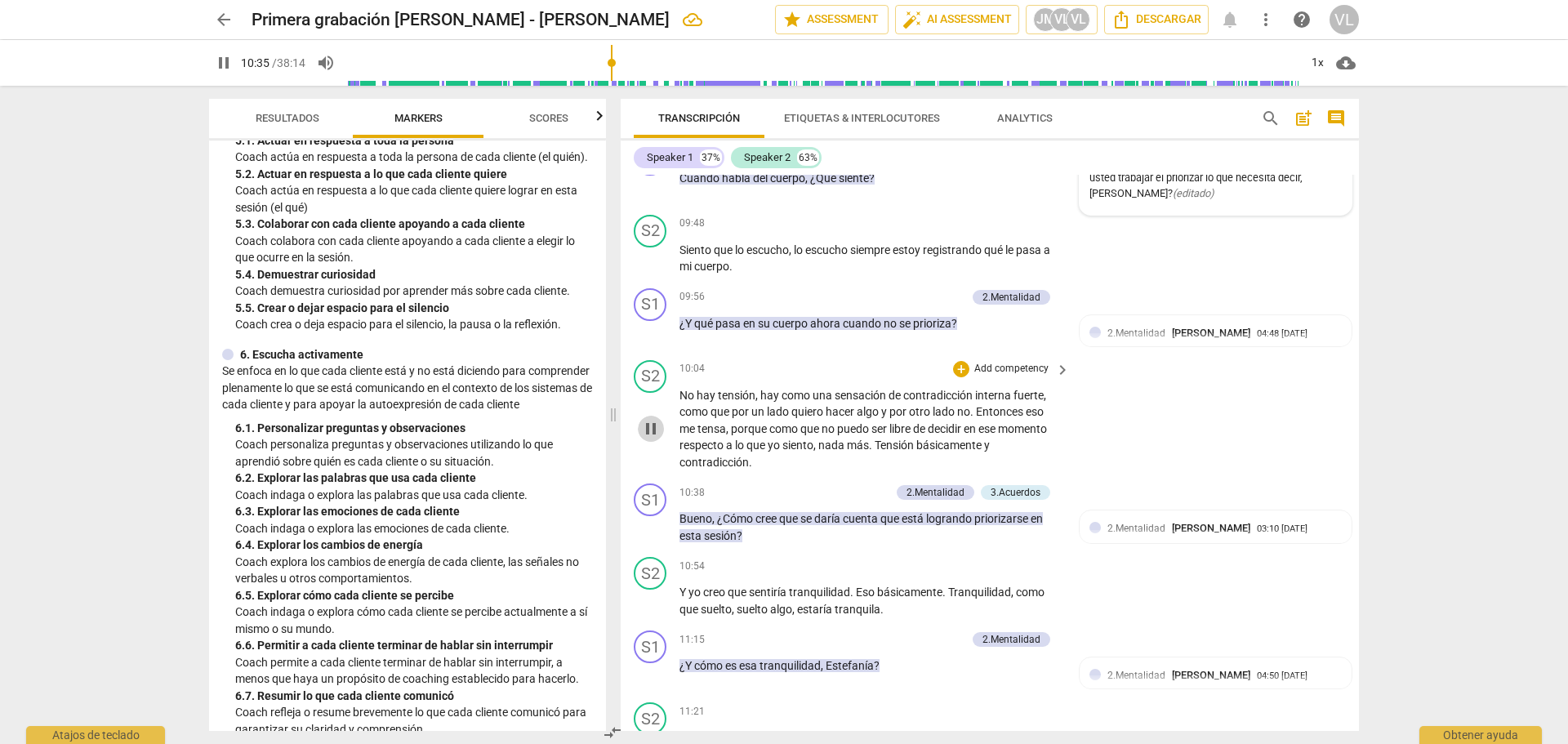
click at [657, 438] on span "pause" at bounding box center [650, 428] width 20 height 20
click at [873, 306] on div "+" at bounding box center [877, 297] width 16 height 16
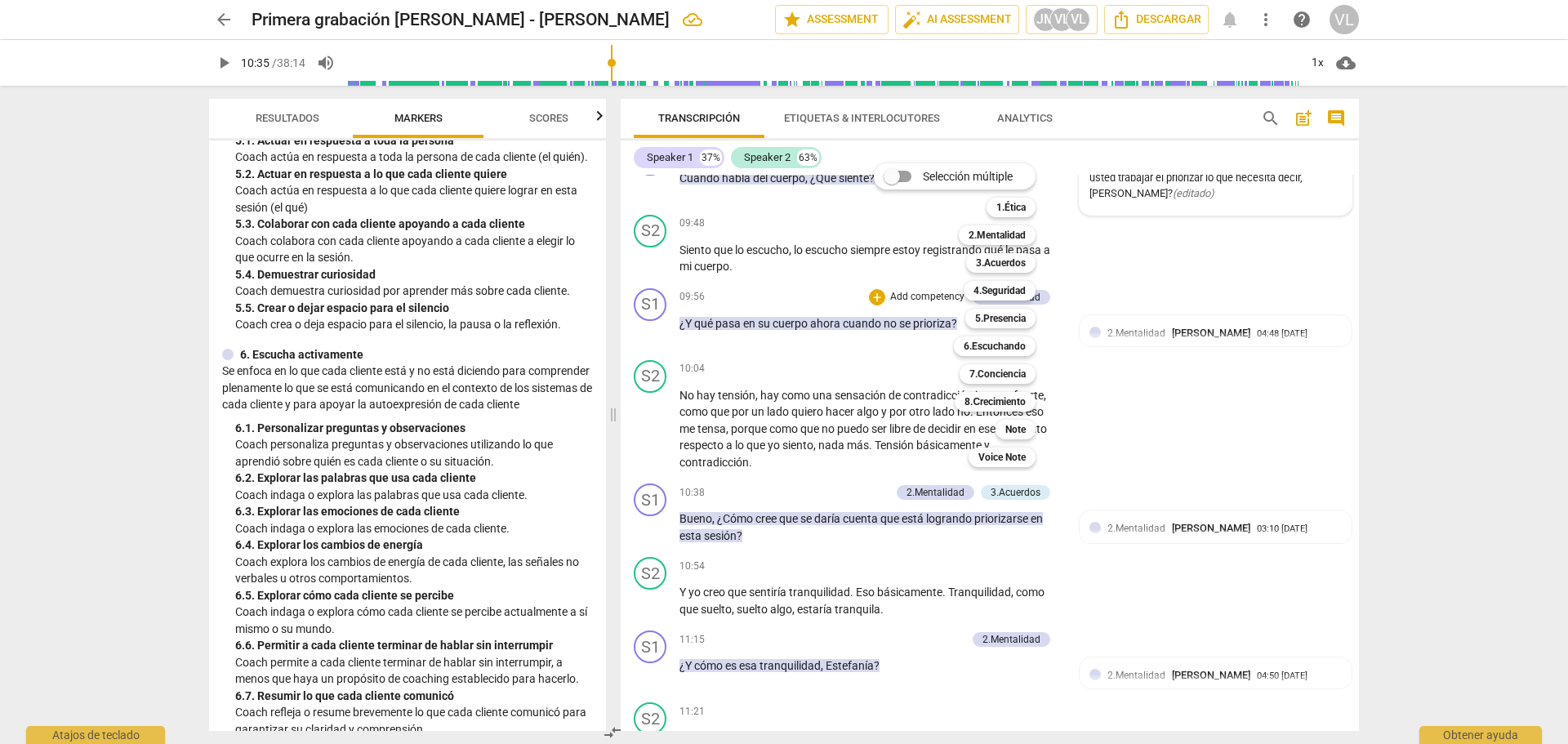
drag, startPoint x: 603, startPoint y: 350, endPoint x: 608, endPoint y: 321, distance: 29.4
click at [608, 321] on div at bounding box center [784, 372] width 1568 height 744
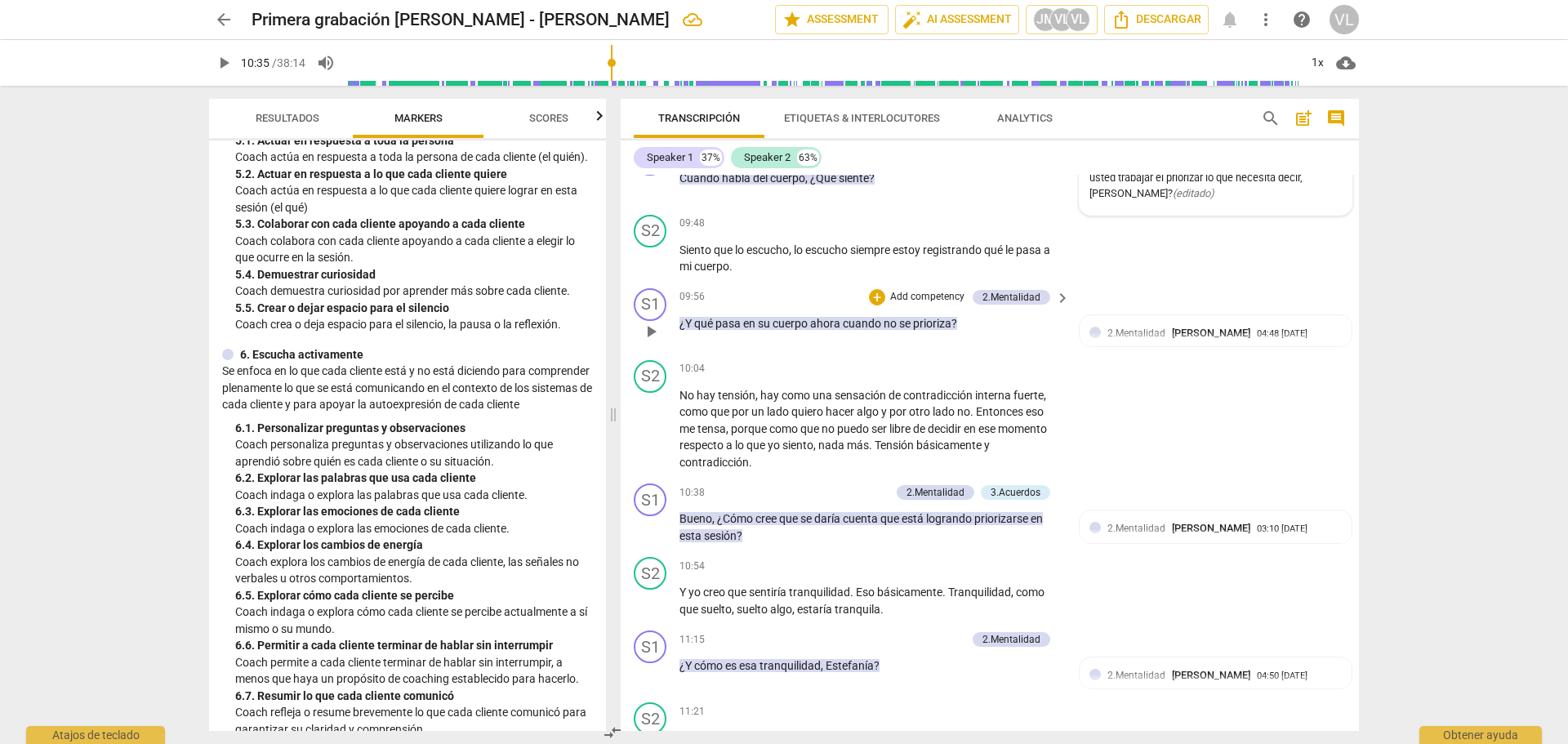
click at [1054, 308] on span "keyboard_arrow_right" at bounding box center [1062, 298] width 20 height 20
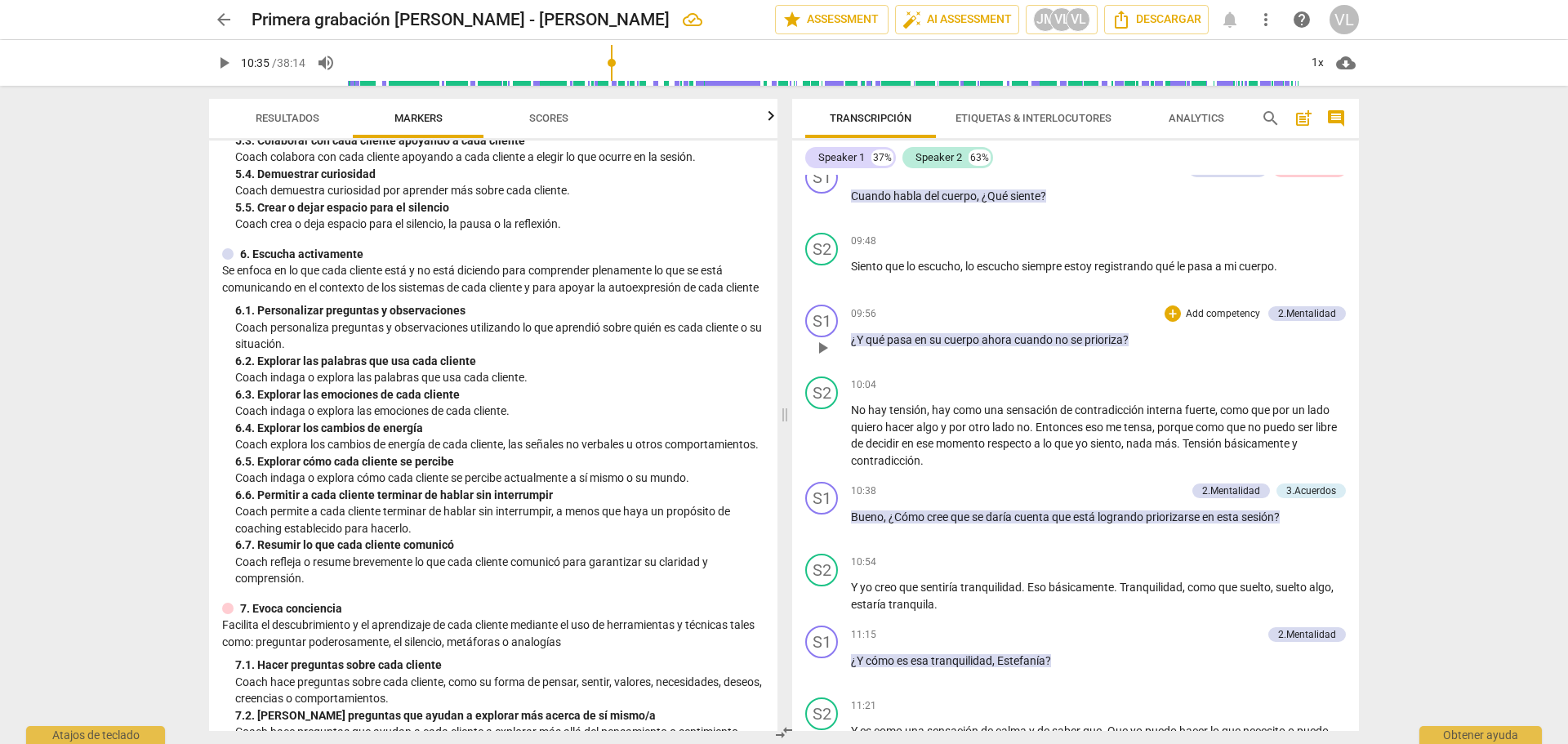
scroll to position [750, 0]
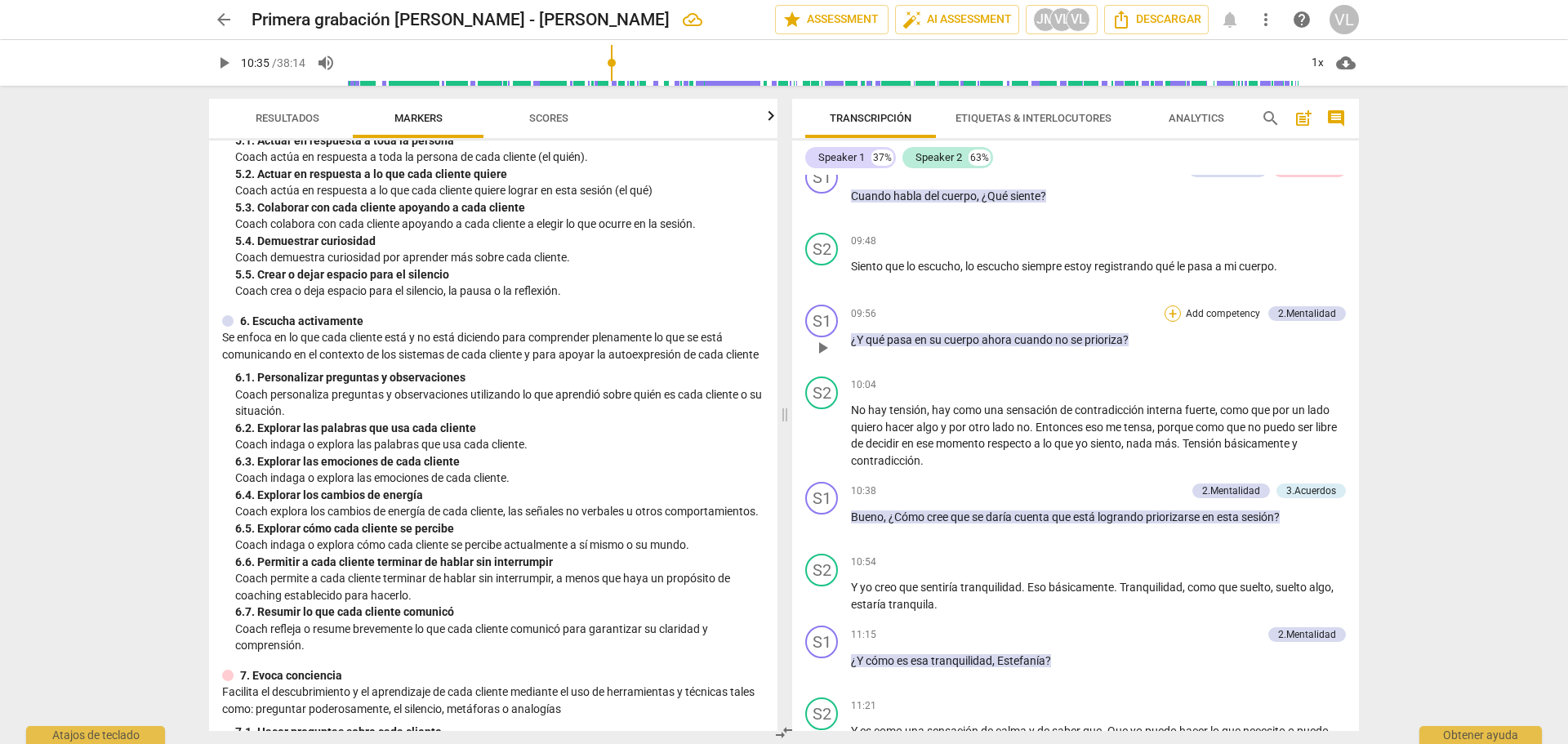
click at [1165, 318] on div "+" at bounding box center [1172, 313] width 16 height 16
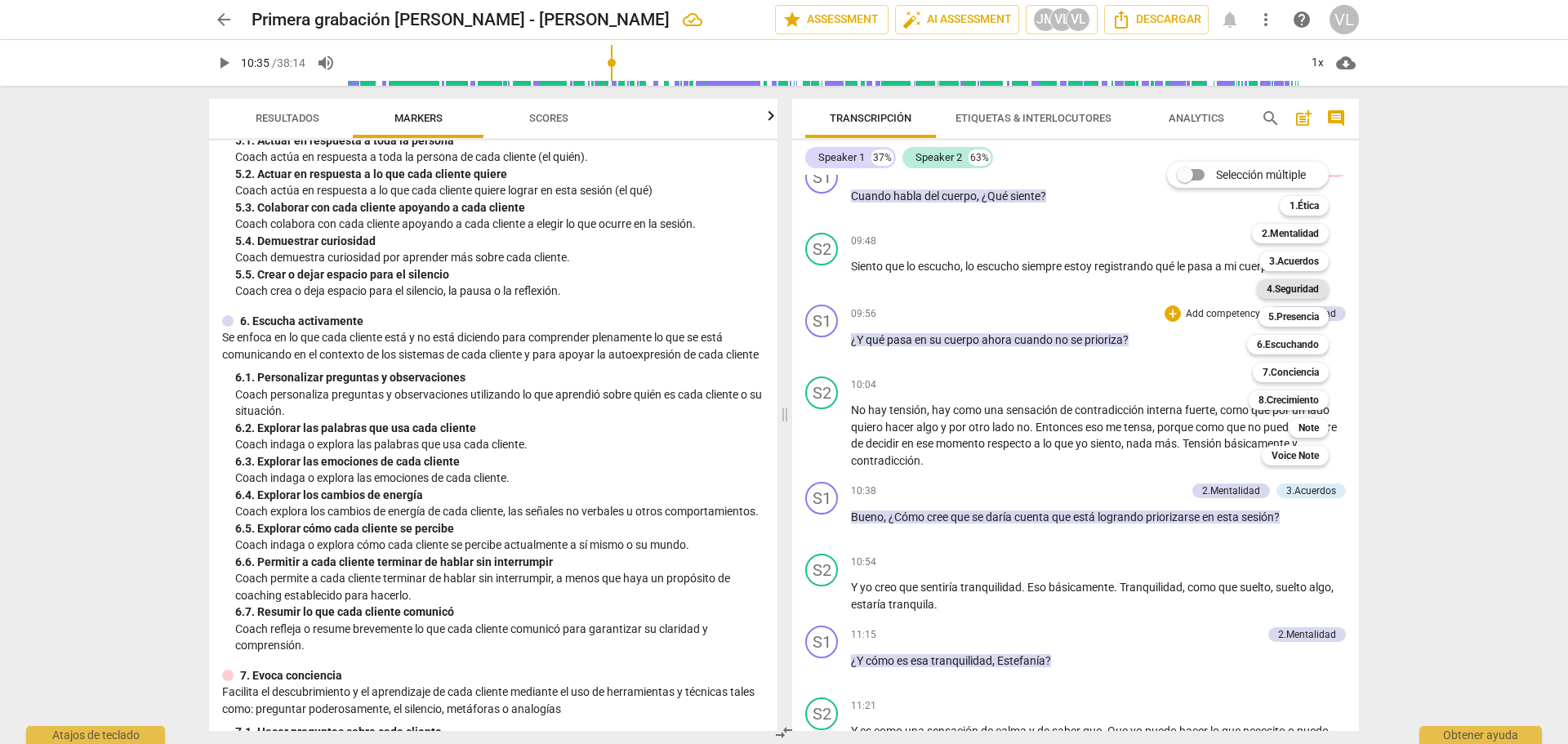
click at [1289, 283] on b "4.Seguridad" at bounding box center [1292, 289] width 52 height 20
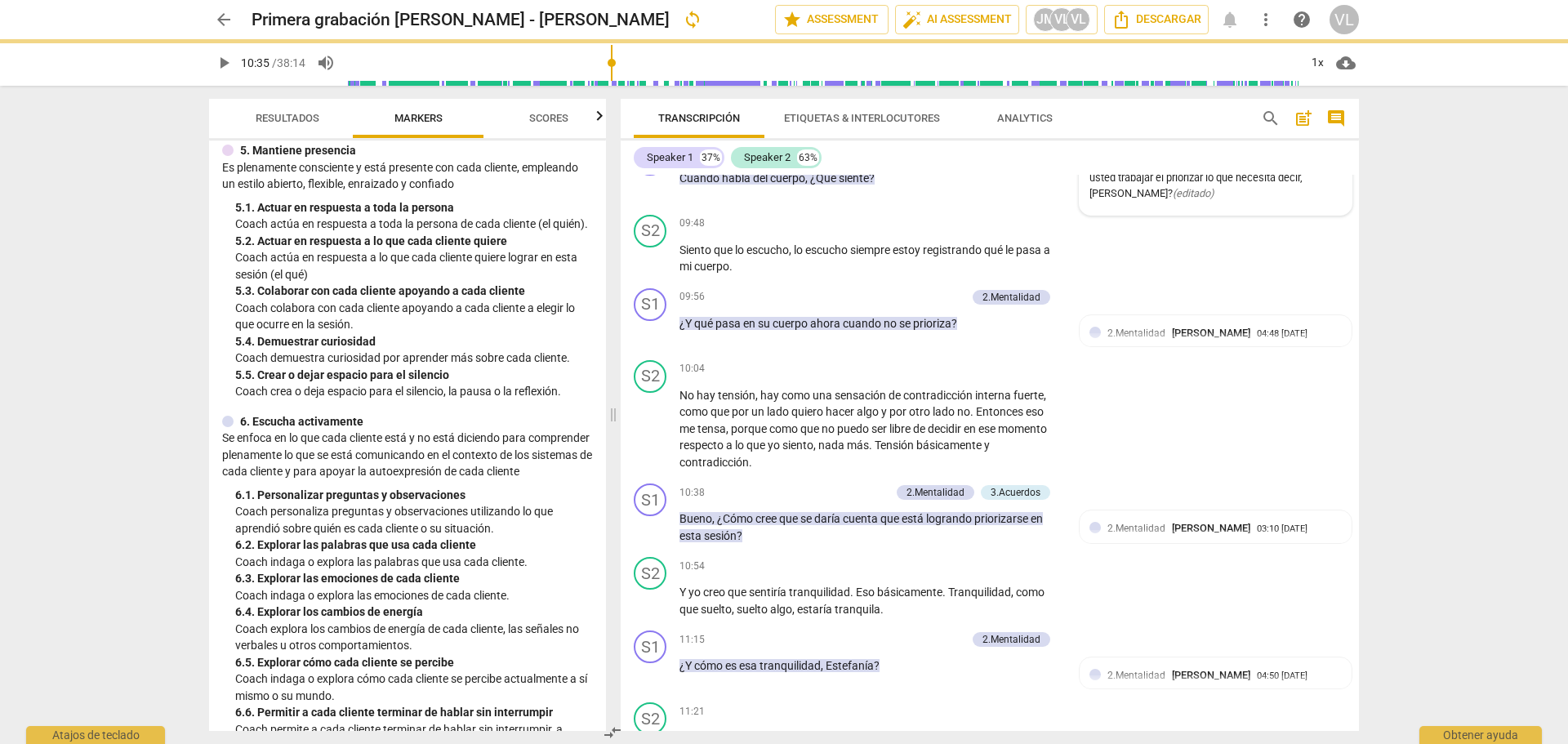
scroll to position [816, 0]
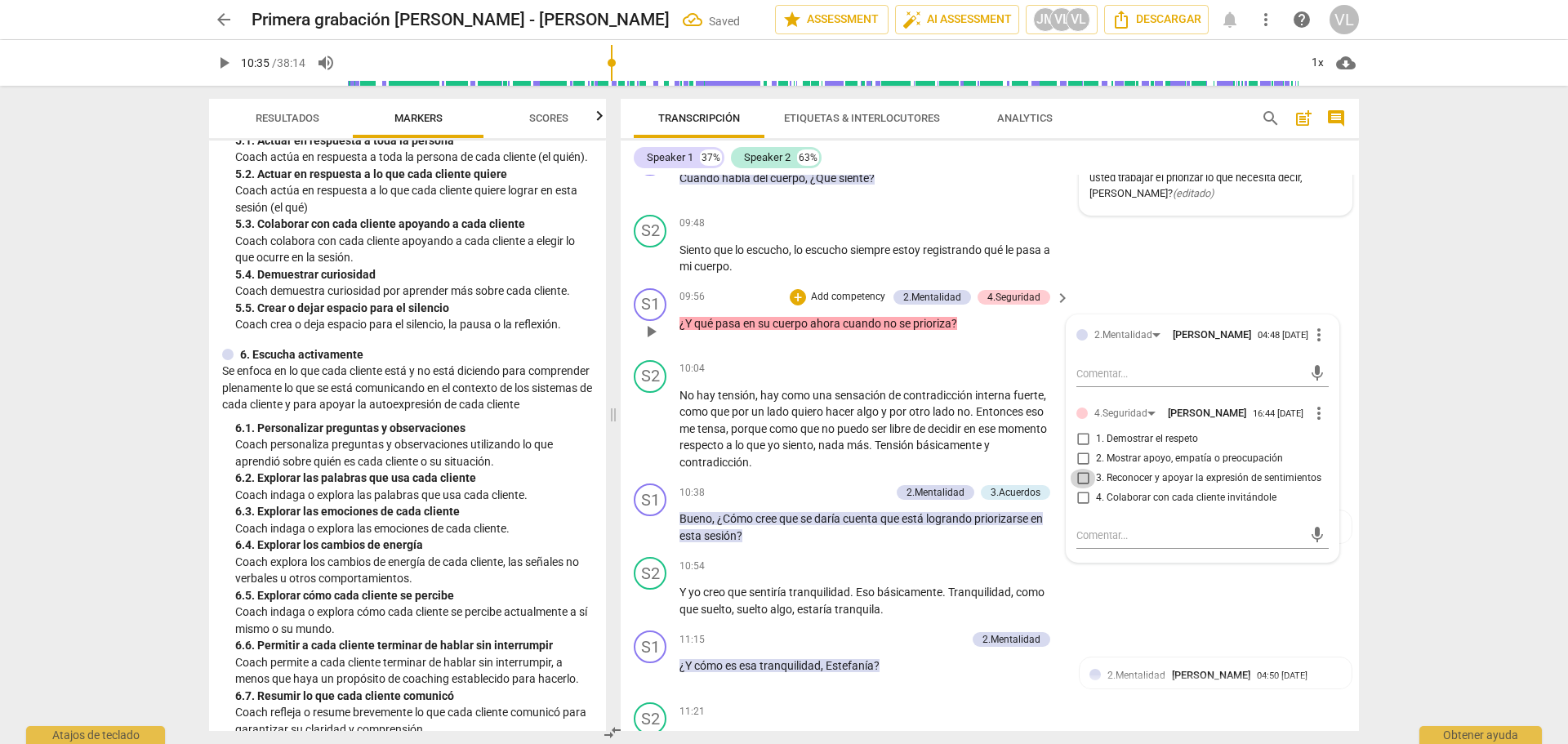
click at [1084, 489] on input "3. Reconocer y apoyar la expresión de sentimientos" at bounding box center [1083, 478] width 26 height 20
click at [833, 378] on div "10:04 + Add competency keyboard_arrow_right" at bounding box center [875, 369] width 392 height 18
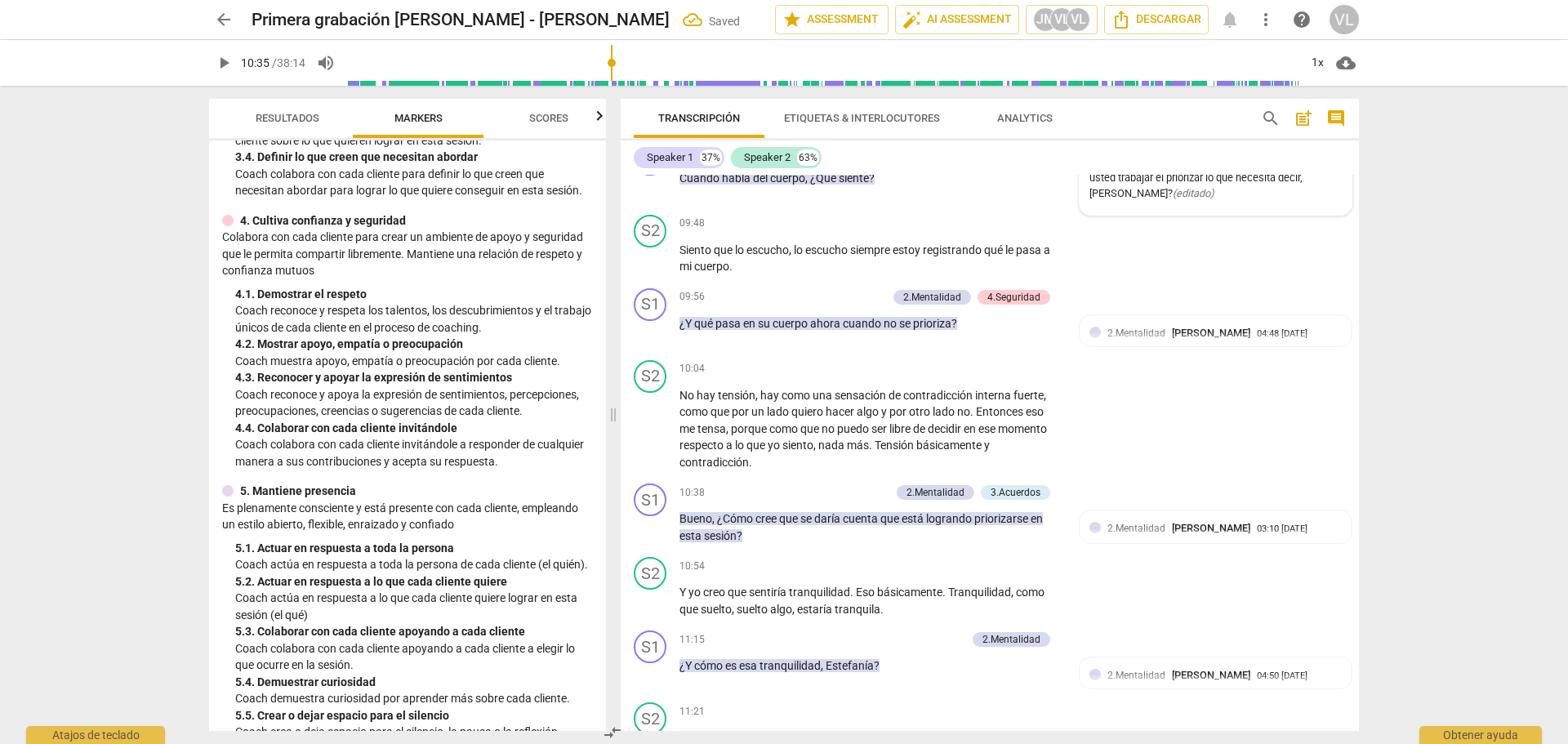
scroll to position [409, 0]
click at [660, 438] on span "play_arrow" at bounding box center [650, 428] width 20 height 20
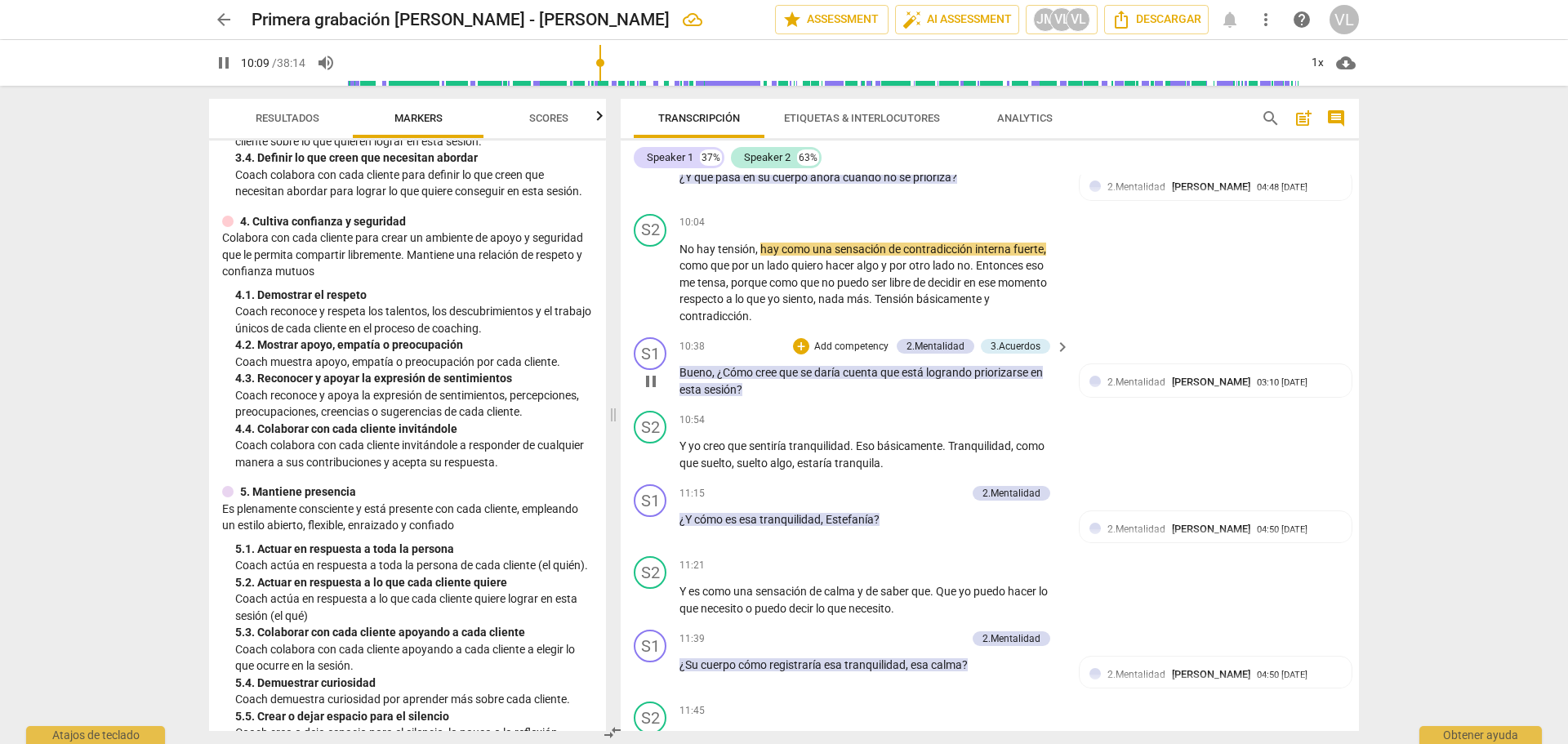
scroll to position [2613, 0]
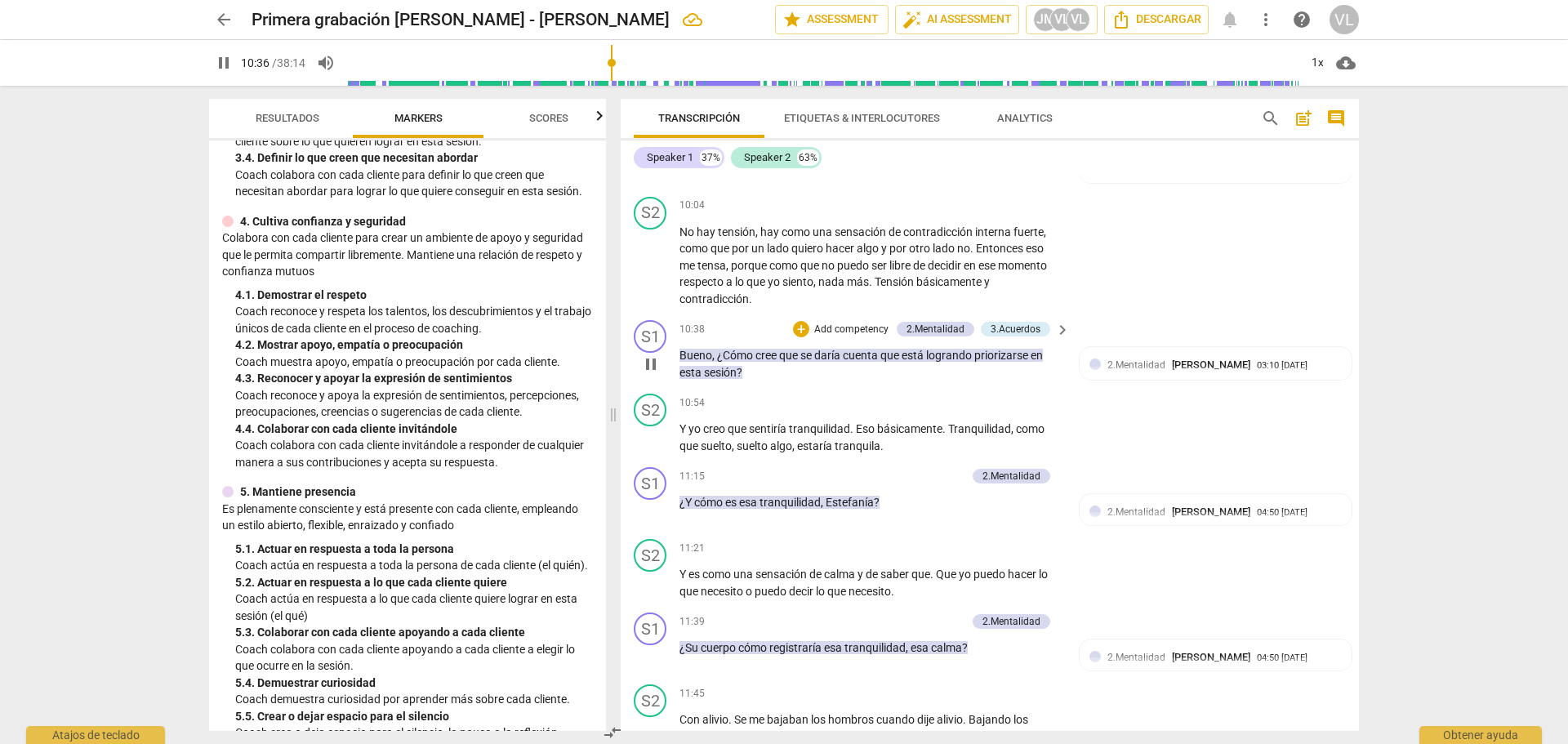
click at [643, 374] on span "pause" at bounding box center [650, 363] width 20 height 20
click at [803, 337] on div "+" at bounding box center [801, 329] width 16 height 16
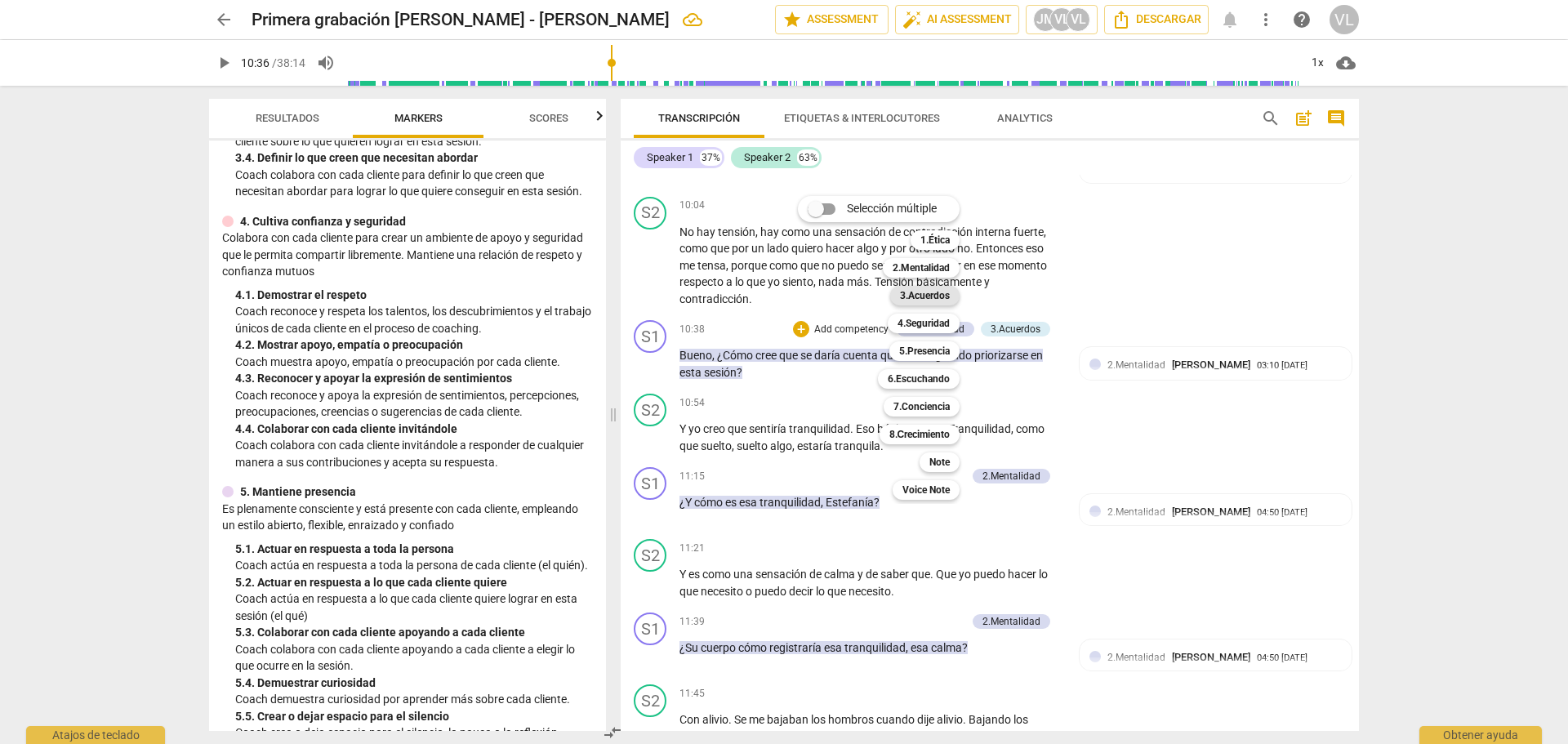
click at [929, 289] on b "3.Acuerdos" at bounding box center [924, 295] width 50 height 20
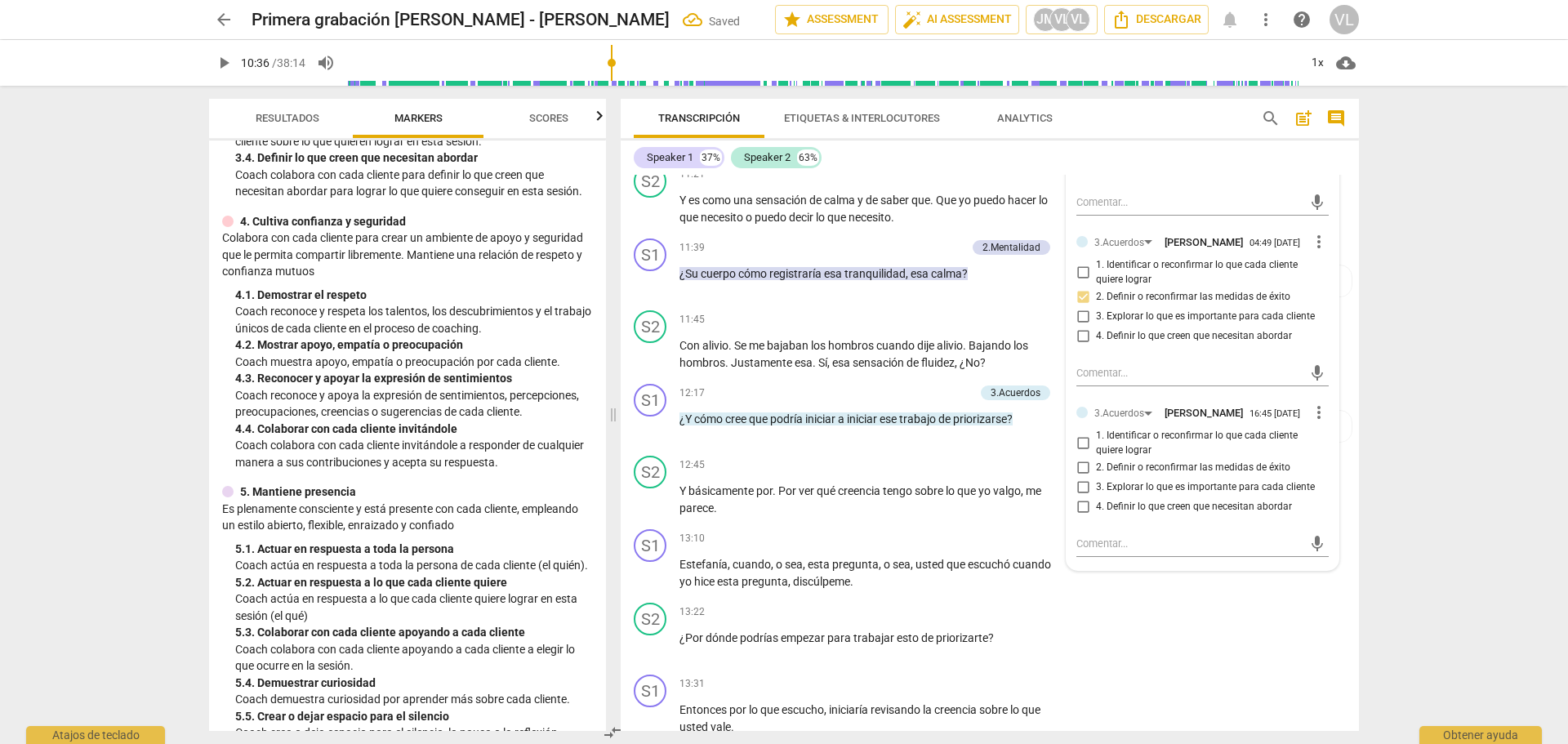
scroll to position [3022, 0]
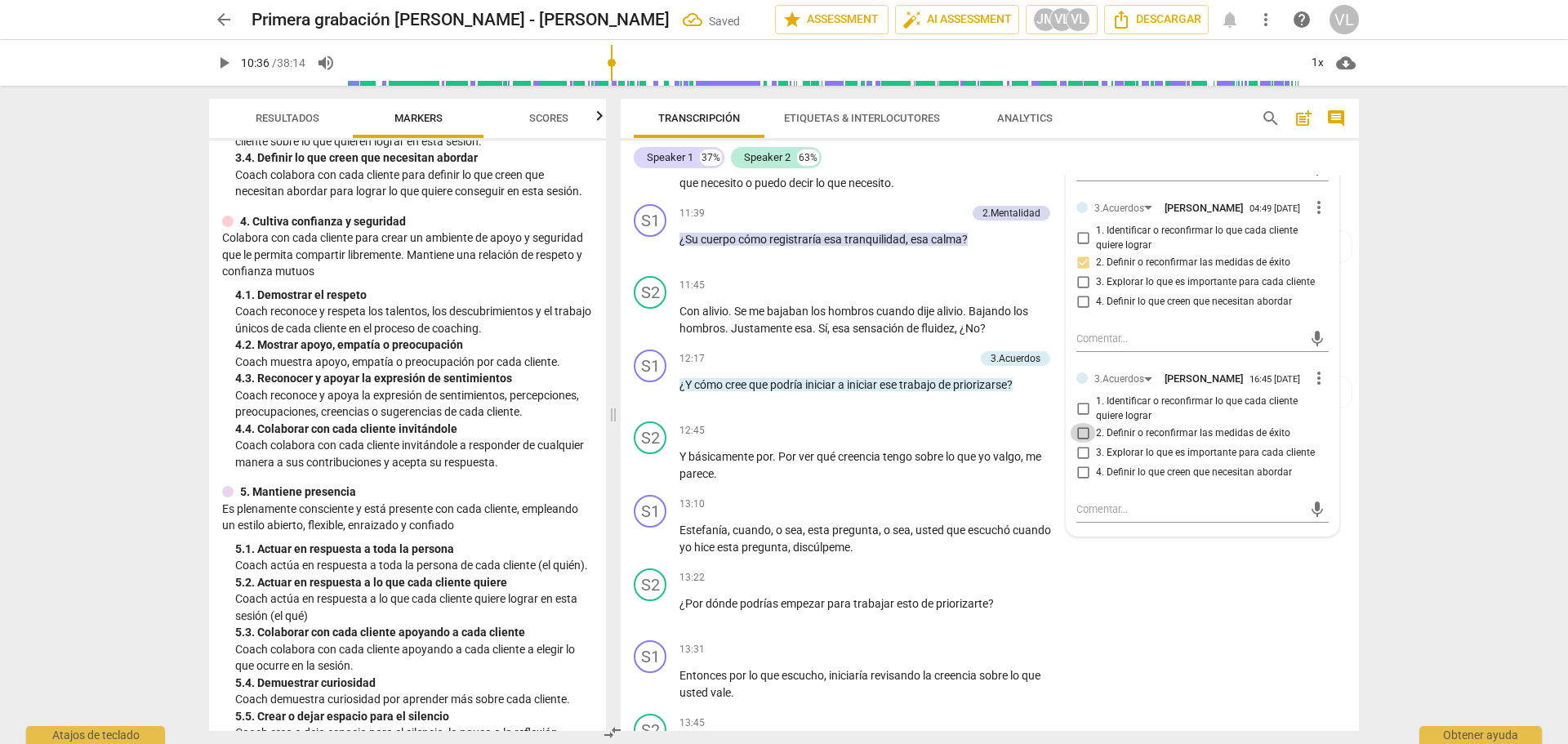
click at [1076, 443] on input "2. Definir o reconfirmar las medidas de éxito" at bounding box center [1083, 432] width 26 height 20
click at [1099, 517] on textarea at bounding box center [1190, 509] width 226 height 15
click at [1273, 517] on textarea "FdFw: escuchar que ella quiere trabajar "" at bounding box center [1190, 509] width 226 height 15
paste textarea "priorizar lo que necesito decir"
click at [1216, 533] on textarea "FdFw: escuchar que ella quiere trabajar "priorizar lo que necesito decir" at bounding box center [1190, 517] width 226 height 31
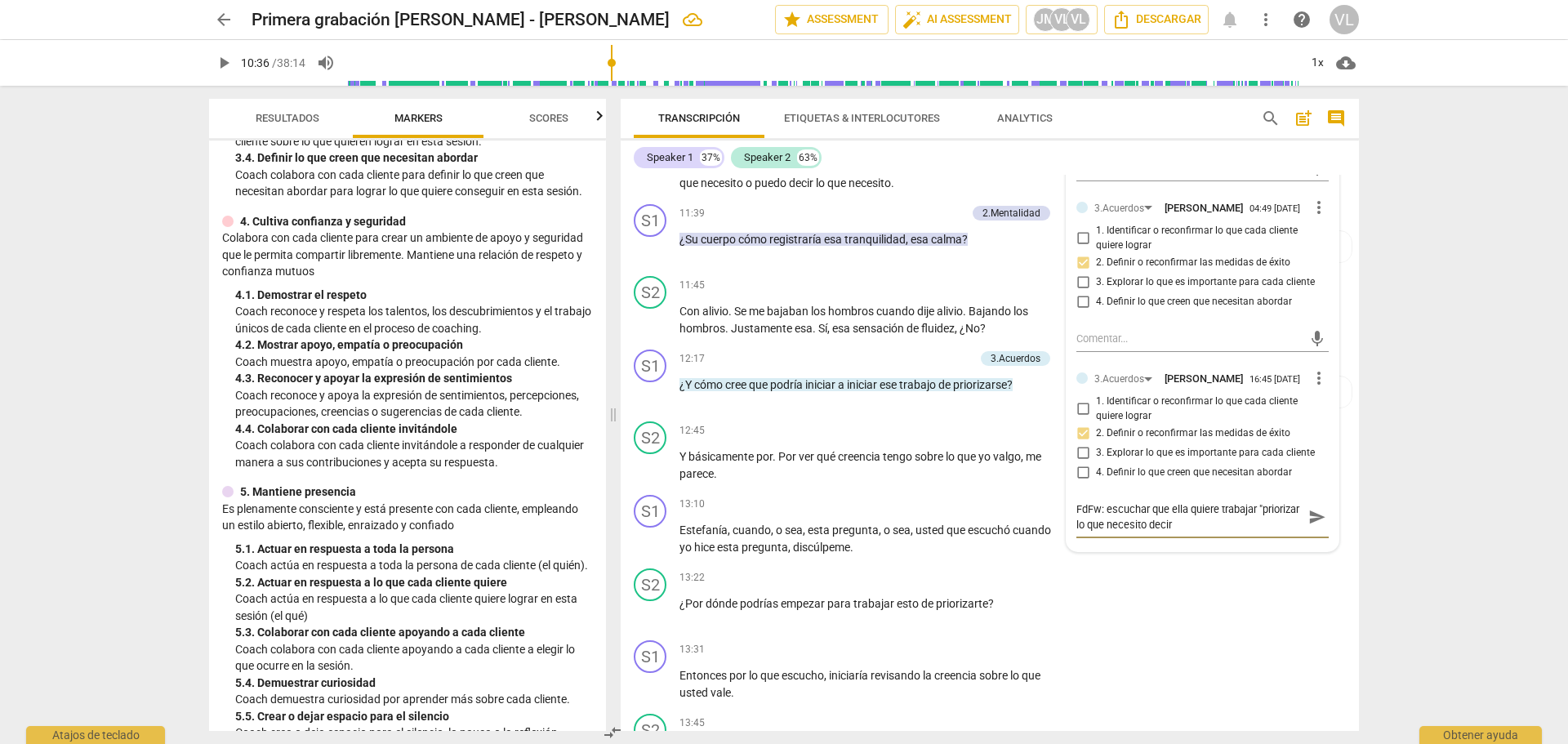
click at [1217, 533] on textarea "FdFw: escuchar que ella quiere trabajar "priorizar lo que necesito decir" at bounding box center [1190, 517] width 226 height 31
click at [1214, 533] on textarea "FdFw: escuchar que ella quiere trabajar "priorizar lo que necesito decir" at bounding box center [1190, 517] width 226 height 31
click at [1276, 564] on textarea "FdFw: escuchar que ella quiere trabajar "priorizar lo que necesito decir", es u…" at bounding box center [1190, 532] width 226 height 62
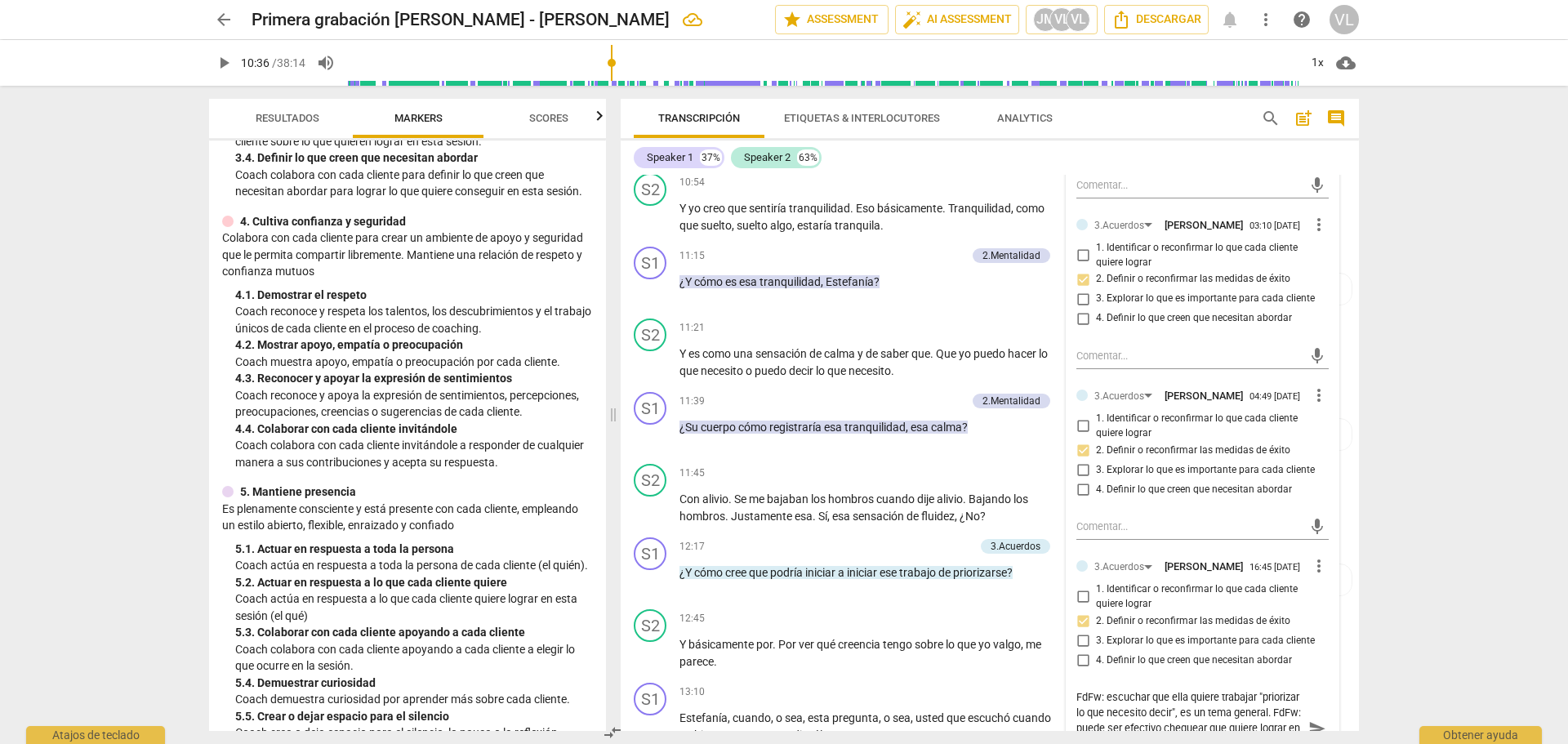
scroll to position [2859, 0]
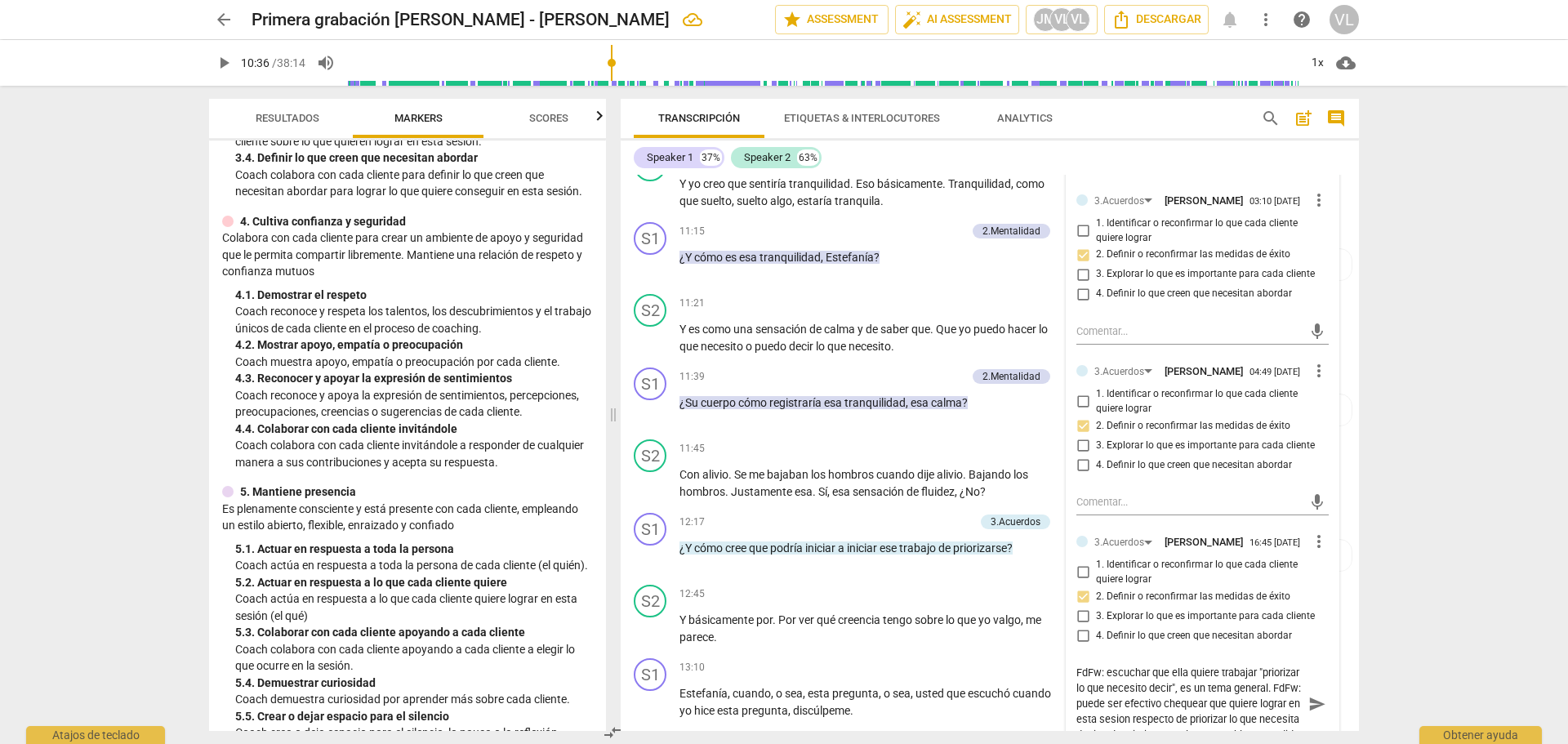
click at [1107, 710] on textarea "FdFw: escuchar que ella quiere trabajar "priorizar lo que necesito decir", es u…" at bounding box center [1190, 703] width 226 height 77
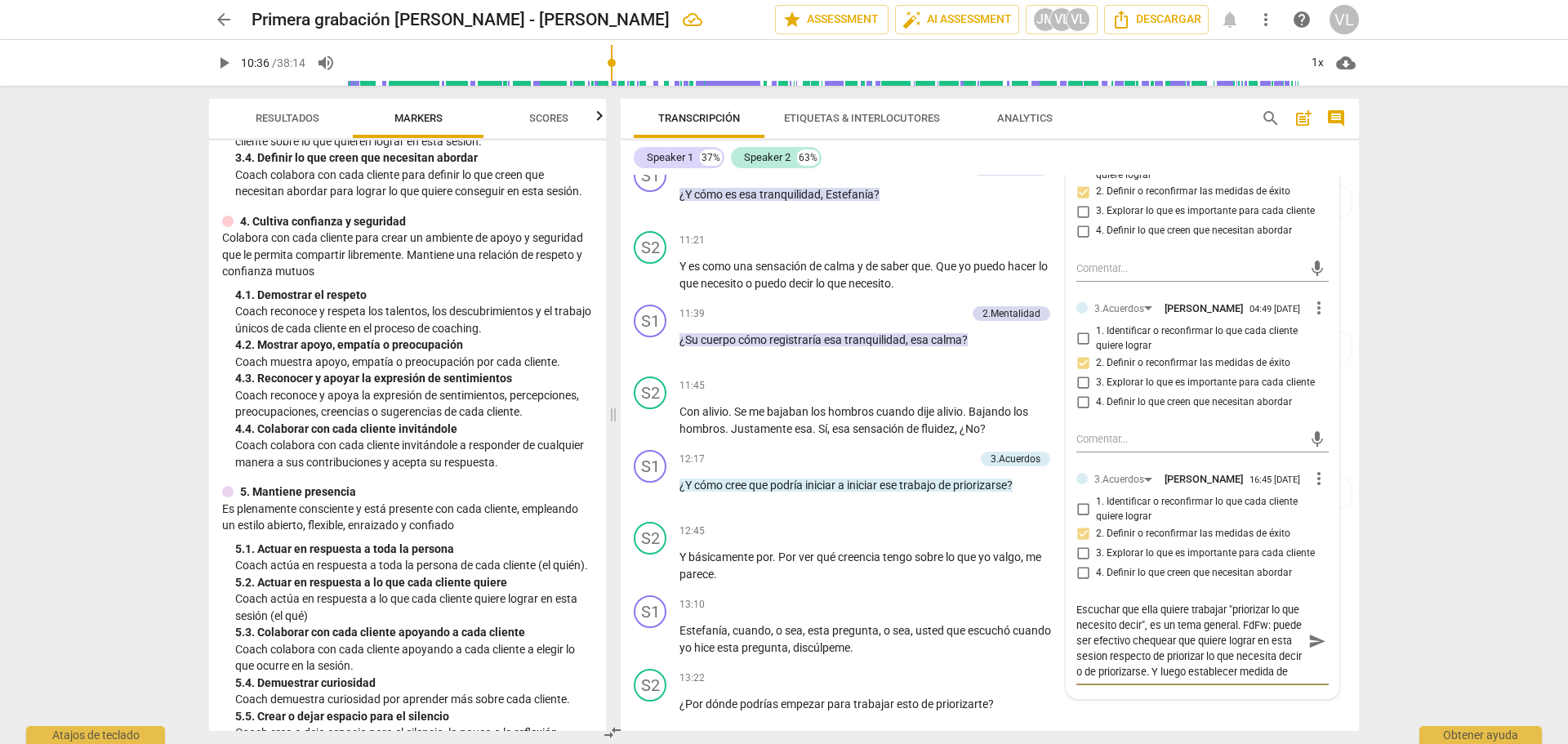
scroll to position [3022, 0]
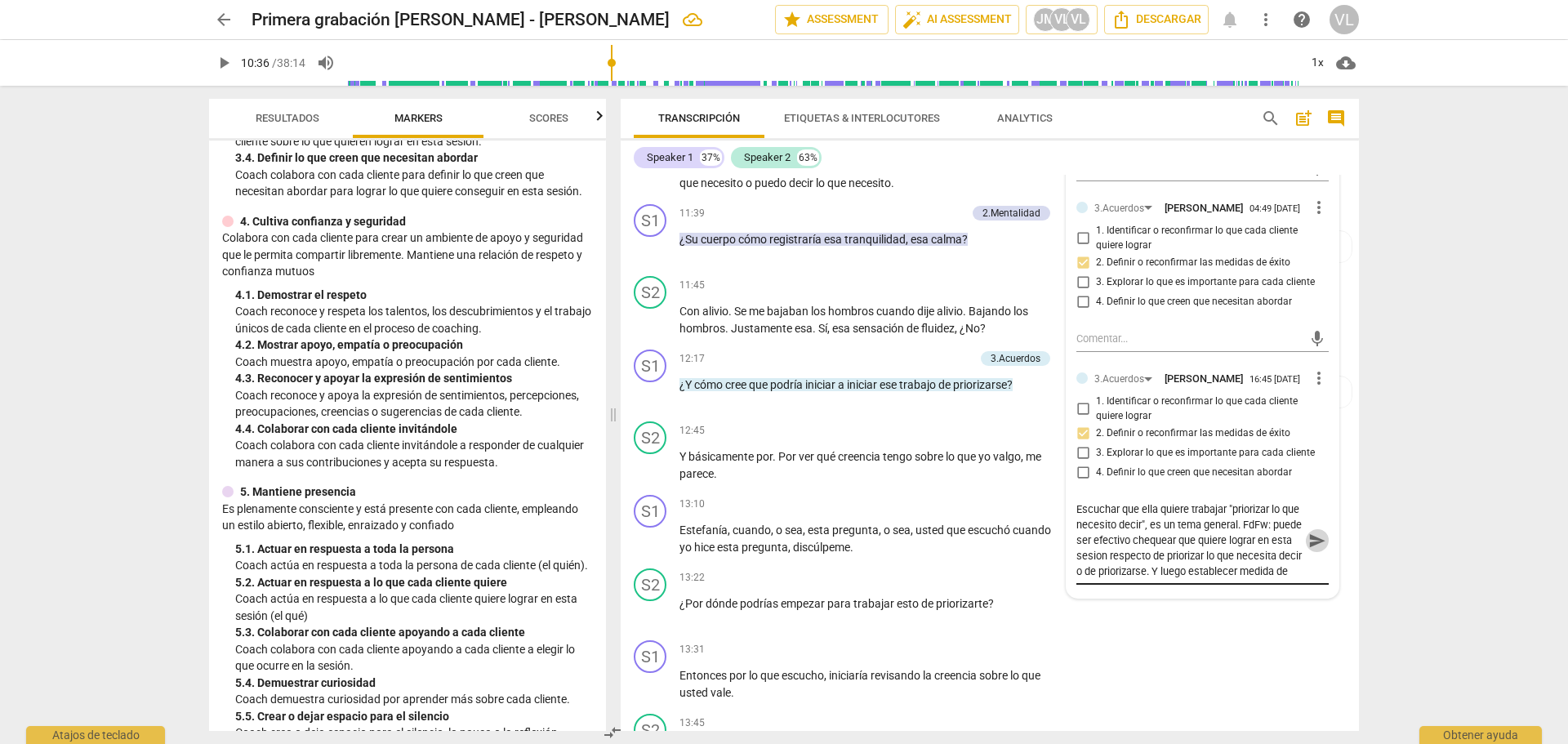
click at [1318, 550] on span "send" at bounding box center [1317, 541] width 18 height 18
